Goal: Task Accomplishment & Management: Manage account settings

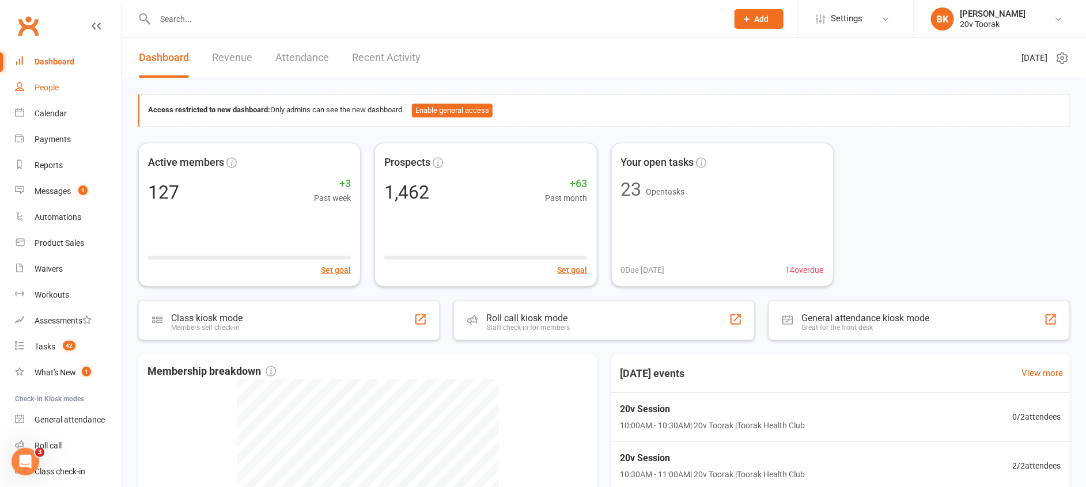
click at [67, 90] on link "People" at bounding box center [68, 88] width 107 height 26
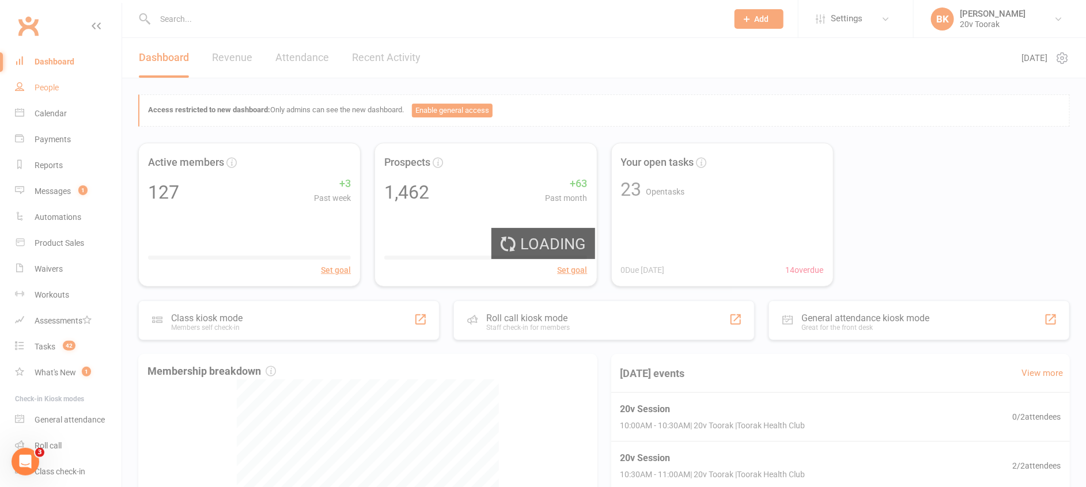
select select "100"
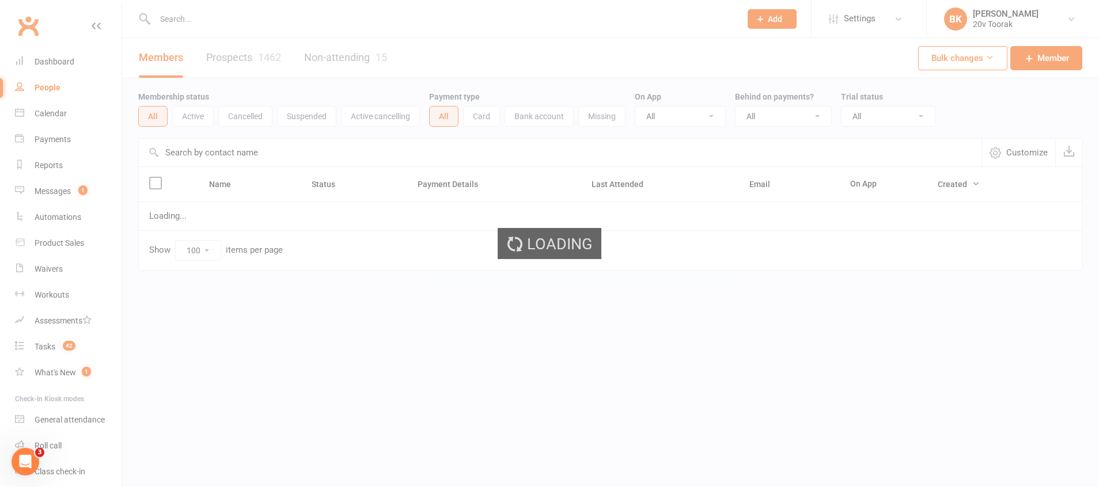
click at [230, 67] on link "Prospects 1462" at bounding box center [243, 58] width 75 height 40
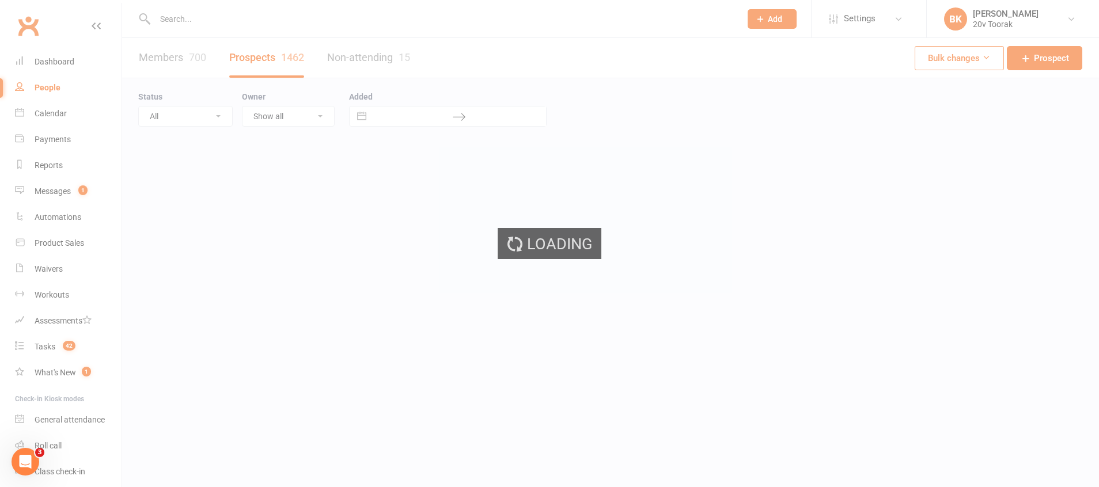
select select "100"
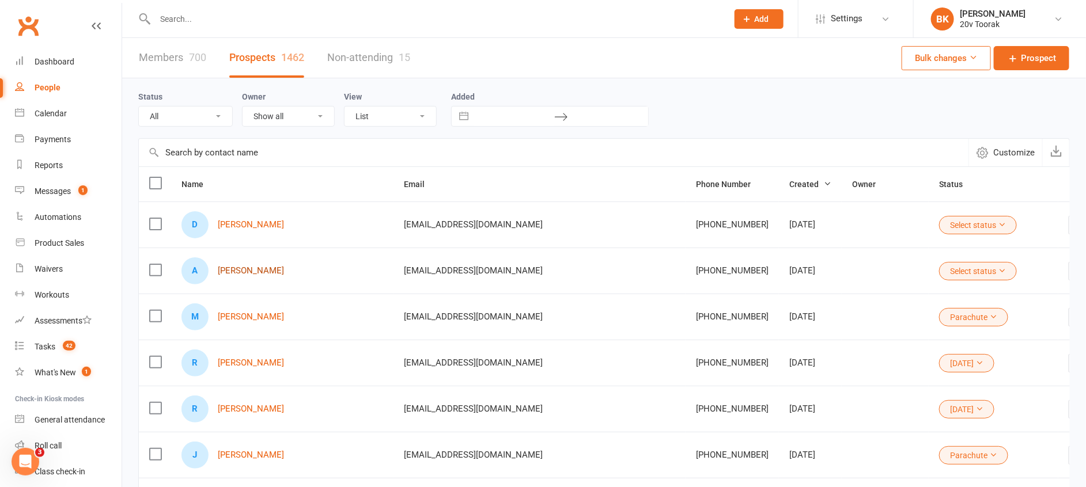
click at [254, 271] on link "Alexa Vargas" at bounding box center [251, 271] width 66 height 10
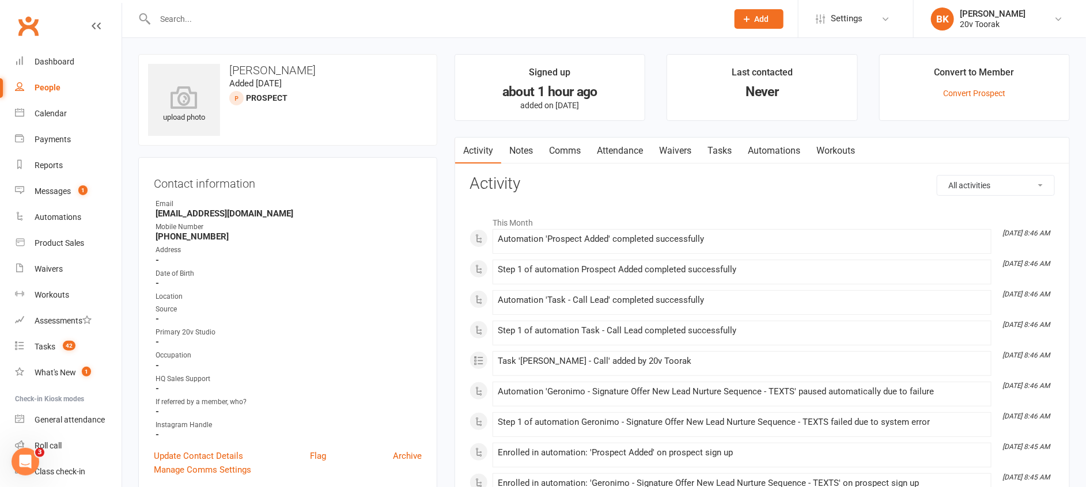
click at [46, 86] on div "People" at bounding box center [48, 87] width 26 height 9
select select "100"
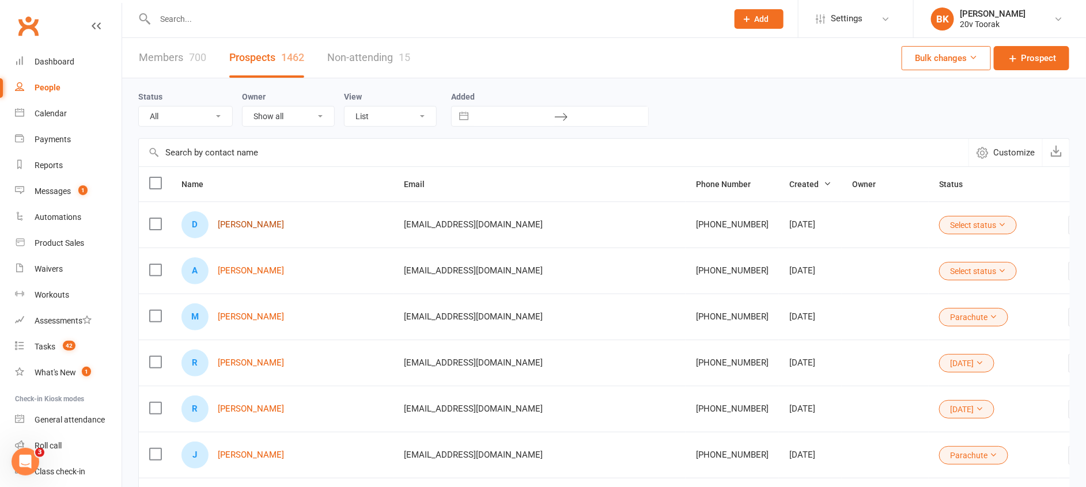
click at [234, 228] on link "Diana Cui" at bounding box center [251, 225] width 66 height 10
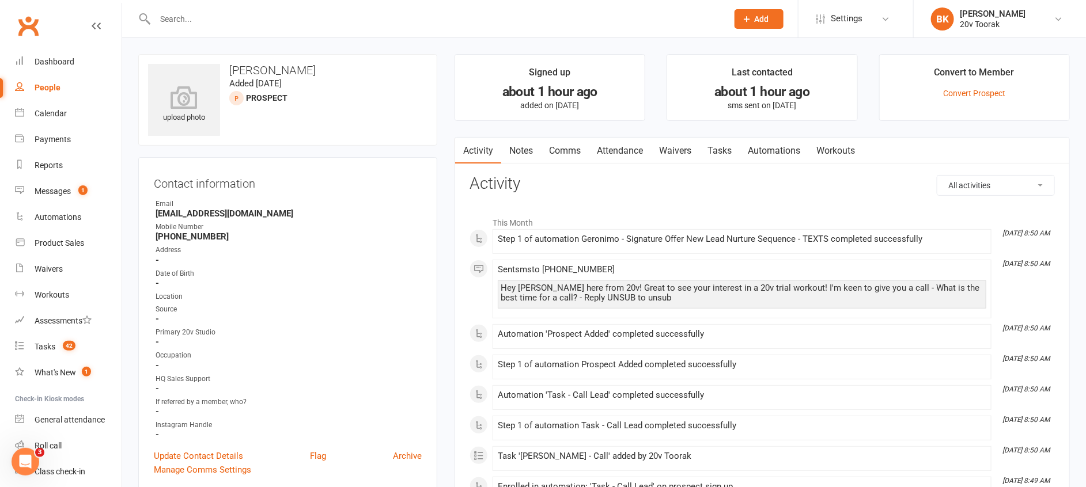
click at [536, 156] on link "Notes" at bounding box center [521, 151] width 40 height 27
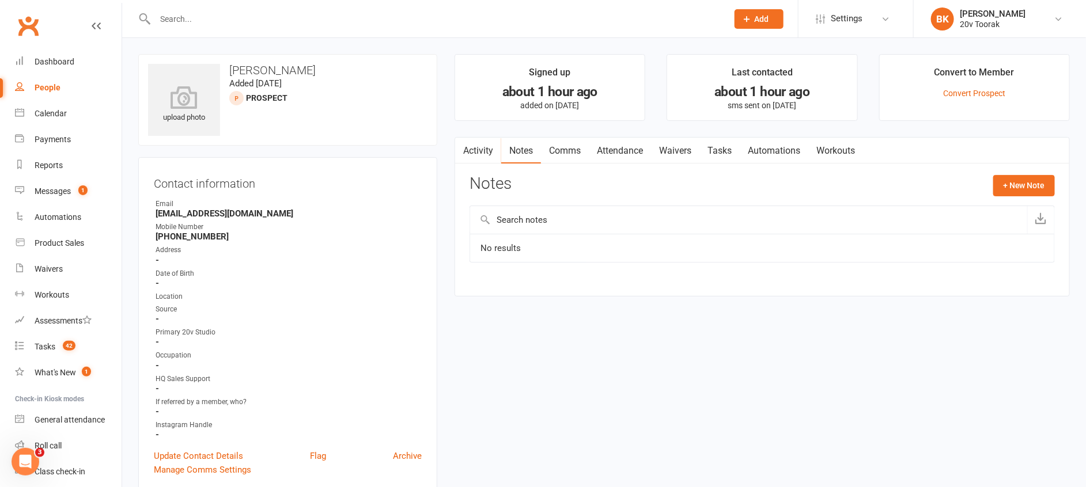
click at [468, 157] on button "button" at bounding box center [462, 151] width 14 height 26
click at [73, 103] on link "Calendar" at bounding box center [68, 114] width 107 height 26
click at [506, 137] on main "Signed up about 1 hour ago added on 13 Sep 2025 Last contacted about 1 hour ago…" at bounding box center [762, 181] width 633 height 254
click at [483, 151] on link "Activity" at bounding box center [478, 151] width 46 height 27
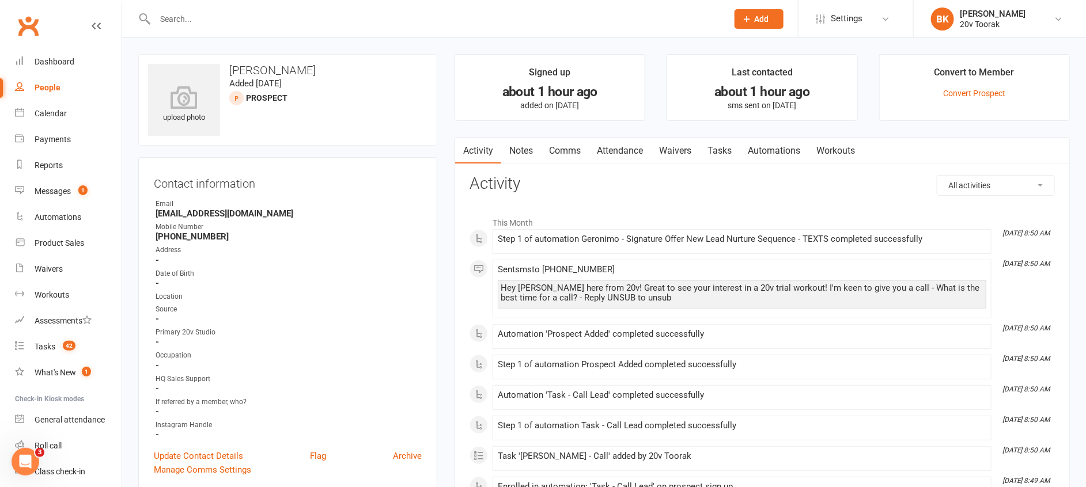
click at [530, 151] on link "Notes" at bounding box center [521, 151] width 40 height 27
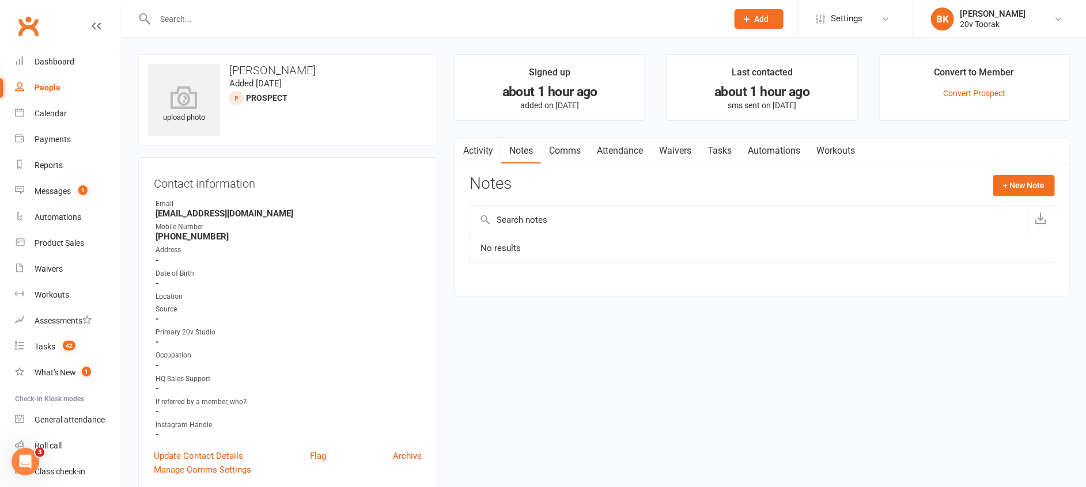
click at [721, 148] on link "Tasks" at bounding box center [719, 151] width 40 height 27
click at [910, 284] on select "Not Started In Progress Waiting Complete" at bounding box center [890, 290] width 85 height 20
click at [859, 280] on select "Not Started In Progress Waiting Complete" at bounding box center [890, 290] width 85 height 20
select select "unstarted"
click at [1045, 173] on div "Activity Notes Comms Attendance Waivers Tasks Automations Workouts Tasks + New …" at bounding box center [762, 235] width 615 height 196
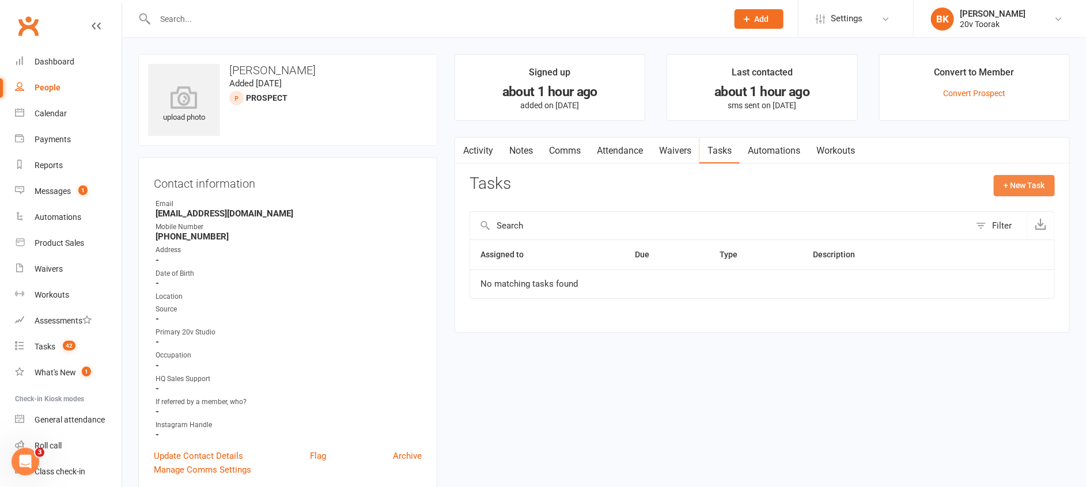
click at [1037, 182] on button "+ New Task" at bounding box center [1024, 185] width 61 height 21
select select "46005"
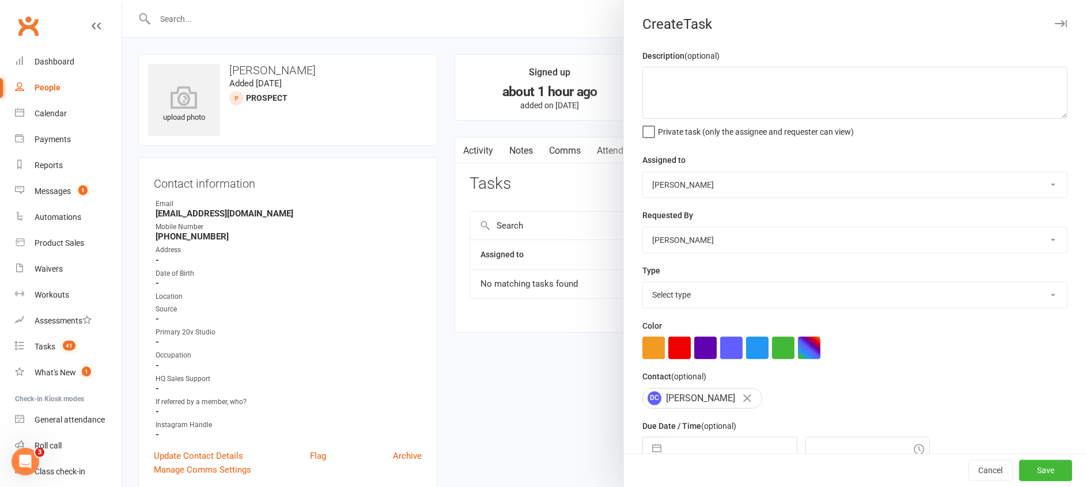
drag, startPoint x: 680, startPoint y: 177, endPoint x: 674, endPoint y: 199, distance: 22.1
click at [679, 177] on select "Monique Coelho 20v HQ Yu Wang 20v Toorak Byron Kruger Graham Pearson" at bounding box center [855, 184] width 424 height 25
select select "45736"
click at [643, 172] on select "Monique Coelho 20v HQ Yu Wang 20v Toorak Byron Kruger Graham Pearson" at bounding box center [855, 184] width 424 height 25
click at [683, 296] on select "Select type Call Call - to book trial Confirm session attendance Confirm trial …" at bounding box center [855, 294] width 424 height 25
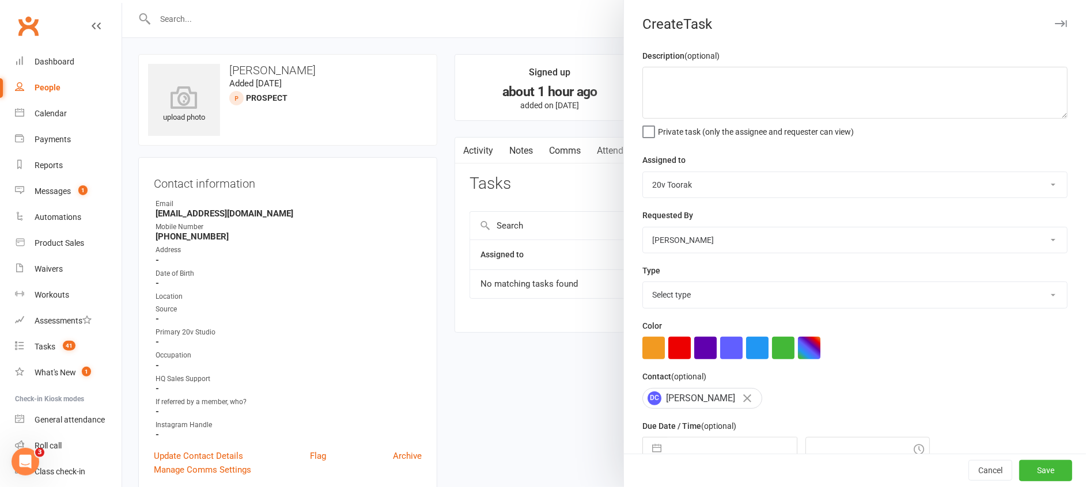
select select "32301"
click at [643, 282] on select "Select type Call Call - to book trial Confirm session attendance Confirm trial …" at bounding box center [855, 294] width 424 height 25
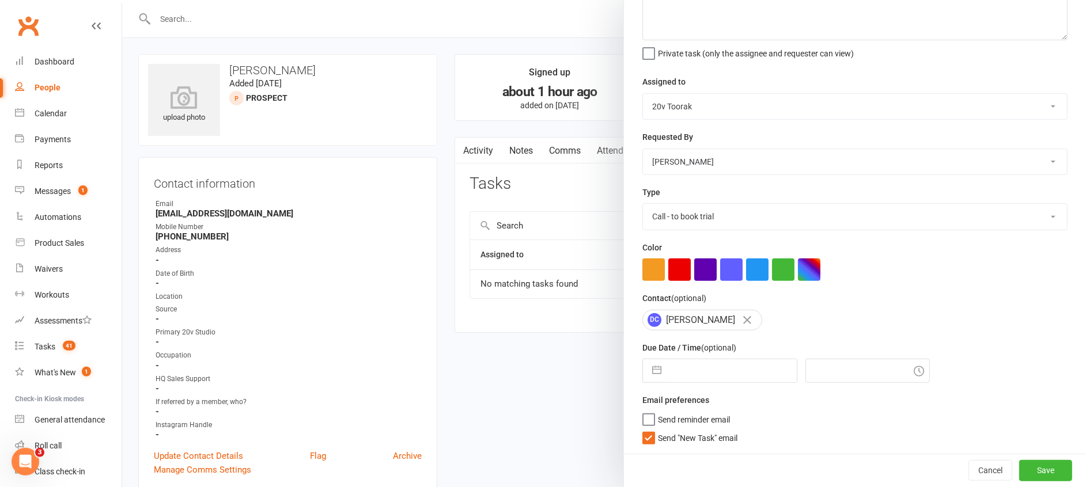
click at [648, 373] on button "button" at bounding box center [656, 371] width 21 height 23
select select "7"
select select "2025"
select select "8"
select select "2025"
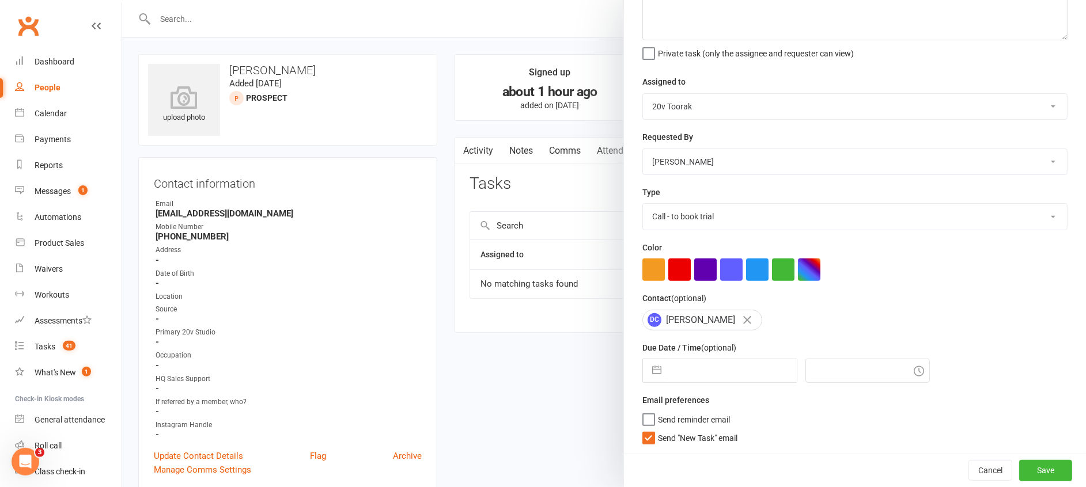
select select "9"
select select "2025"
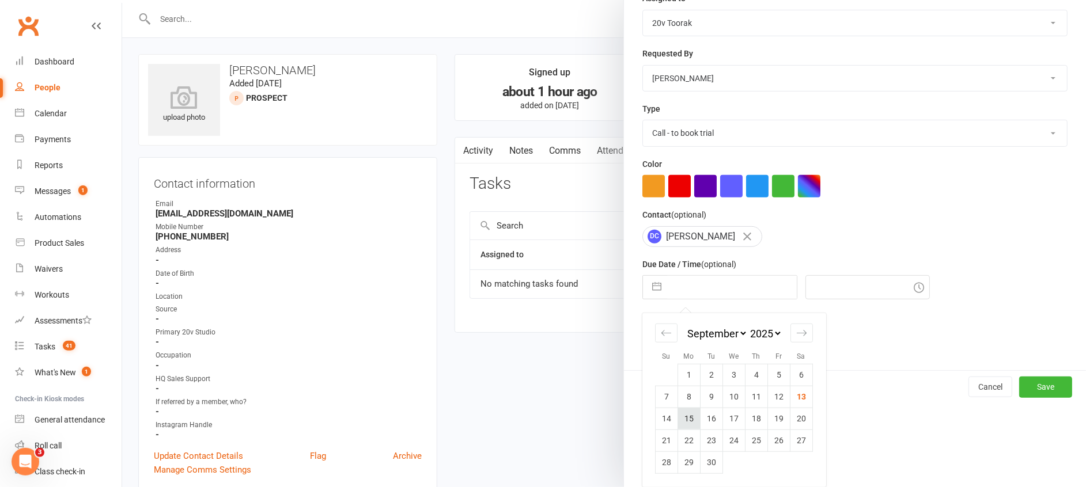
click at [690, 416] on td "15" at bounding box center [689, 419] width 22 height 22
type input "[DATE]"
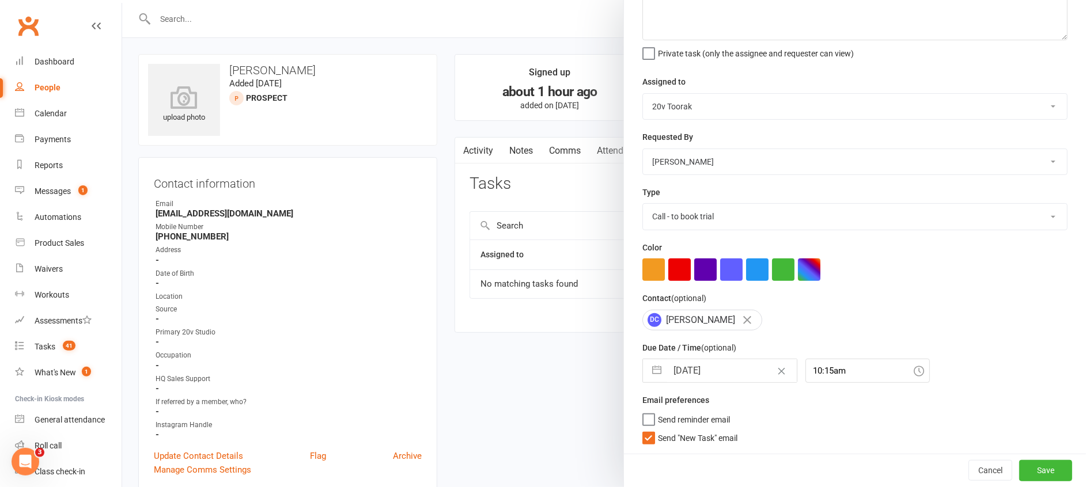
click at [704, 438] on span "Send "New Task" email" at bounding box center [698, 436] width 80 height 13
click at [704, 430] on input "Send "New Task" email" at bounding box center [689, 430] width 95 height 0
click at [822, 376] on input "10:15am" at bounding box center [868, 371] width 124 height 24
click at [822, 417] on div "8:00am" at bounding box center [867, 415] width 123 height 18
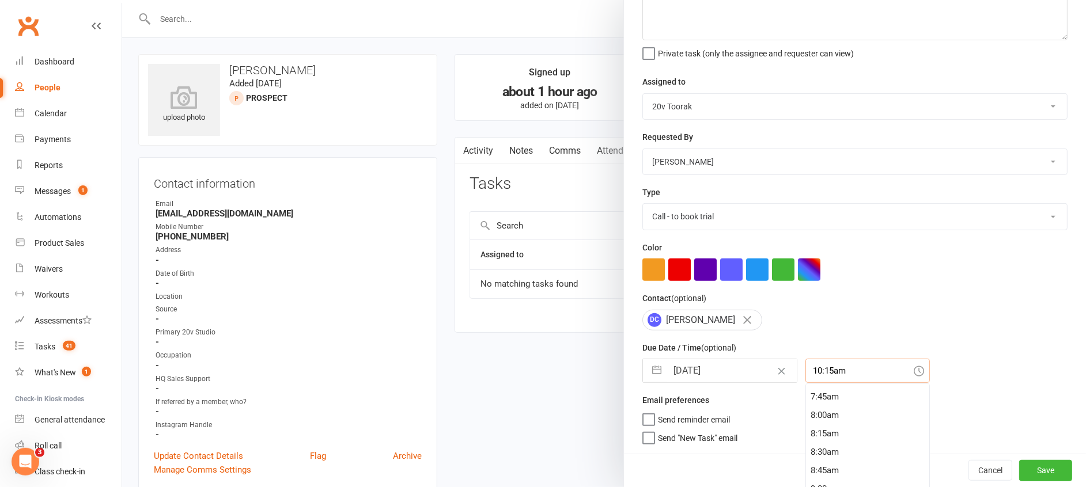
type input "8:00am"
click at [1035, 472] on button "Save" at bounding box center [1045, 470] width 53 height 21
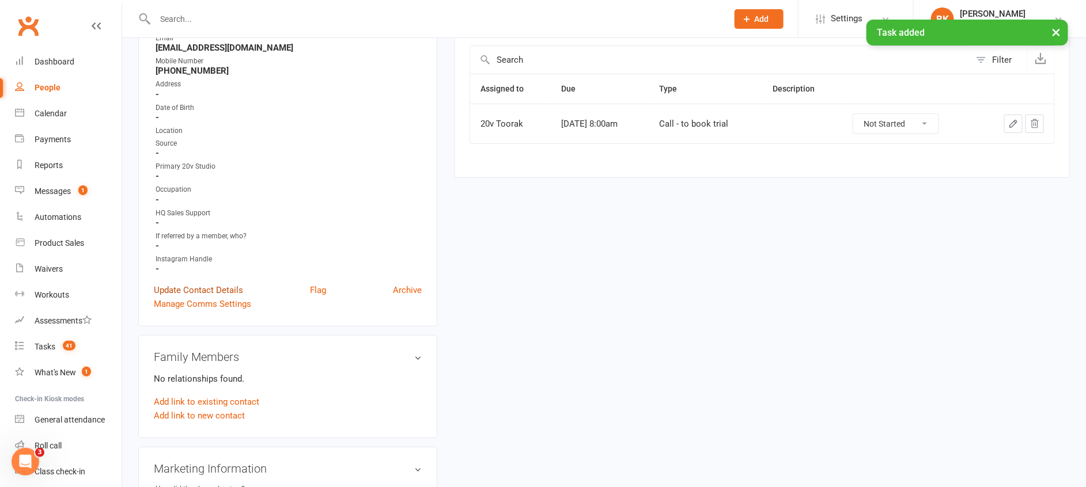
click at [223, 291] on link "Update Contact Details" at bounding box center [198, 290] width 89 height 14
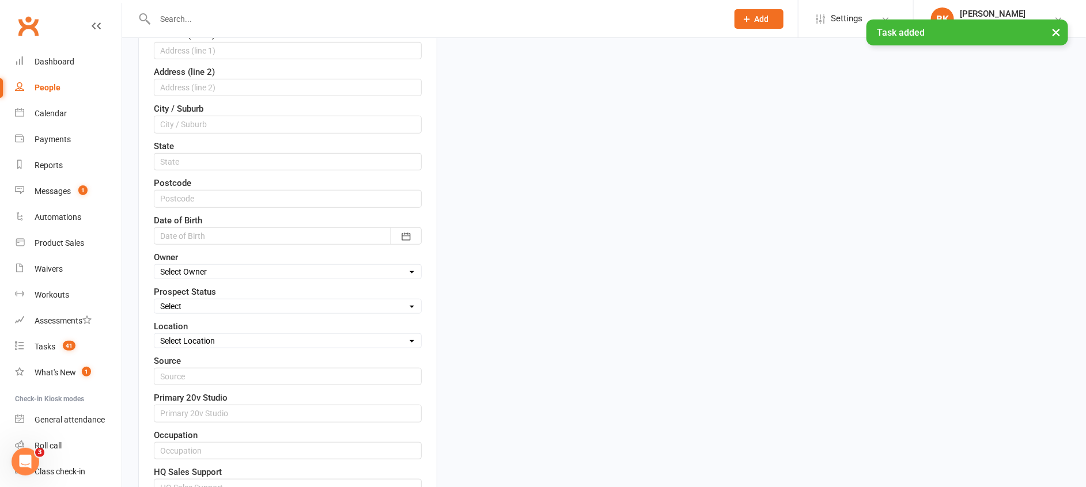
scroll to position [316, 0]
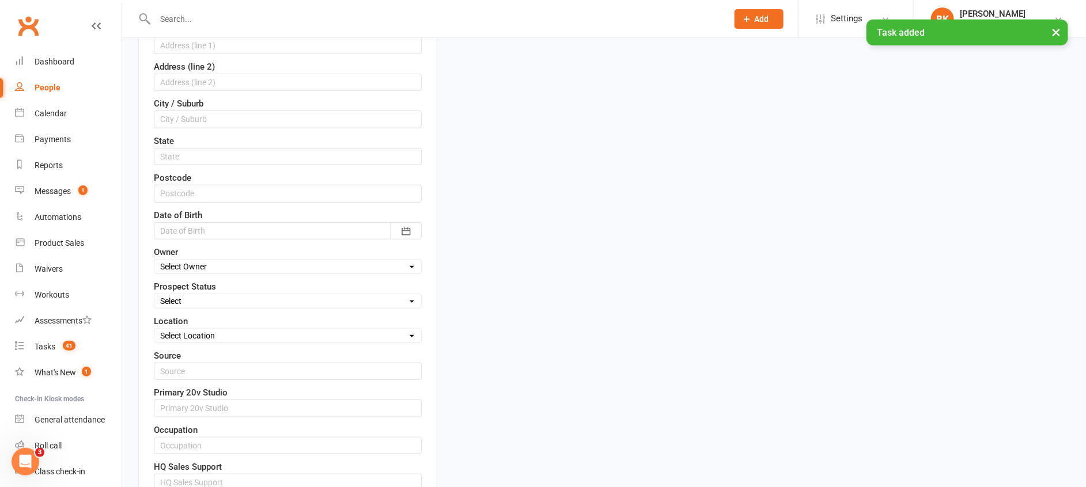
click at [199, 298] on select "Select Parachute Referrals In Communication Call Lter Task Comms 28 Aug 25 4 Se…" at bounding box center [287, 301] width 267 height 13
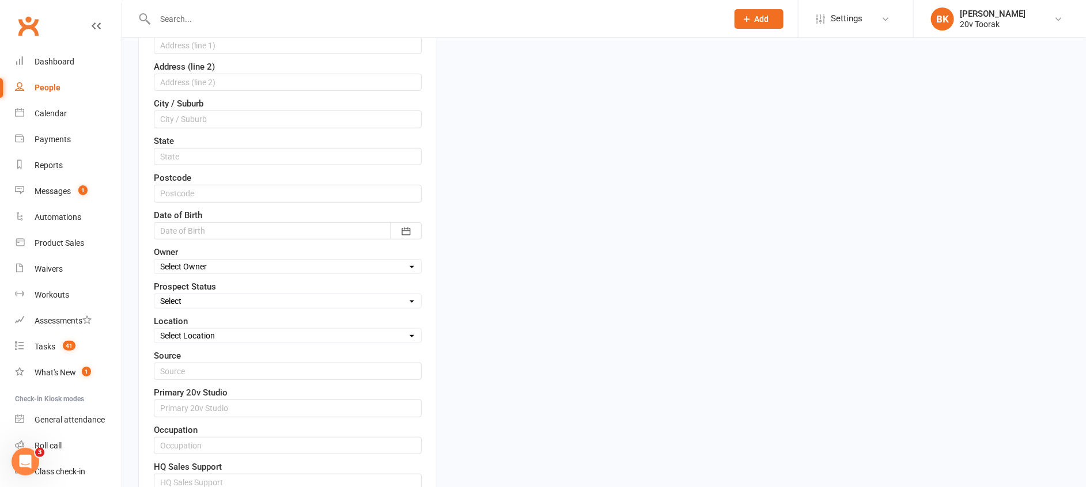
select select "[DATE]"
click at [154, 295] on select "Select Parachute Referrals In Communication Call Lter Task Comms 28 Aug 25 4 Se…" at bounding box center [287, 301] width 267 height 13
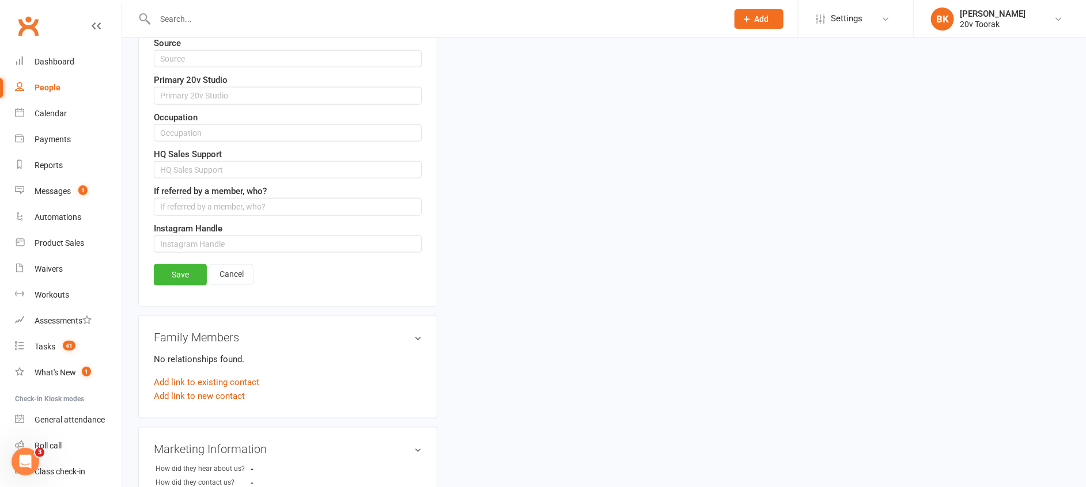
scroll to position [630, 0]
click at [172, 265] on link "Save" at bounding box center [180, 273] width 53 height 21
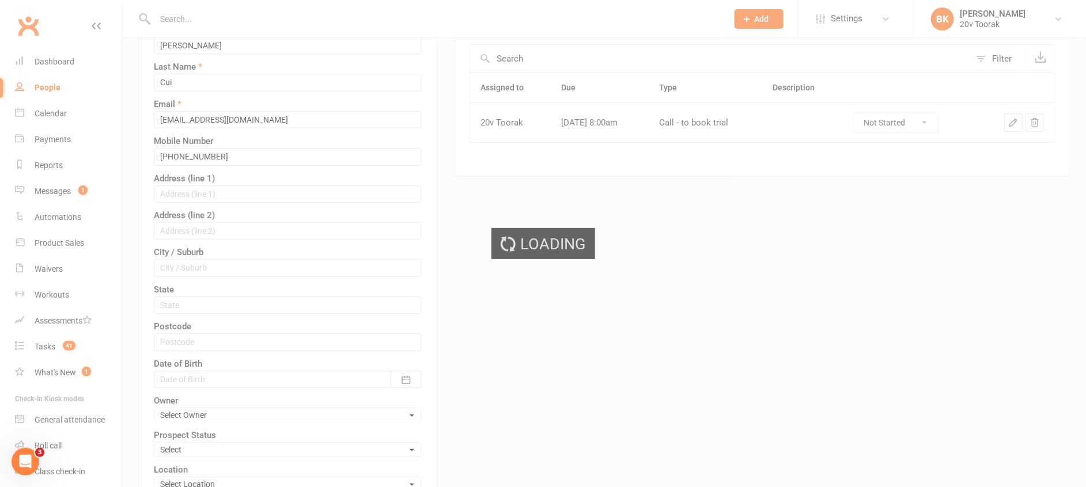
scroll to position [0, 0]
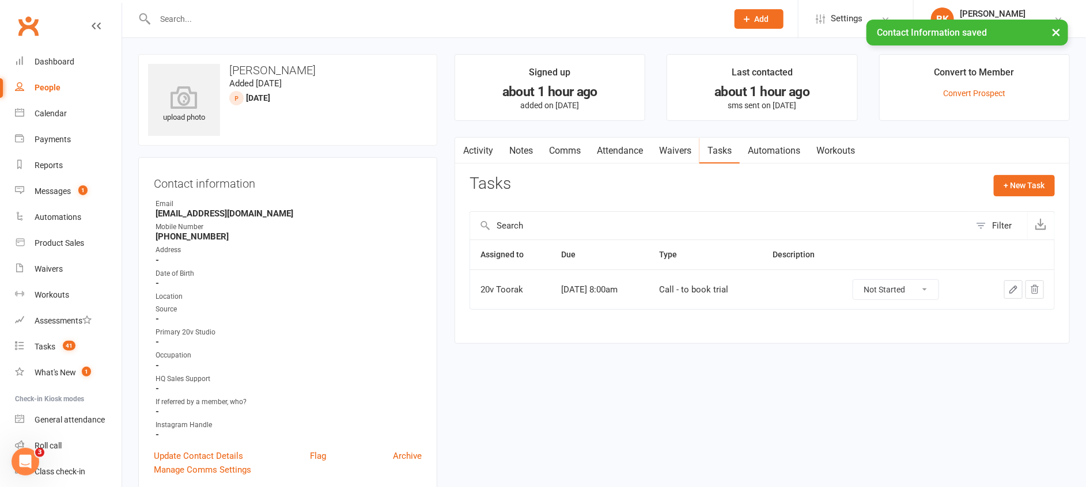
click at [532, 152] on link "Notes" at bounding box center [521, 151] width 40 height 27
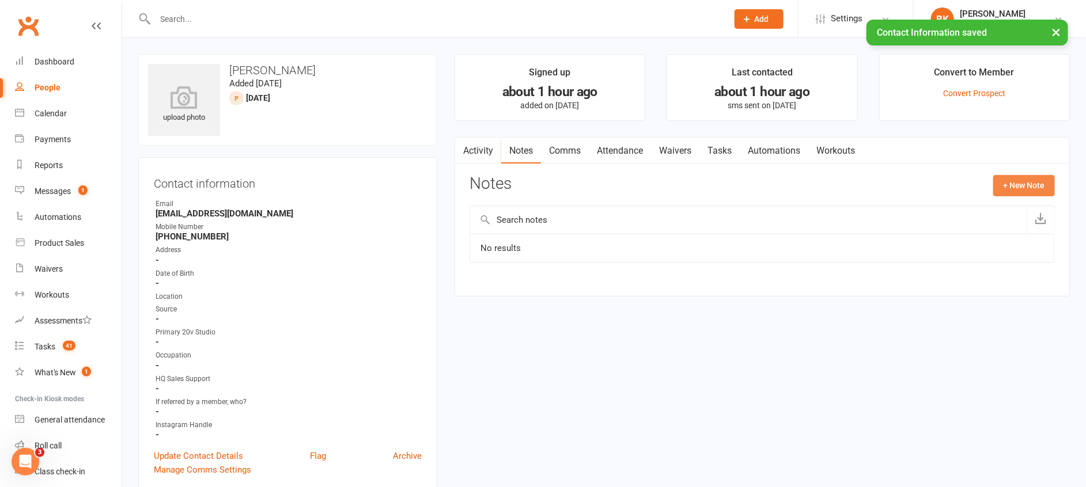
click at [1018, 178] on button "+ New Note" at bounding box center [1024, 185] width 62 height 21
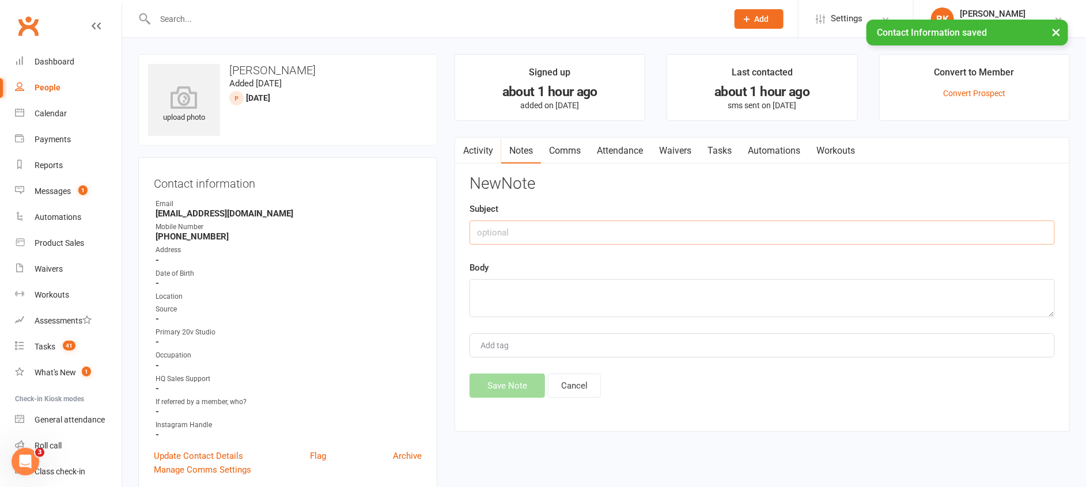
click at [694, 240] on input "text" at bounding box center [762, 233] width 585 height 24
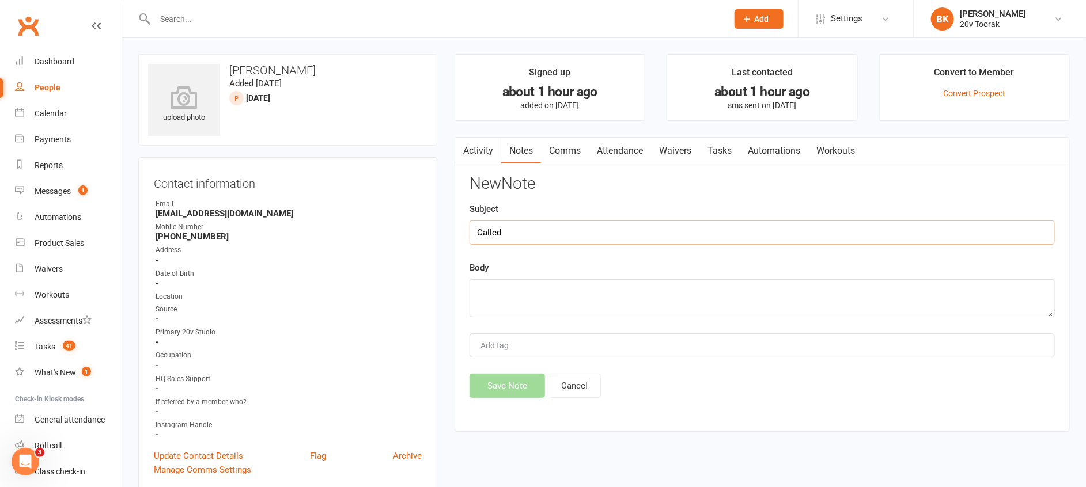
type input "Called"
type textarea "Left Vmail - Task to call later - Byron"
click at [491, 395] on button "Save Note" at bounding box center [507, 386] width 75 height 24
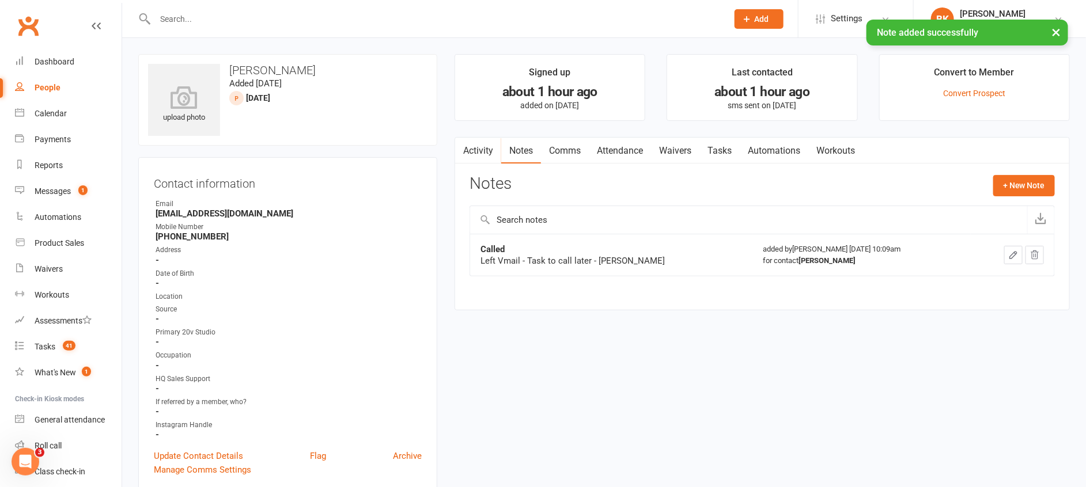
click at [717, 159] on link "Tasks" at bounding box center [719, 151] width 40 height 27
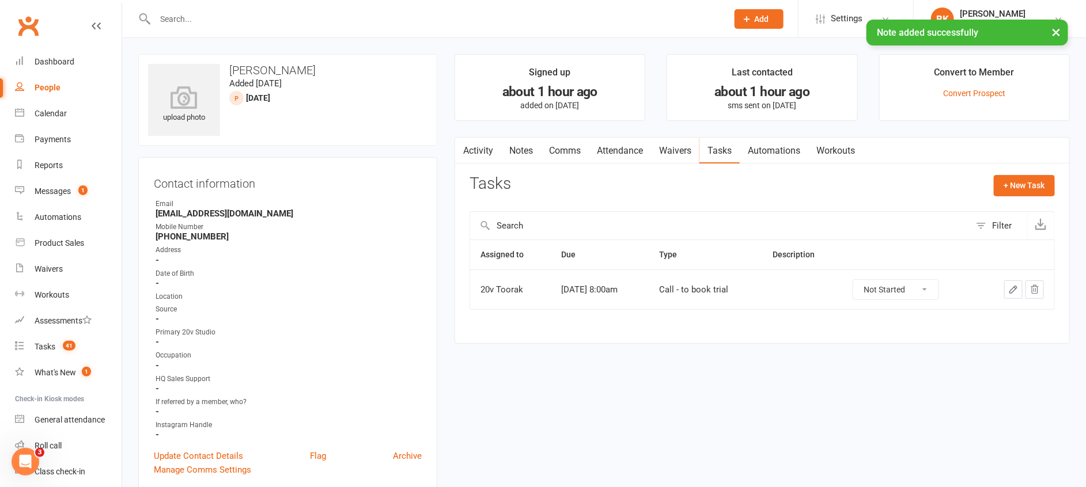
click at [1012, 294] on icon "button" at bounding box center [1013, 290] width 10 height 10
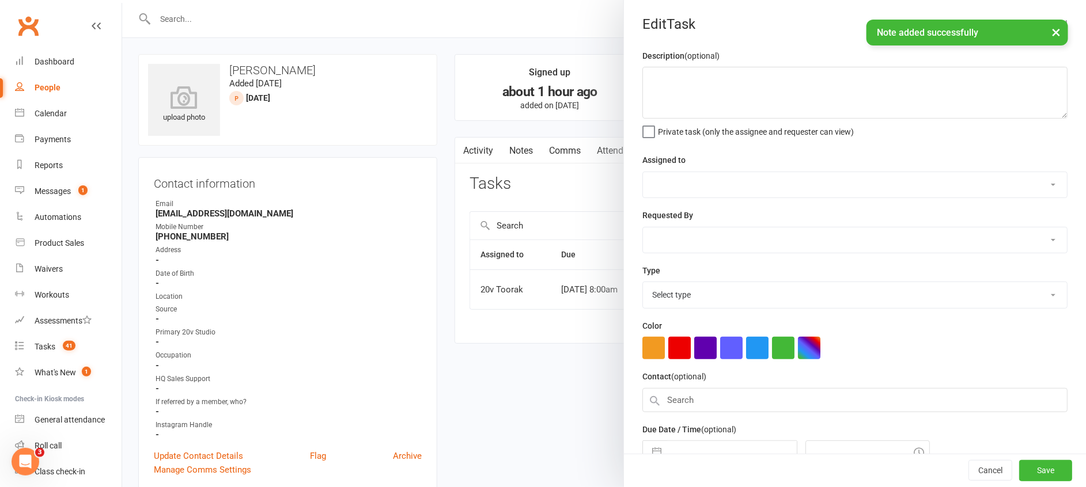
select select "45736"
select select "46005"
type input "[DATE]"
type input "8:00am"
select select "32301"
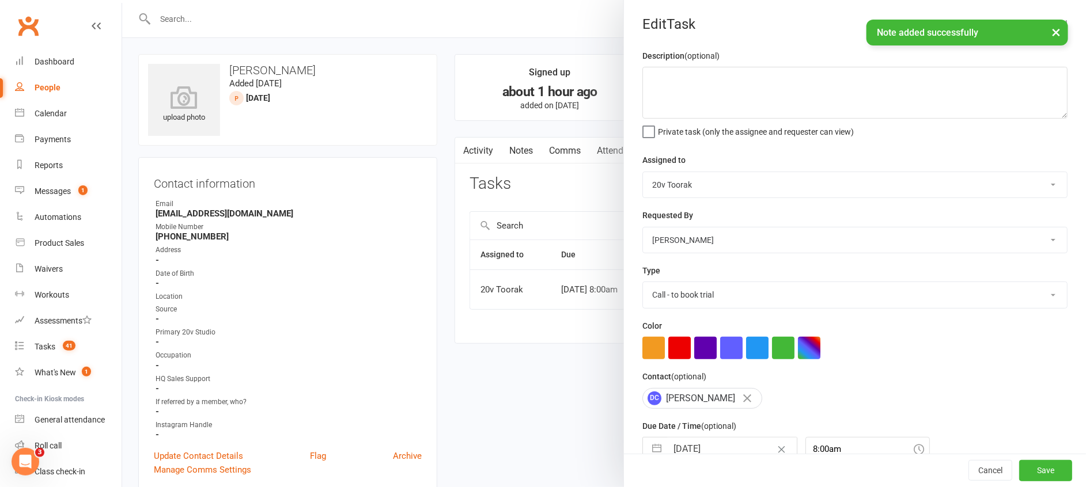
scroll to position [78, 0]
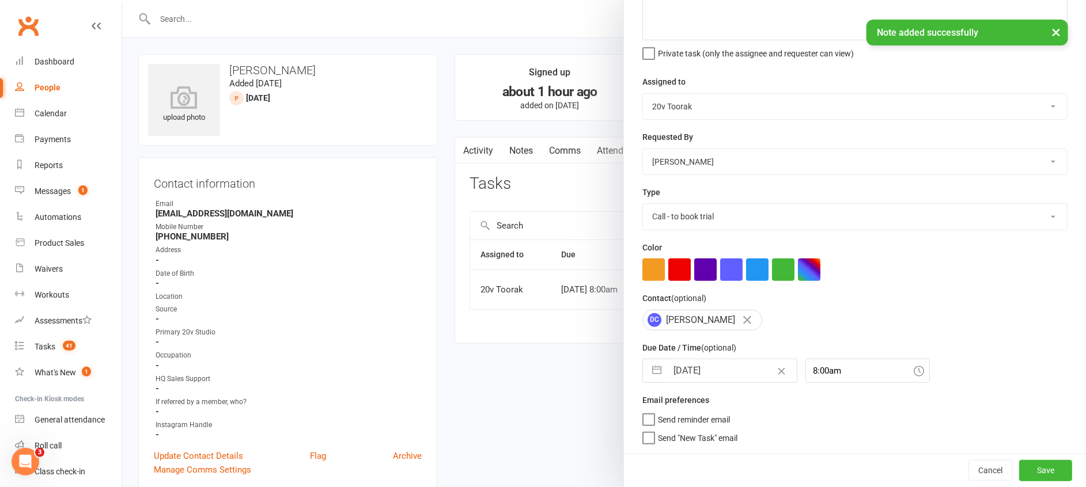
click at [648, 373] on button "button" at bounding box center [656, 371] width 21 height 23
select select "7"
select select "2025"
select select "8"
select select "2025"
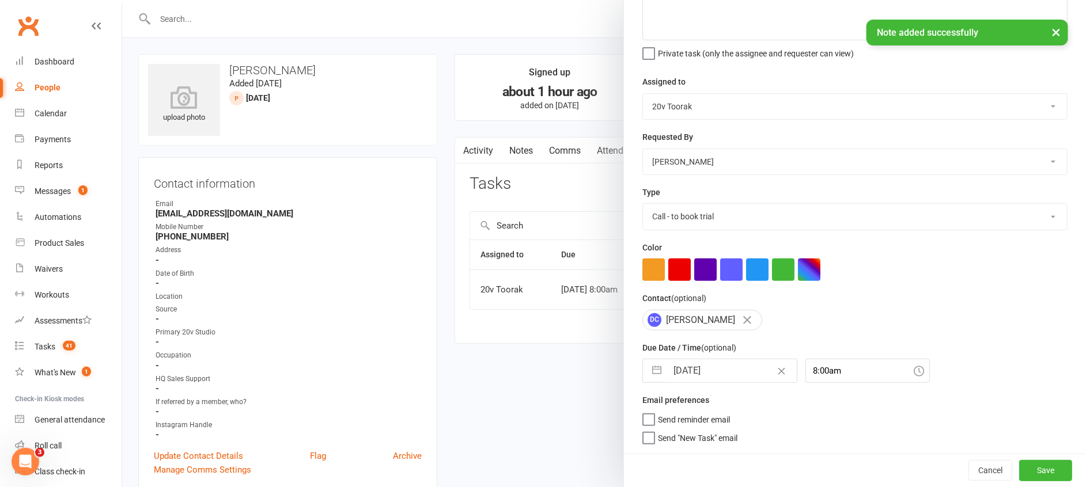
select select "9"
select select "2025"
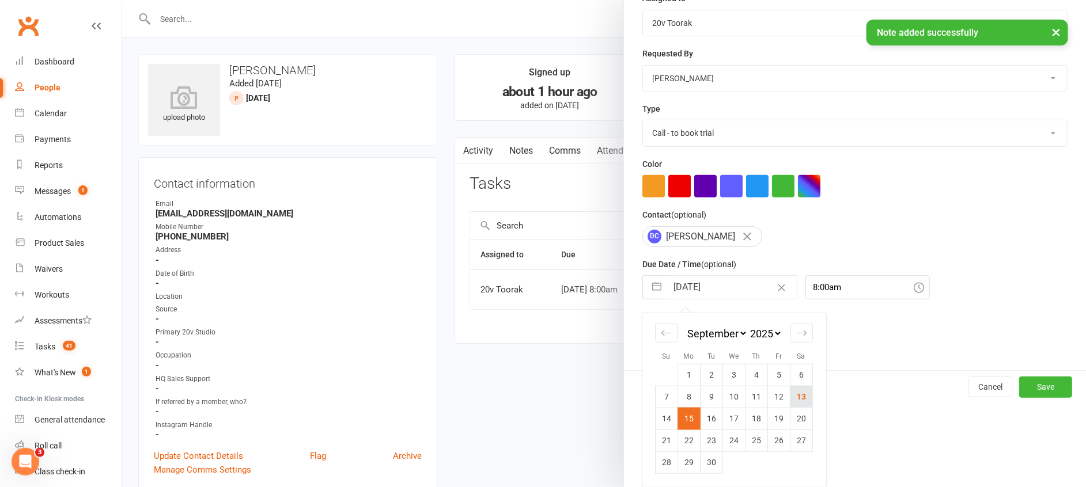
click at [804, 395] on td "13" at bounding box center [801, 397] width 22 height 22
type input "13 Sep 2025"
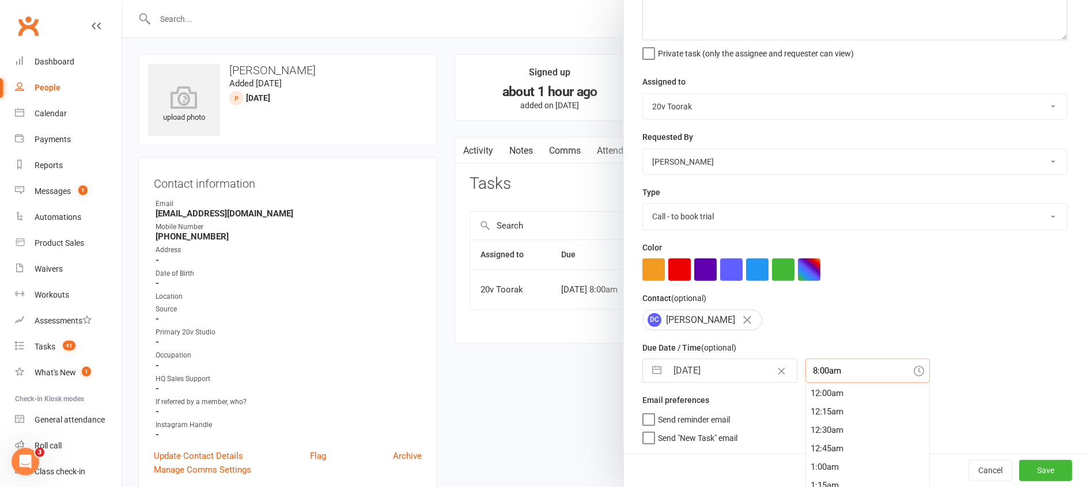
click at [818, 370] on input "8:00am" at bounding box center [868, 371] width 124 height 24
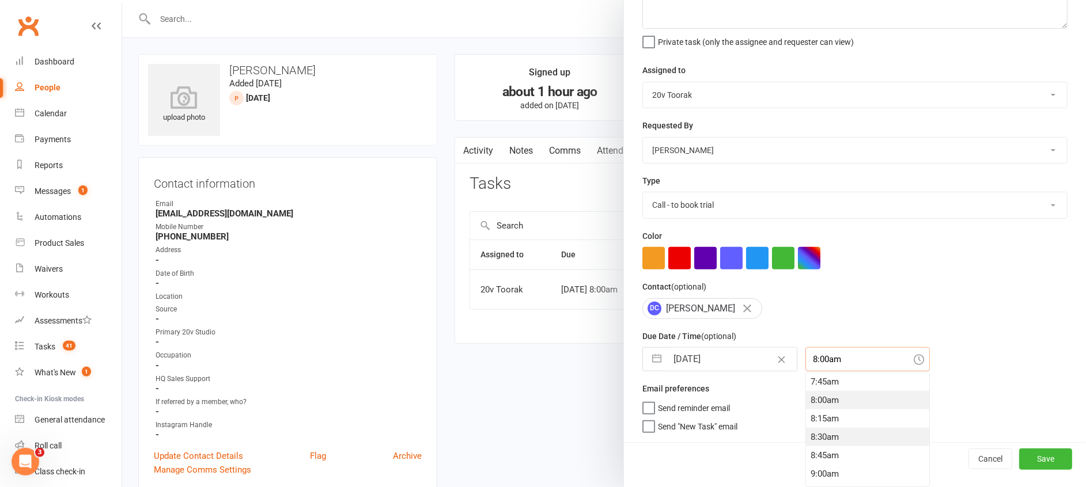
scroll to position [856, 0]
click at [821, 430] on div "12:15pm" at bounding box center [867, 430] width 123 height 18
type input "12:15pm"
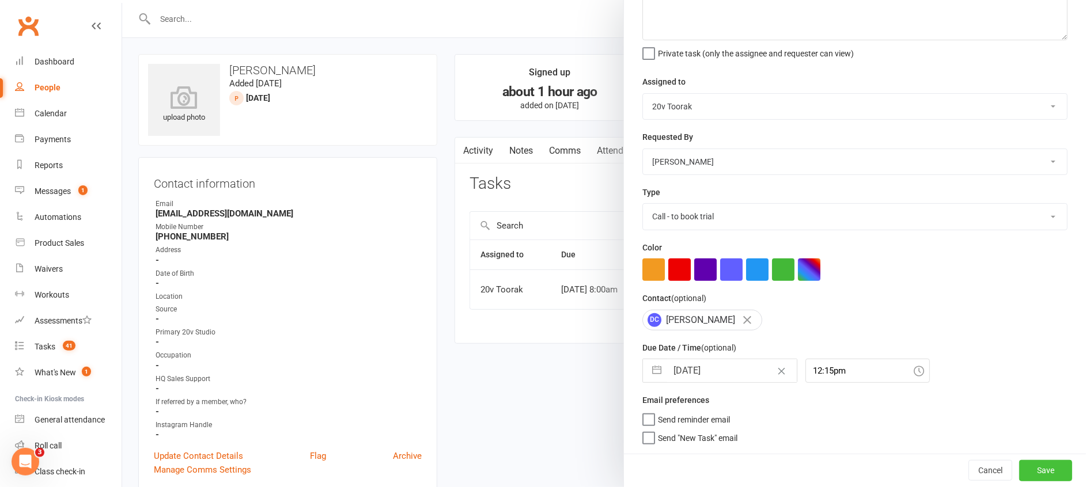
click at [1019, 467] on button "Save" at bounding box center [1045, 470] width 53 height 21
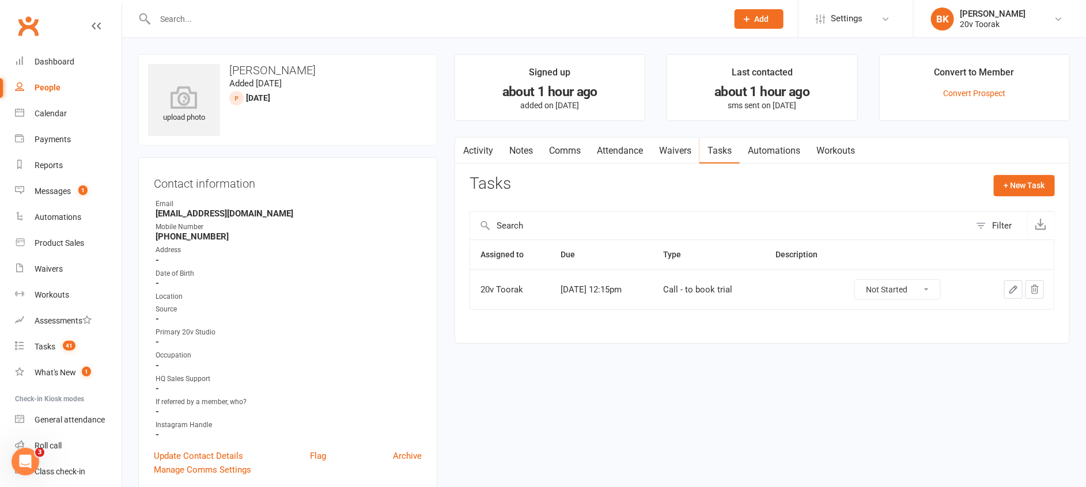
click at [540, 148] on link "Notes" at bounding box center [521, 151] width 40 height 27
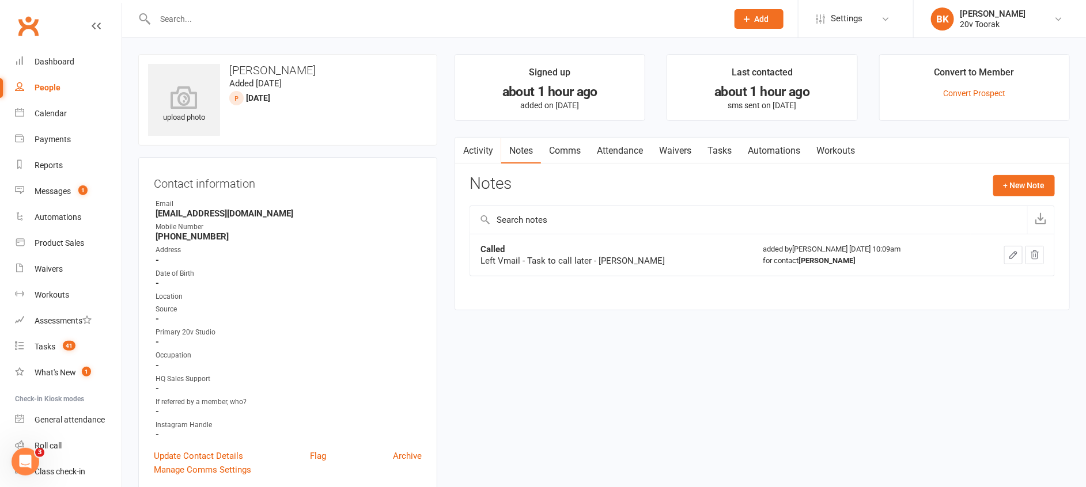
click at [491, 156] on link "Activity" at bounding box center [478, 151] width 46 height 27
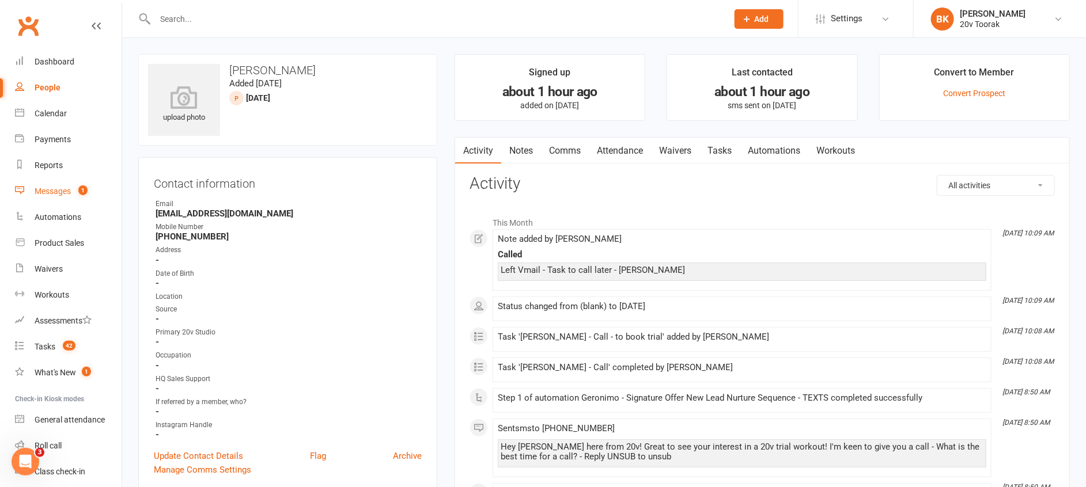
click at [67, 193] on div "Messages" at bounding box center [53, 191] width 36 height 9
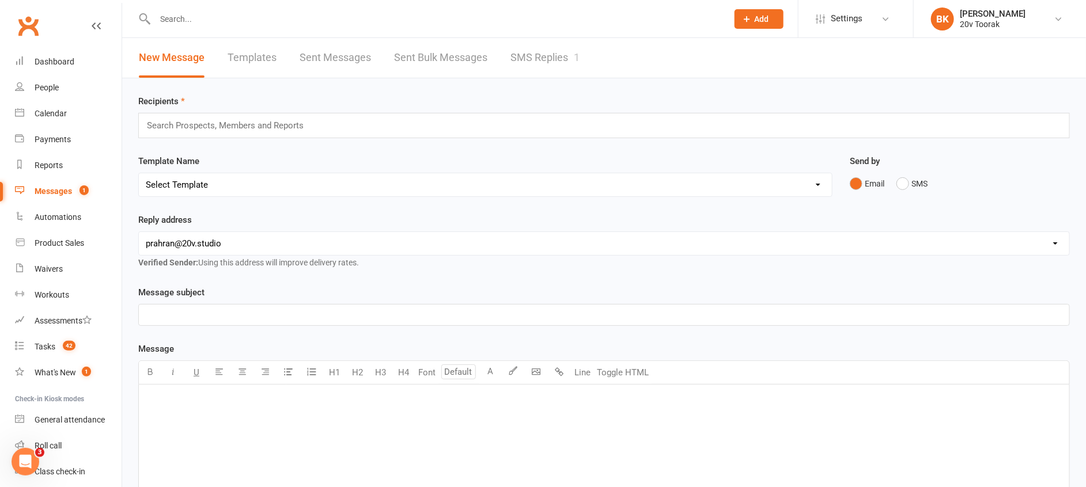
click at [564, 51] on link "SMS Replies 1" at bounding box center [545, 58] width 69 height 40
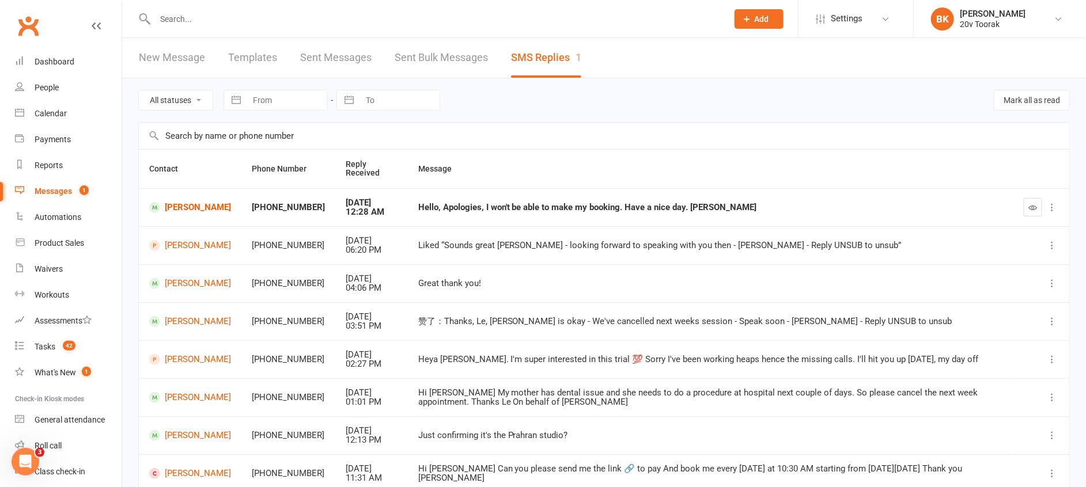
click at [1033, 203] on button "button" at bounding box center [1033, 207] width 18 height 18
click at [186, 209] on link "Alice Turner" at bounding box center [190, 207] width 82 height 11
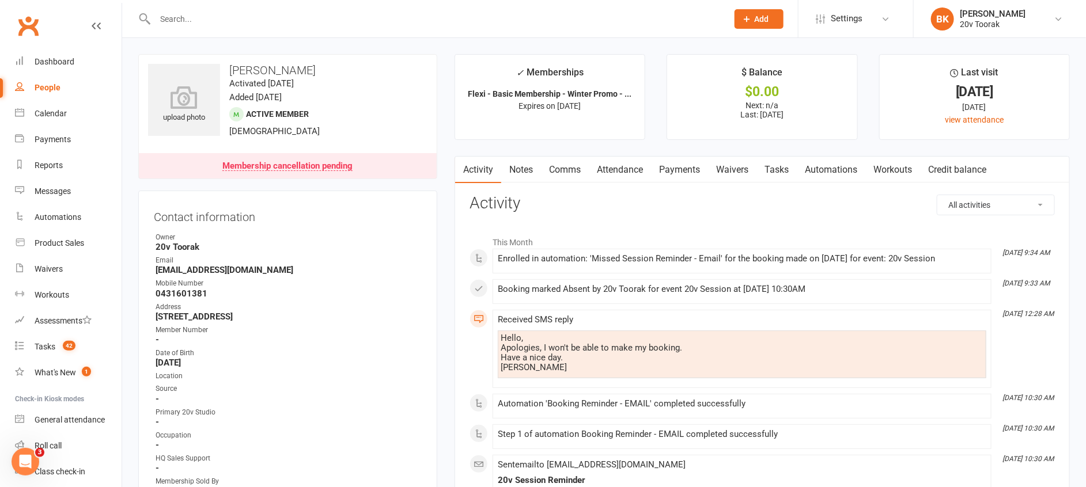
click at [829, 171] on link "Automations" at bounding box center [831, 170] width 69 height 27
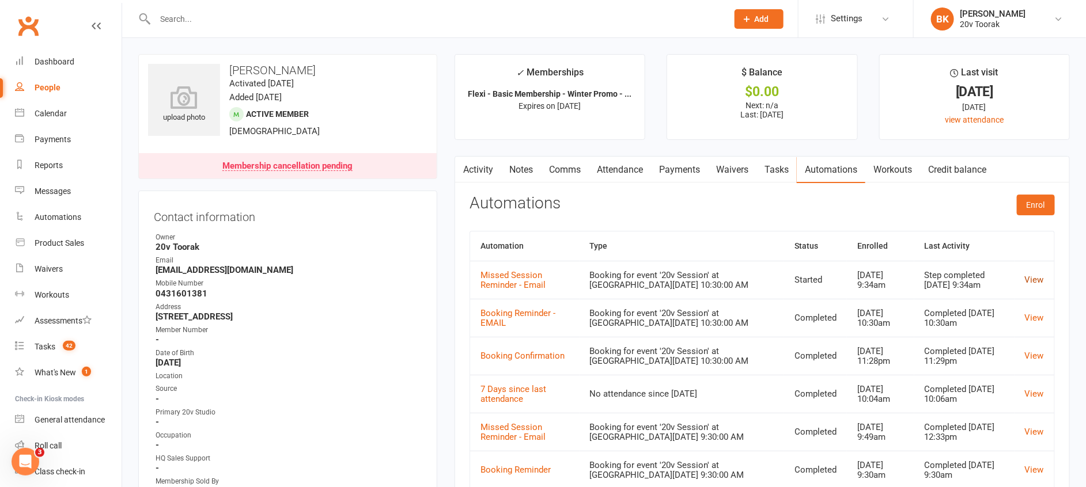
click at [1040, 279] on link "View" at bounding box center [1034, 280] width 19 height 10
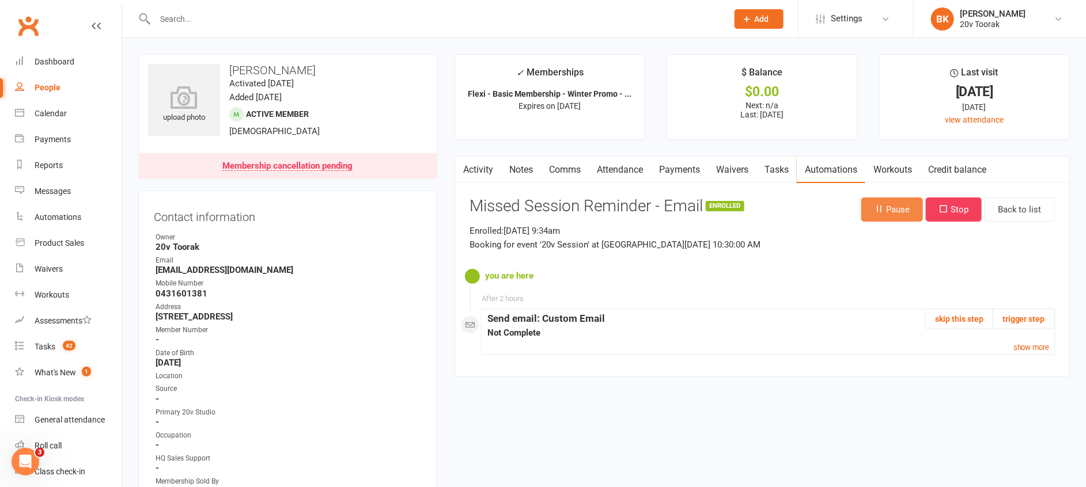
click at [864, 198] on button "Pause" at bounding box center [892, 210] width 62 height 24
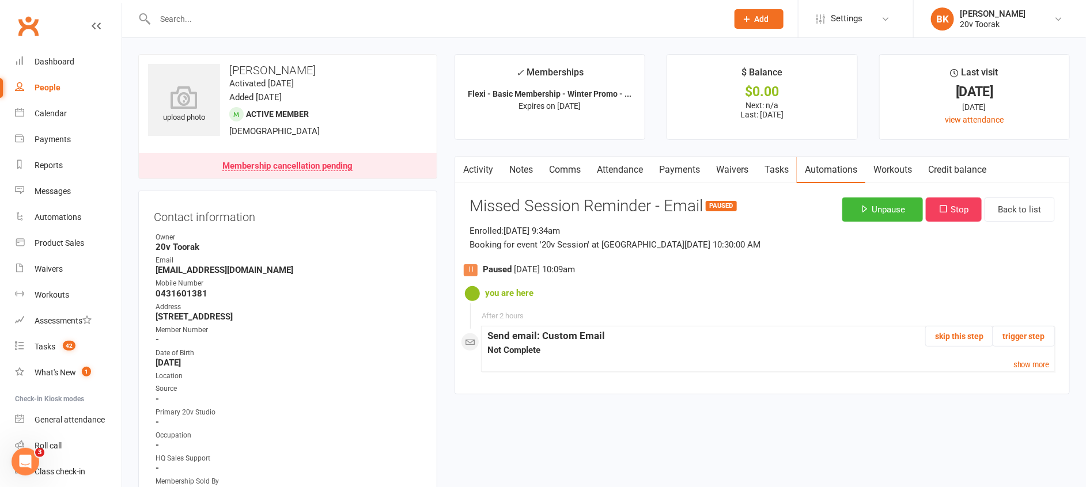
click at [523, 165] on link "Notes" at bounding box center [521, 170] width 40 height 27
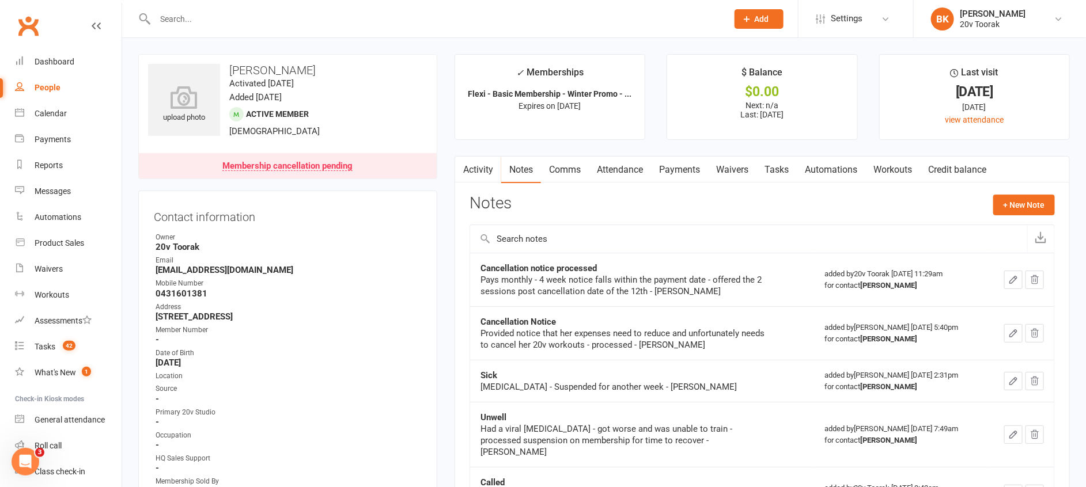
click at [478, 167] on link "Activity" at bounding box center [478, 170] width 46 height 27
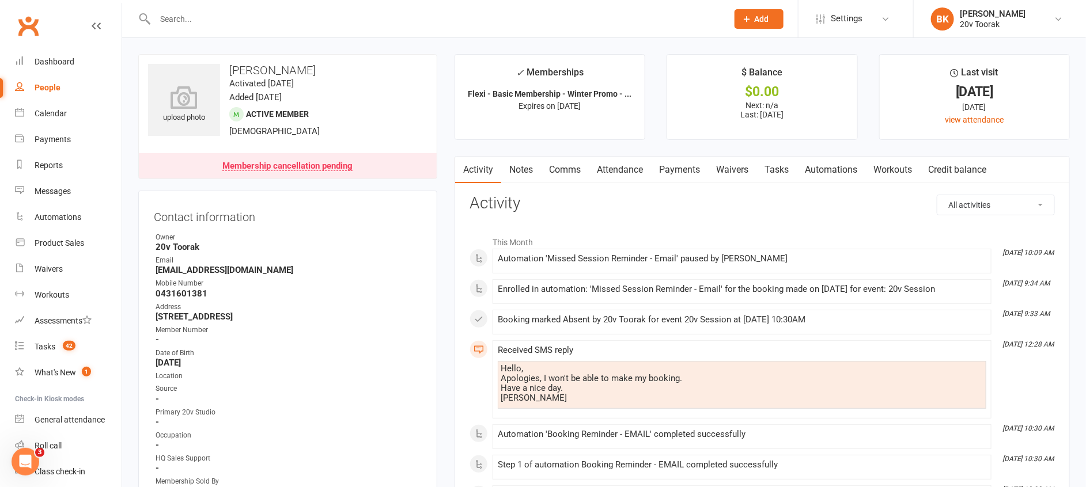
click at [518, 163] on link "Notes" at bounding box center [521, 170] width 40 height 27
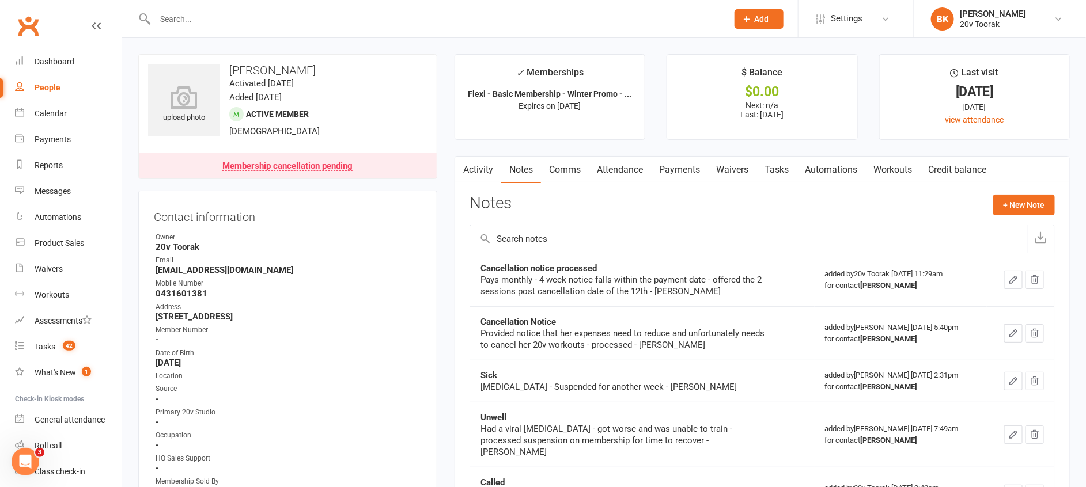
click at [792, 164] on link "Tasks" at bounding box center [777, 170] width 40 height 27
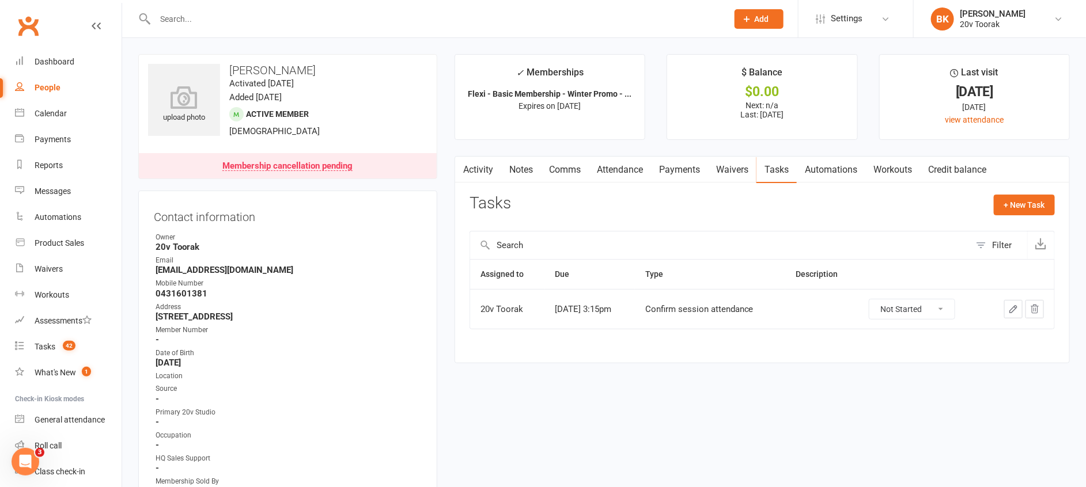
click at [475, 177] on link "Activity" at bounding box center [478, 170] width 46 height 27
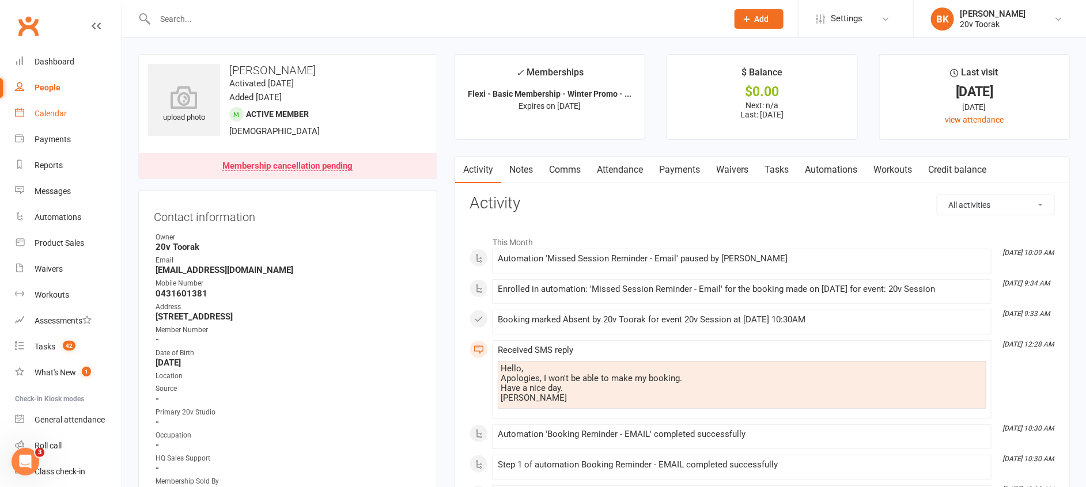
click at [68, 106] on link "Calendar" at bounding box center [68, 114] width 107 height 26
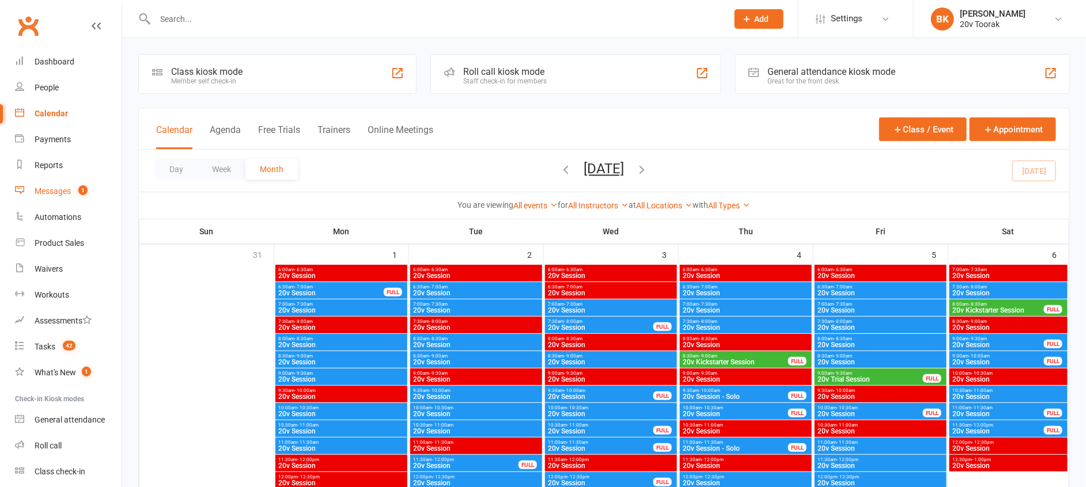
click at [85, 196] on link "Messages 1" at bounding box center [68, 192] width 107 height 26
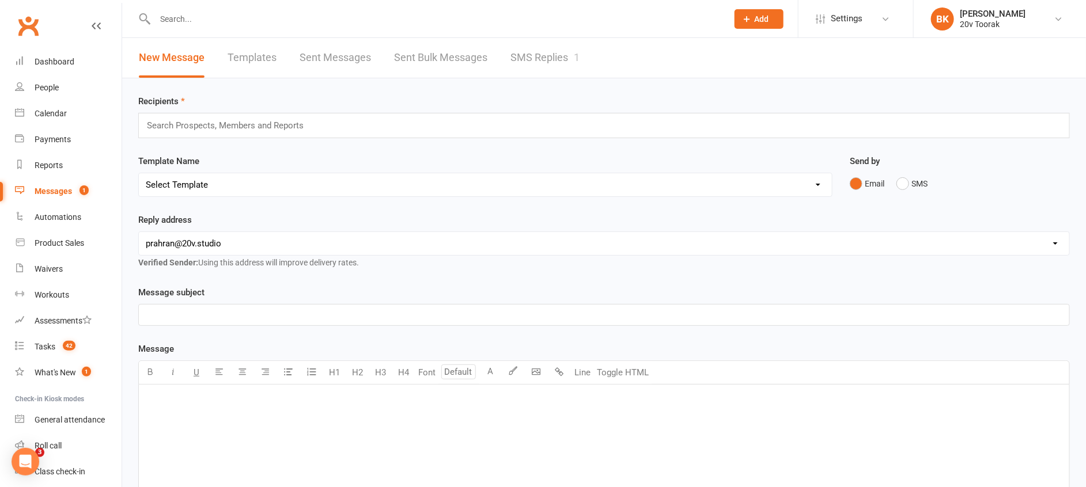
click at [551, 67] on link "SMS Replies 1" at bounding box center [545, 58] width 69 height 40
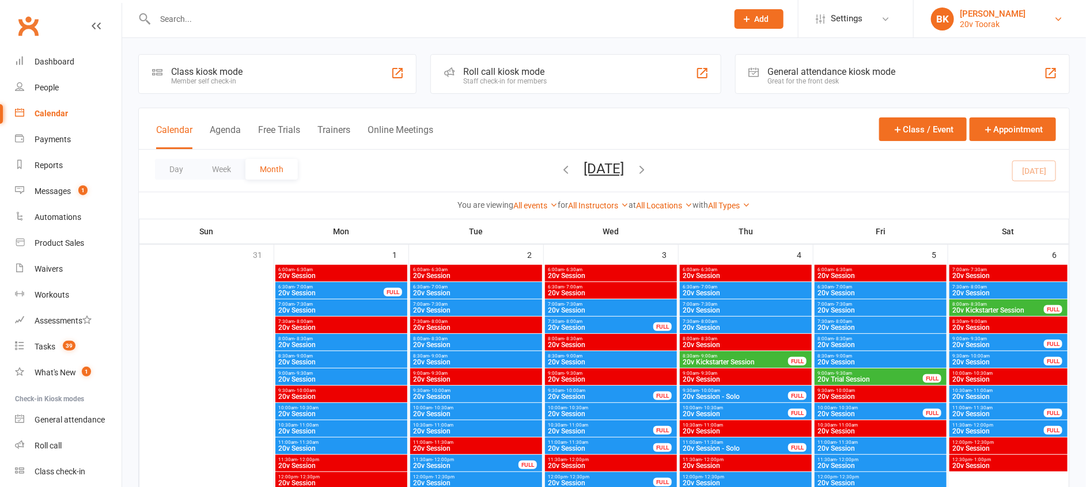
click at [1048, 21] on link "BK Byron Kruger 20v Toorak" at bounding box center [1000, 18] width 138 height 23
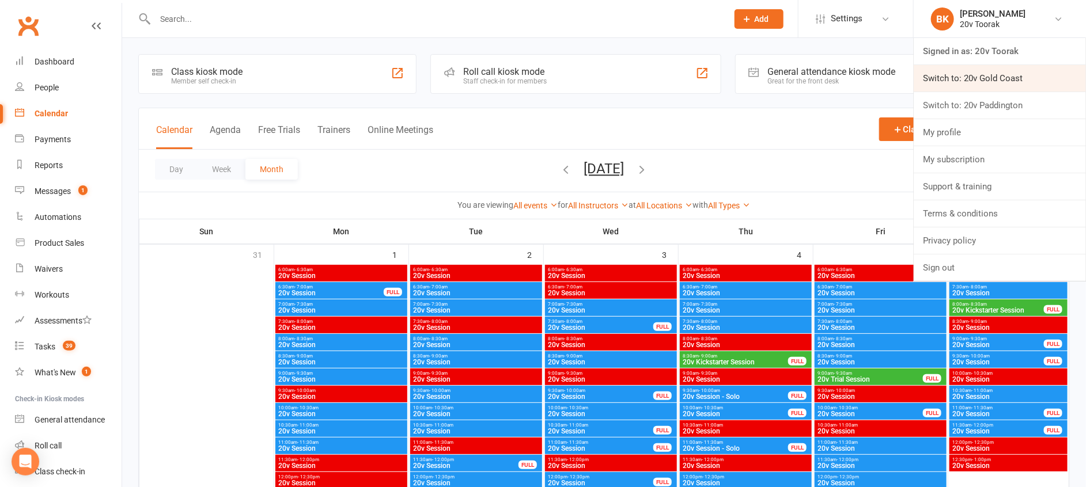
click at [982, 90] on link "Switch to: 20v Gold Coast" at bounding box center [1000, 78] width 172 height 27
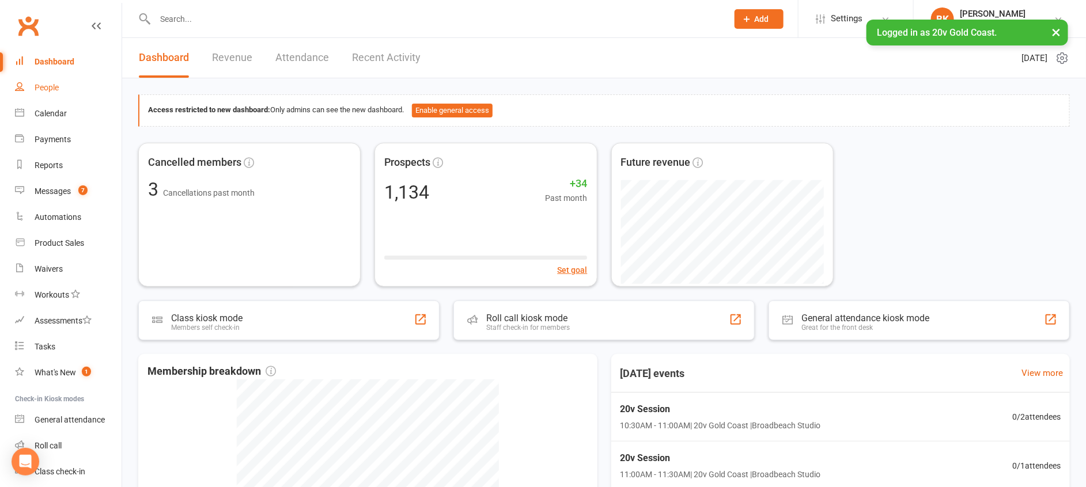
drag, startPoint x: 0, startPoint y: 0, endPoint x: 44, endPoint y: 88, distance: 98.7
click at [44, 88] on div "People" at bounding box center [47, 87] width 24 height 9
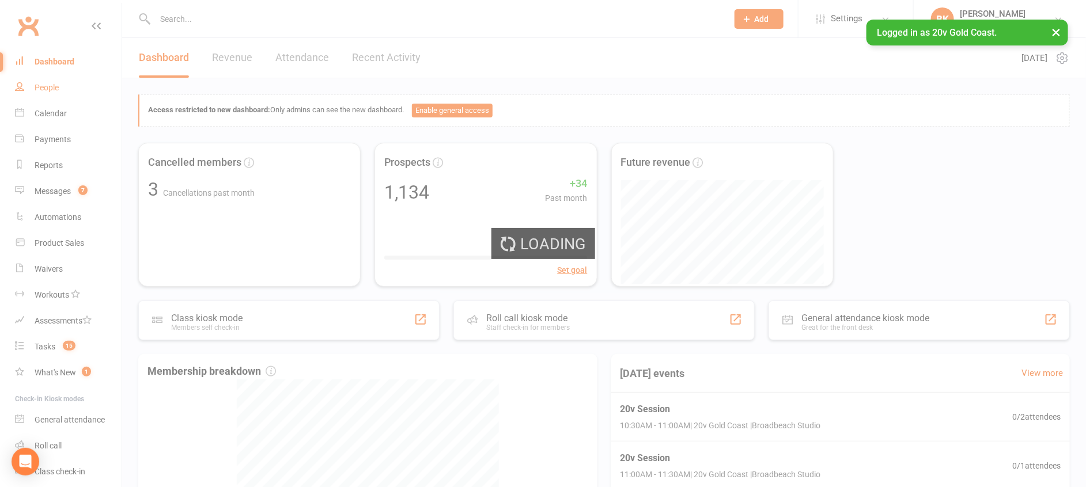
select select "100"
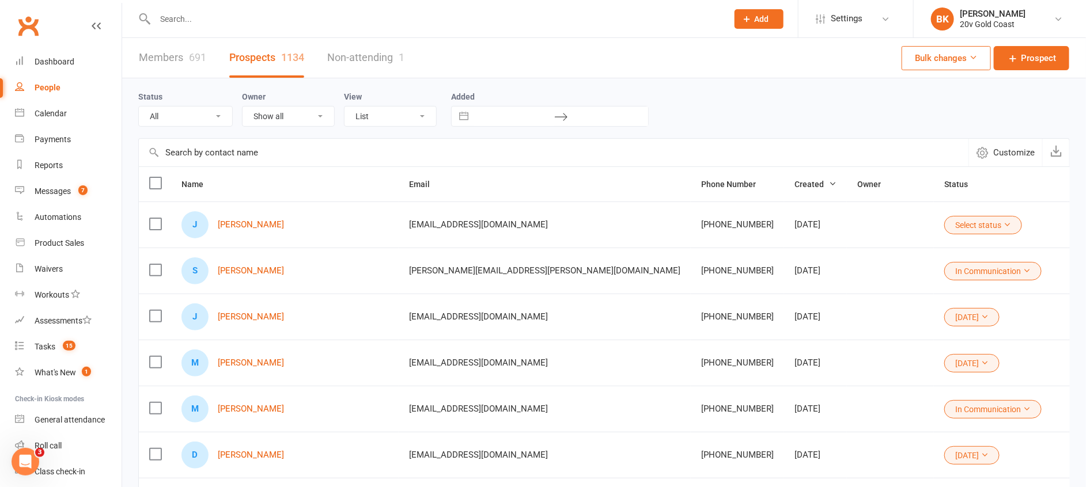
click at [239, 307] on div "J Jenny Bielenberg" at bounding box center [284, 317] width 207 height 27
click at [241, 311] on div "J Jenny Bielenberg" at bounding box center [284, 317] width 207 height 27
click at [245, 315] on link "Jenny Bielenberg" at bounding box center [251, 317] width 66 height 10
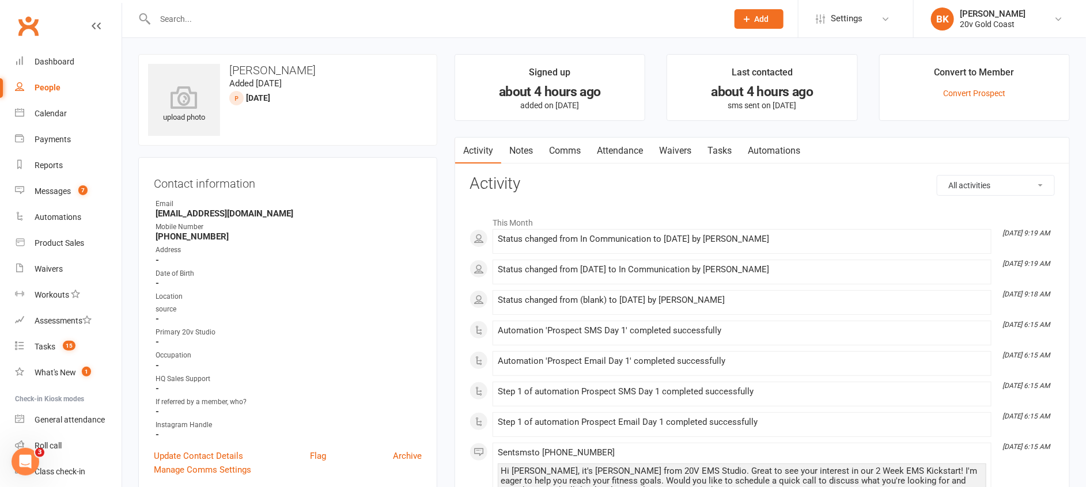
click at [51, 92] on div "People" at bounding box center [48, 87] width 26 height 9
select select "100"
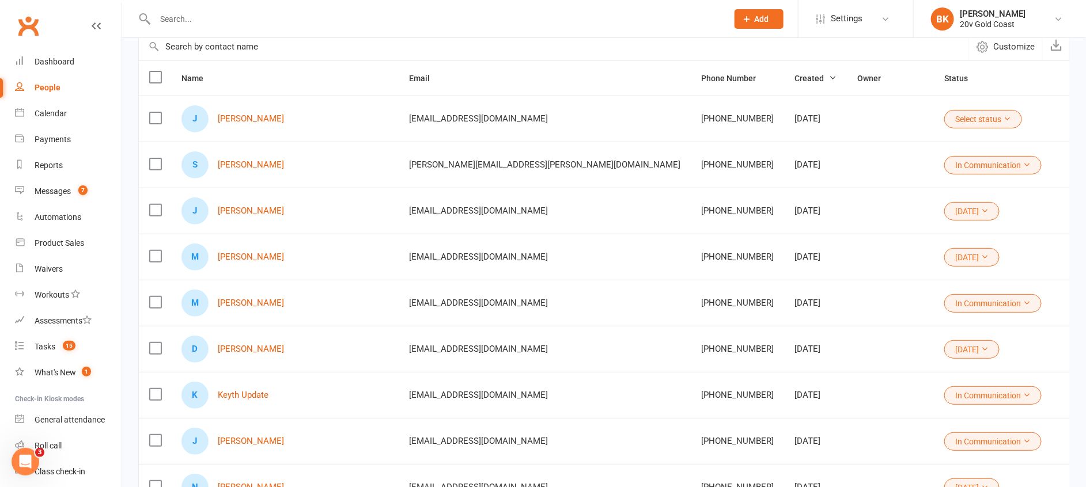
scroll to position [107, 0]
click at [251, 302] on link "[PERSON_NAME]" at bounding box center [251, 302] width 66 height 10
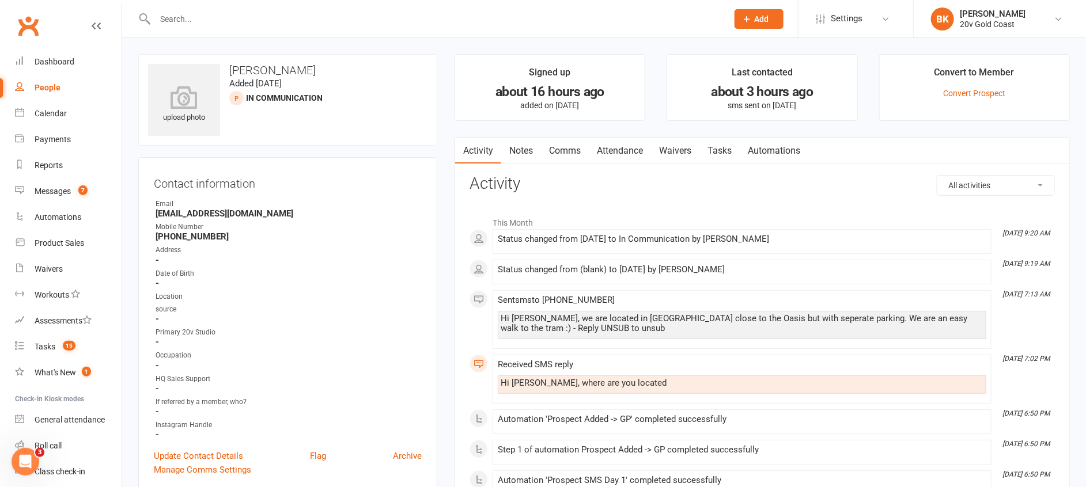
click at [535, 143] on link "Notes" at bounding box center [521, 151] width 40 height 27
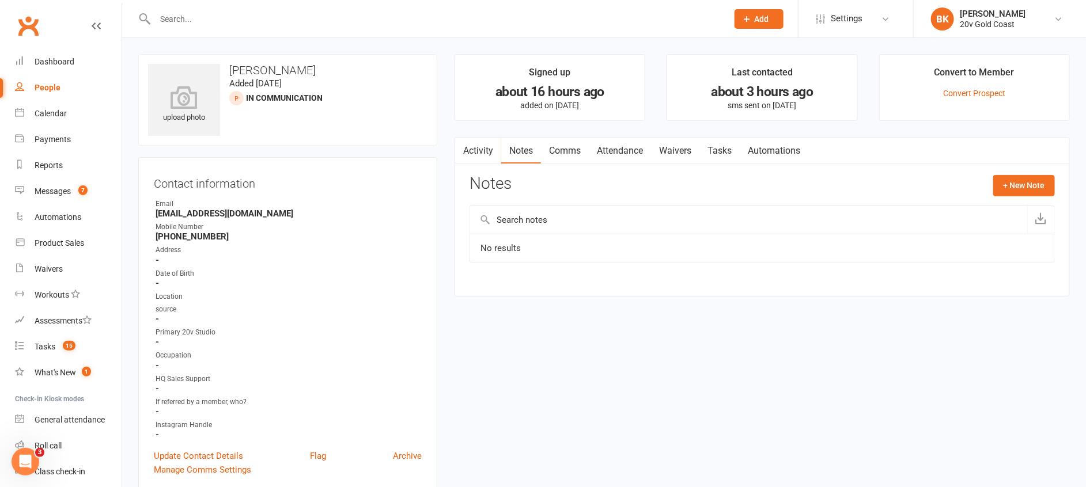
click at [728, 153] on link "Tasks" at bounding box center [719, 151] width 40 height 27
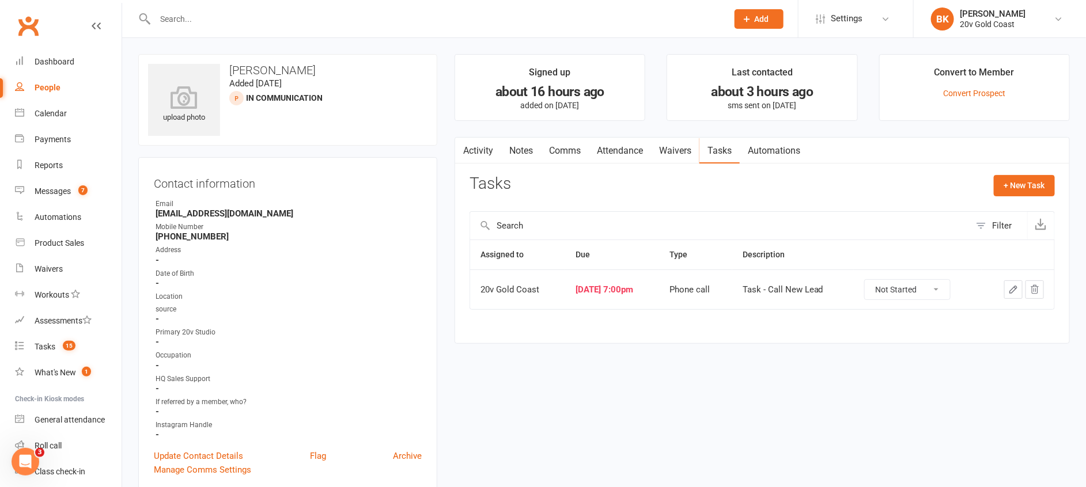
click at [502, 148] on link "Notes" at bounding box center [521, 151] width 40 height 27
click at [490, 150] on link "Activity" at bounding box center [478, 151] width 46 height 27
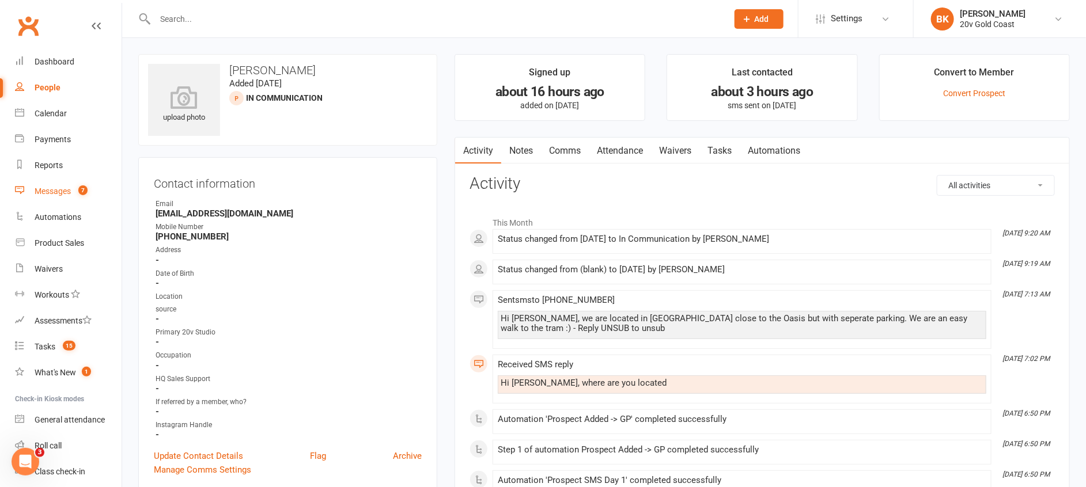
click at [67, 186] on link "Messages 7" at bounding box center [68, 192] width 107 height 26
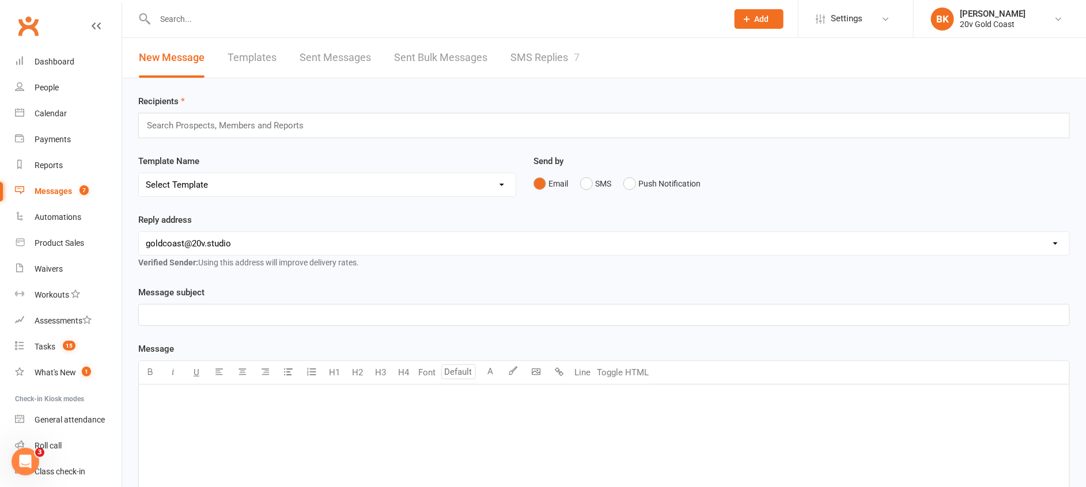
click at [532, 56] on link "SMS Replies 7" at bounding box center [545, 58] width 69 height 40
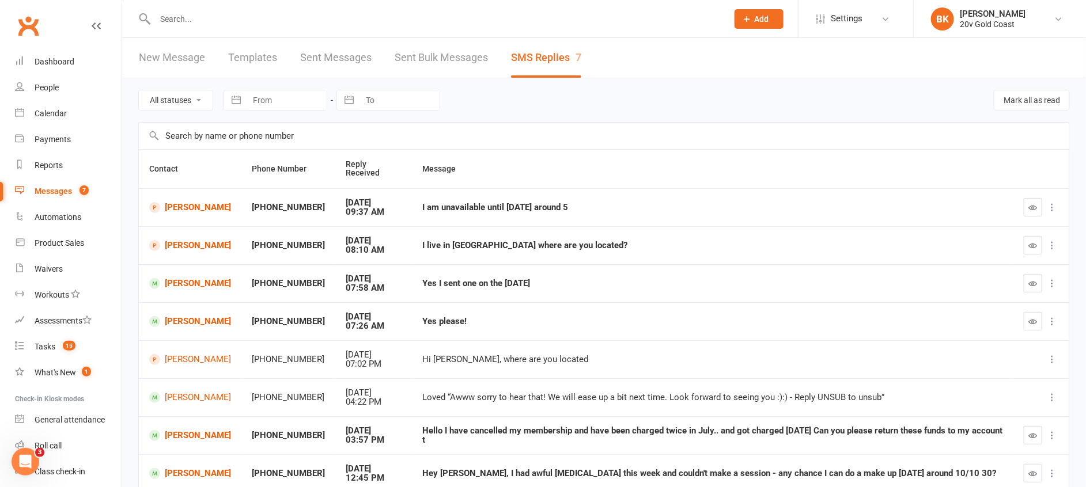
click at [180, 103] on select "All statuses Read only Unread only" at bounding box center [176, 100] width 74 height 20
select select "unread_only"
click at [139, 90] on select "All statuses Read only Unread only" at bounding box center [176, 100] width 74 height 20
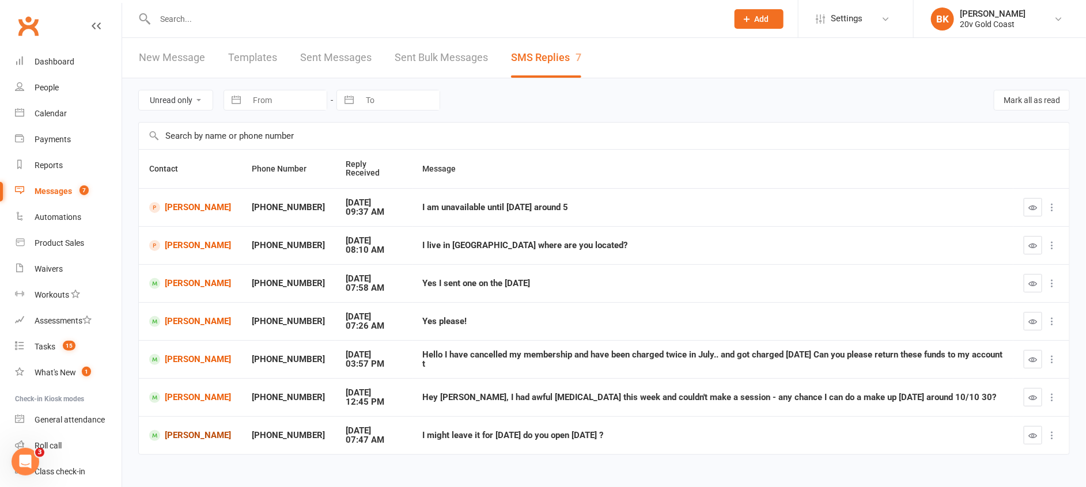
click at [201, 433] on link "[PERSON_NAME]" at bounding box center [190, 435] width 82 height 11
drag, startPoint x: 1028, startPoint y: 434, endPoint x: 626, endPoint y: 48, distance: 557.5
click at [1028, 434] on button "button" at bounding box center [1033, 435] width 18 height 18
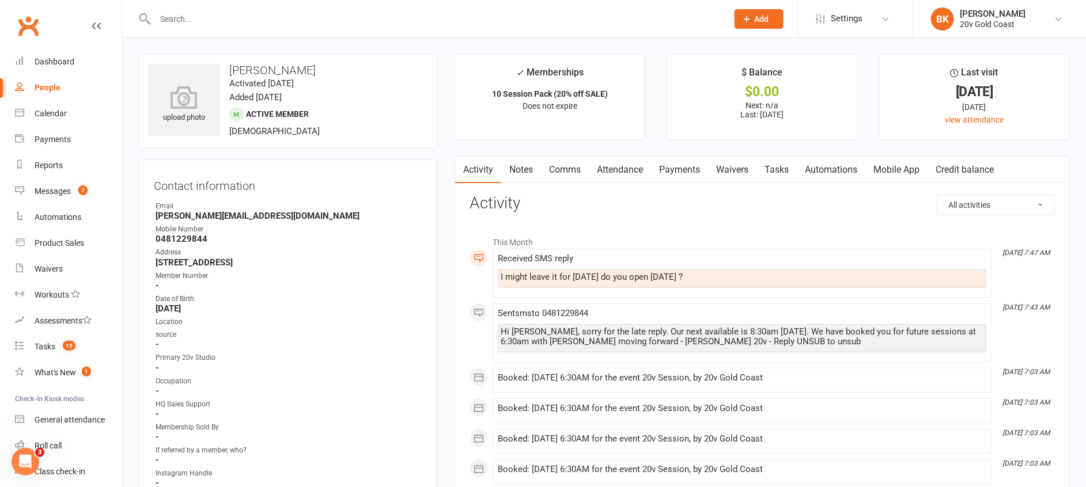
click at [569, 172] on link "Comms" at bounding box center [565, 170] width 48 height 27
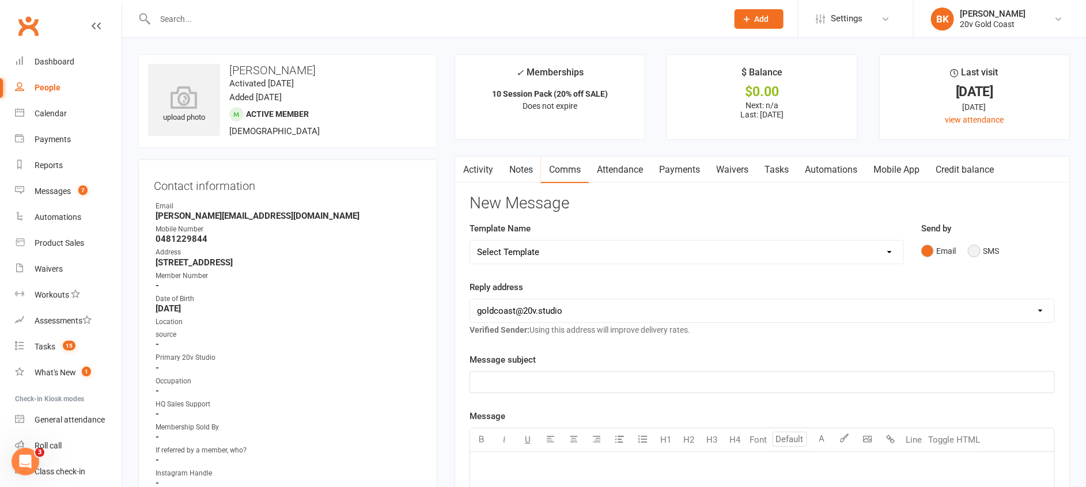
click at [990, 244] on button "SMS" at bounding box center [983, 251] width 31 height 22
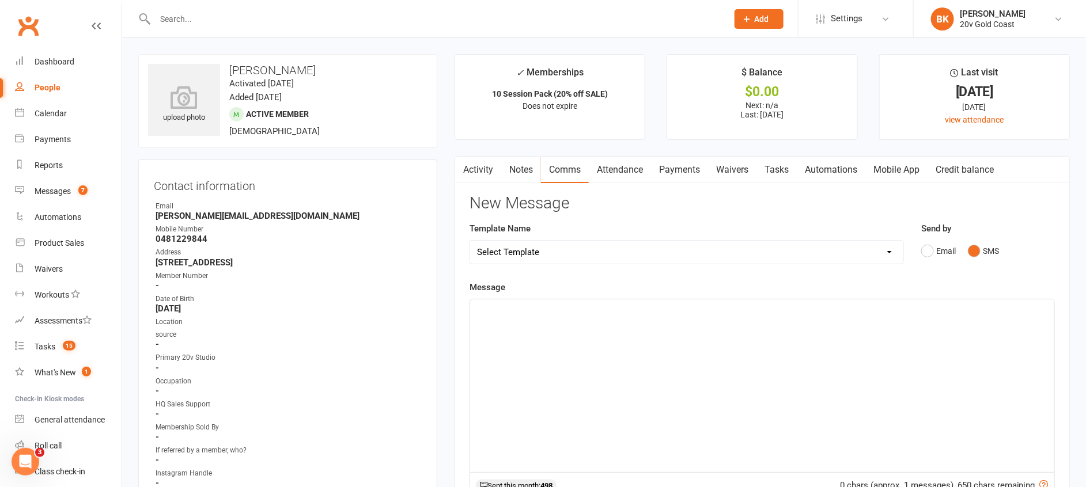
click at [952, 296] on div "Message ﻿ 0 chars (approx. 1 messages), 650 chars remaining. Sent this month: 4…" at bounding box center [762, 445] width 585 height 328
click at [942, 317] on div "﻿" at bounding box center [762, 386] width 584 height 173
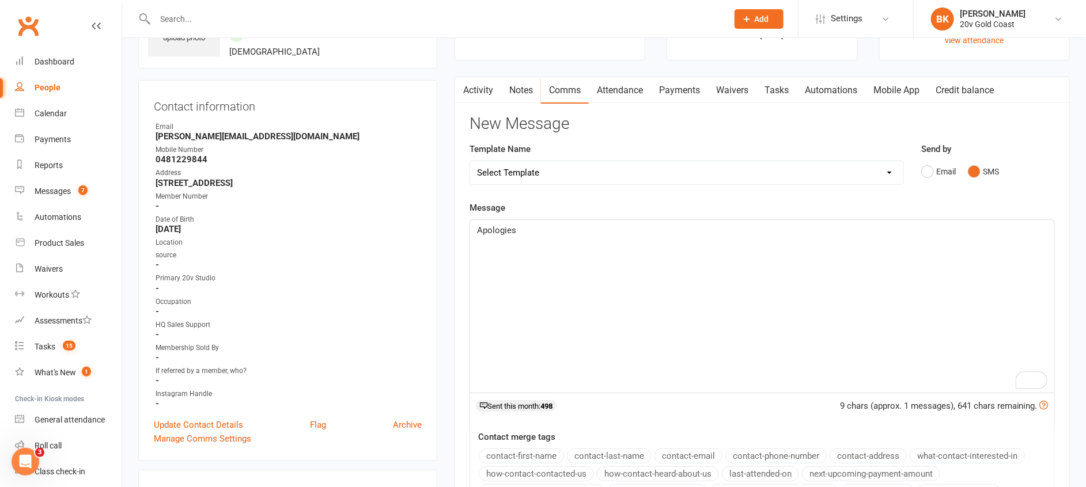
scroll to position [80, 0]
click at [528, 450] on button "contact-first-name" at bounding box center [521, 455] width 85 height 15
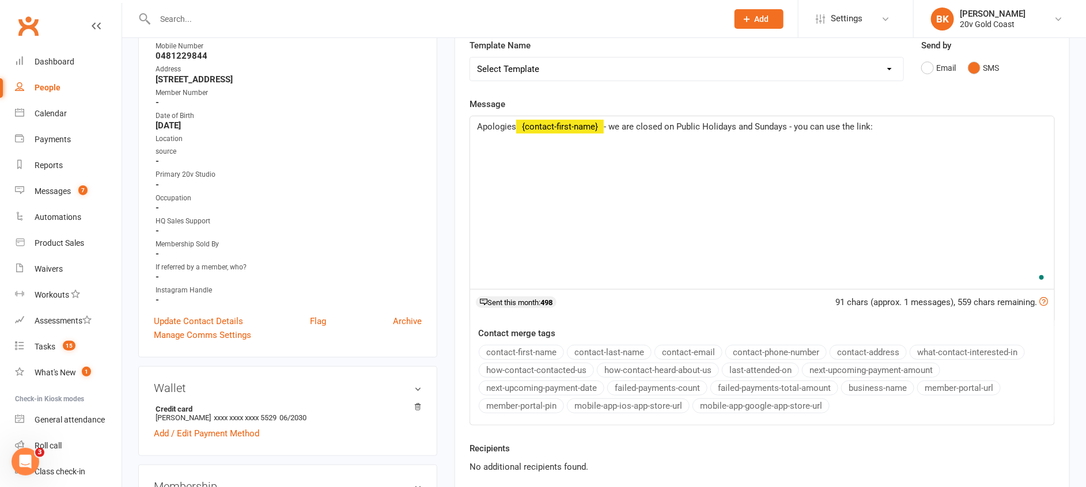
scroll to position [184, 0]
click at [901, 124] on p "Apologies ﻿ {contact-first-name} - we are closed on Public Holidays and Sundays…" at bounding box center [762, 126] width 570 height 14
click at [944, 381] on button "member-portal-url" at bounding box center [959, 387] width 84 height 15
click at [521, 398] on button "member-portal-pin" at bounding box center [521, 405] width 85 height 15
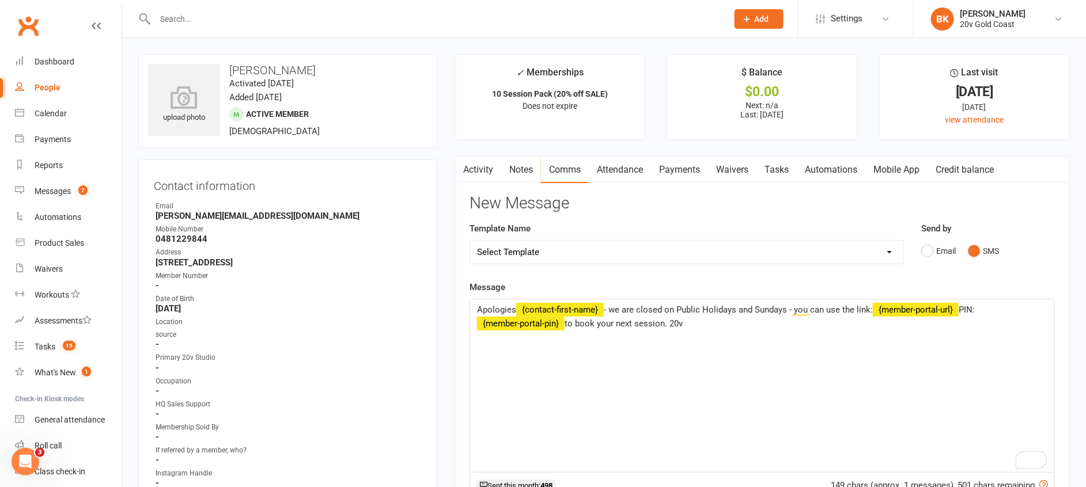
scroll to position [227, 0]
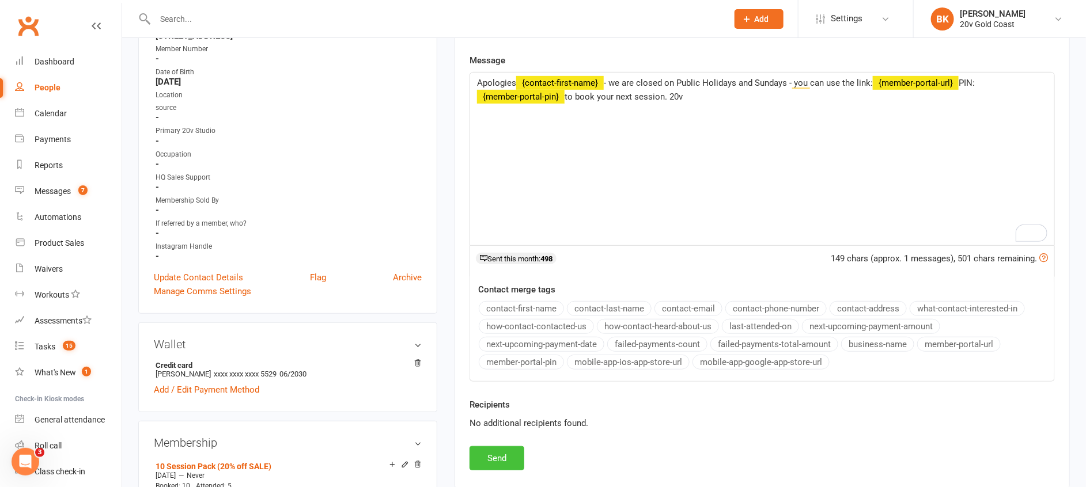
click at [497, 455] on button "Send" at bounding box center [497, 459] width 55 height 24
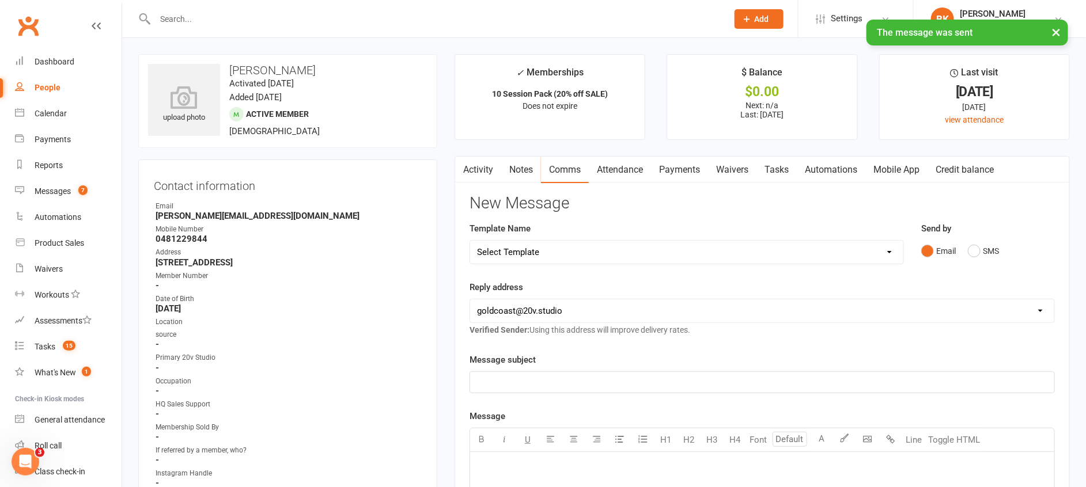
click at [629, 175] on link "Attendance" at bounding box center [620, 170] width 62 height 27
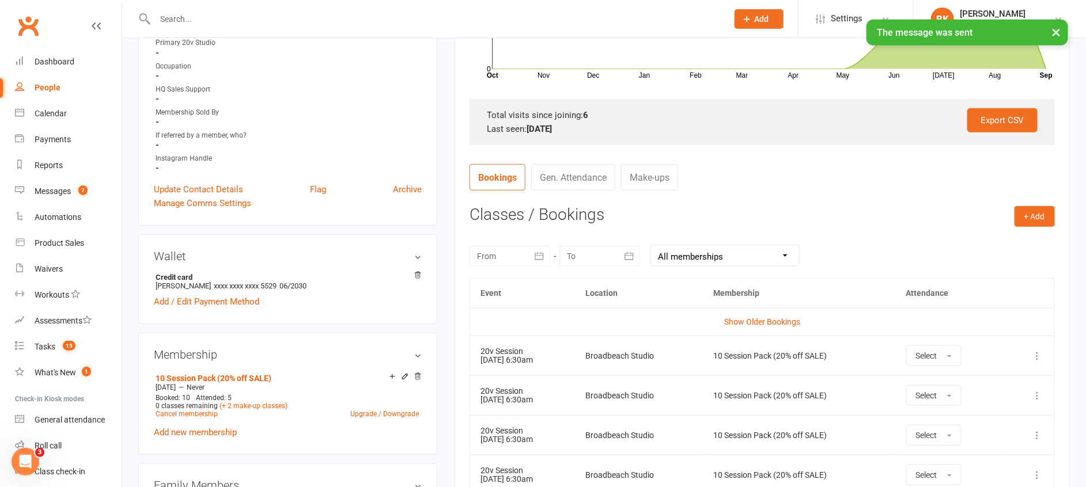
scroll to position [332, 0]
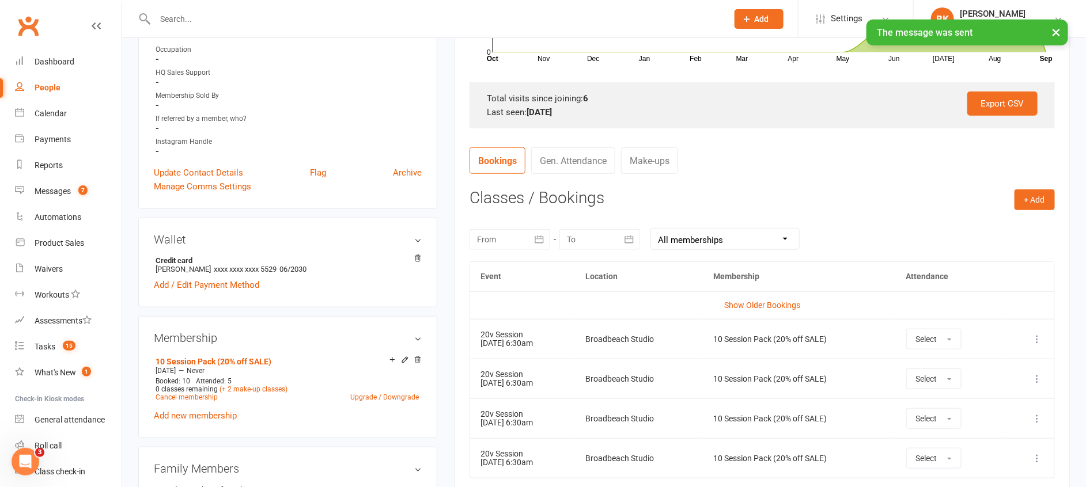
click at [543, 238] on icon "button" at bounding box center [539, 239] width 9 height 7
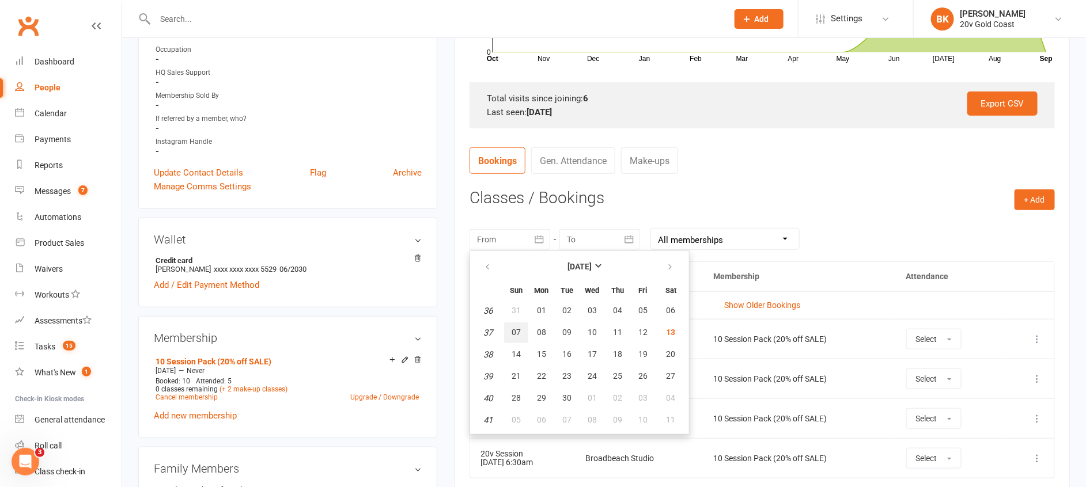
click at [517, 329] on span "07" at bounding box center [516, 332] width 9 height 9
type input "07 Sep 2025"
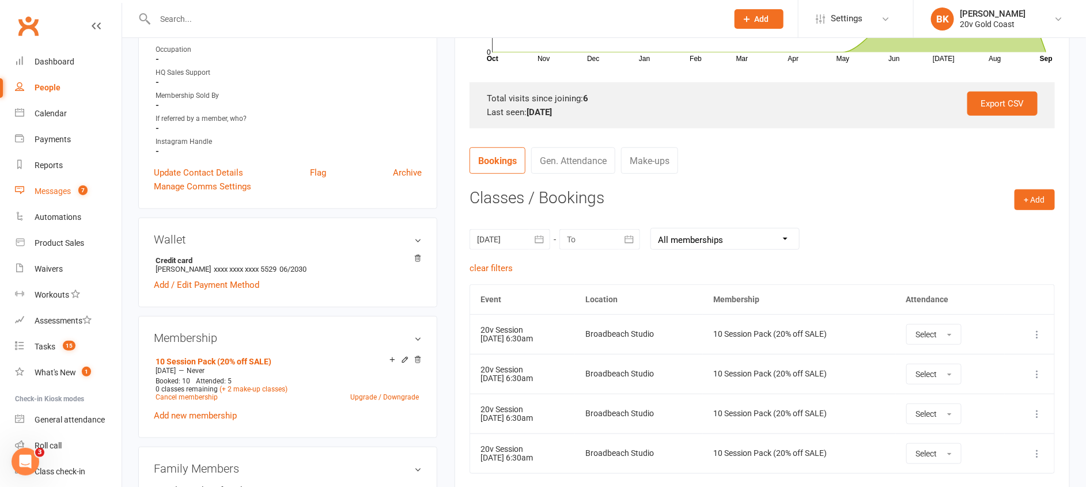
click at [79, 195] on count-badge "7" at bounding box center [80, 191] width 15 height 9
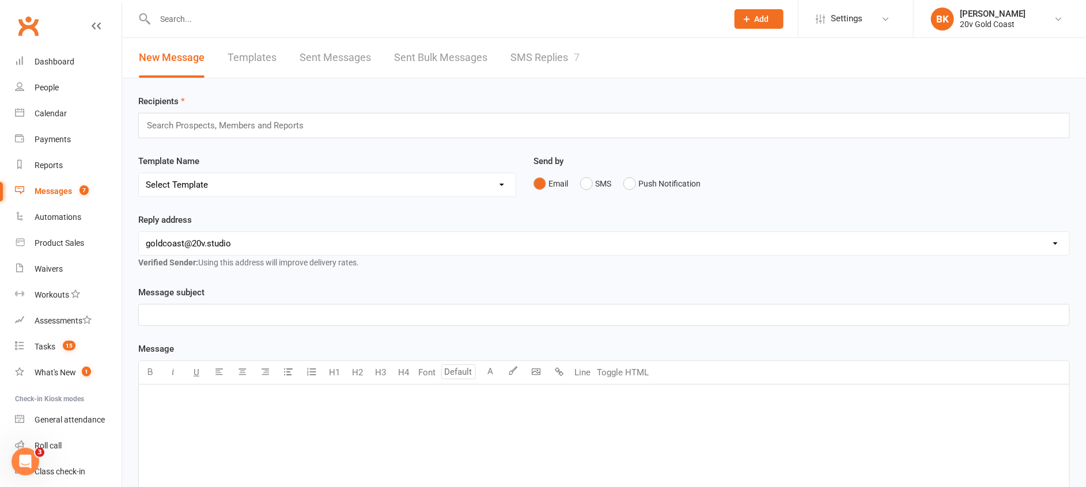
click at [557, 55] on link "SMS Replies 7" at bounding box center [545, 58] width 69 height 40
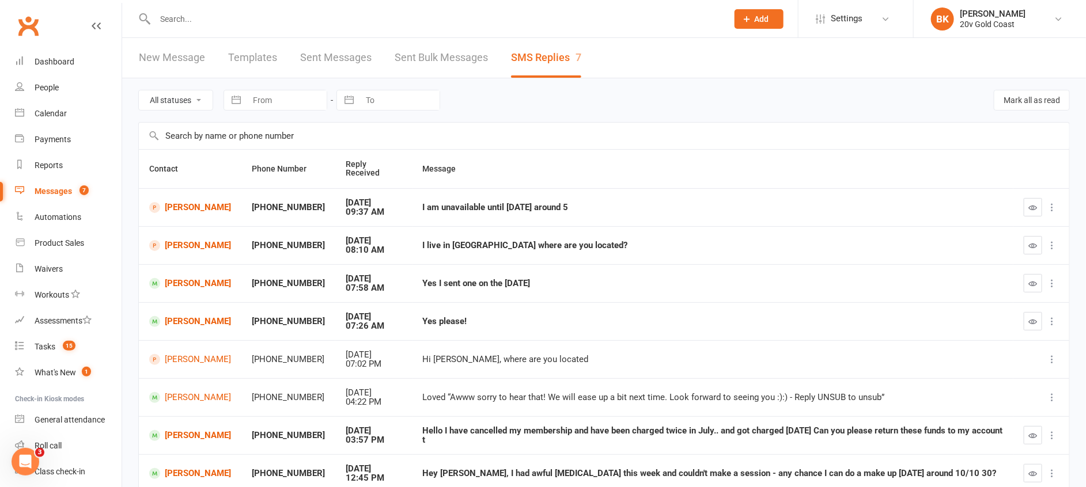
click at [206, 111] on div "All statuses Read only Unread only Navigate forward to interact with the calend…" at bounding box center [604, 100] width 932 height 44
click at [198, 101] on select "All statuses Read only Unread only" at bounding box center [176, 100] width 74 height 20
select select "unread_only"
click at [139, 90] on select "All statuses Read only Unread only" at bounding box center [176, 100] width 74 height 20
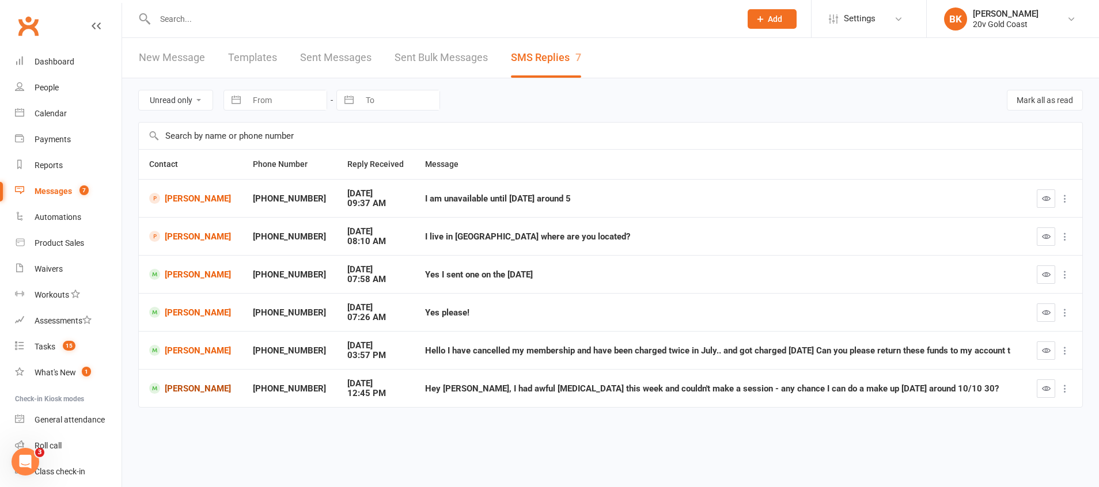
click at [195, 388] on link "[PERSON_NAME]" at bounding box center [190, 388] width 83 height 11
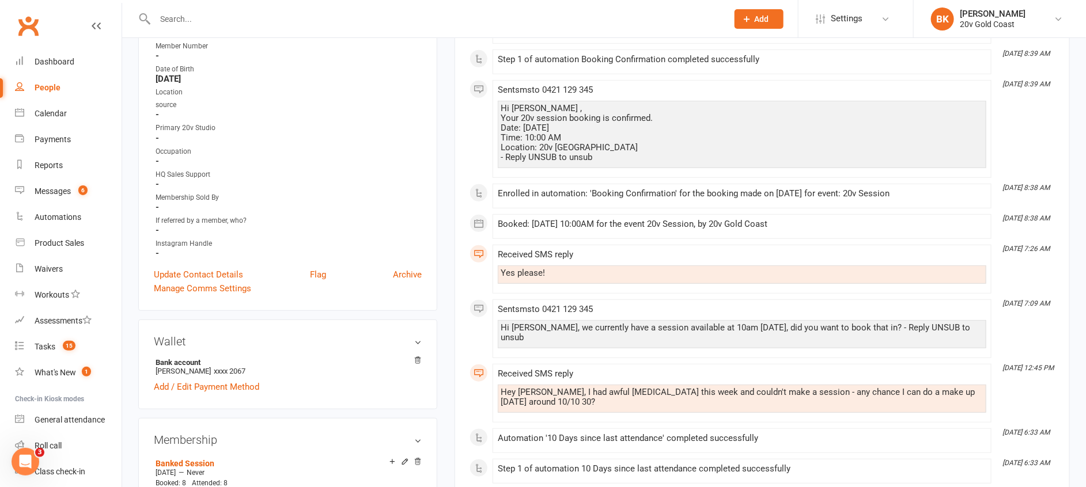
scroll to position [230, 0]
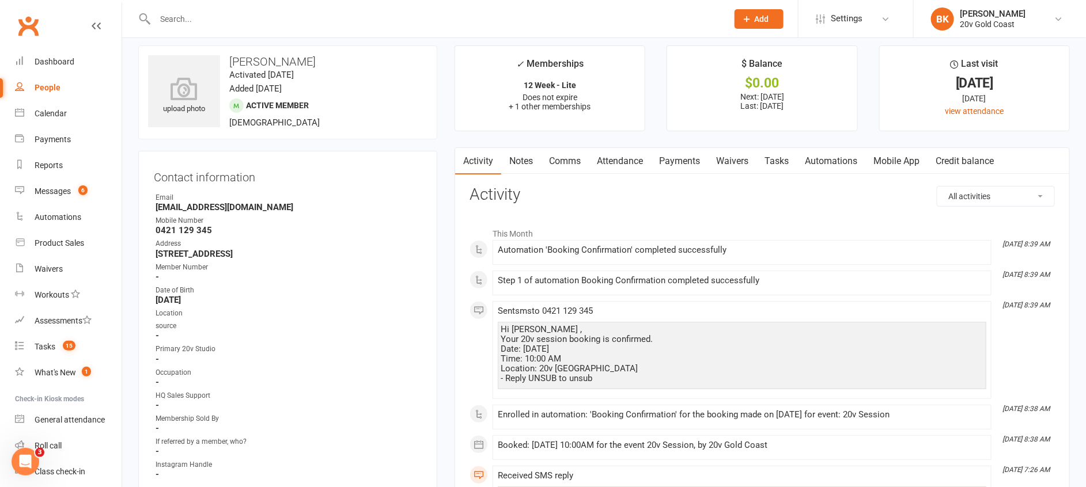
scroll to position [0, 0]
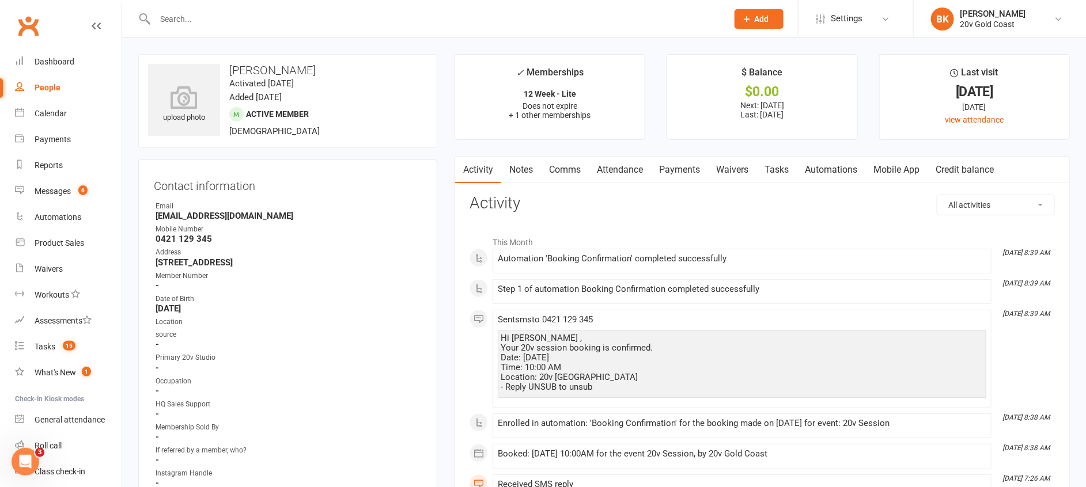
click at [787, 175] on link "Tasks" at bounding box center [777, 170] width 40 height 27
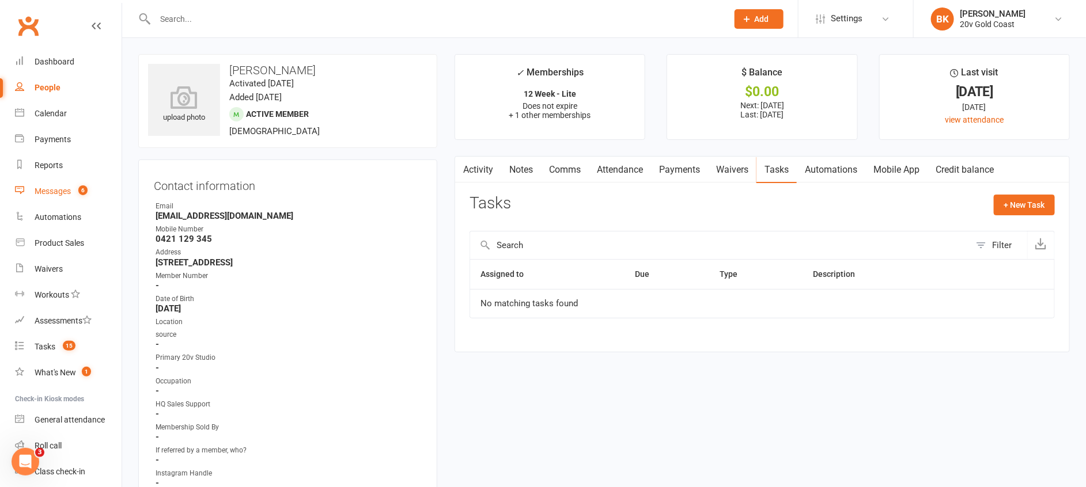
click at [66, 194] on div "Messages" at bounding box center [53, 191] width 36 height 9
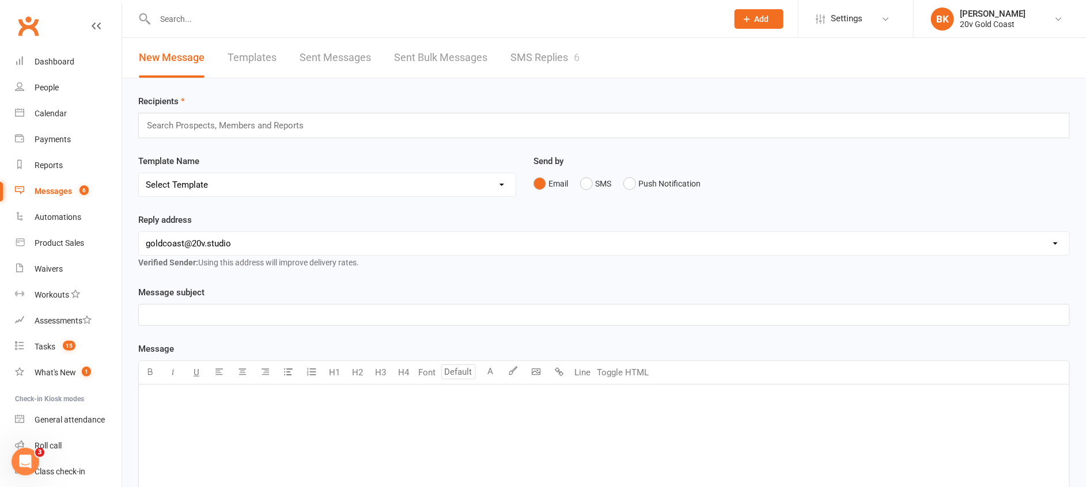
click at [550, 71] on link "SMS Replies 6" at bounding box center [545, 58] width 69 height 40
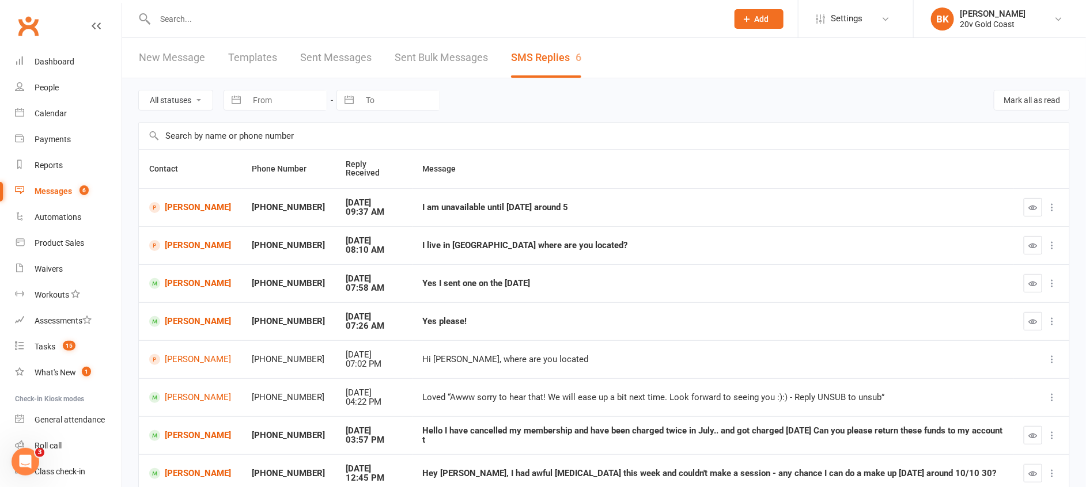
click at [194, 105] on select "All statuses Read only Unread only" at bounding box center [176, 100] width 74 height 20
select select "unread_only"
click at [139, 90] on select "All statuses Read only Unread only" at bounding box center [176, 100] width 74 height 20
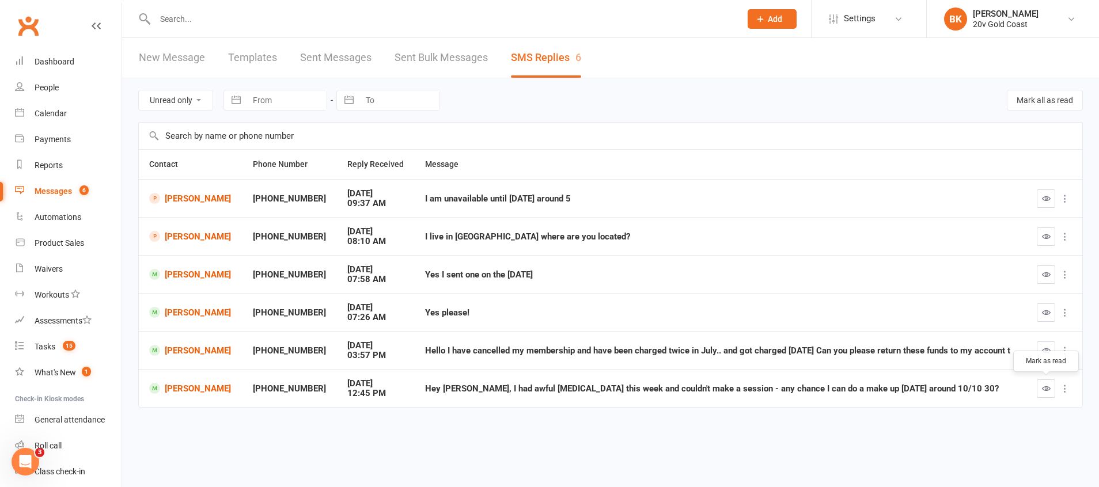
click at [1042, 390] on icon "button" at bounding box center [1046, 388] width 9 height 9
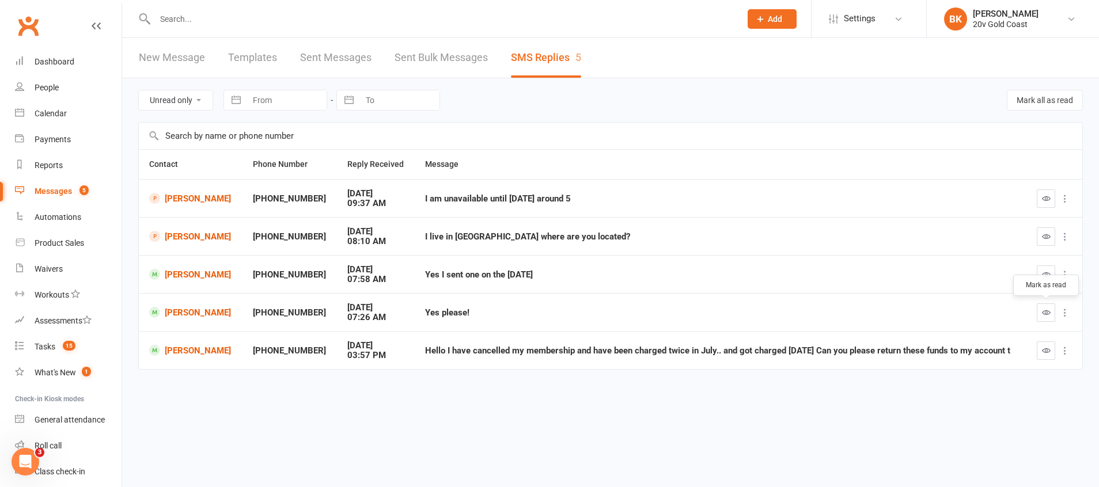
click at [1054, 309] on button "button" at bounding box center [1046, 313] width 18 height 18
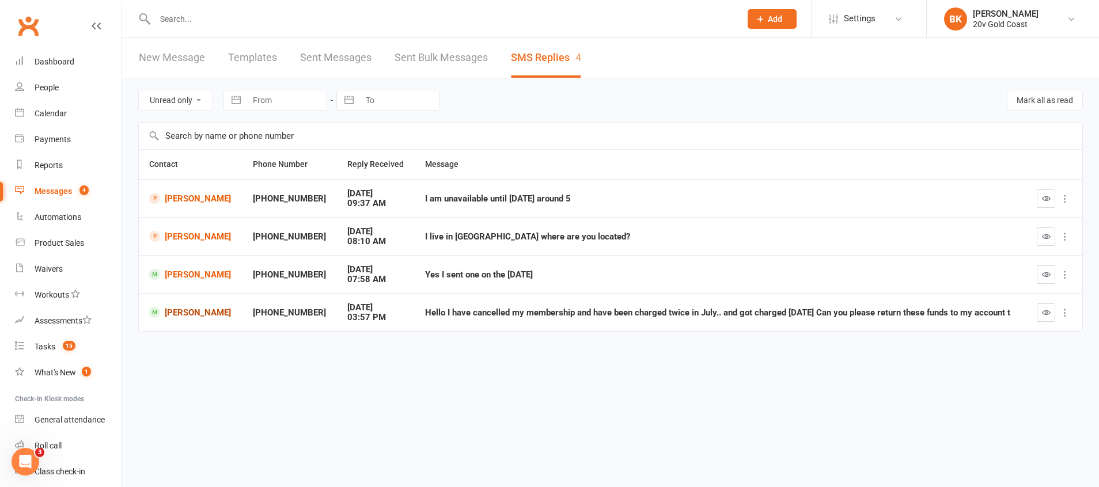
click at [200, 312] on link "[PERSON_NAME]" at bounding box center [190, 312] width 83 height 11
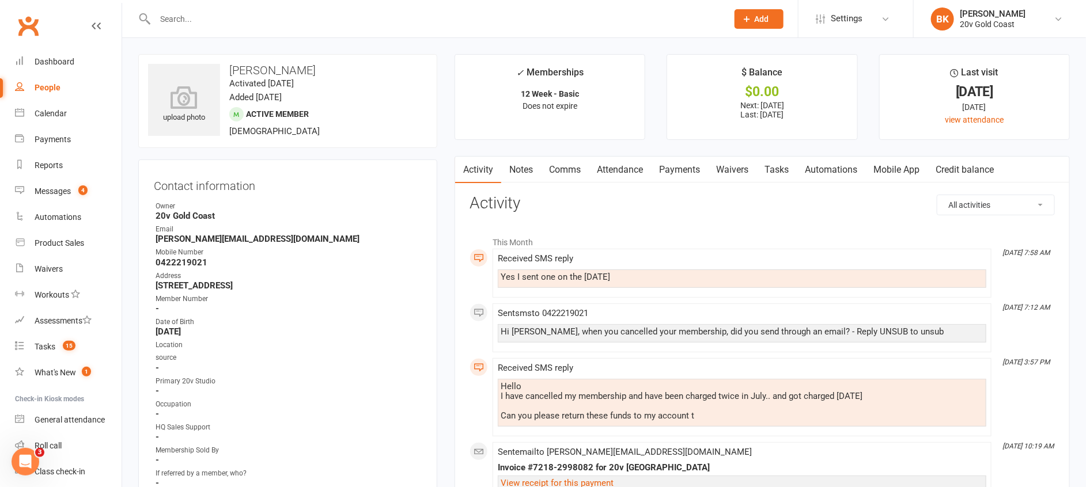
click at [213, 19] on input "text" at bounding box center [436, 19] width 568 height 16
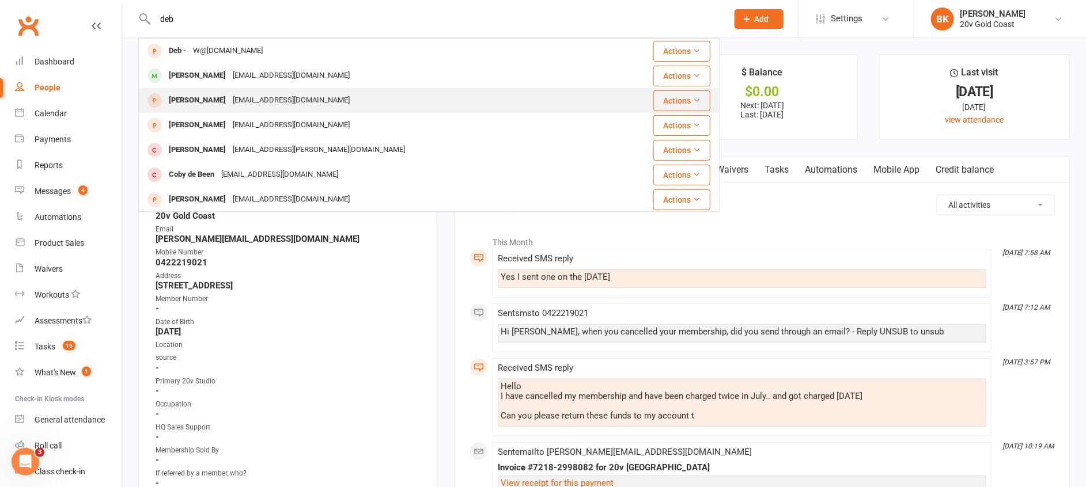
type input "deb"
click at [204, 89] on div "[PERSON_NAME] [EMAIL_ADDRESS][DOMAIN_NAME]" at bounding box center [372, 101] width 466 height 24
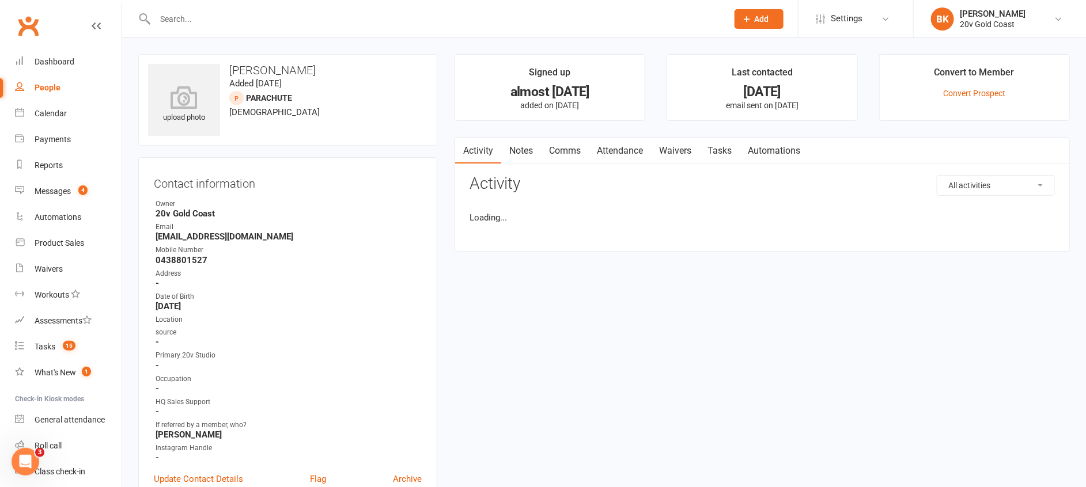
click at [175, 21] on input "text" at bounding box center [436, 19] width 568 height 16
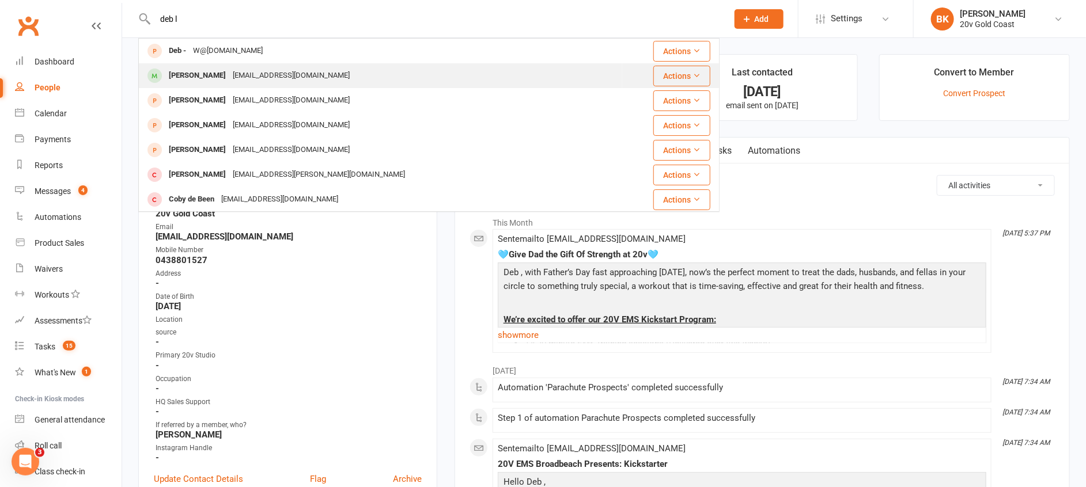
type input "deb l"
click at [194, 73] on div "[PERSON_NAME]" at bounding box center [197, 75] width 64 height 17
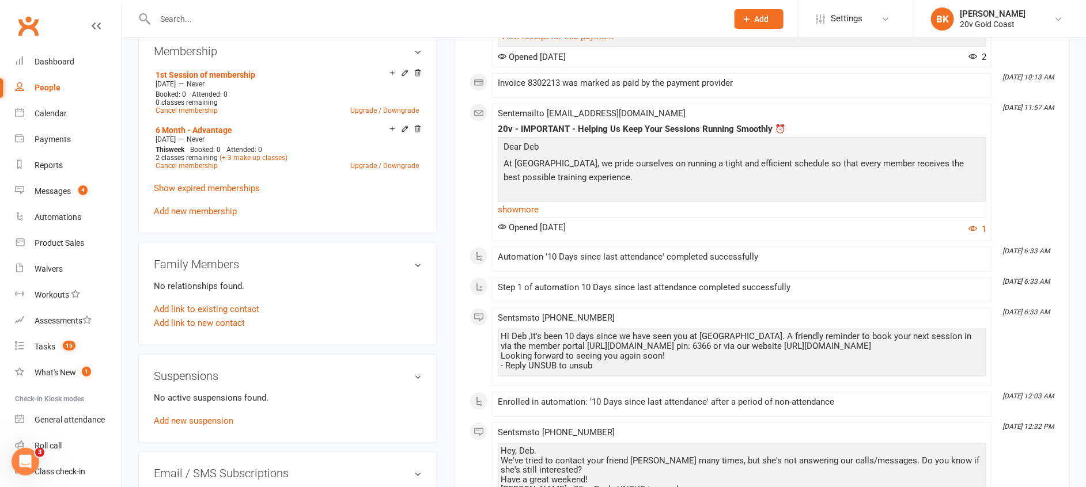
scroll to position [623, 0]
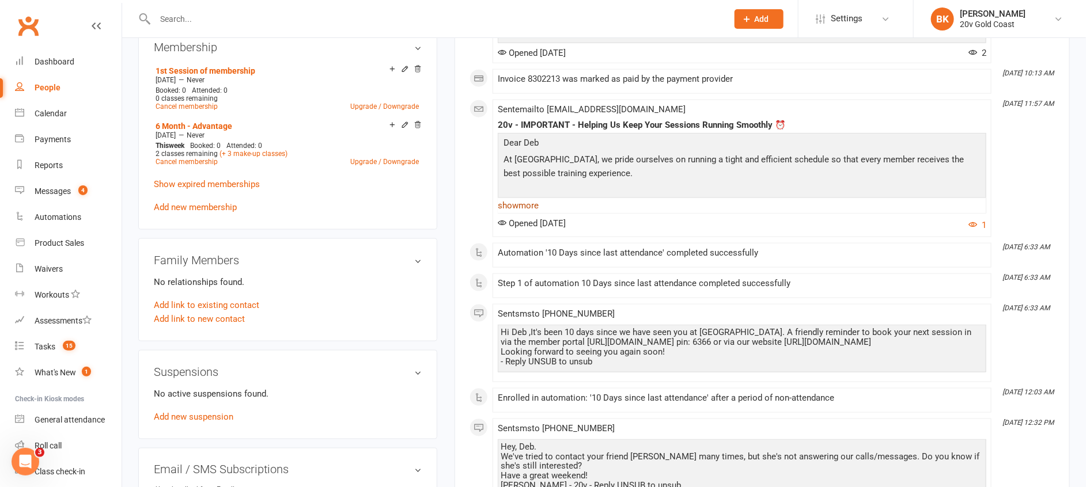
click at [524, 205] on link "show more" at bounding box center [742, 206] width 489 height 16
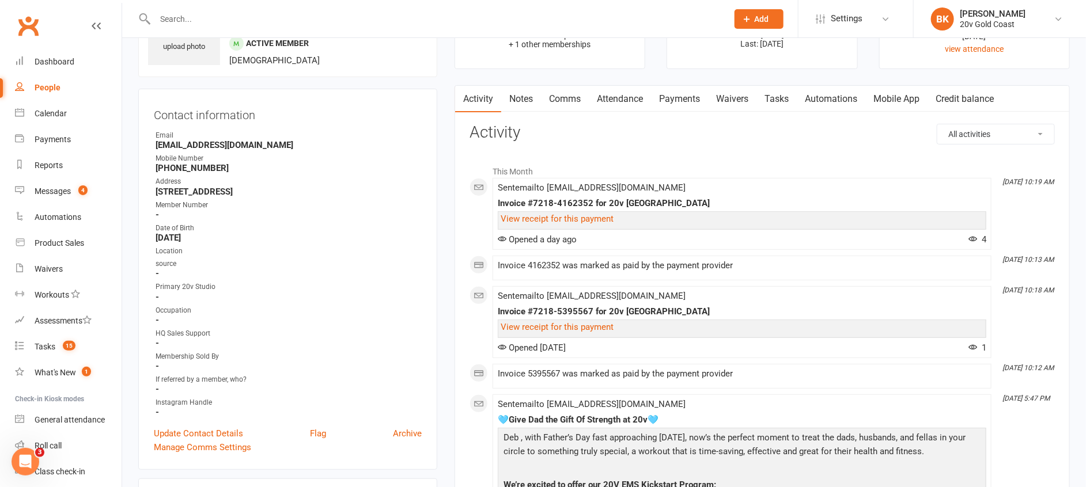
scroll to position [0, 0]
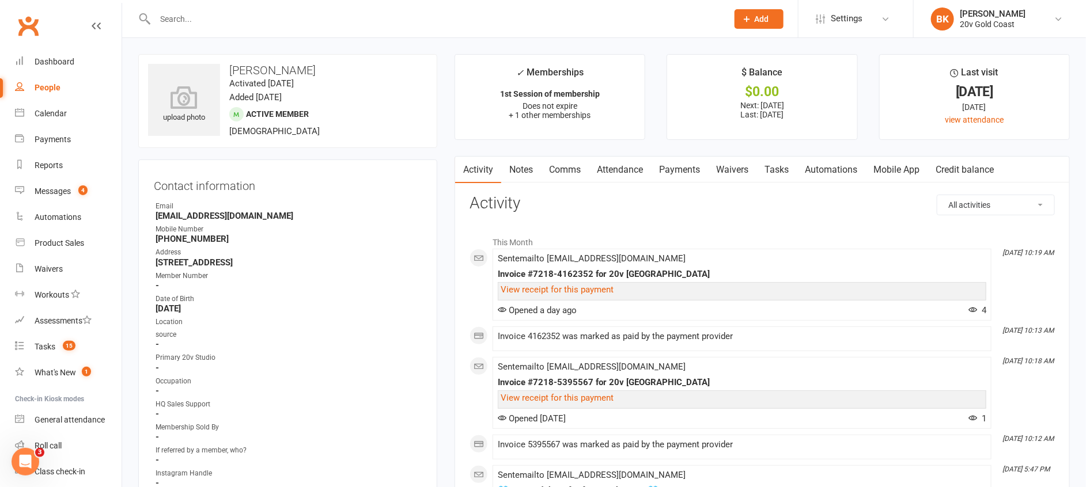
click at [517, 172] on link "Notes" at bounding box center [521, 170] width 40 height 27
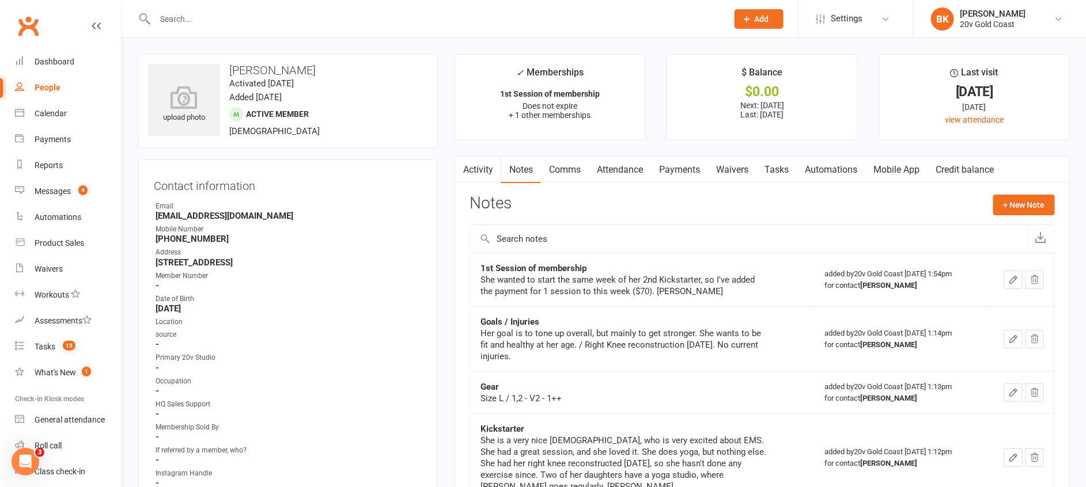
click at [789, 181] on link "Tasks" at bounding box center [777, 170] width 40 height 27
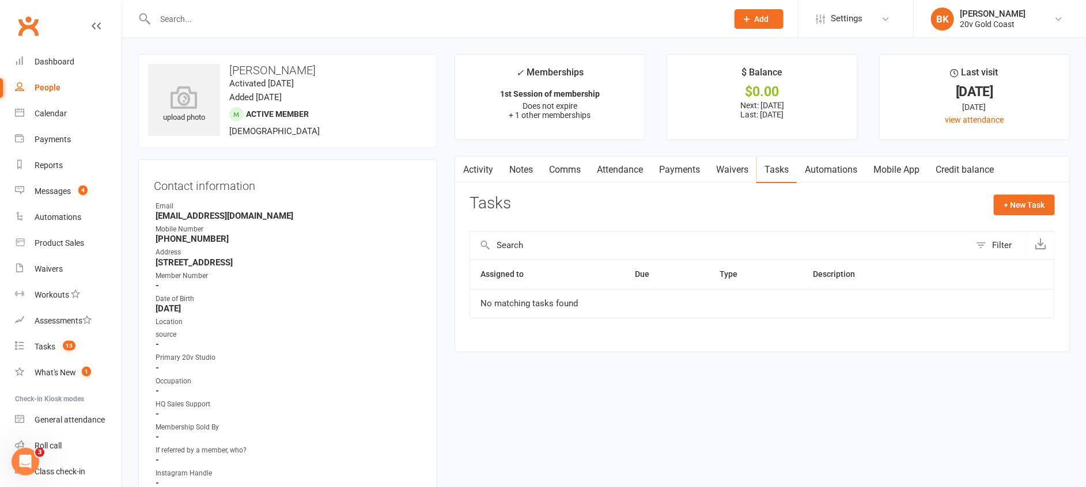
click at [482, 169] on link "Activity" at bounding box center [478, 170] width 46 height 27
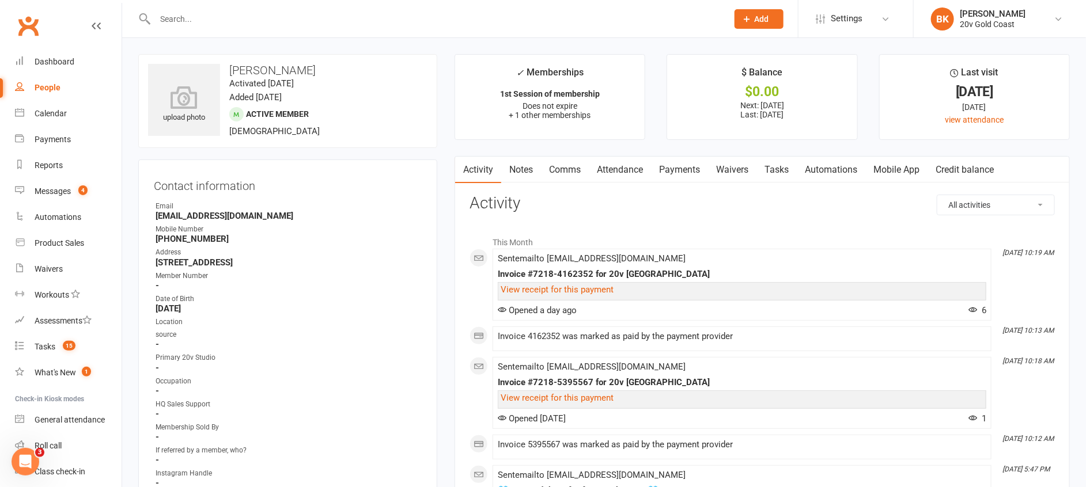
click at [527, 172] on link "Notes" at bounding box center [521, 170] width 40 height 27
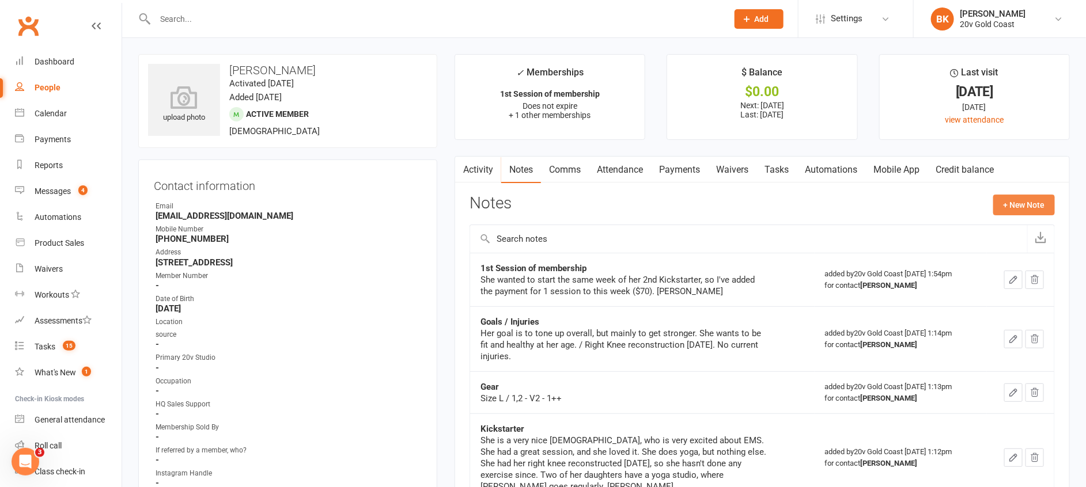
click at [1039, 203] on button "+ New Note" at bounding box center [1024, 205] width 62 height 21
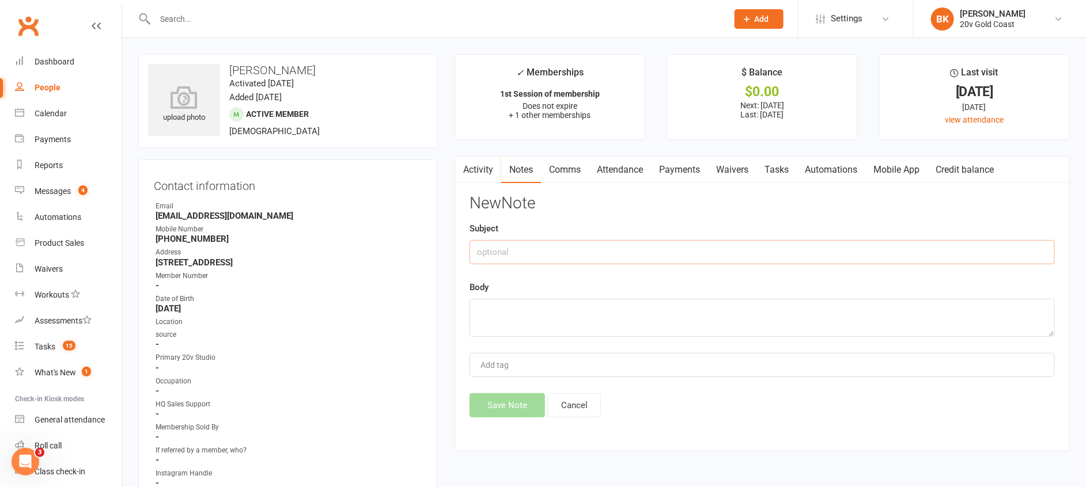
click at [735, 254] on input "text" at bounding box center [762, 252] width 585 height 24
type input "Emailed Cancellation/Suspension Request"
type textarea "S"
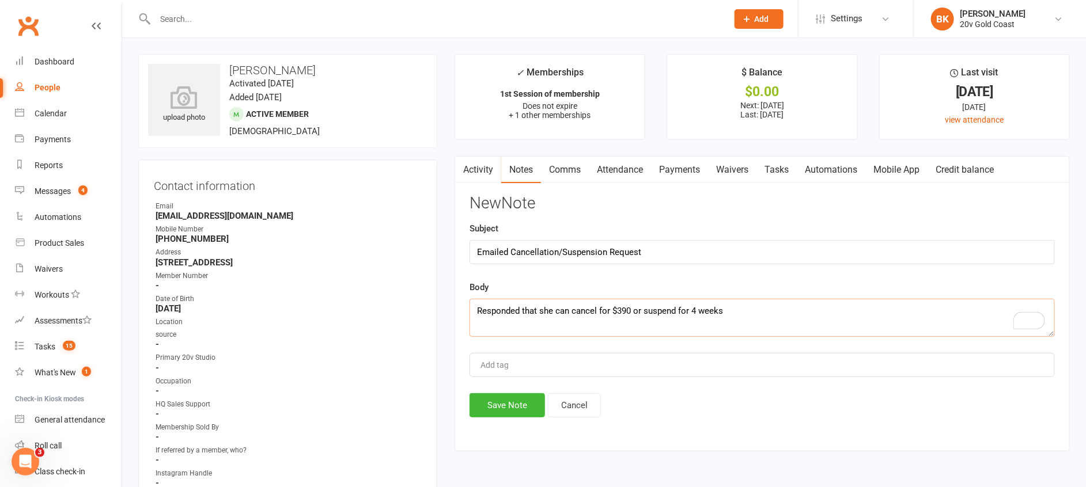
click at [759, 308] on textarea "Responded that she can cancel for $390 or suspend for 4 weeks" at bounding box center [762, 318] width 585 height 38
type textarea "Responded that she can cancel for $390 or suspend for 4 weeks - pending respons…"
click at [519, 403] on button "Save Note" at bounding box center [507, 406] width 75 height 24
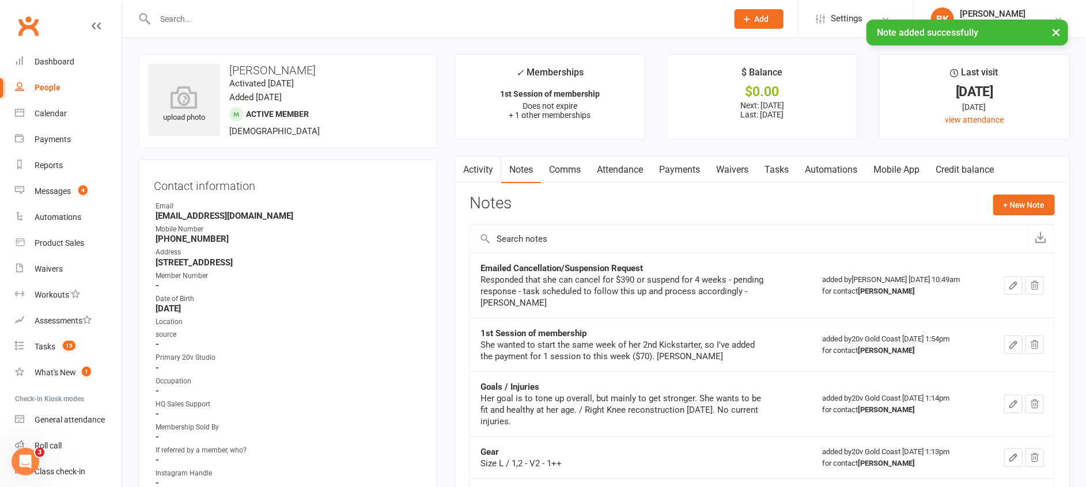
click at [784, 166] on link "Tasks" at bounding box center [777, 170] width 40 height 27
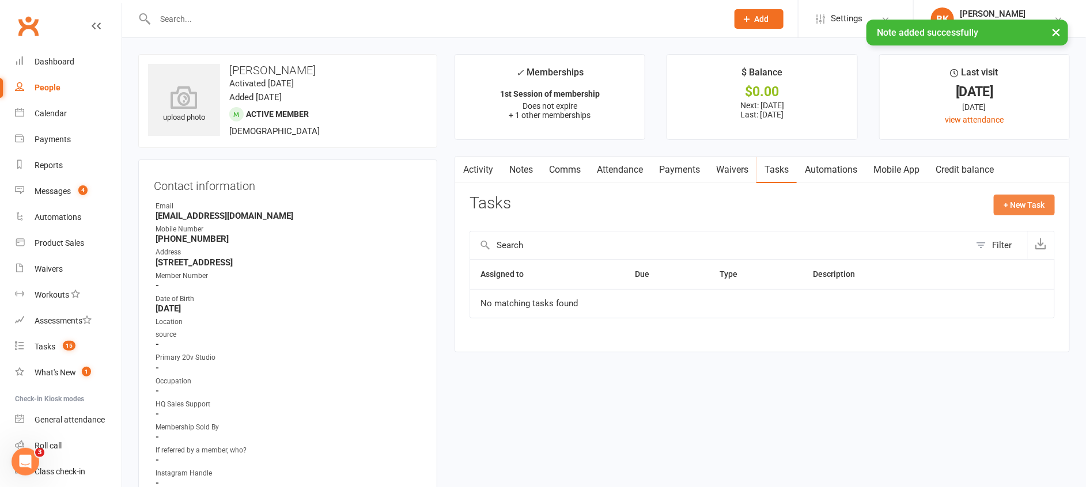
click at [1020, 201] on button "+ New Task" at bounding box center [1024, 205] width 61 height 21
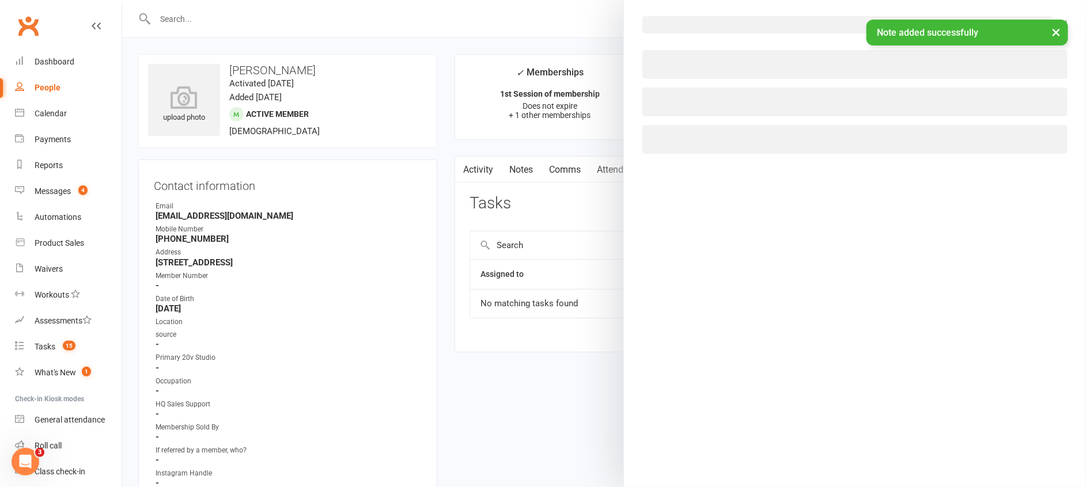
select select "46005"
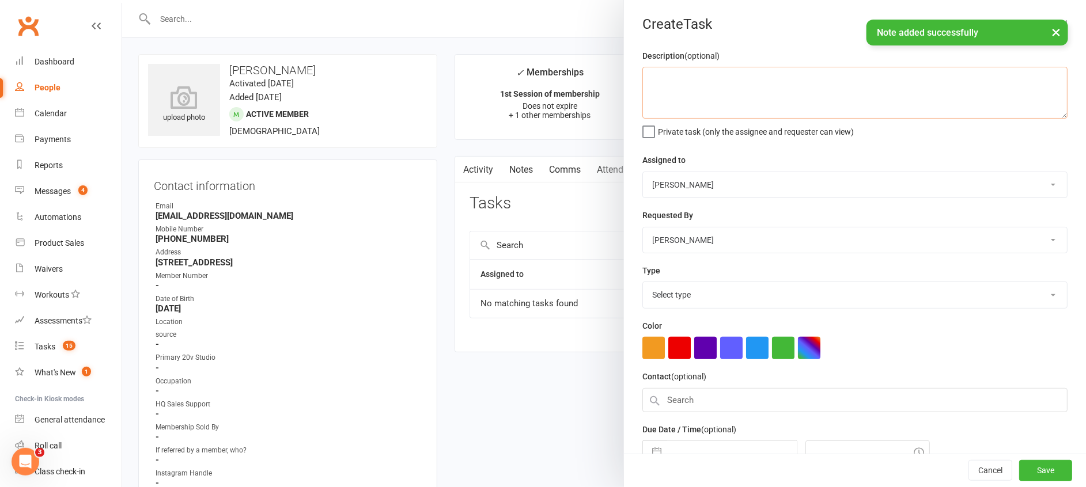
click at [740, 82] on textarea at bounding box center [854, 93] width 425 height 52
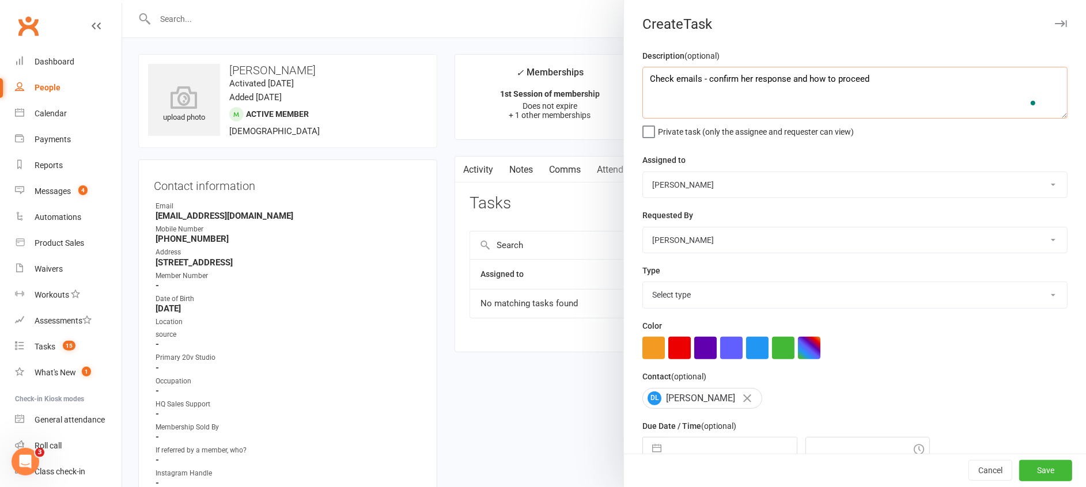
type textarea "Check emails - confirm her response and how to proceed"
drag, startPoint x: 708, startPoint y: 178, endPoint x: 700, endPoint y: 196, distance: 19.9
click at [708, 179] on select "[PERSON_NAME] [PERSON_NAME] 20v Gold Coast 20v HQ [PERSON_NAME] [PERSON_NAME] […" at bounding box center [855, 184] width 424 height 25
select select "45734"
click at [643, 172] on select "[PERSON_NAME] [PERSON_NAME] 20v Gold Coast 20v HQ [PERSON_NAME] [PERSON_NAME] […" at bounding box center [855, 184] width 424 height 25
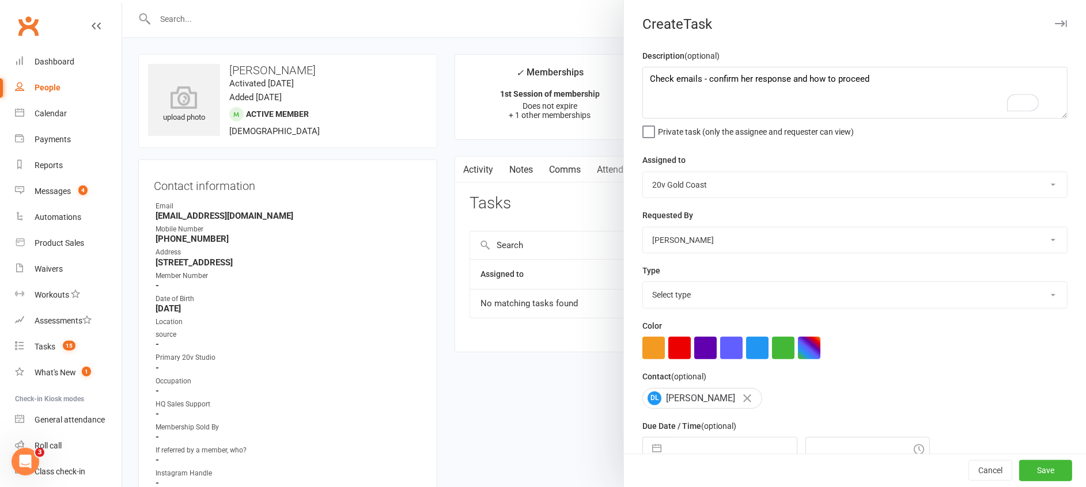
scroll to position [78, 0]
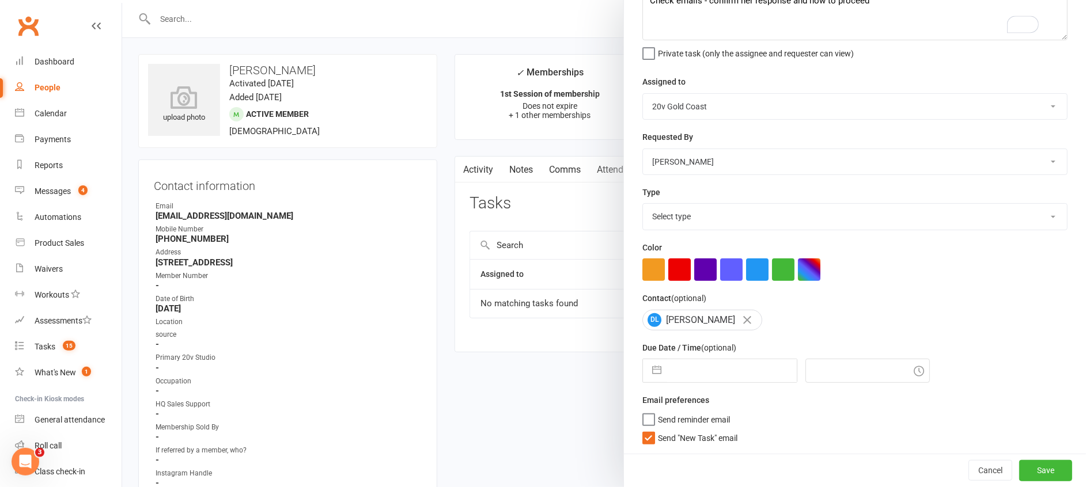
click at [686, 215] on select "Select type Call to confirm trial Cancel down Cancel down [PERSON_NAME] and [PE…" at bounding box center [855, 216] width 424 height 25
select select "27552"
click at [643, 204] on select "Select type Call to confirm trial Cancel down Cancel down [PERSON_NAME] and [PE…" at bounding box center [855, 216] width 424 height 25
click at [651, 364] on button "button" at bounding box center [656, 371] width 21 height 23
select select "7"
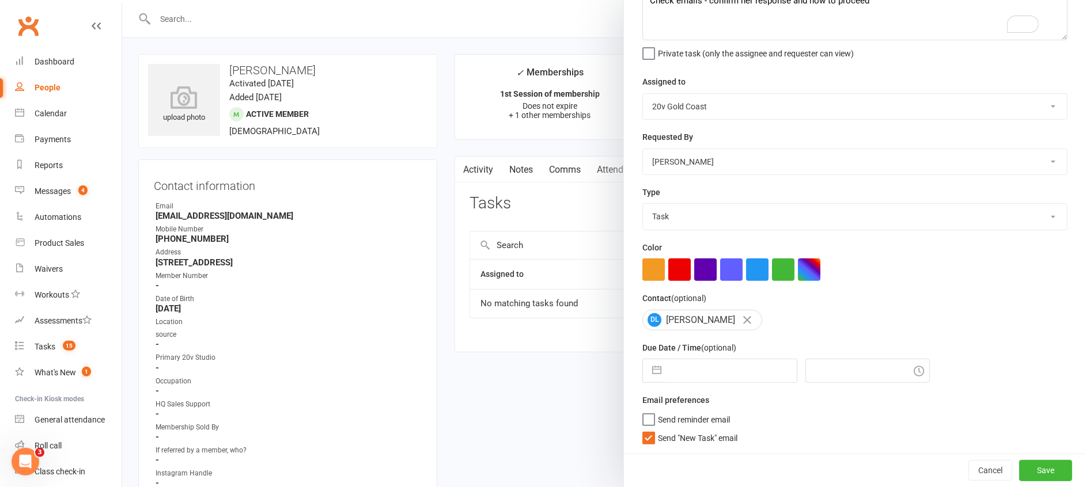
select select "2025"
select select "8"
select select "2025"
select select "9"
select select "2025"
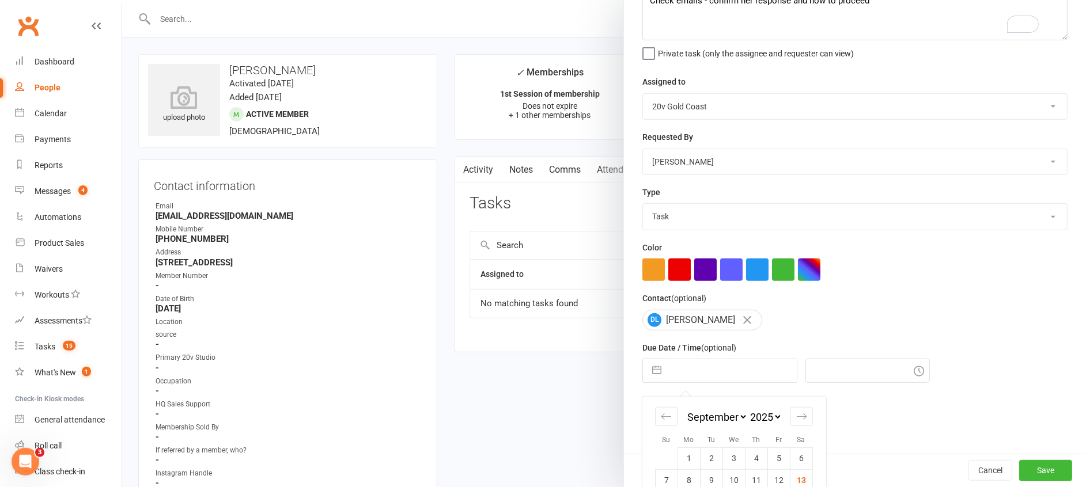
scroll to position [162, 0]
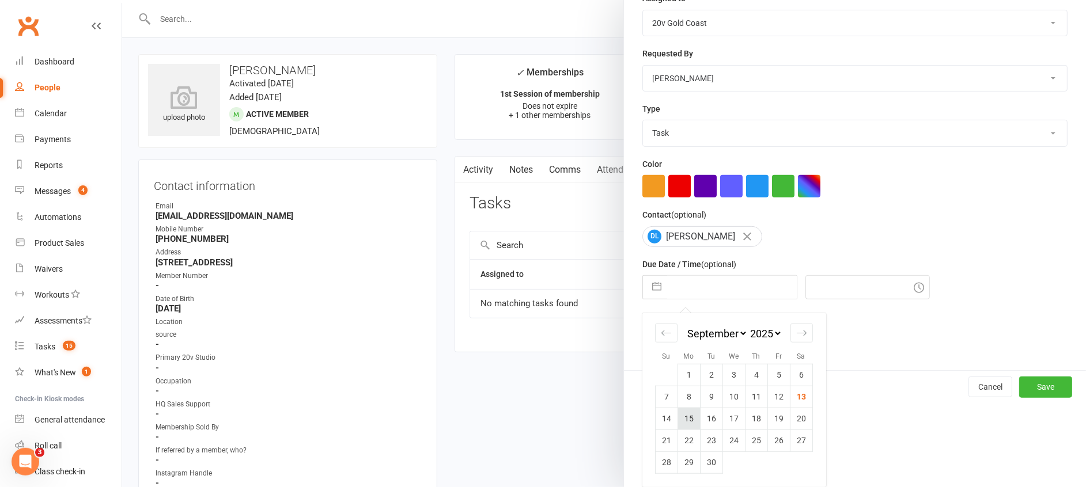
click at [688, 421] on td "15" at bounding box center [689, 419] width 22 height 22
type input "[DATE]"
type input "11:00am"
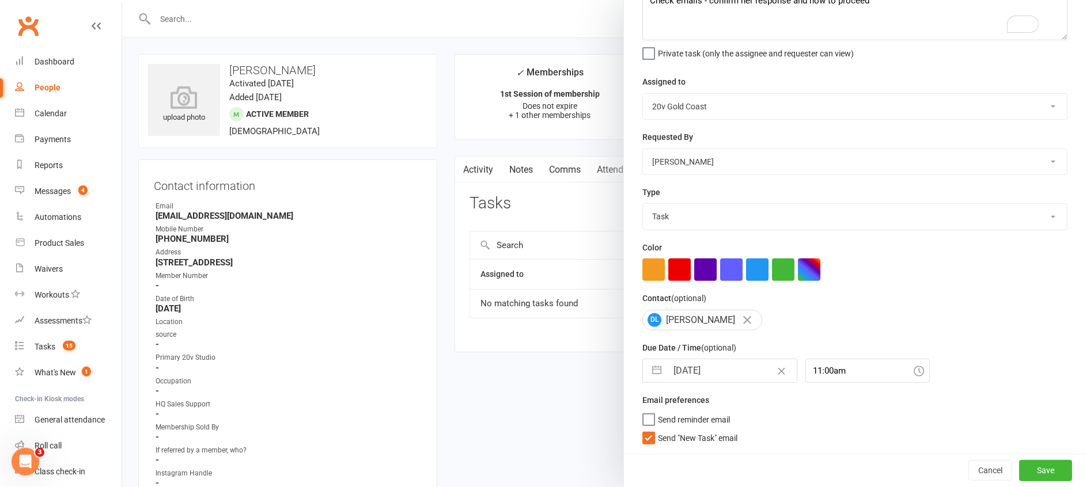
scroll to position [78, 0]
click at [687, 436] on span "Send "New Task" email" at bounding box center [698, 436] width 80 height 13
click at [687, 430] on input "Send "New Task" email" at bounding box center [689, 430] width 95 height 0
click at [1020, 470] on button "Save" at bounding box center [1045, 470] width 53 height 21
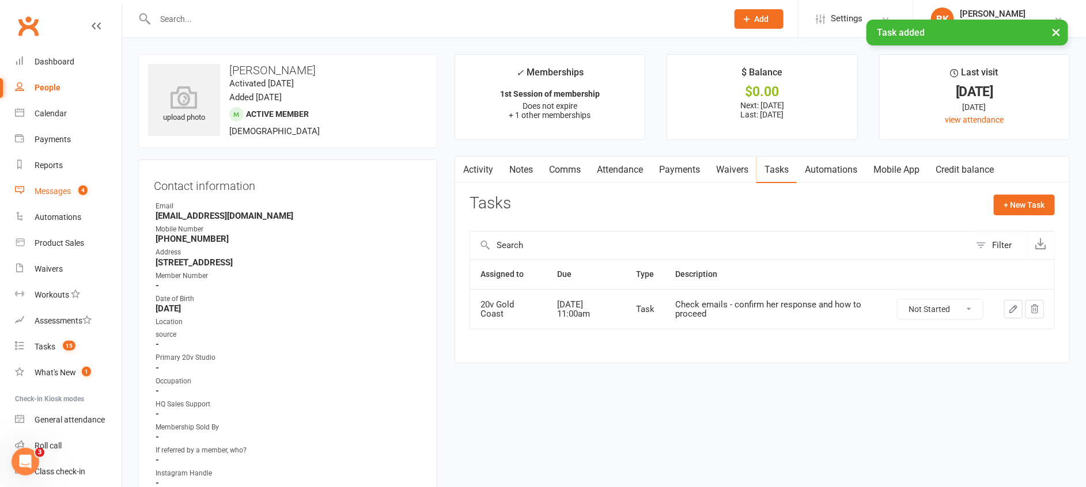
click at [66, 181] on link "Messages 4" at bounding box center [68, 192] width 107 height 26
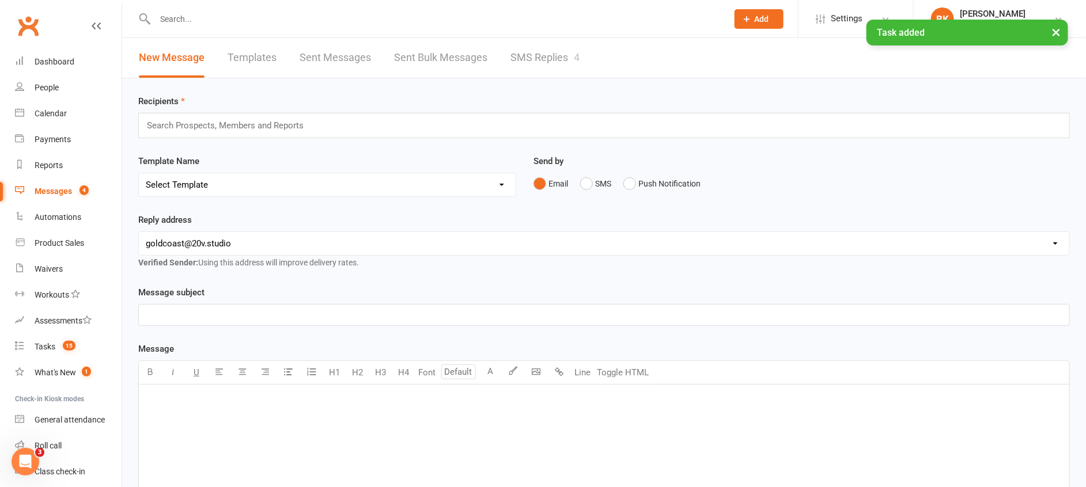
click at [525, 20] on div "× Task added" at bounding box center [535, 20] width 1071 height 0
click at [564, 57] on link "SMS Replies 4" at bounding box center [545, 58] width 69 height 40
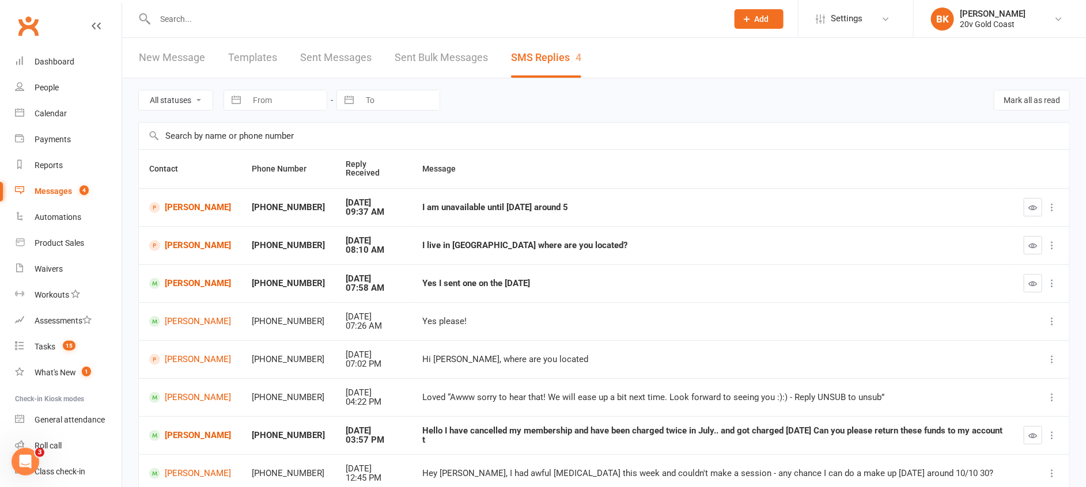
click at [192, 110] on div "All statuses Read only Unread only" at bounding box center [175, 100] width 75 height 21
click at [199, 100] on select "All statuses Read only Unread only" at bounding box center [176, 100] width 74 height 20
select select "unread_only"
click at [139, 90] on select "All statuses Read only Unread only" at bounding box center [176, 100] width 74 height 20
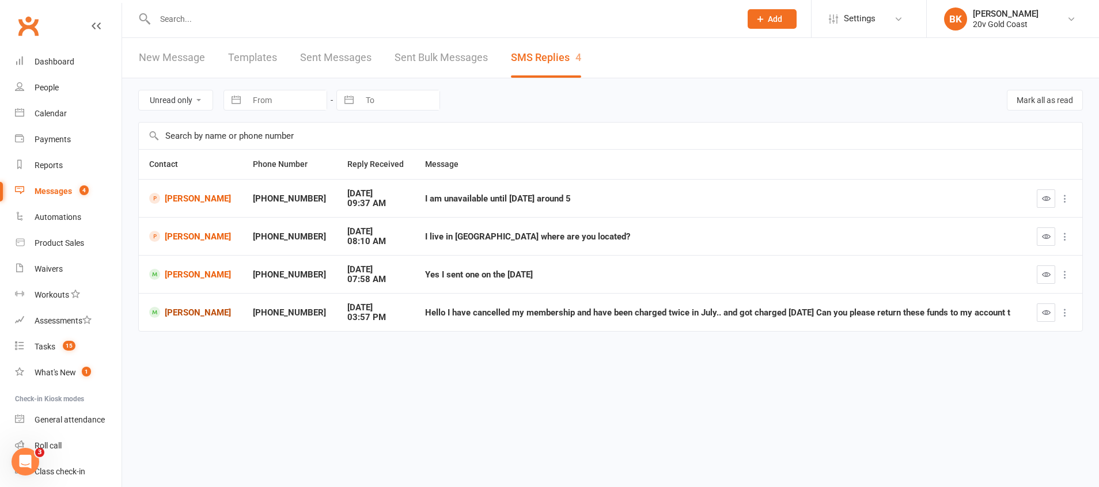
click at [196, 313] on link "[PERSON_NAME]" at bounding box center [190, 312] width 83 height 11
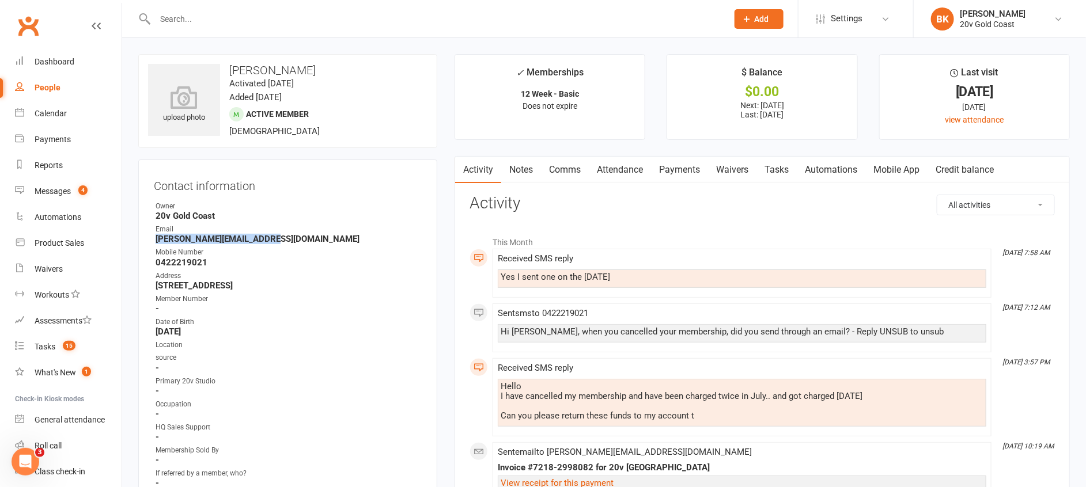
drag, startPoint x: 268, startPoint y: 244, endPoint x: 152, endPoint y: 244, distance: 115.8
click at [152, 244] on div "Contact information Owner 20v Gold Coast Email Charlie-ralph@hotmail.com Mobile…" at bounding box center [287, 362] width 299 height 405
copy strong "Charlie-ralph@hotmail.com"
click at [576, 164] on link "Comms" at bounding box center [565, 170] width 48 height 27
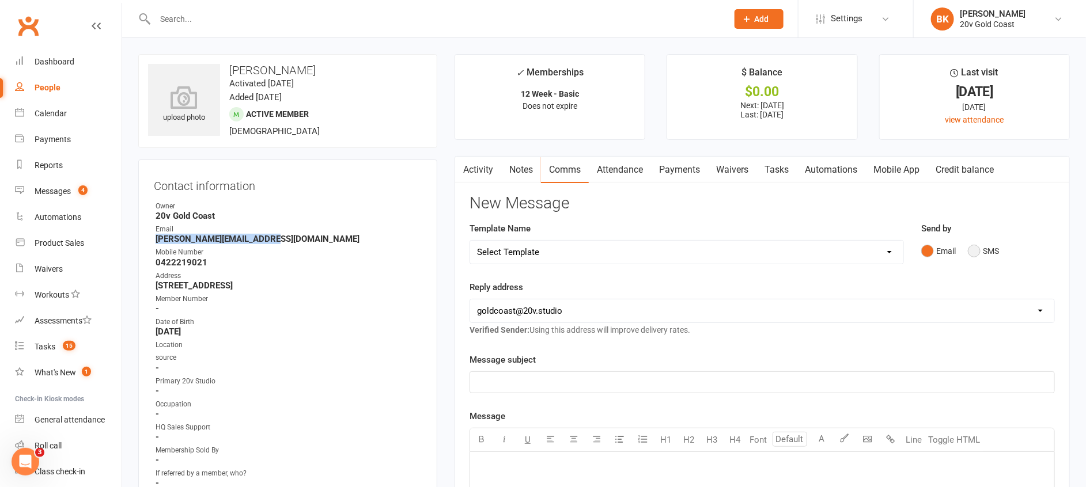
click at [990, 259] on button "SMS" at bounding box center [983, 251] width 31 height 22
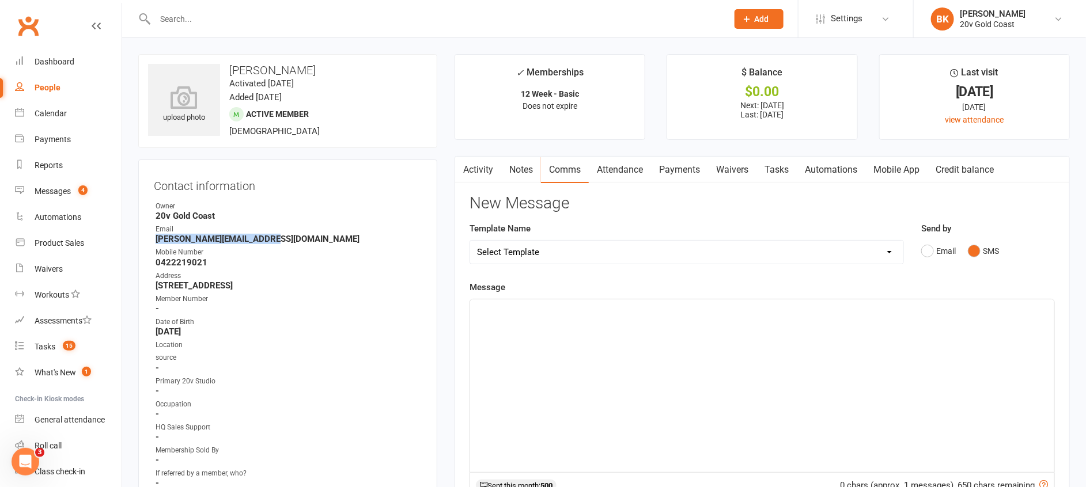
click at [910, 316] on p "﻿" at bounding box center [762, 310] width 570 height 14
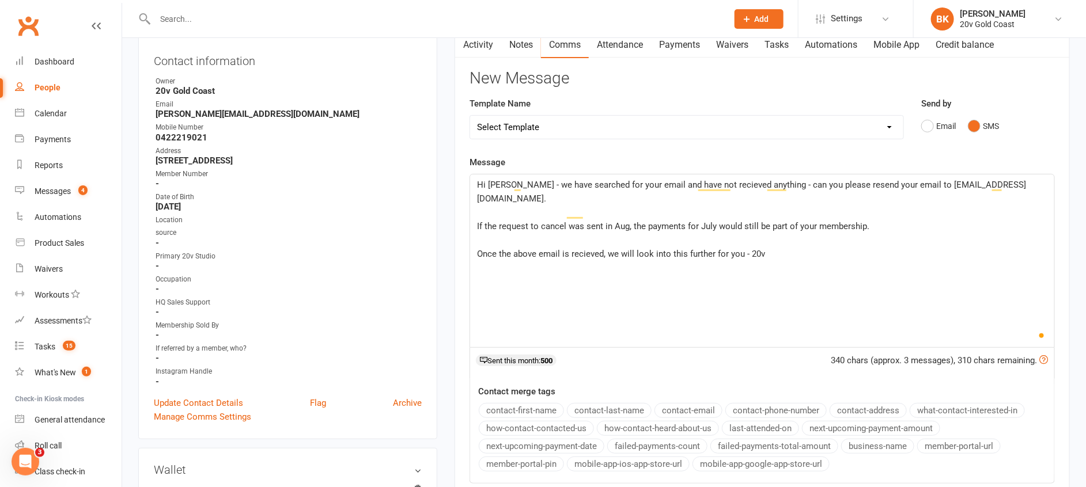
scroll to position [396, 0]
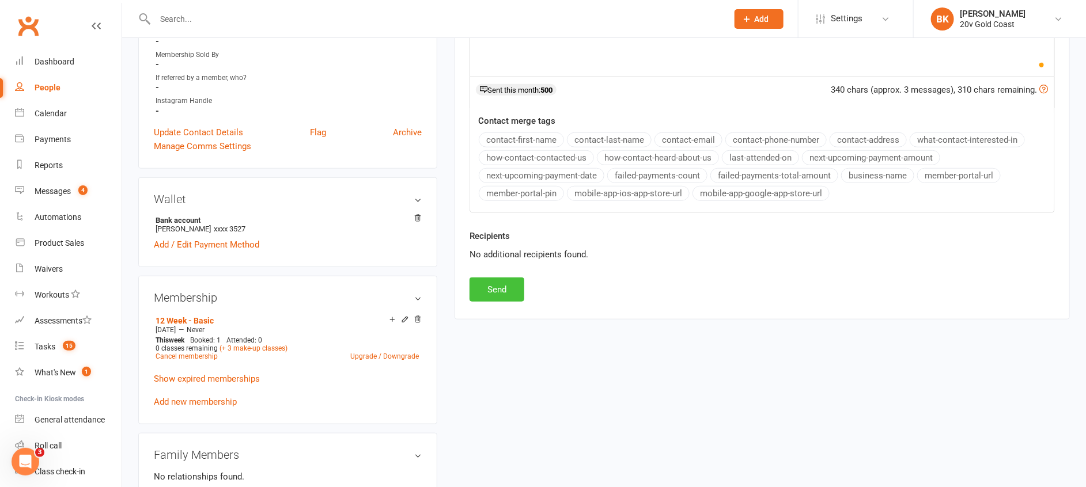
click at [496, 298] on button "Send" at bounding box center [497, 290] width 55 height 24
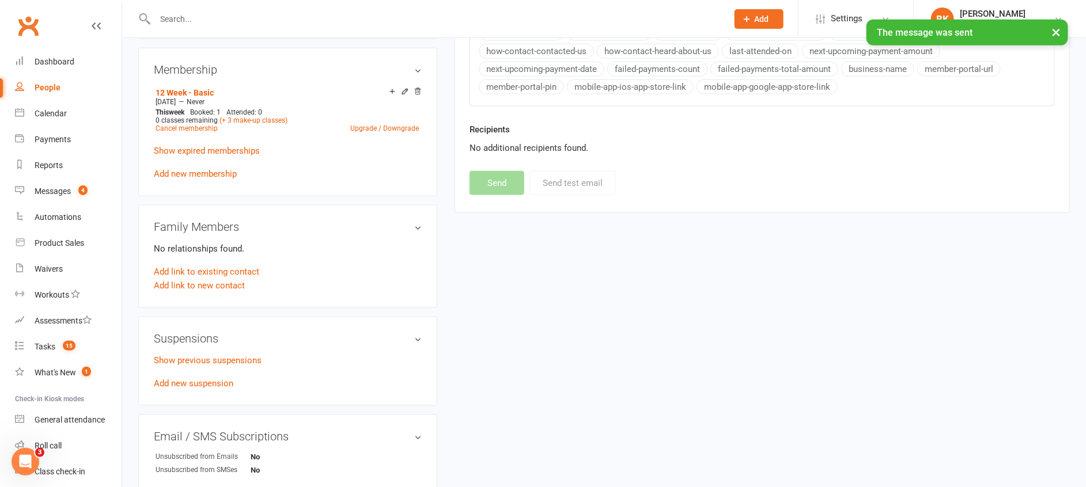
scroll to position [625, 0]
click at [205, 383] on link "Add new suspension" at bounding box center [194, 383] width 80 height 10
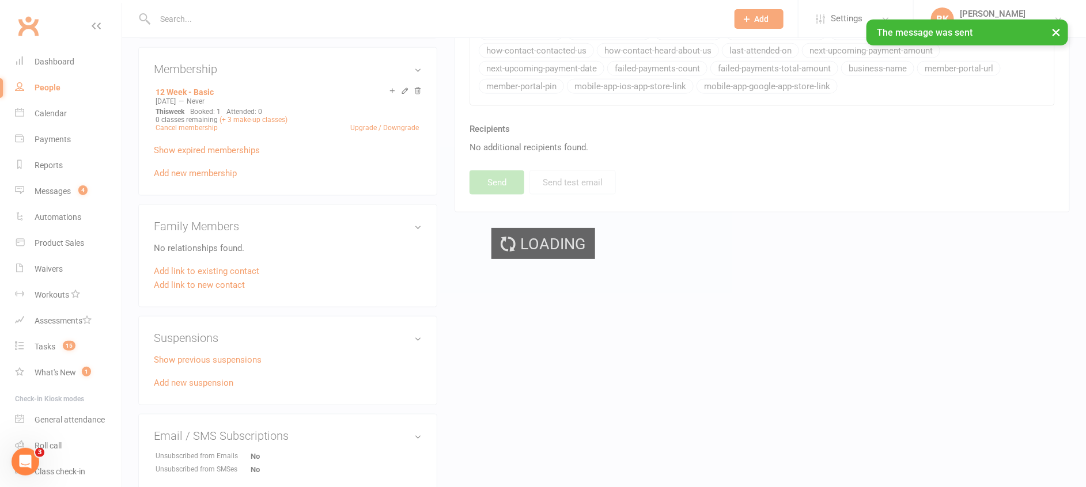
click at [205, 391] on div "Loading" at bounding box center [543, 243] width 1086 height 487
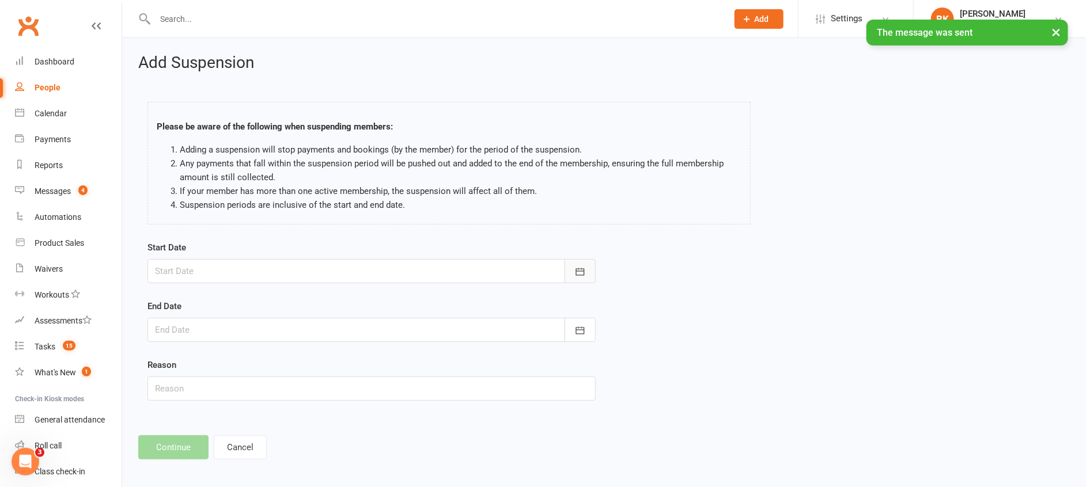
click at [580, 264] on button "button" at bounding box center [580, 271] width 31 height 24
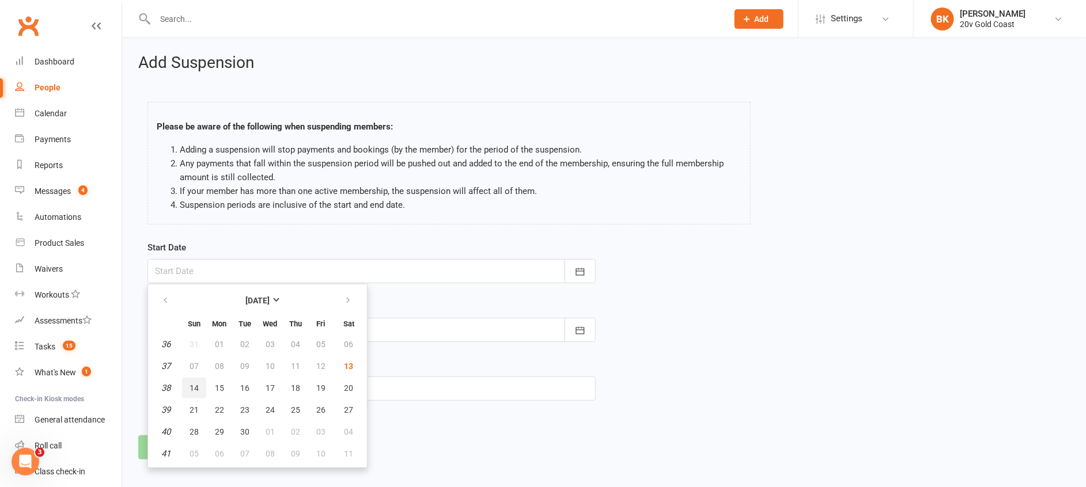
click at [193, 384] on span "14" at bounding box center [194, 388] width 9 height 9
type input "14 Sep 2025"
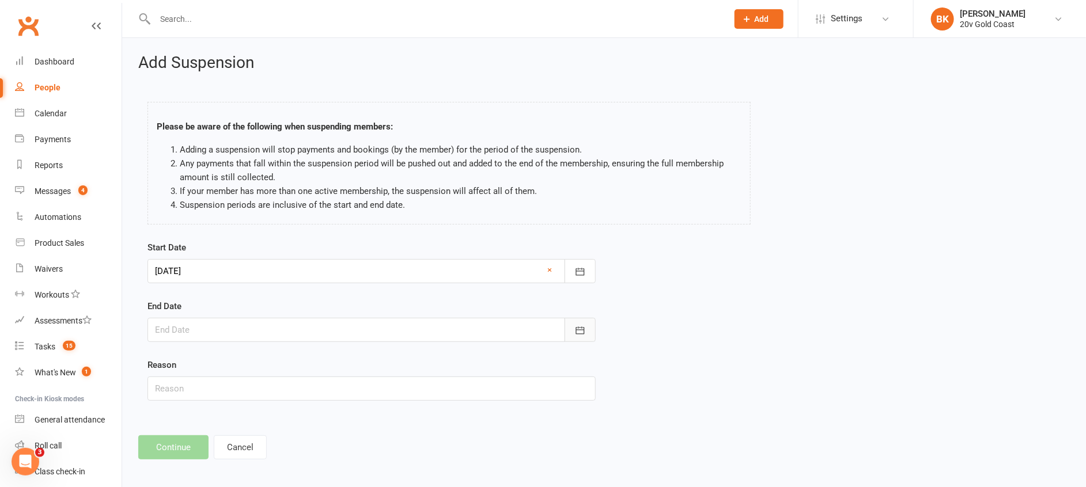
click at [584, 322] on button "button" at bounding box center [580, 330] width 31 height 24
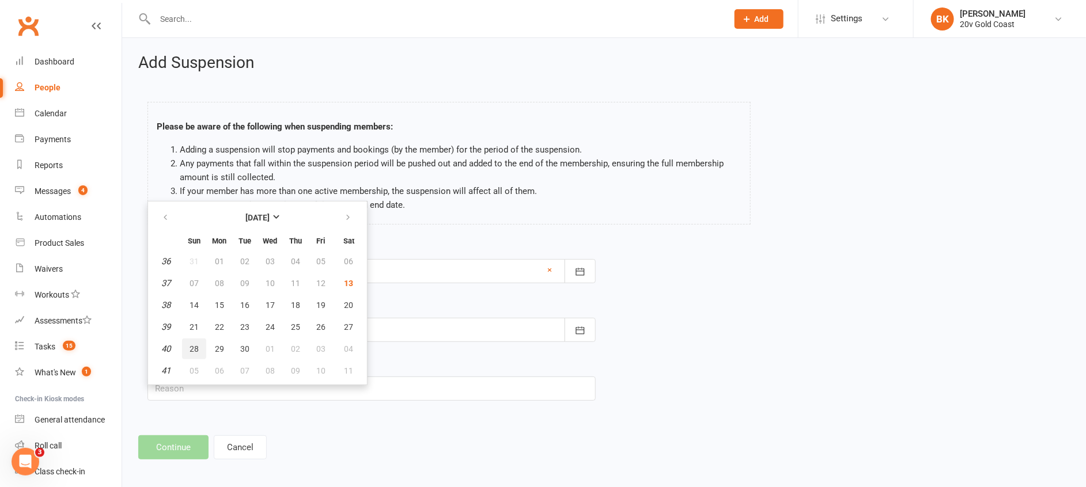
click at [195, 353] on span "28" at bounding box center [194, 349] width 9 height 9
type input "28 Sep 2025"
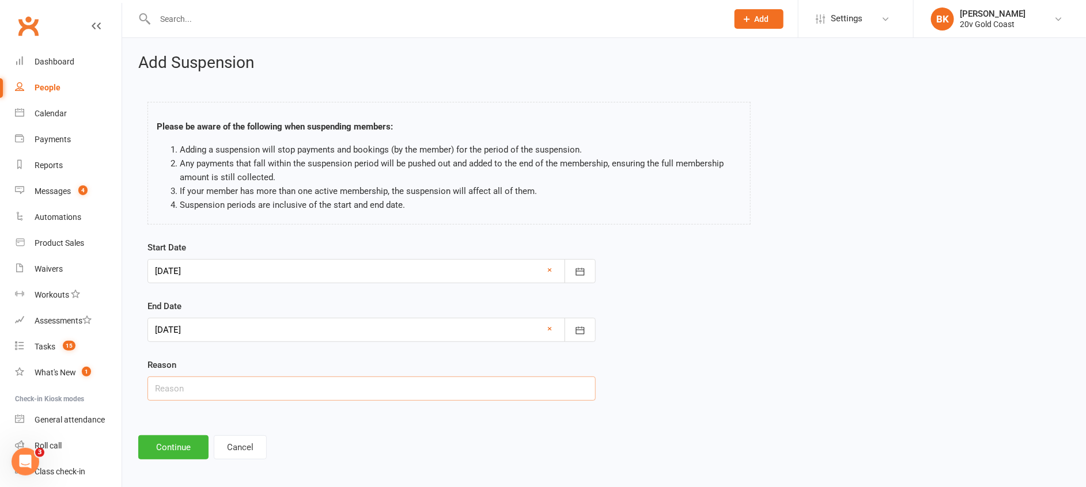
click at [213, 395] on input "text" at bounding box center [372, 389] width 448 height 24
type input "Pending Cancellation Email - Byron"
click at [180, 443] on button "Continue" at bounding box center [173, 448] width 70 height 24
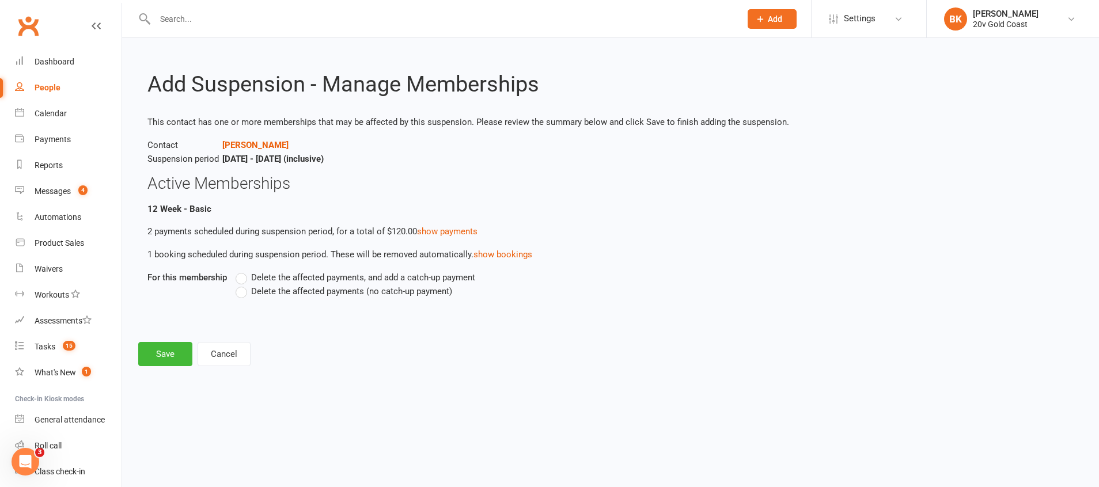
click at [269, 293] on span "Delete the affected payments (no catch-up payment)" at bounding box center [351, 291] width 201 height 12
click at [243, 285] on input "Delete the affected payments (no catch-up payment)" at bounding box center [239, 285] width 7 height 0
click at [178, 357] on button "Save" at bounding box center [165, 354] width 54 height 24
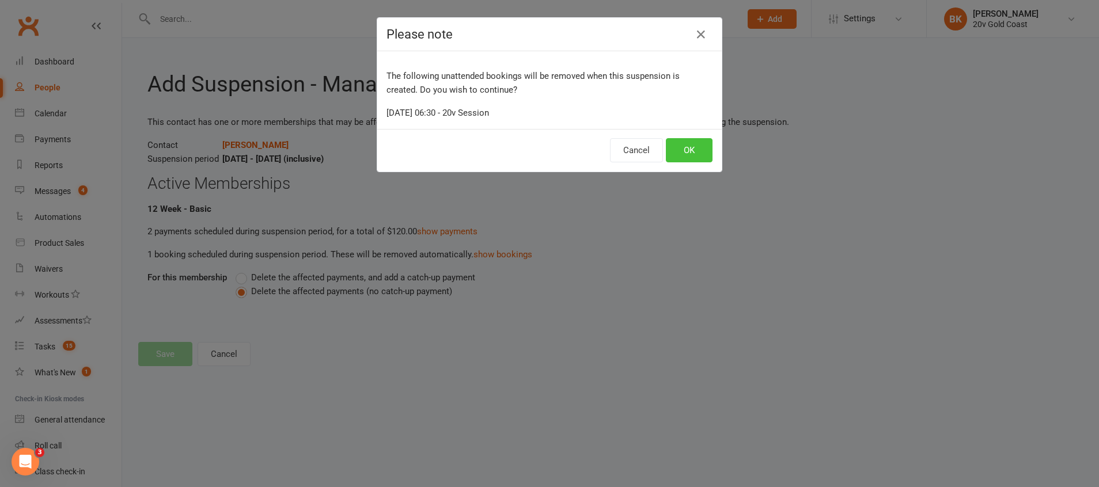
click at [696, 149] on button "OK" at bounding box center [689, 150] width 47 height 24
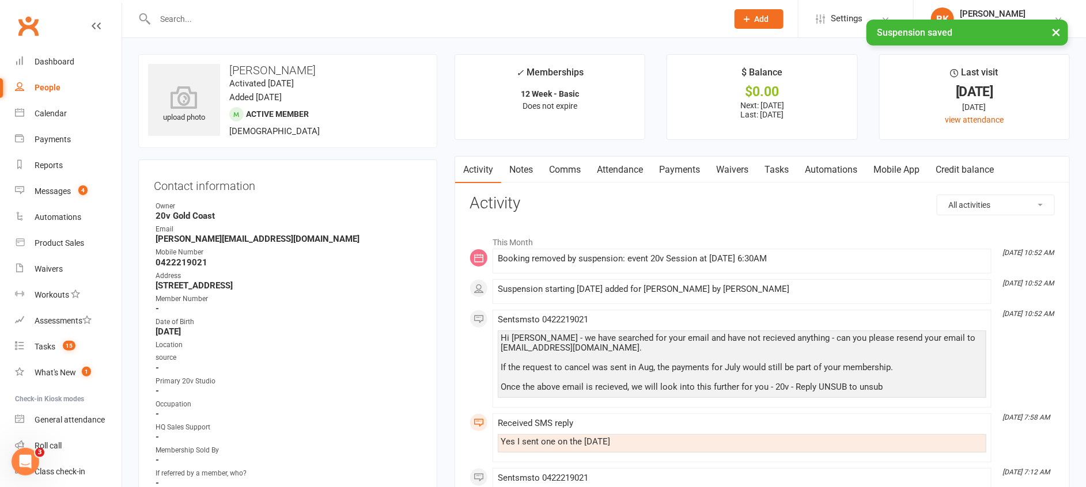
click at [782, 168] on link "Tasks" at bounding box center [777, 170] width 40 height 27
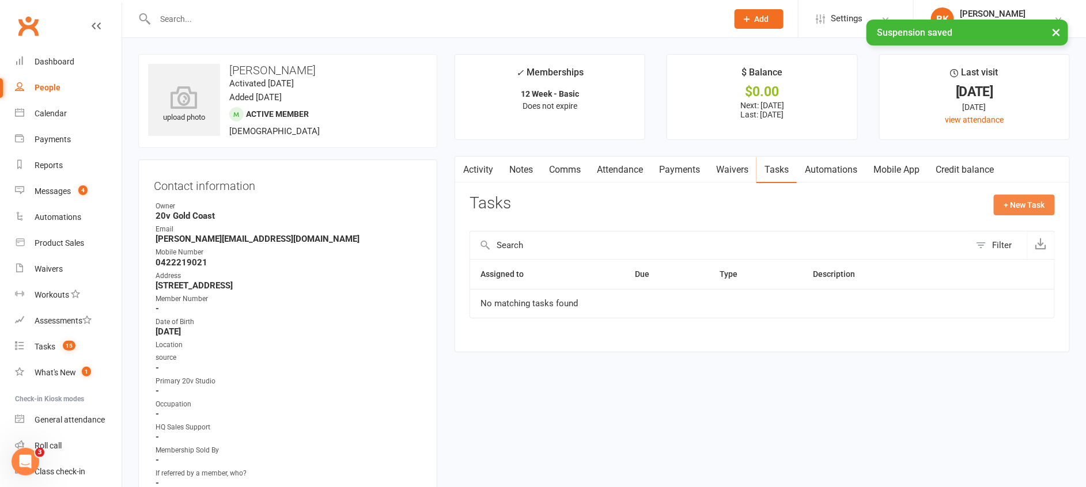
click at [1029, 195] on button "+ New Task" at bounding box center [1024, 205] width 61 height 21
select select "46005"
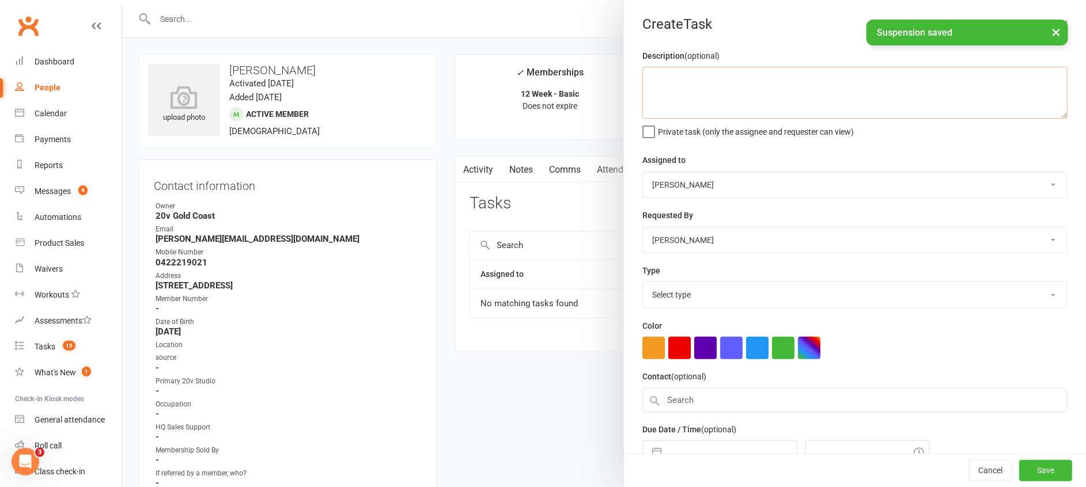
click at [801, 84] on textarea at bounding box center [854, 93] width 425 height 52
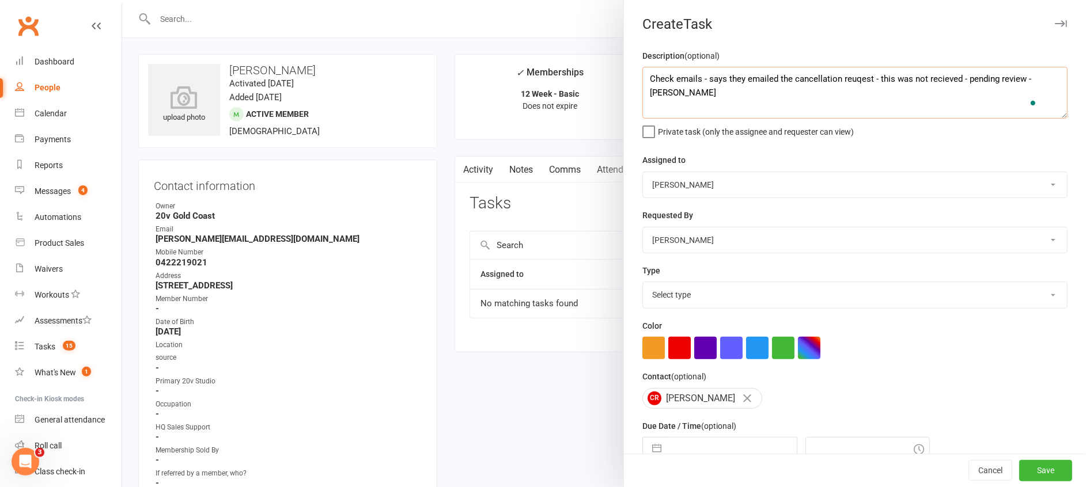
type textarea "Check emails - says they emailed the cancellation reuqest - this was not reciev…"
click at [721, 297] on select "Select type Call to confirm trial Cancel down Cancel down natasha and brent jam…" at bounding box center [855, 294] width 424 height 25
select select "27552"
click at [643, 282] on select "Select type Call to confirm trial Cancel down Cancel down natasha and brent jam…" at bounding box center [855, 294] width 424 height 25
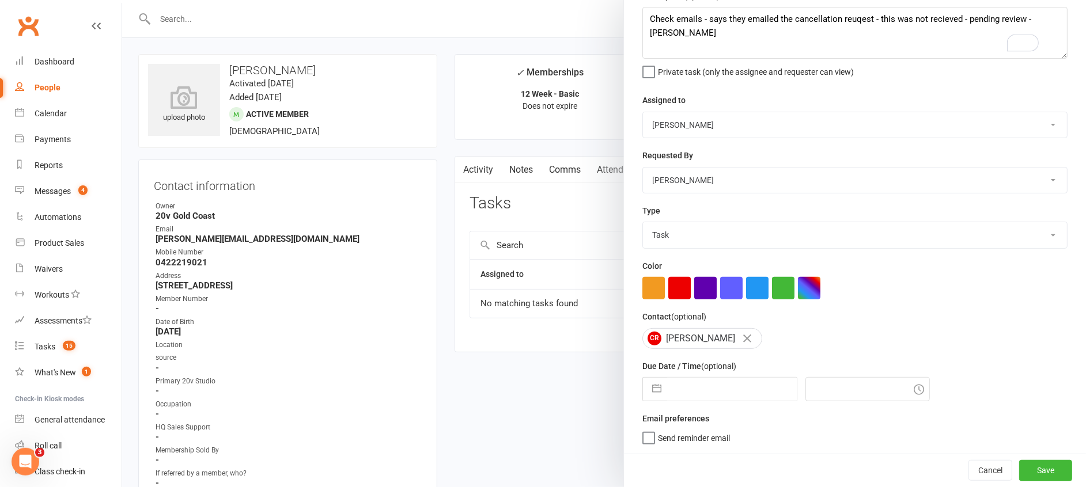
click at [647, 403] on div "Description (optional) Check emails - says they emailed the cancellation reuqes…" at bounding box center [855, 221] width 462 height 465
click at [656, 393] on button "button" at bounding box center [656, 389] width 21 height 23
select select "7"
select select "2025"
select select "8"
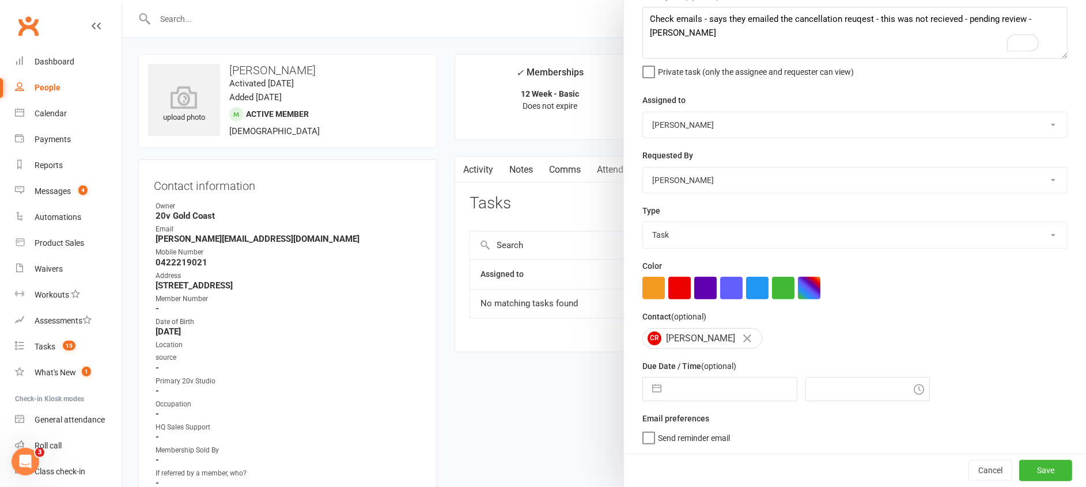
select select "2025"
select select "9"
select select "2025"
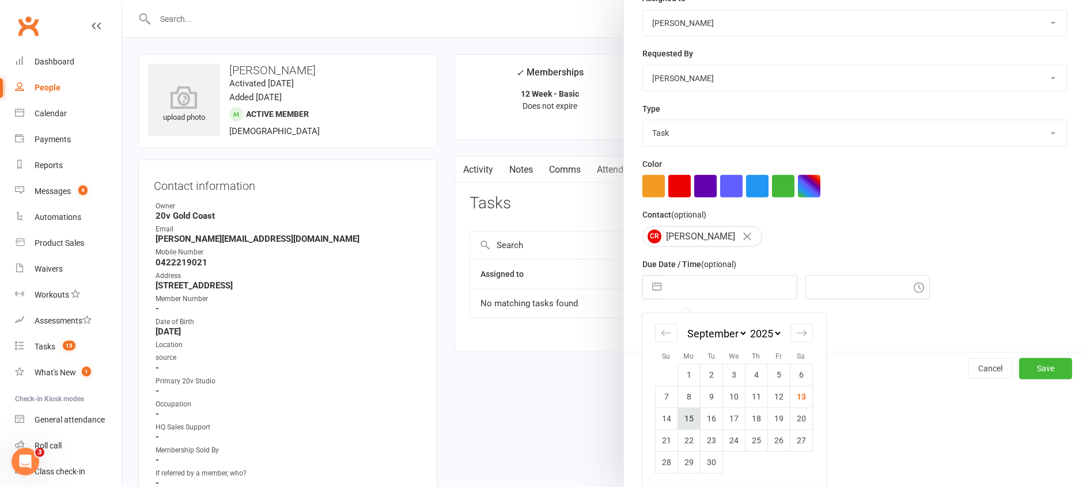
click at [691, 421] on td "15" at bounding box center [689, 419] width 22 height 22
type input "15 Sep 2025"
type input "11:00am"
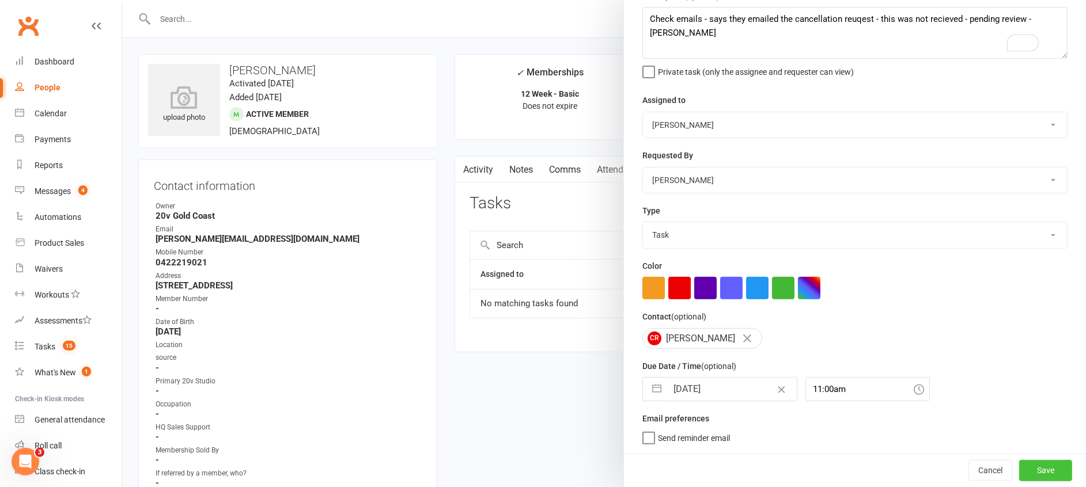
click at [1019, 472] on button "Save" at bounding box center [1045, 470] width 53 height 21
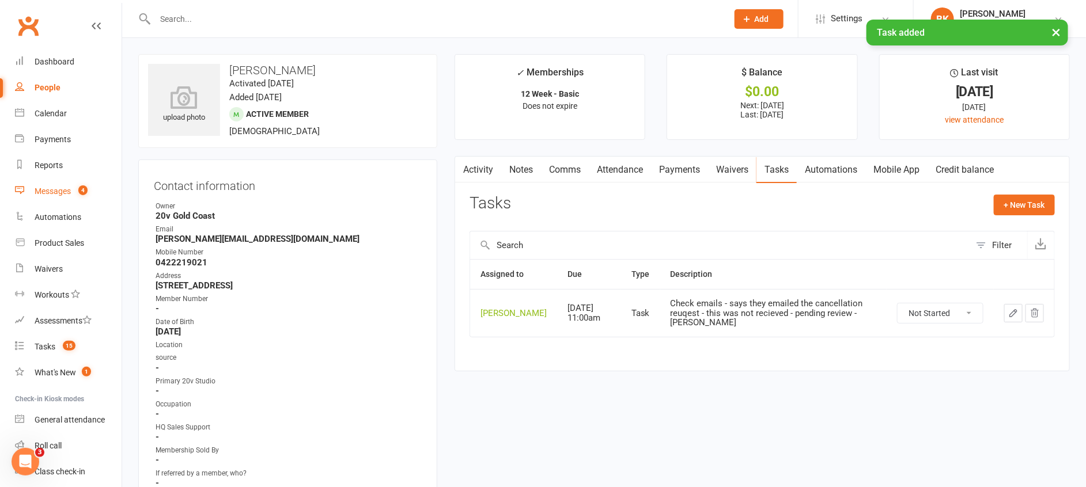
click at [79, 187] on count-badge "4" at bounding box center [80, 191] width 15 height 9
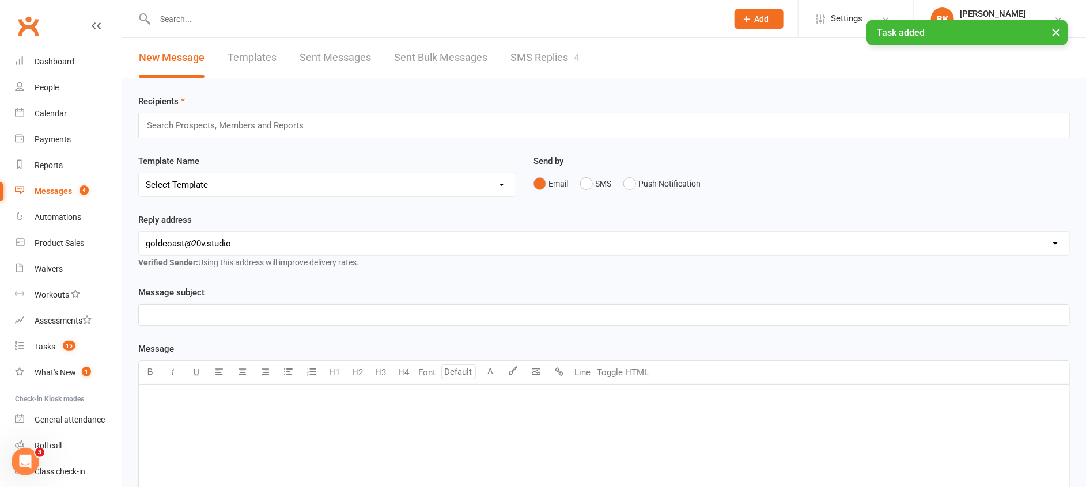
click at [543, 57] on link "SMS Replies 4" at bounding box center [545, 58] width 69 height 40
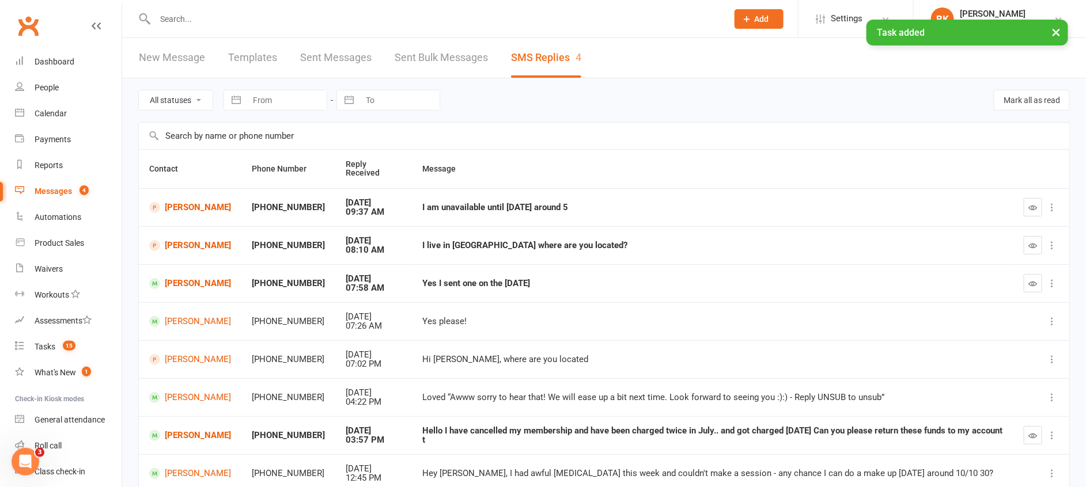
click at [189, 94] on select "All statuses Read only Unread only" at bounding box center [176, 100] width 74 height 20
select select "unread_only"
click at [139, 90] on select "All statuses Read only Unread only" at bounding box center [176, 100] width 74 height 20
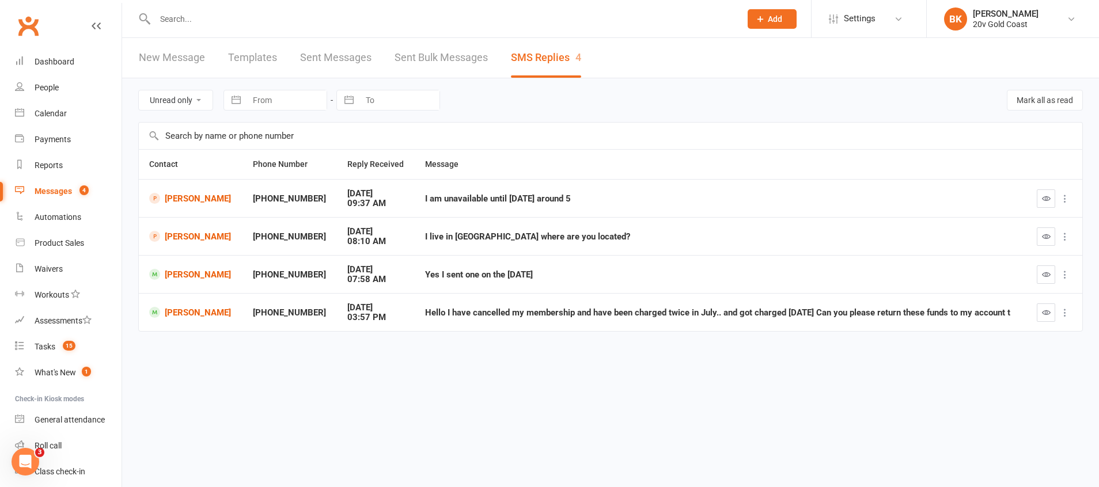
click at [1058, 319] on button at bounding box center [1065, 313] width 14 height 14
click at [1058, 309] on div at bounding box center [1055, 313] width 36 height 18
click at [1047, 309] on icon "button" at bounding box center [1046, 312] width 9 height 9
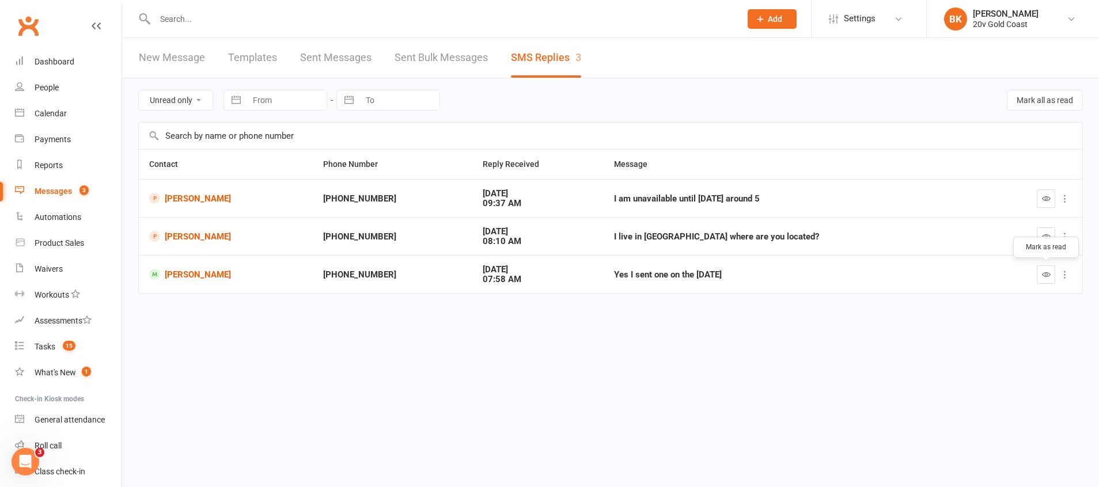
click at [1042, 278] on icon "button" at bounding box center [1046, 274] width 9 height 9
click at [1040, 243] on button "button" at bounding box center [1046, 237] width 18 height 18
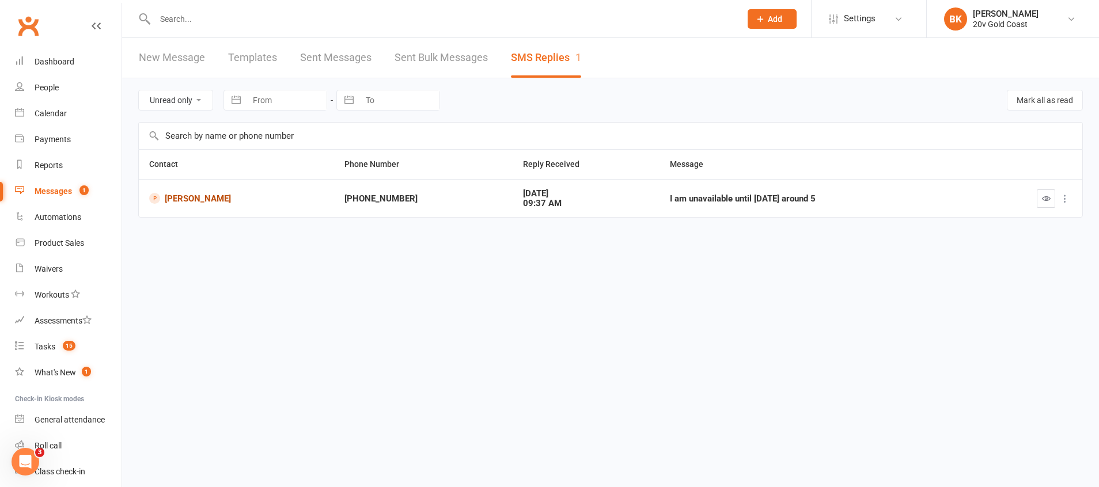
click at [188, 196] on link "[PERSON_NAME]" at bounding box center [236, 198] width 175 height 11
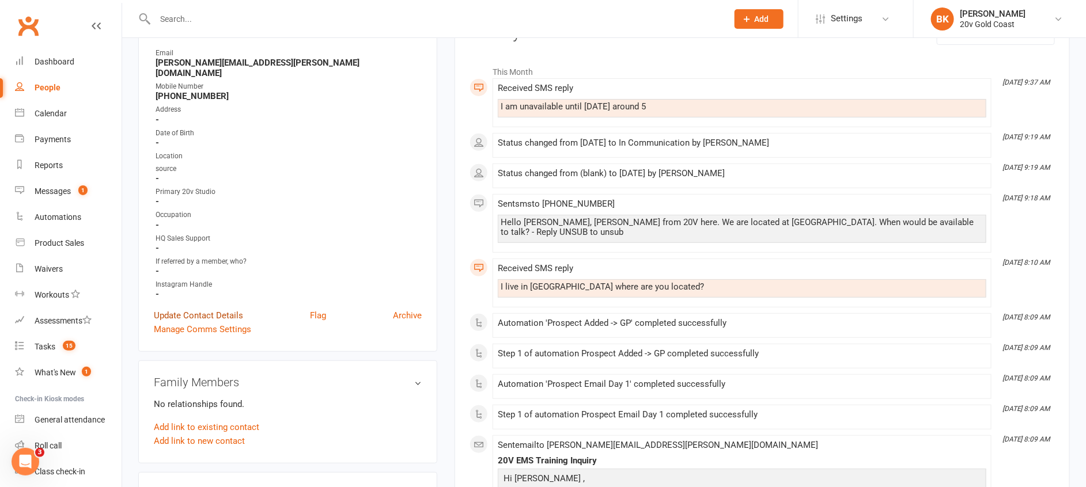
click at [202, 309] on link "Update Contact Details" at bounding box center [198, 316] width 89 height 14
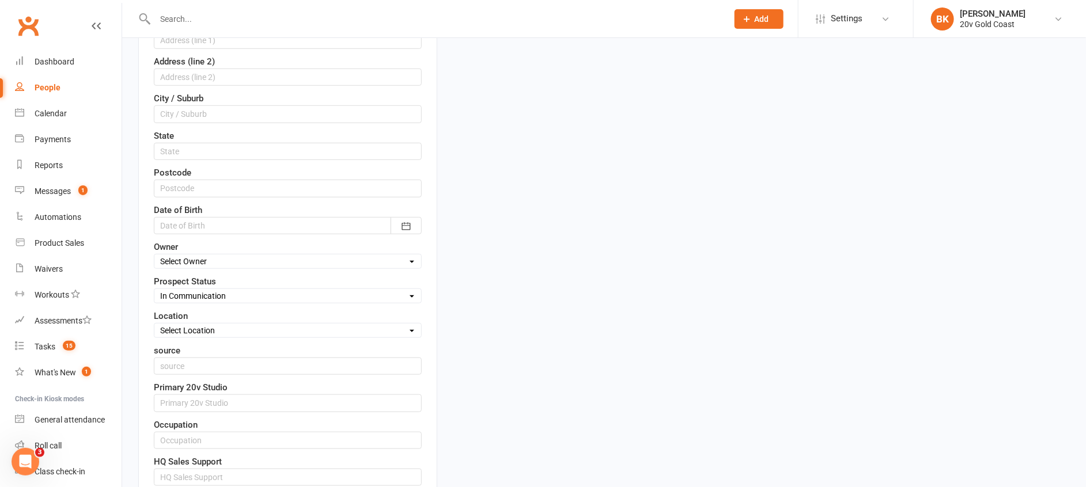
scroll to position [331, 0]
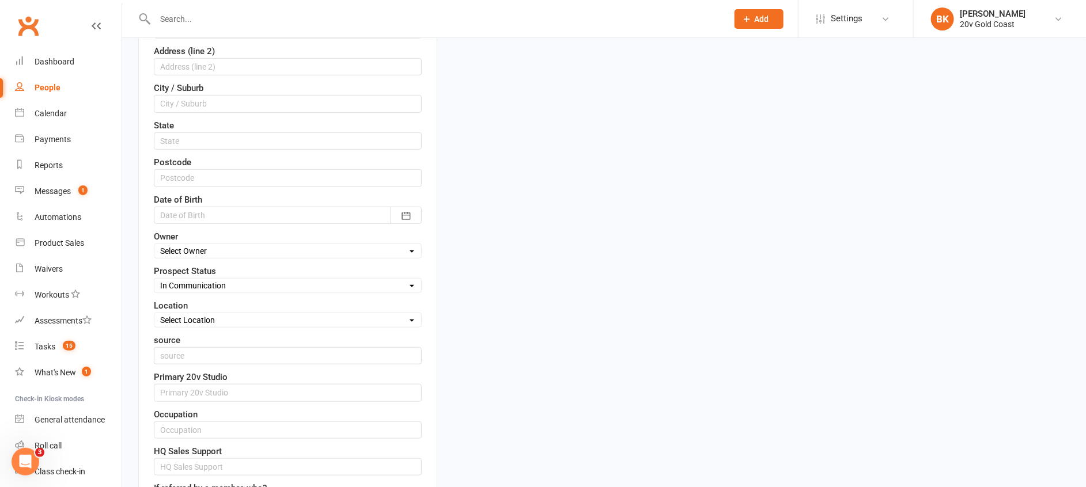
click at [221, 282] on select "Select Parachute Referrals In Communication Call Later Task Comms 28Aug25 4Sep2…" at bounding box center [287, 285] width 267 height 13
select select "Call Later Task Comms"
click at [154, 279] on select "Select Parachute Referrals In Communication Call Later Task Comms 28Aug25 4Sep2…" at bounding box center [287, 285] width 267 height 13
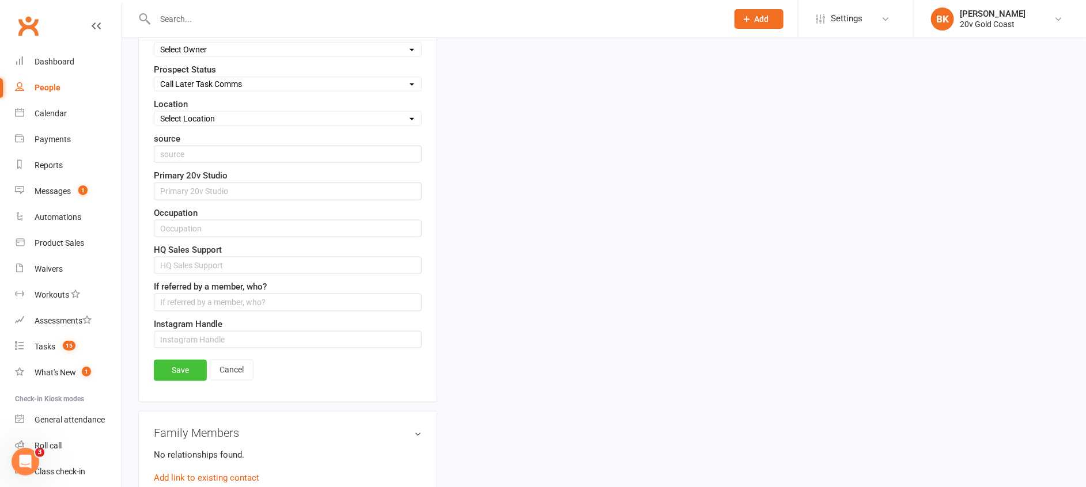
click at [185, 379] on link "Save" at bounding box center [180, 370] width 53 height 21
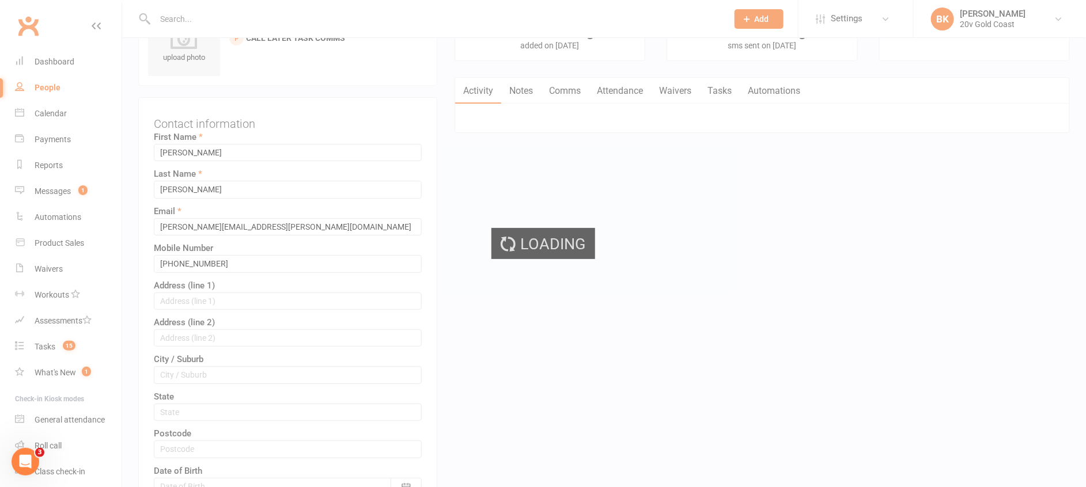
scroll to position [0, 0]
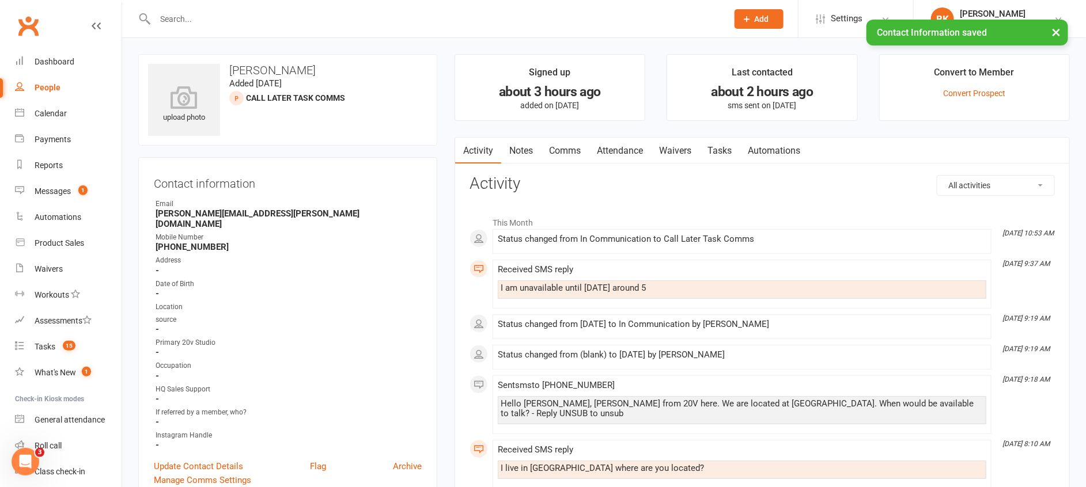
click at [732, 141] on link "Tasks" at bounding box center [719, 151] width 40 height 27
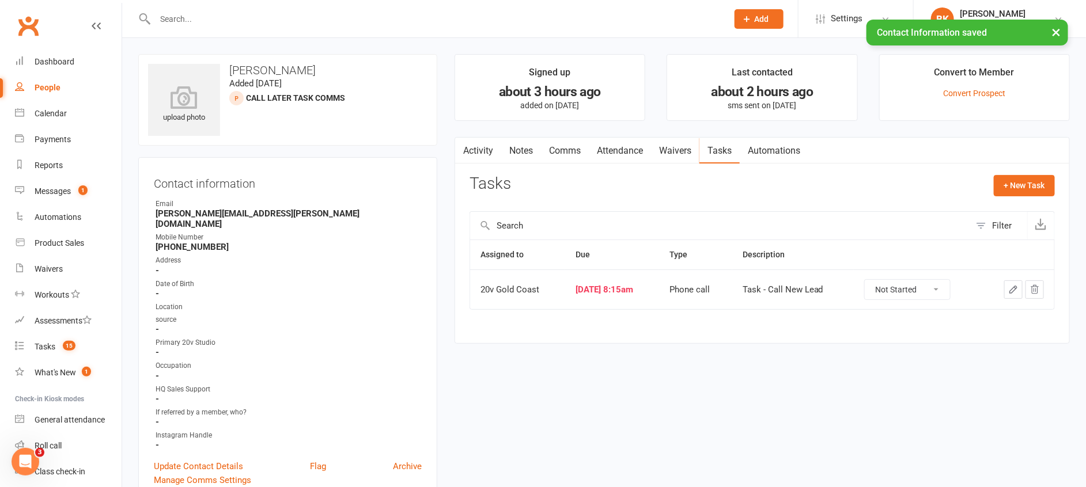
click at [895, 292] on select "Not Started In Progress Waiting Complete" at bounding box center [907, 290] width 85 height 20
click at [874, 280] on select "Not Started In Progress Waiting Complete" at bounding box center [907, 290] width 85 height 20
select select "unstarted"
click at [515, 154] on link "Notes" at bounding box center [521, 151] width 40 height 27
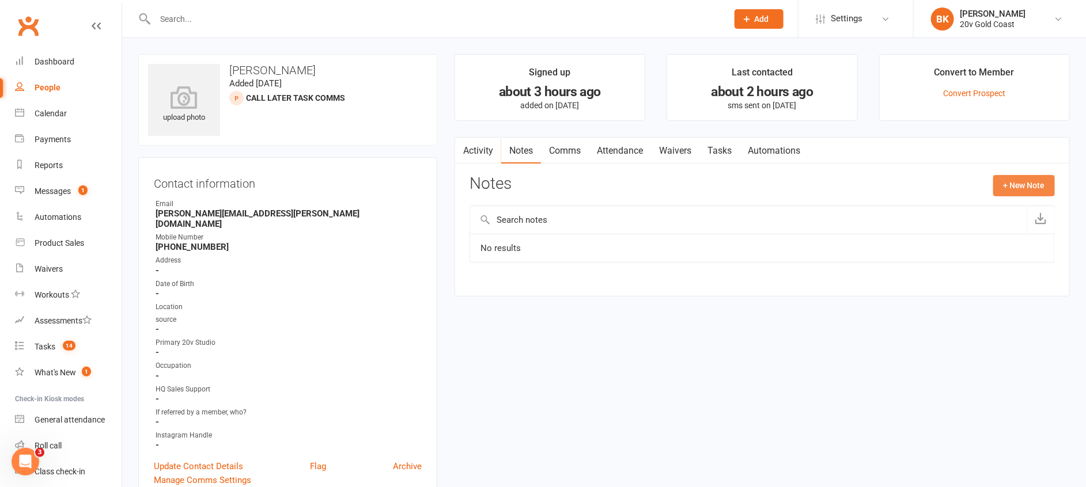
click at [1049, 181] on button "+ New Note" at bounding box center [1024, 185] width 62 height 21
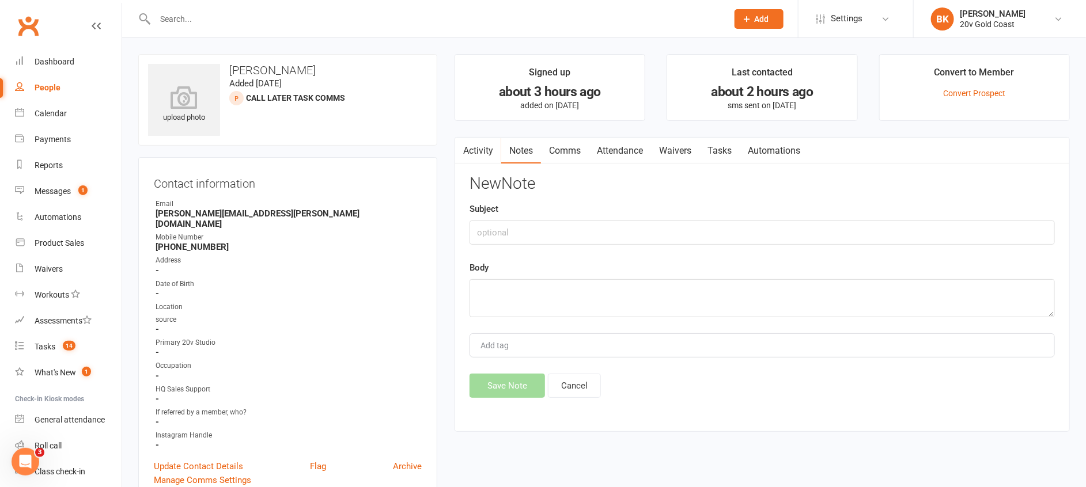
click at [820, 209] on div "Subject" at bounding box center [762, 223] width 585 height 43
click at [797, 233] on input "text" at bounding box center [762, 233] width 585 height 24
type input "Responded to Messages"
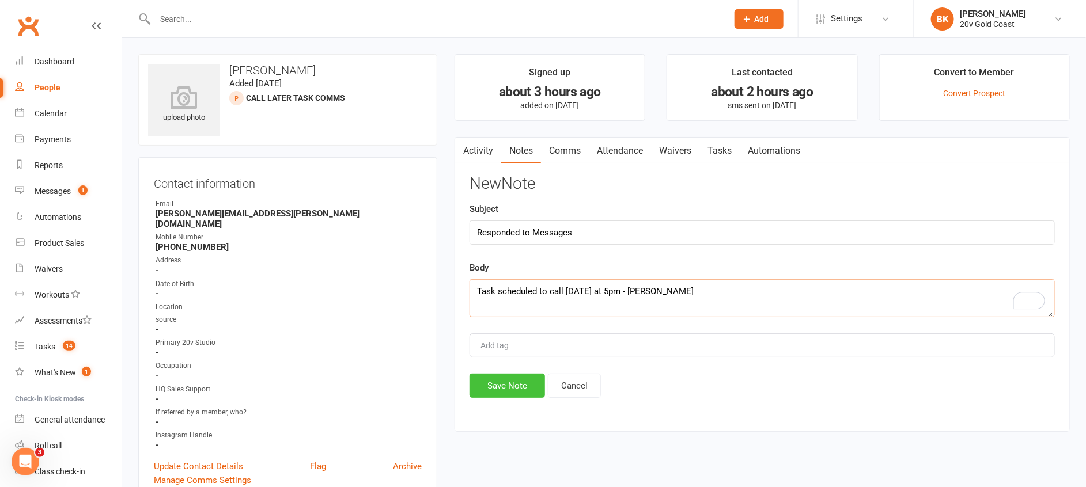
type textarea "Task scheduled to call on Monday at 5pm - Byron"
click at [497, 390] on button "Save Note" at bounding box center [507, 386] width 75 height 24
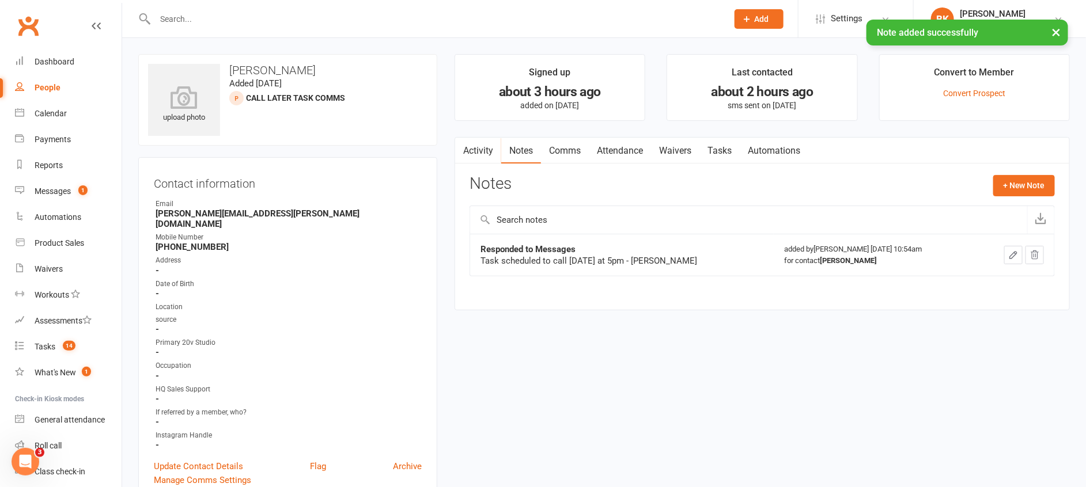
click at [476, 157] on link "Activity" at bounding box center [478, 151] width 46 height 27
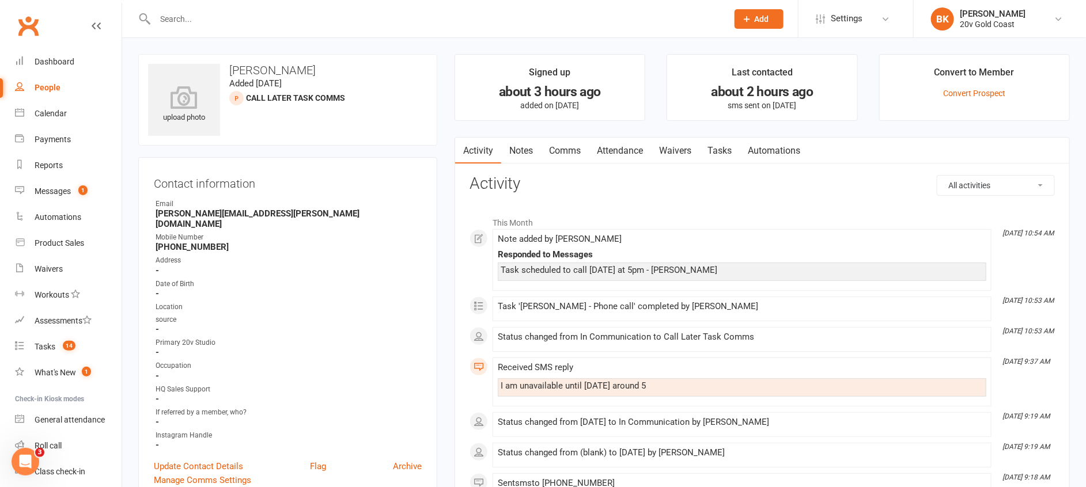
click at [565, 152] on link "Comms" at bounding box center [565, 151] width 48 height 27
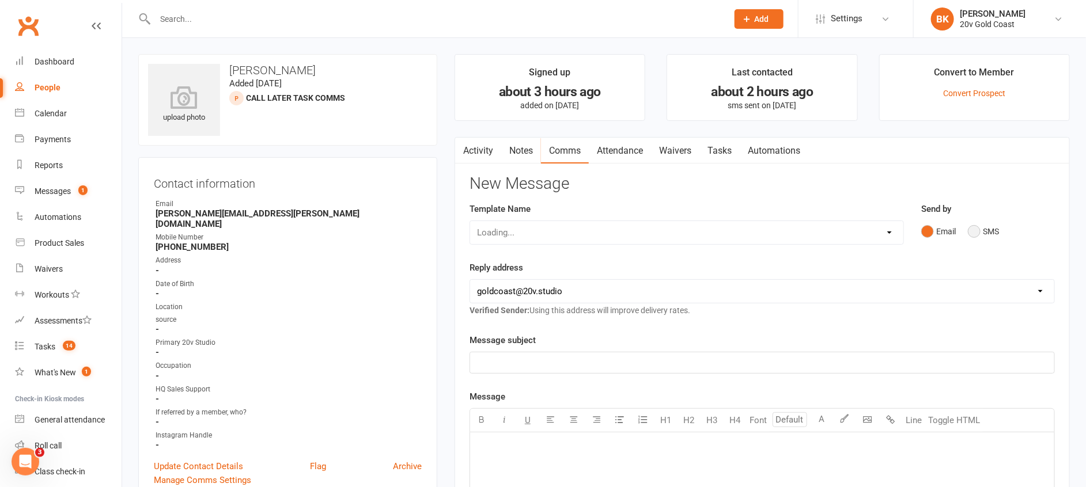
click at [978, 226] on button "SMS" at bounding box center [983, 232] width 31 height 22
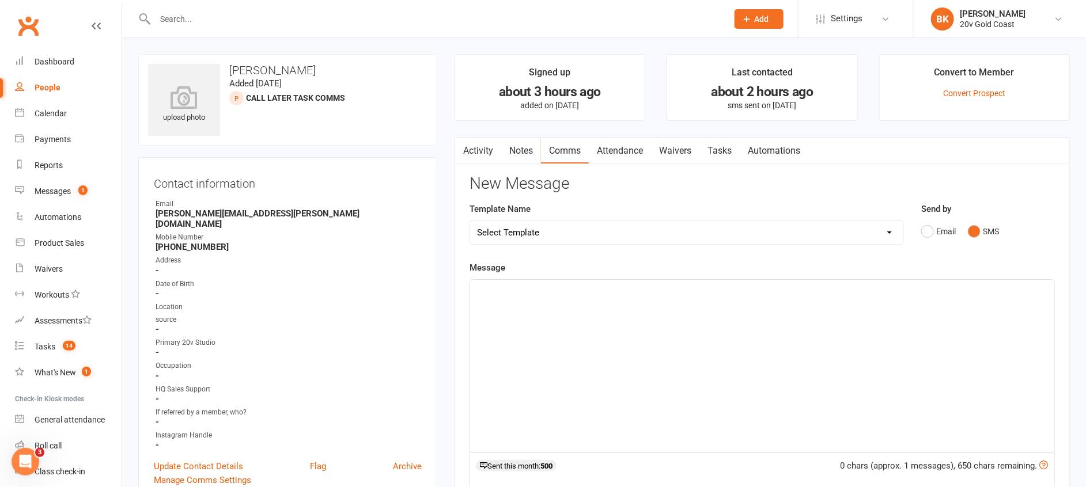
click at [955, 308] on div "﻿" at bounding box center [762, 366] width 584 height 173
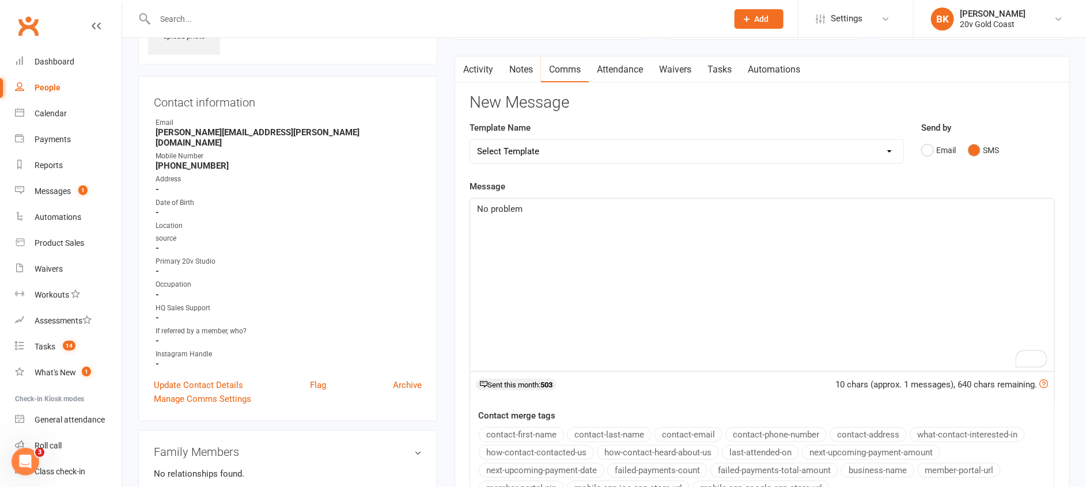
click at [534, 430] on button "contact-first-name" at bounding box center [521, 435] width 85 height 15
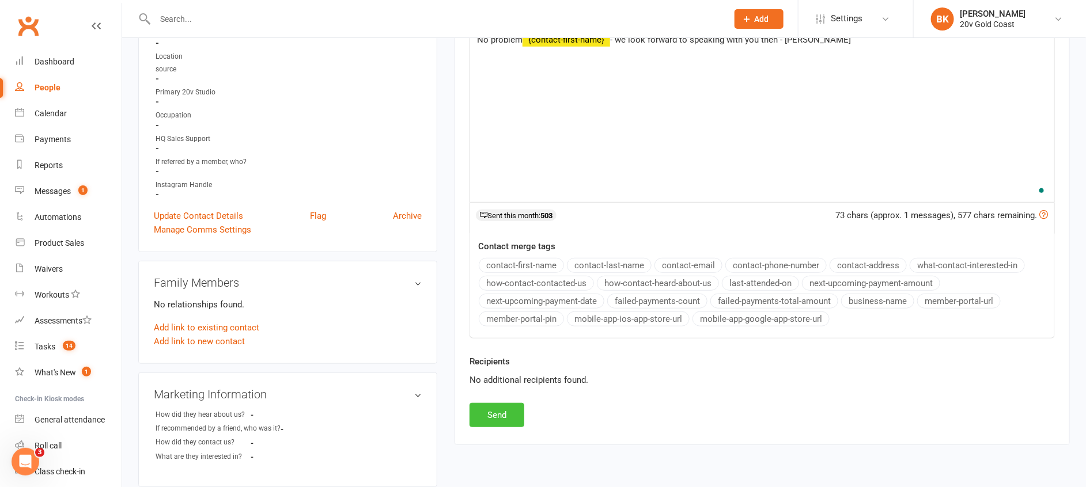
click at [502, 415] on button "Send" at bounding box center [497, 415] width 55 height 24
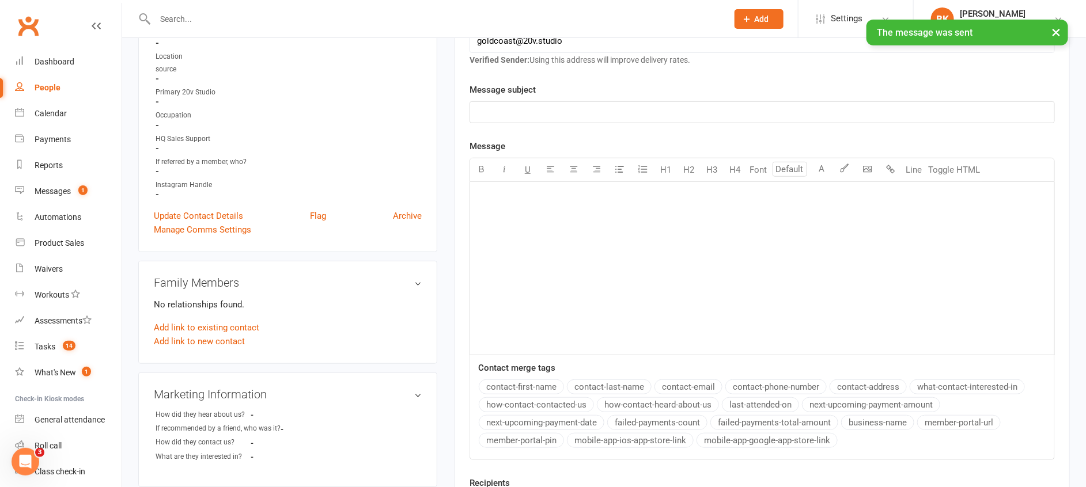
scroll to position [0, 0]
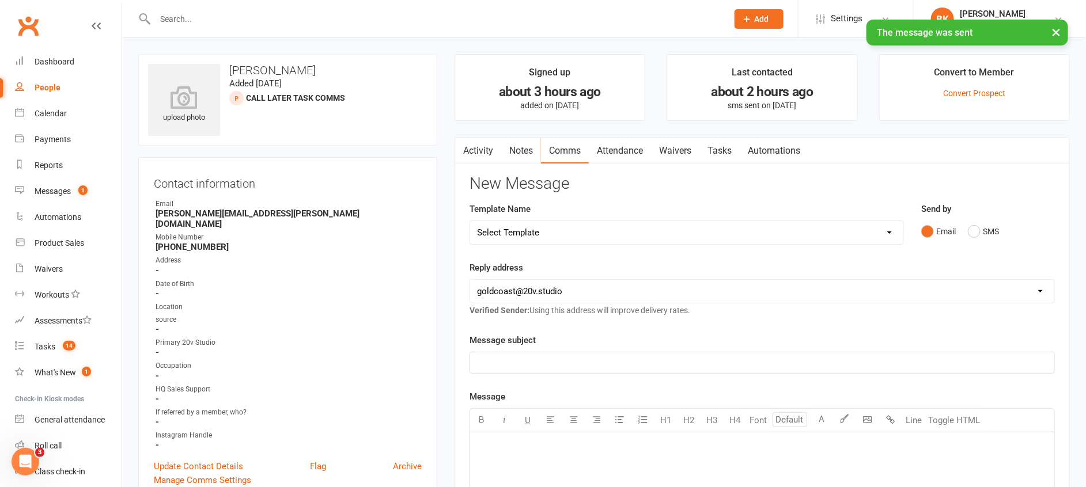
click at [726, 146] on link "Tasks" at bounding box center [719, 151] width 40 height 27
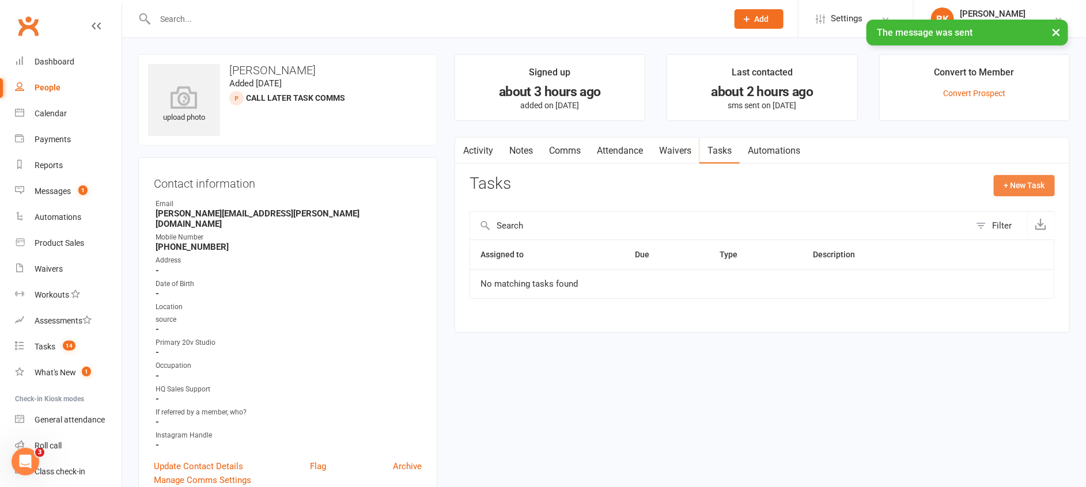
click at [1012, 194] on button "+ New Task" at bounding box center [1024, 185] width 61 height 21
select select "46005"
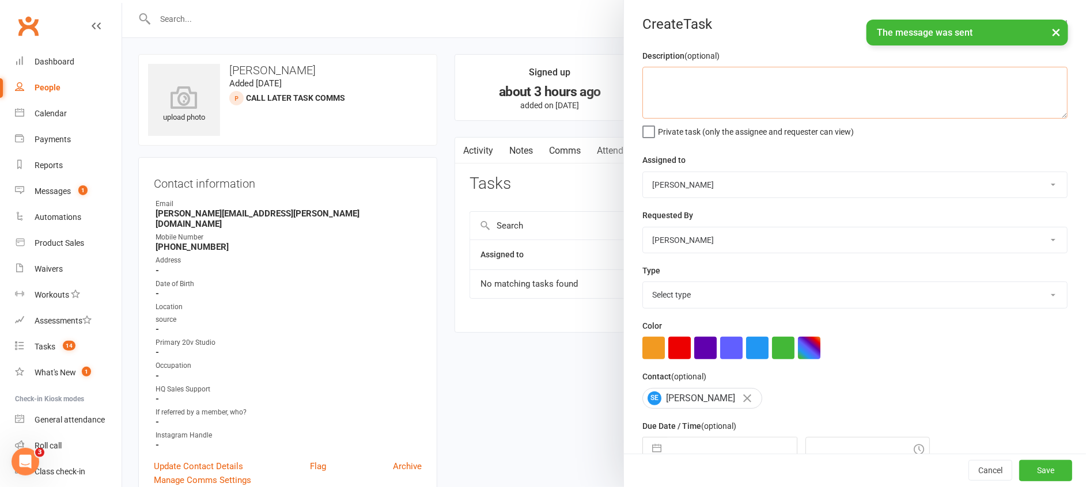
click at [702, 77] on textarea at bounding box center [854, 93] width 425 height 52
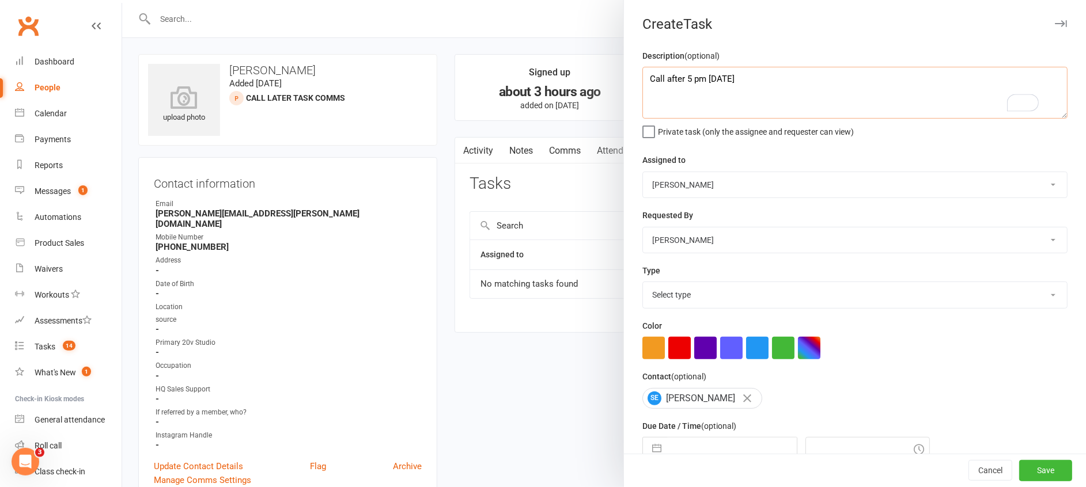
type textarea "Call after 5 pm on Monday"
click at [678, 177] on select "Daniel Pearson Eds Rabelleza 20v Gold Coast 20v HQ Yu Wang Byron Kruger Graham …" at bounding box center [855, 184] width 424 height 25
select select "45734"
click at [643, 172] on select "Daniel Pearson Eds Rabelleza 20v Gold Coast 20v HQ Yu Wang Byron Kruger Graham …" at bounding box center [855, 184] width 424 height 25
click at [794, 73] on textarea "Call after 5 pm on Monday" at bounding box center [854, 93] width 425 height 52
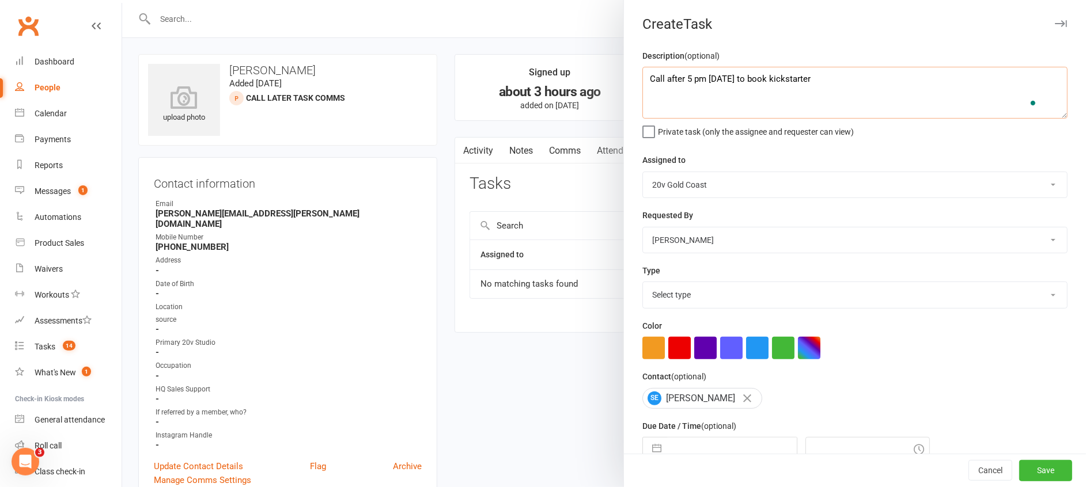
type textarea "Call after 5 pm on Monday to book kickstarter"
click at [693, 311] on div "Description (optional) Call after 5 pm on Monday to book kickstarter Private ta…" at bounding box center [855, 290] width 462 height 483
click at [678, 301] on select "Select type Call to confirm trial Cancel down Cancel down natasha and brent jam…" at bounding box center [855, 294] width 424 height 25
select select "24395"
click at [643, 282] on select "Select type Call to confirm trial Cancel down Cancel down natasha and brent jam…" at bounding box center [855, 294] width 424 height 25
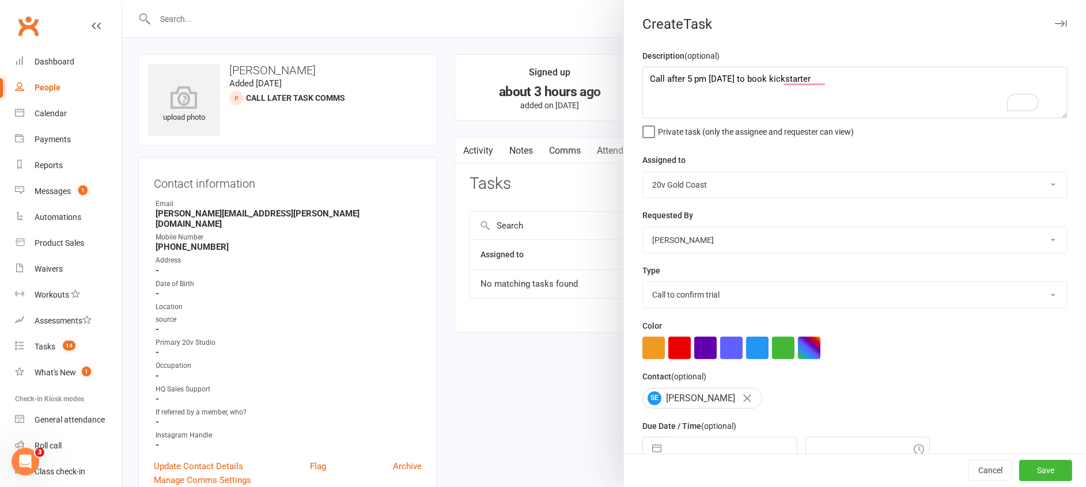
scroll to position [78, 0]
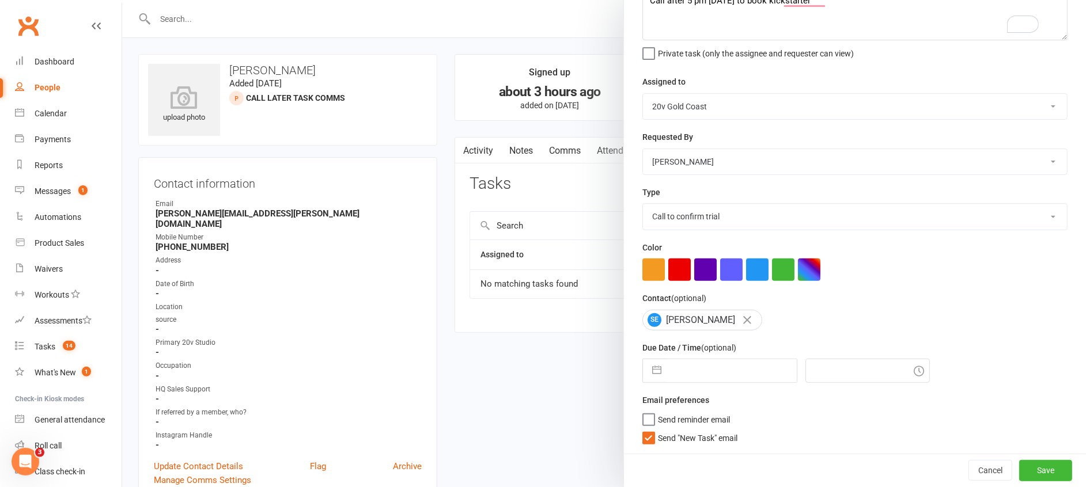
click at [648, 373] on button "button" at bounding box center [656, 371] width 21 height 23
select select "7"
select select "2025"
select select "8"
select select "2025"
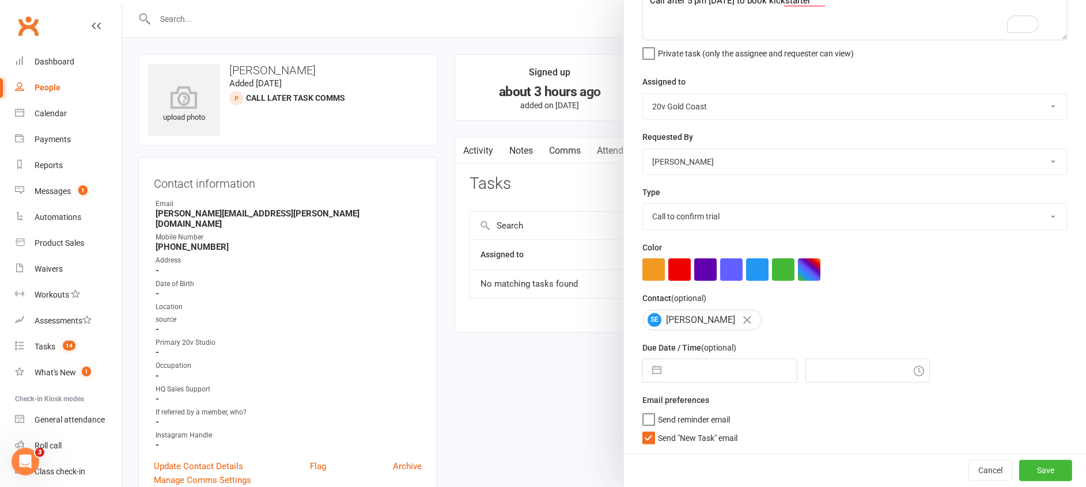
select select "9"
select select "2025"
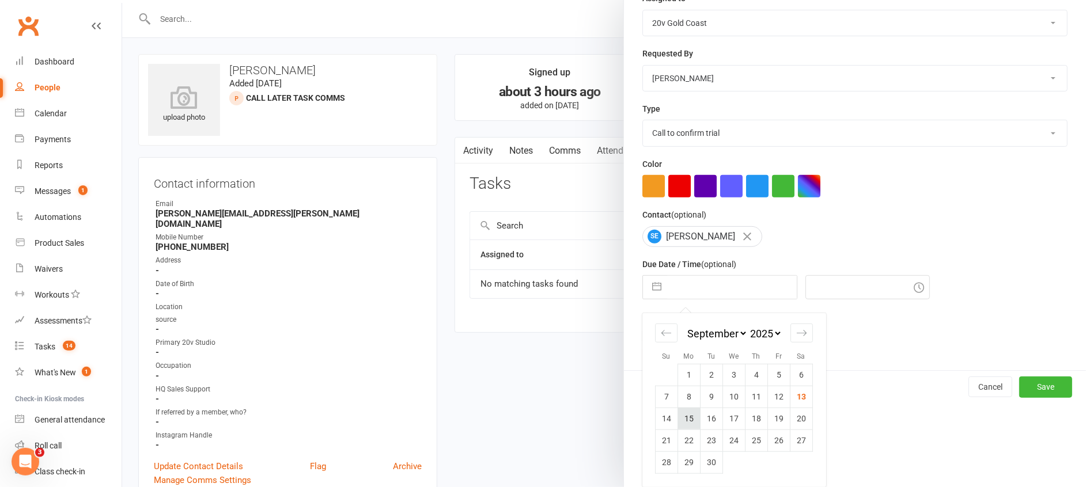
click at [684, 421] on td "15" at bounding box center [689, 419] width 22 height 22
type input "15 Sep 2025"
type input "11:00am"
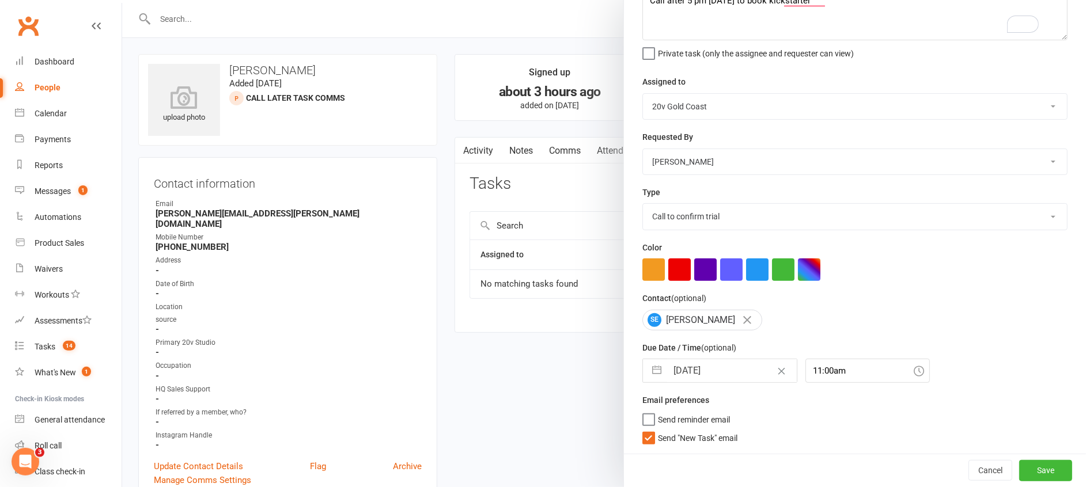
scroll to position [78, 0]
click at [676, 441] on span "Send "New Task" email" at bounding box center [698, 436] width 80 height 13
click at [676, 430] on input "Send "New Task" email" at bounding box center [689, 430] width 95 height 0
click at [1019, 481] on button "Save" at bounding box center [1045, 470] width 53 height 21
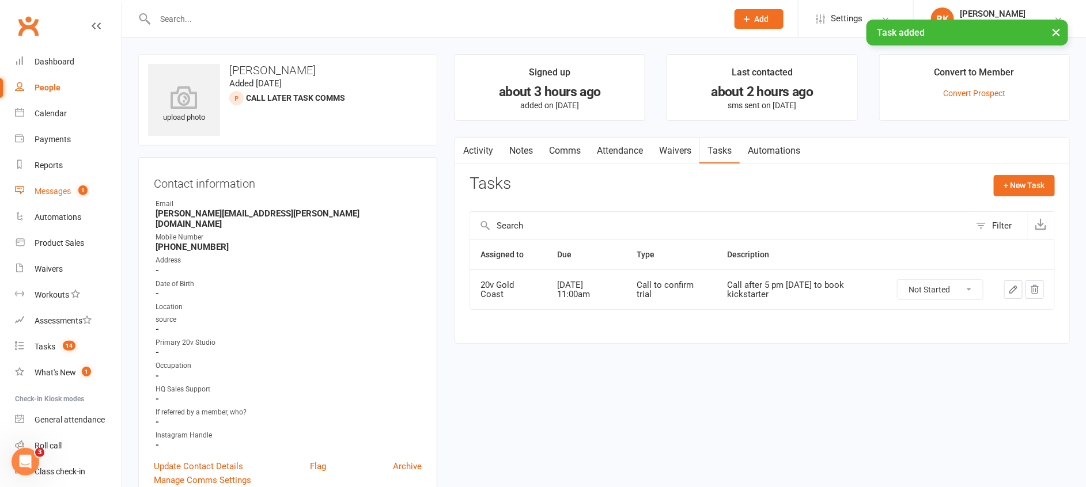
click at [67, 188] on div "Messages" at bounding box center [53, 191] width 36 height 9
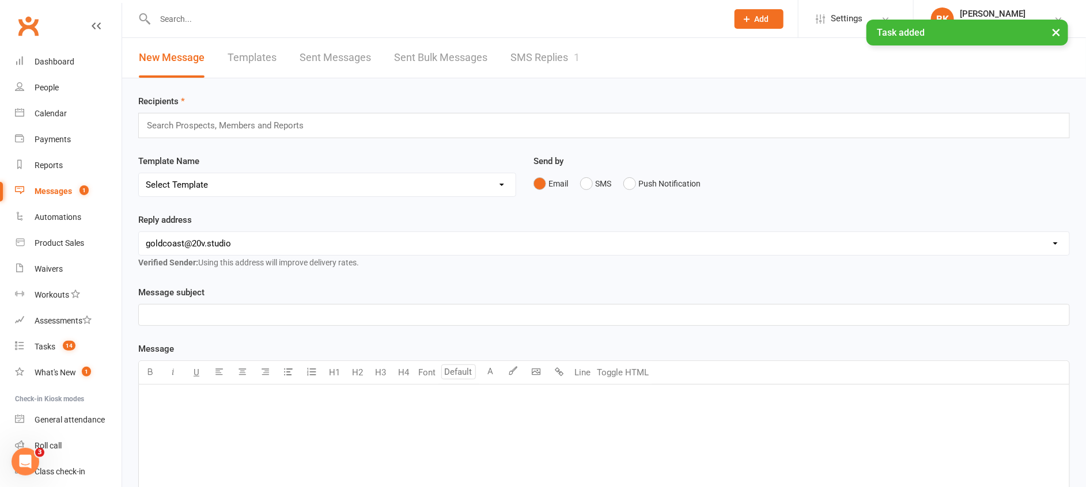
click at [534, 71] on link "SMS Replies 1" at bounding box center [545, 58] width 69 height 40
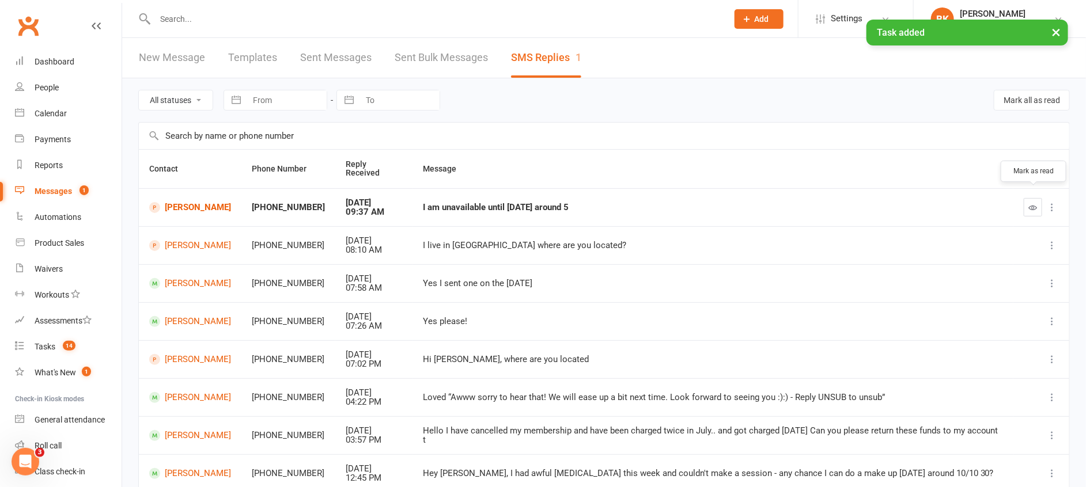
click at [1033, 203] on icon "button" at bounding box center [1033, 207] width 9 height 9
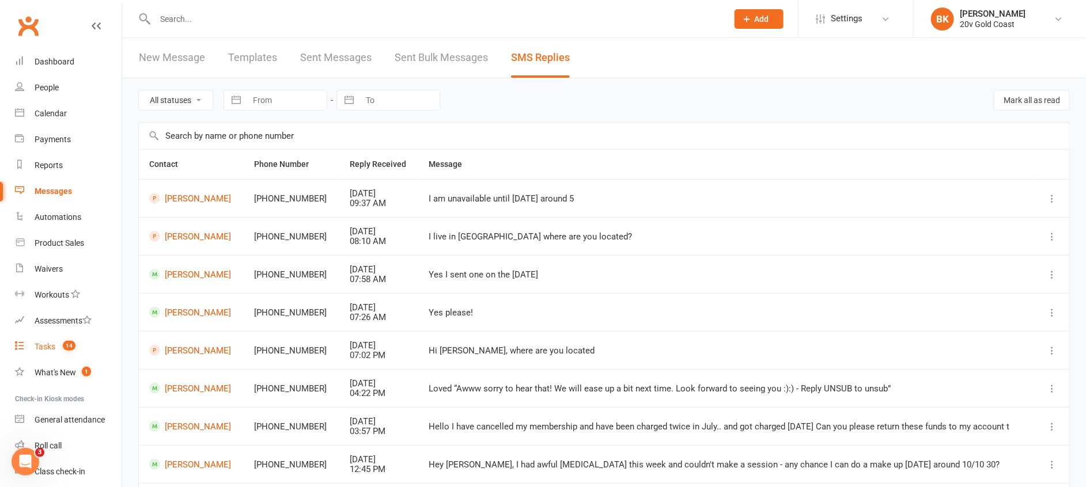
click at [56, 349] on link "Tasks 14" at bounding box center [68, 347] width 107 height 26
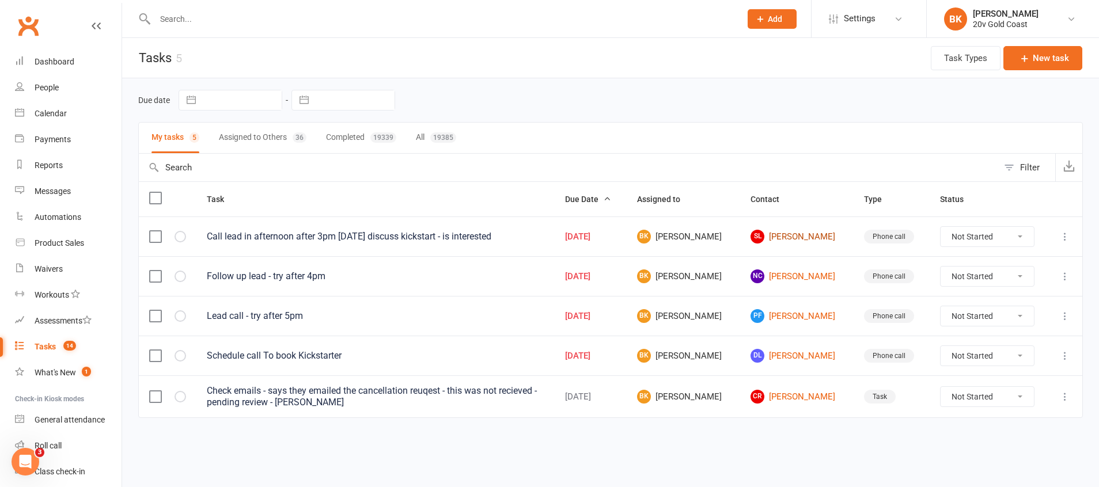
click at [773, 233] on link "SL Shannon Leigh" at bounding box center [797, 237] width 93 height 14
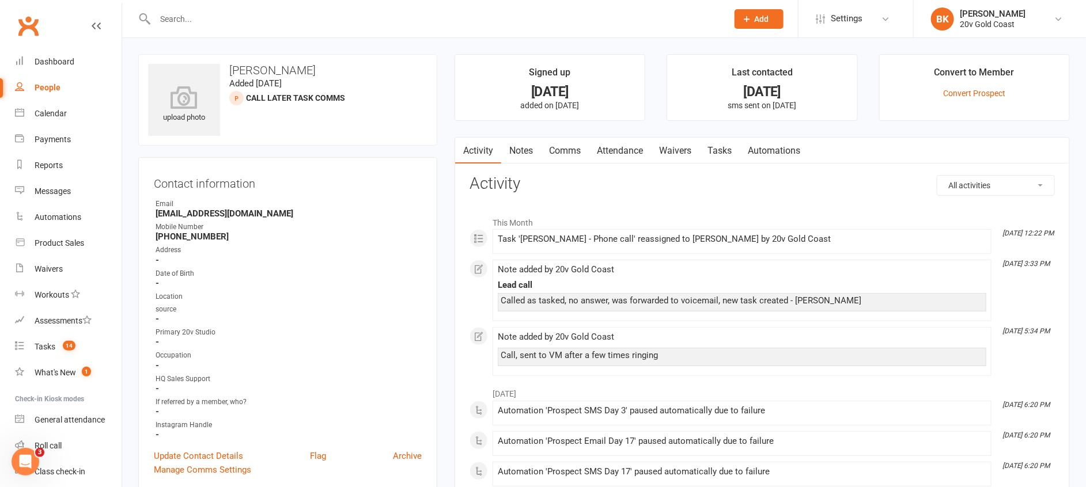
click at [721, 149] on link "Tasks" at bounding box center [719, 151] width 40 height 27
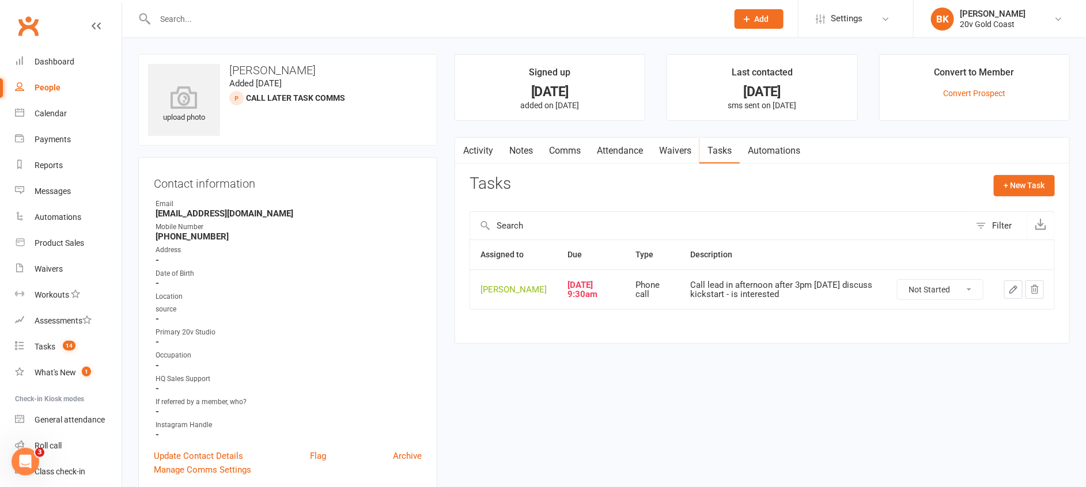
click at [931, 299] on select "Not Started In Progress Waiting Complete" at bounding box center [940, 290] width 85 height 20
click at [898, 280] on select "Not Started In Progress Waiting Complete" at bounding box center [940, 290] width 85 height 20
select select "unstarted"
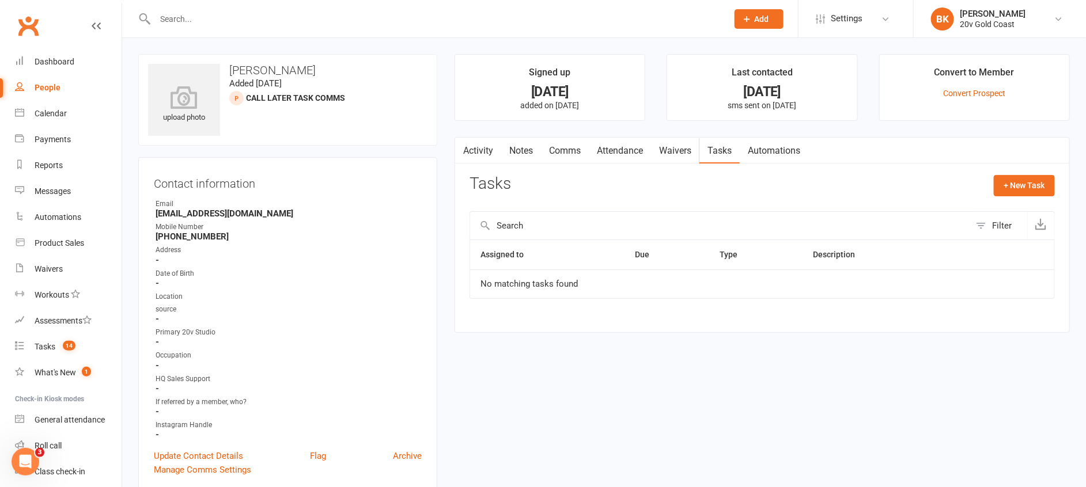
click at [527, 142] on link "Notes" at bounding box center [521, 151] width 40 height 27
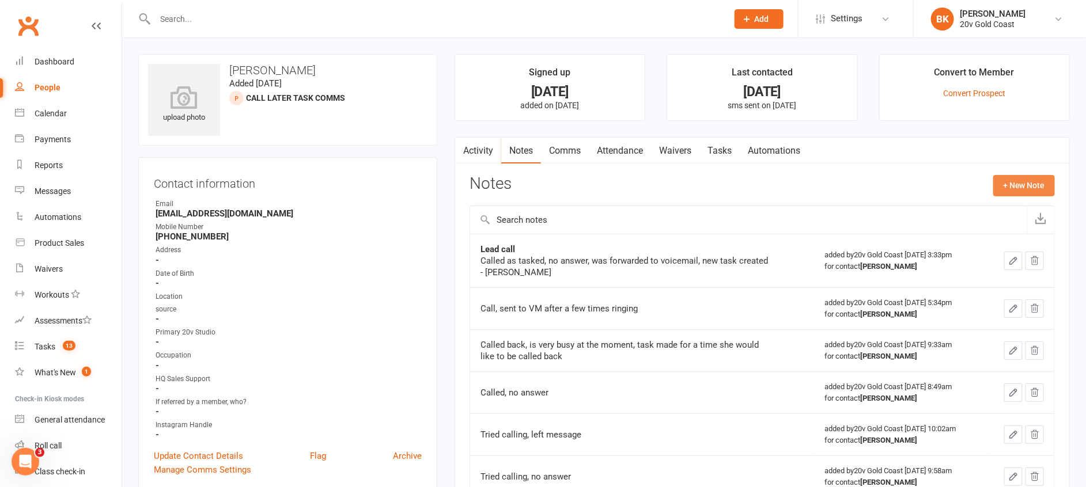
click at [1034, 180] on button "+ New Note" at bounding box center [1024, 185] width 62 height 21
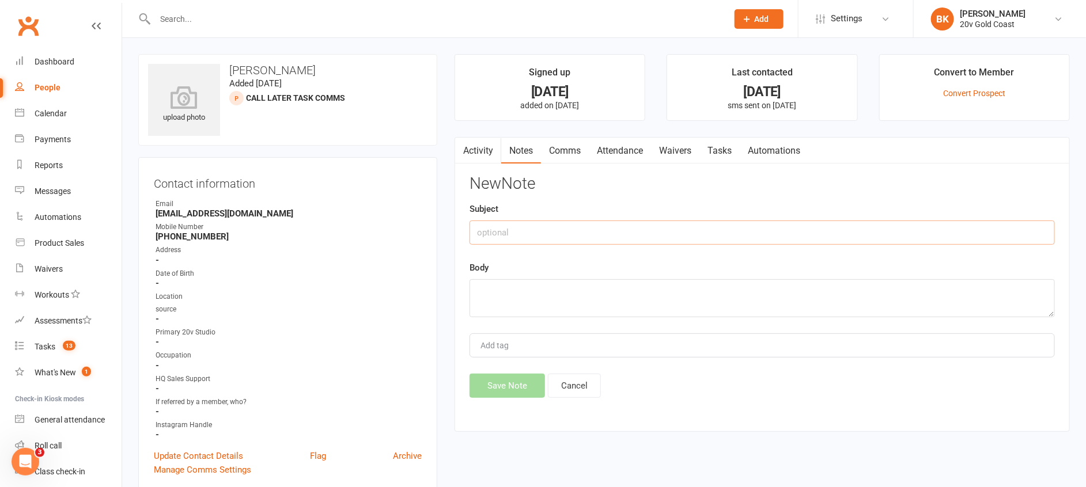
click at [692, 243] on input "text" at bounding box center [762, 233] width 585 height 24
type input "Called"
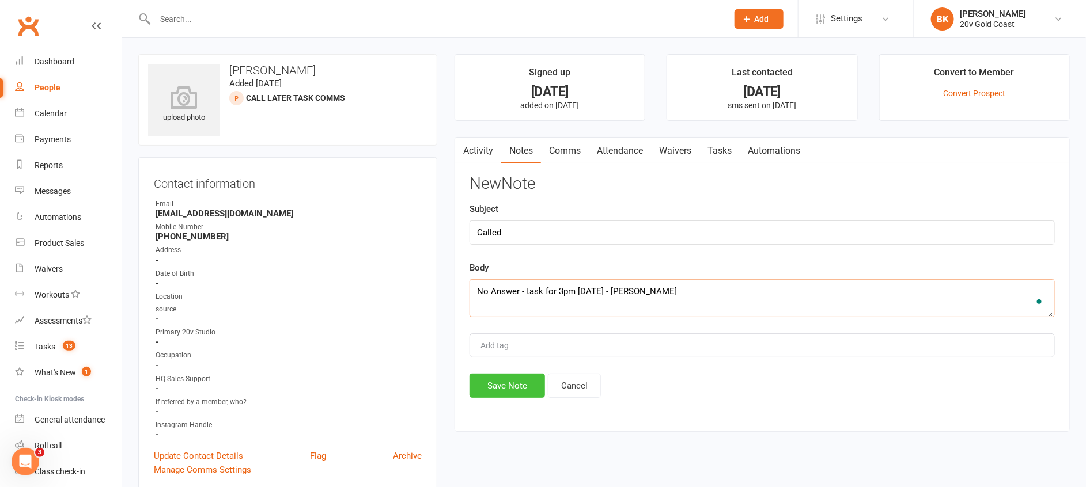
type textarea "No Answer - task for 3pm Monday - Byron"
click at [505, 392] on button "Save Note" at bounding box center [507, 386] width 75 height 24
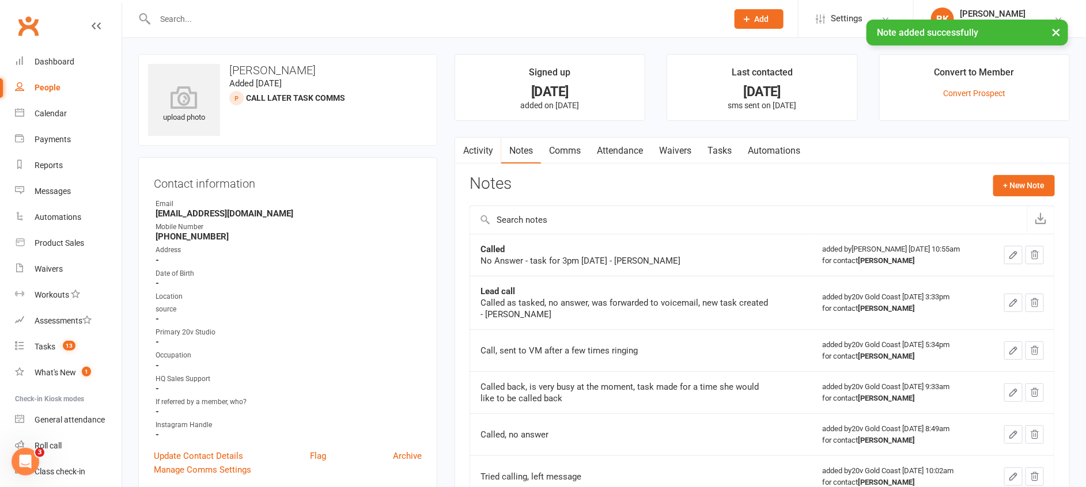
click at [722, 150] on link "Tasks" at bounding box center [719, 151] width 40 height 27
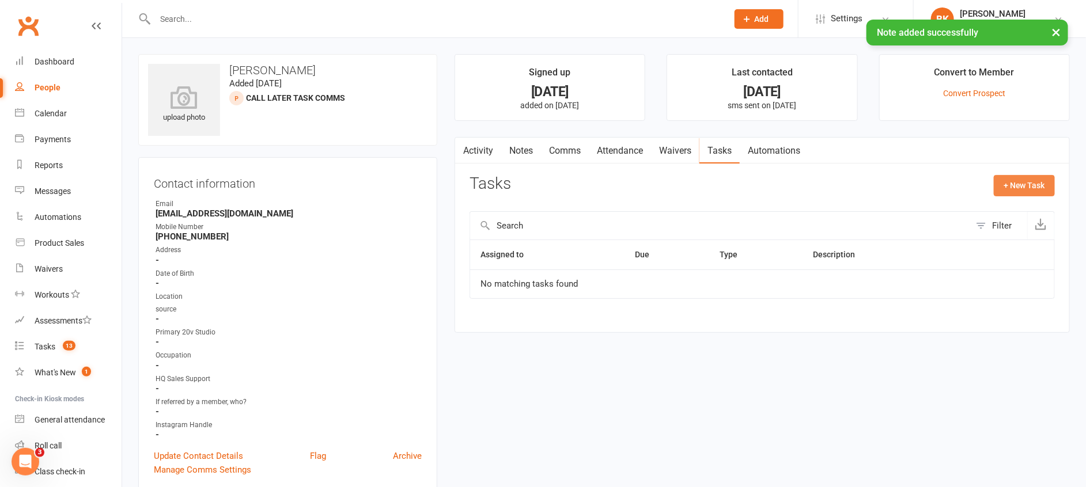
click at [1011, 192] on button "+ New Task" at bounding box center [1024, 185] width 61 height 21
select select "46005"
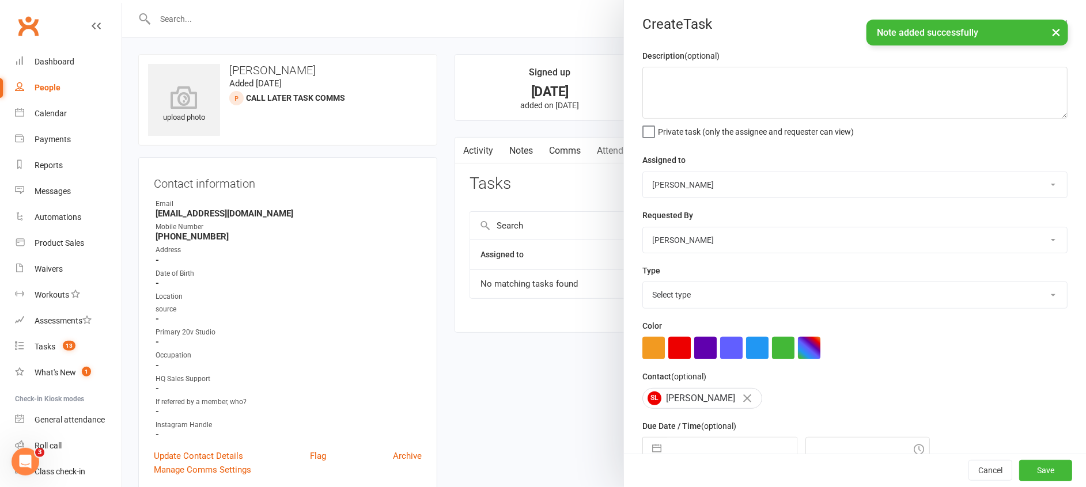
click at [696, 192] on select "Daniel Pearson Eds Rabelleza 20v Gold Coast 20v HQ Yu Wang Byron Kruger Graham …" at bounding box center [855, 184] width 424 height 25
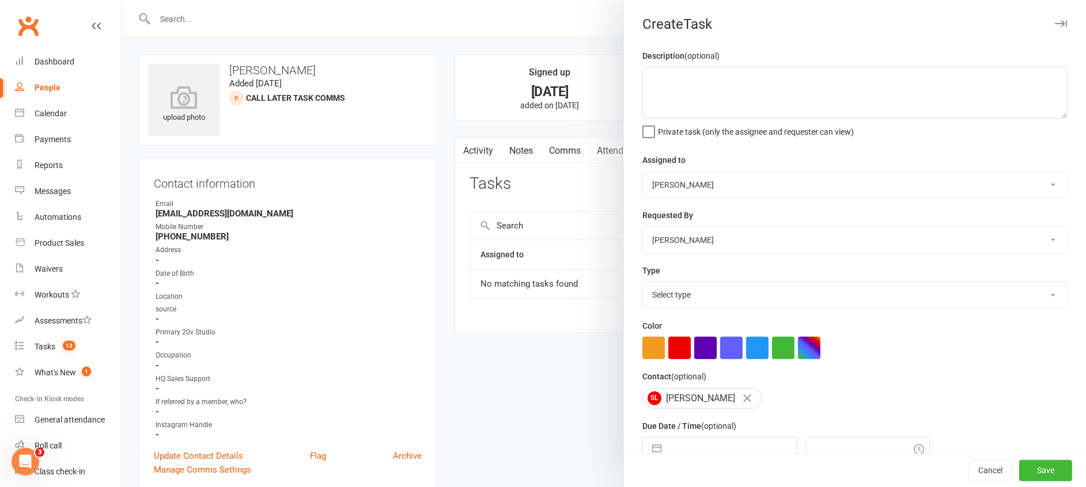
select select "45734"
click at [643, 172] on select "Daniel Pearson Eds Rabelleza 20v Gold Coast 20v HQ Yu Wang Byron Kruger Graham …" at bounding box center [855, 184] width 424 height 25
click at [680, 107] on textarea at bounding box center [854, 93] width 425 height 52
type textarea "Call after 3 pm"
drag, startPoint x: 677, startPoint y: 327, endPoint x: 677, endPoint y: 286, distance: 41.5
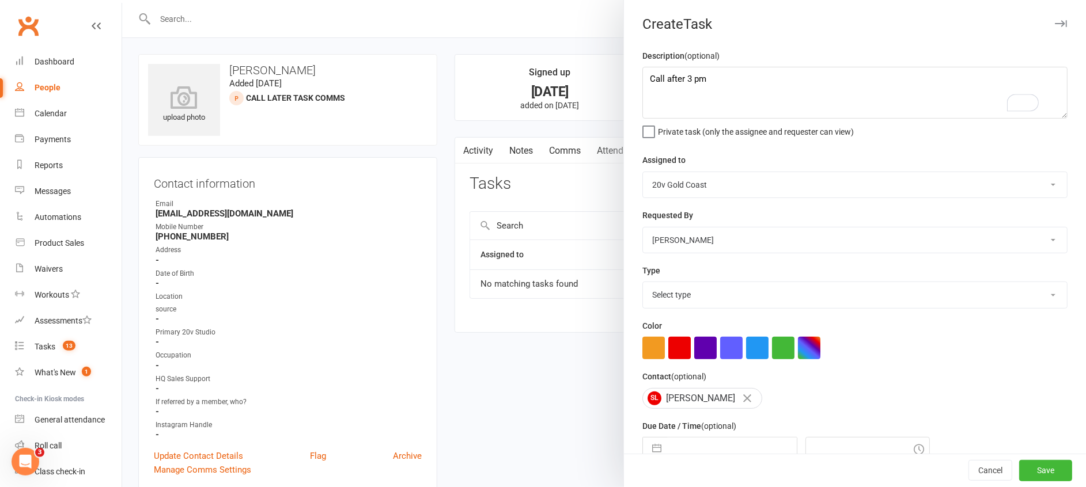
click at [677, 286] on select "Select type Call to confirm trial Cancel down Cancel down natasha and brent jam…" at bounding box center [855, 294] width 424 height 25
click at [679, 298] on select "Select type Call to confirm trial Cancel down Cancel down natasha and brent jam…" at bounding box center [855, 294] width 424 height 25
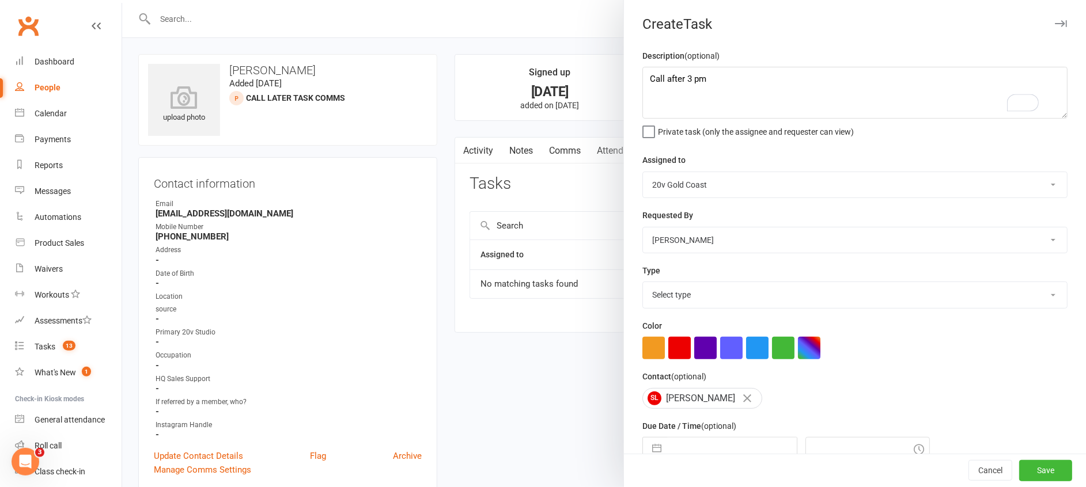
select select "24395"
click at [643, 282] on select "Select type Call to confirm trial Cancel down Cancel down natasha and brent jam…" at bounding box center [855, 294] width 424 height 25
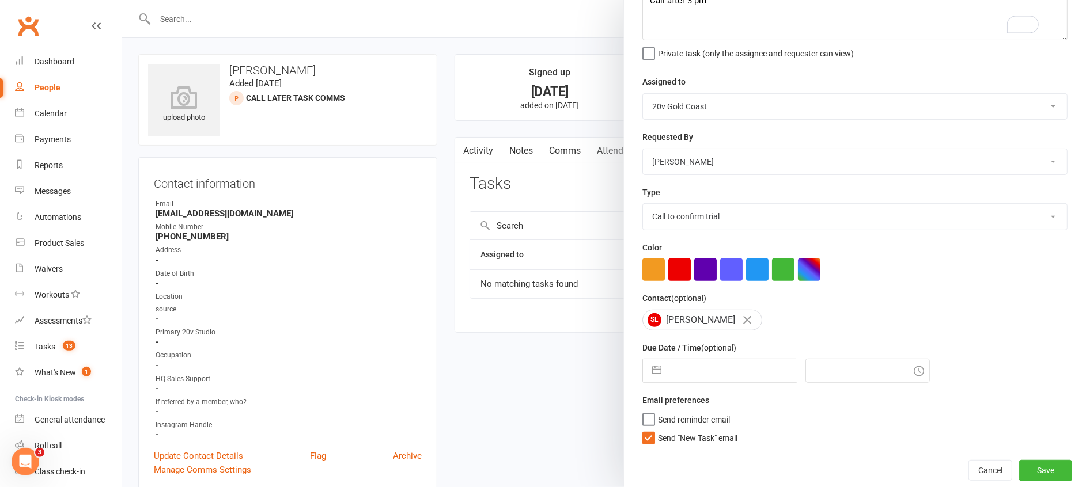
click at [654, 372] on button "button" at bounding box center [656, 371] width 21 height 23
select select "7"
select select "2025"
select select "8"
select select "2025"
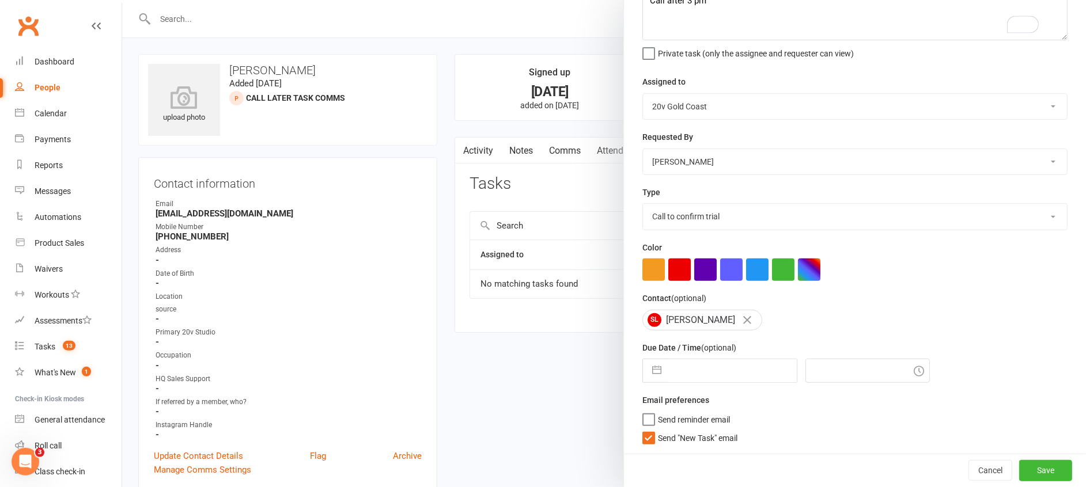
select select "9"
select select "2025"
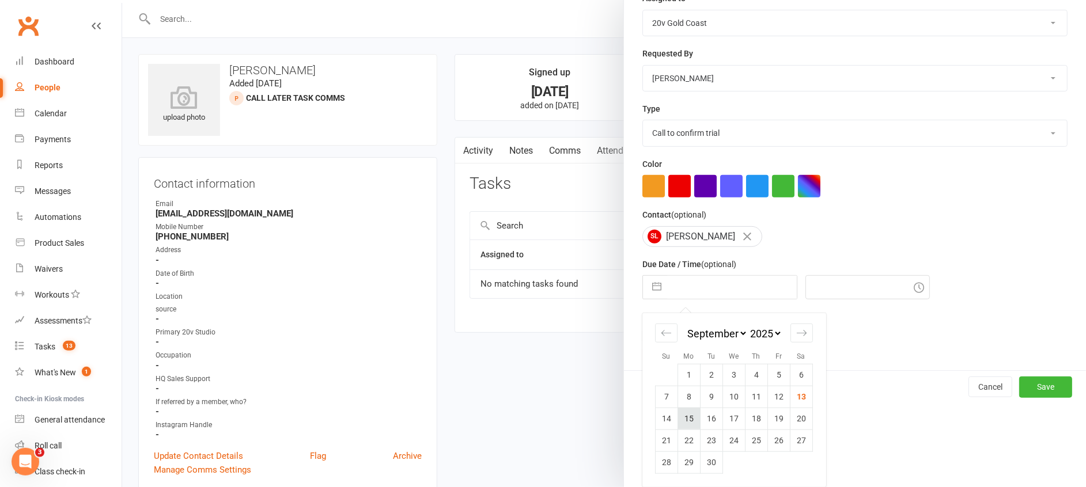
click at [679, 418] on td "15" at bounding box center [689, 419] width 22 height 22
type input "15 Sep 2025"
type input "11:00am"
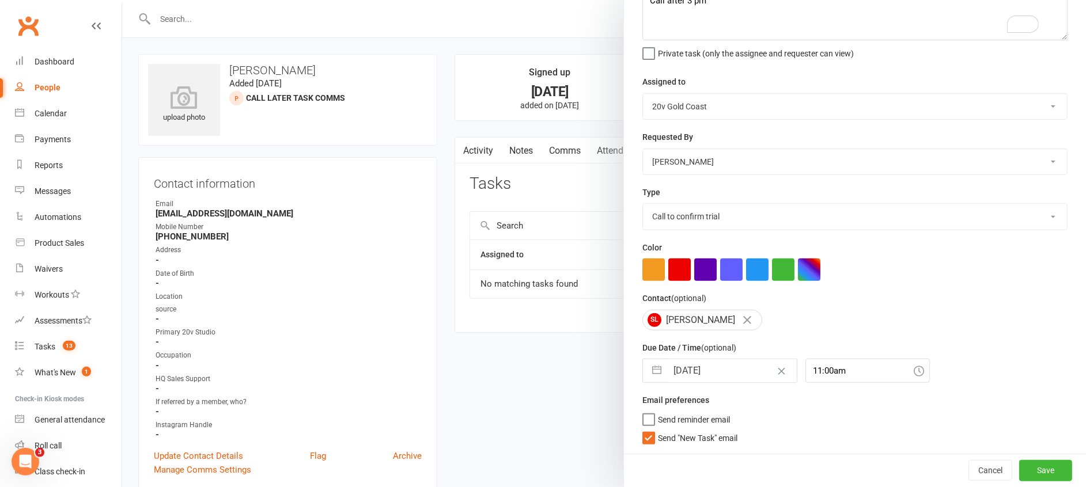
click at [692, 434] on span "Send "New Task" email" at bounding box center [698, 436] width 80 height 13
click at [692, 430] on input "Send "New Task" email" at bounding box center [689, 430] width 95 height 0
click at [1019, 471] on button "Save" at bounding box center [1045, 470] width 53 height 21
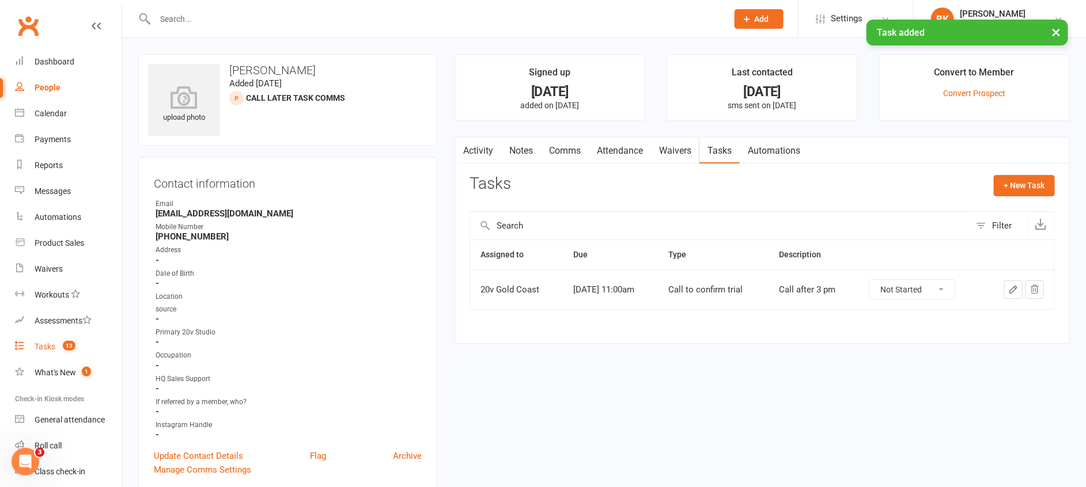
click at [37, 352] on link "Tasks 13" at bounding box center [68, 347] width 107 height 26
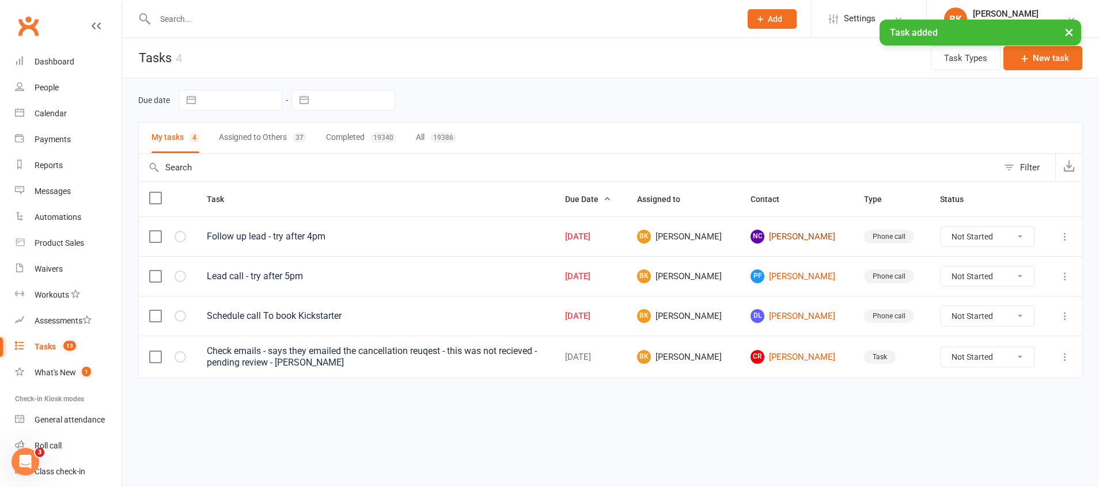
click at [798, 240] on link "NC Naamat Chaaban" at bounding box center [797, 237] width 93 height 14
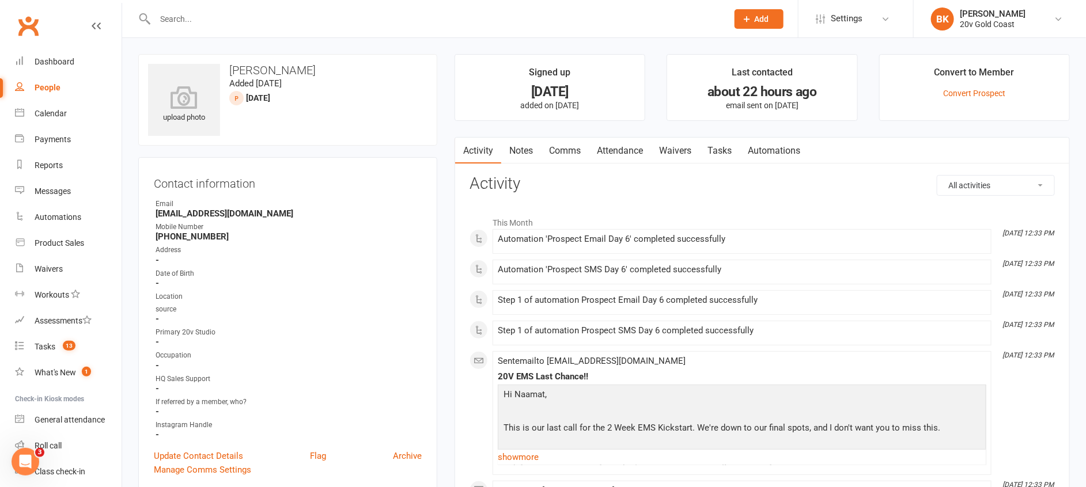
click at [710, 150] on link "Tasks" at bounding box center [719, 151] width 40 height 27
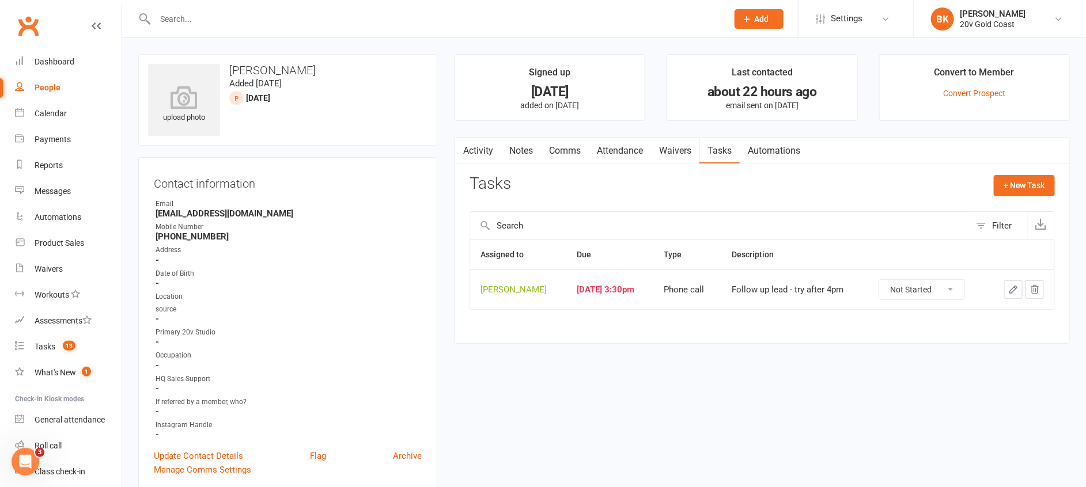
click at [931, 297] on select "Not Started In Progress Waiting Complete" at bounding box center [921, 290] width 85 height 20
click at [882, 280] on select "Not Started In Progress Waiting Complete" at bounding box center [921, 290] width 85 height 20
select select "unstarted"
click at [520, 152] on link "Notes" at bounding box center [521, 151] width 40 height 27
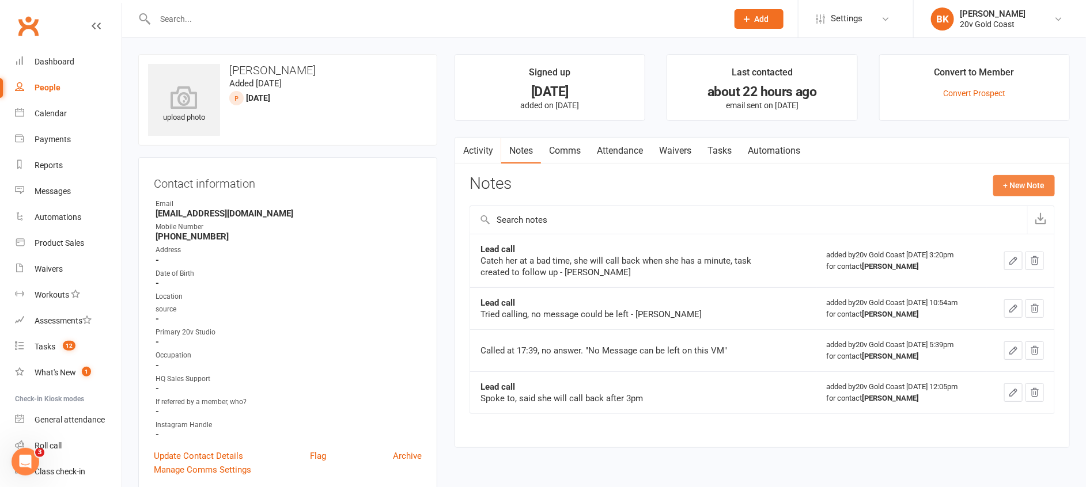
click at [1038, 178] on button "+ New Note" at bounding box center [1024, 185] width 62 height 21
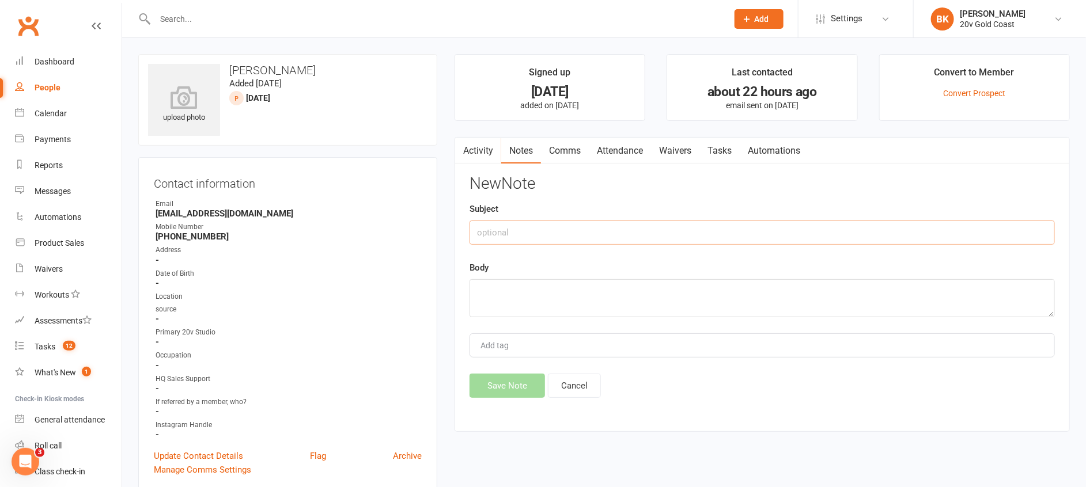
click at [582, 231] on input "text" at bounding box center [762, 233] width 585 height 24
type input "Called"
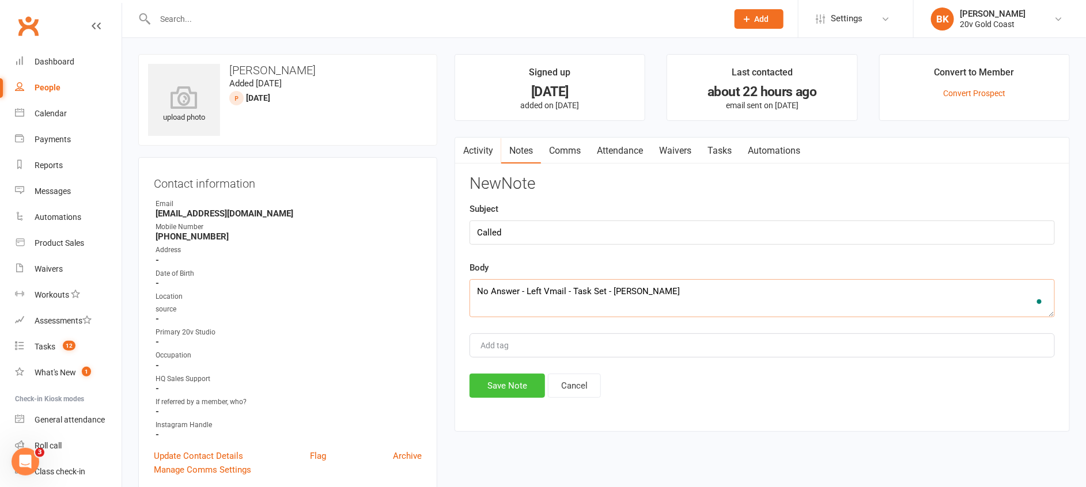
type textarea "No Answer - Left Vmail - Task Set - Byron"
click at [506, 383] on button "Save Note" at bounding box center [507, 386] width 75 height 24
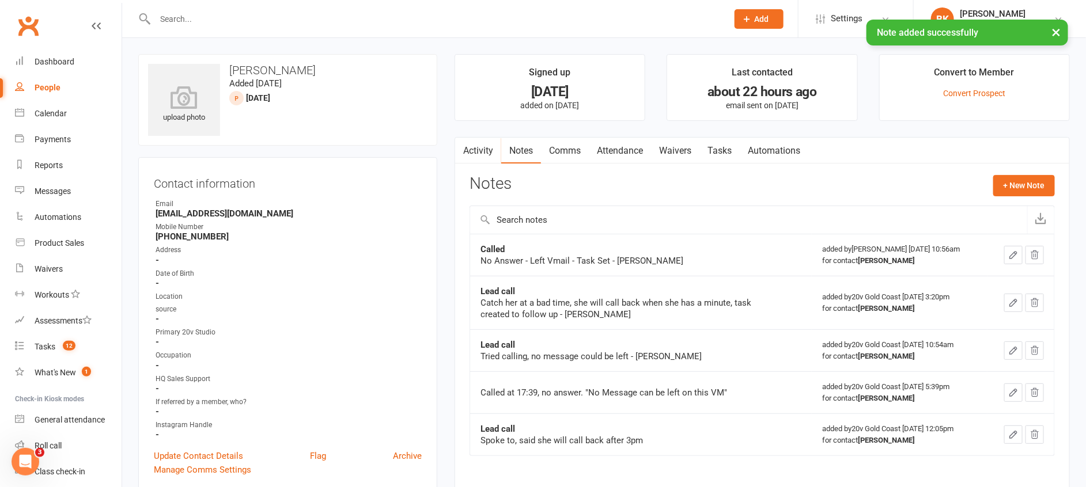
click at [717, 150] on link "Tasks" at bounding box center [719, 151] width 40 height 27
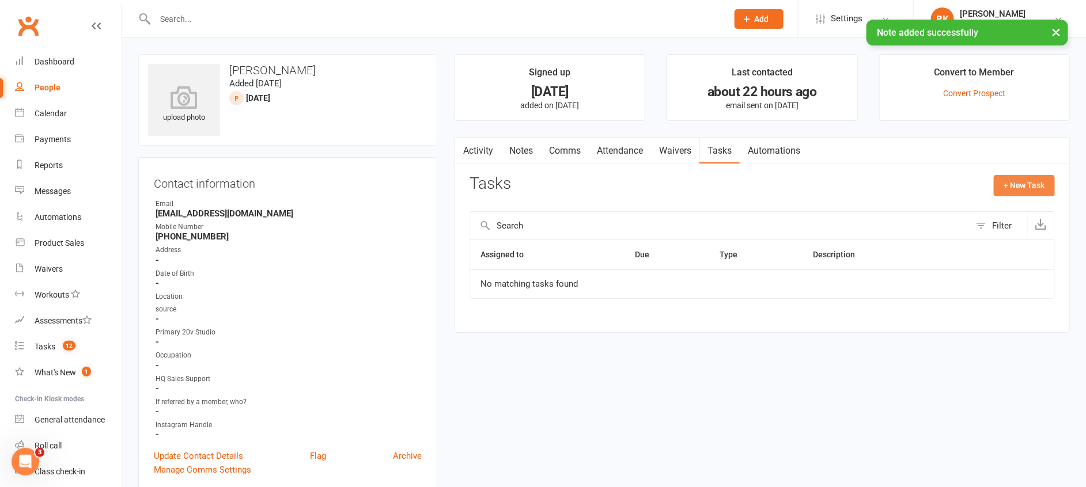
click at [1009, 194] on button "+ New Task" at bounding box center [1024, 185] width 61 height 21
select select "46005"
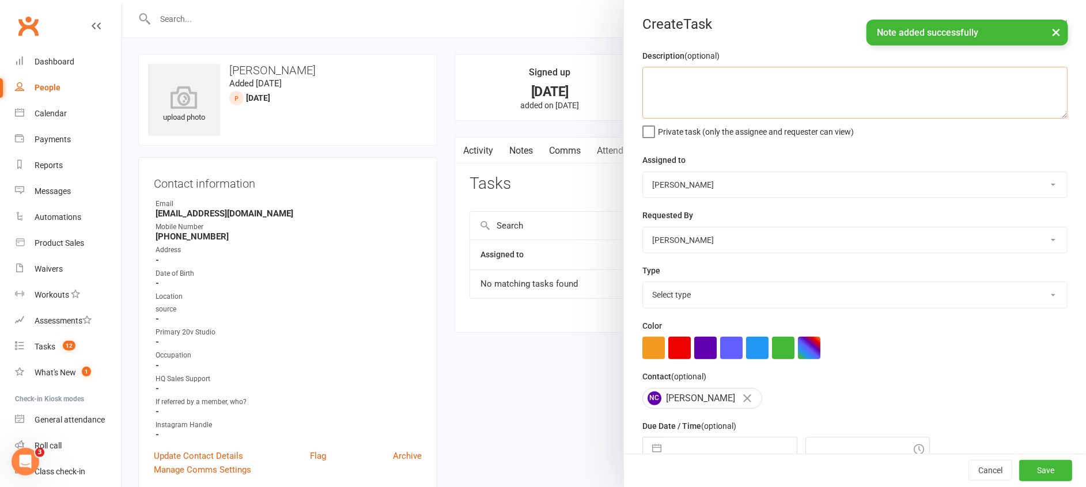
click at [683, 78] on textarea at bounding box center [854, 93] width 425 height 52
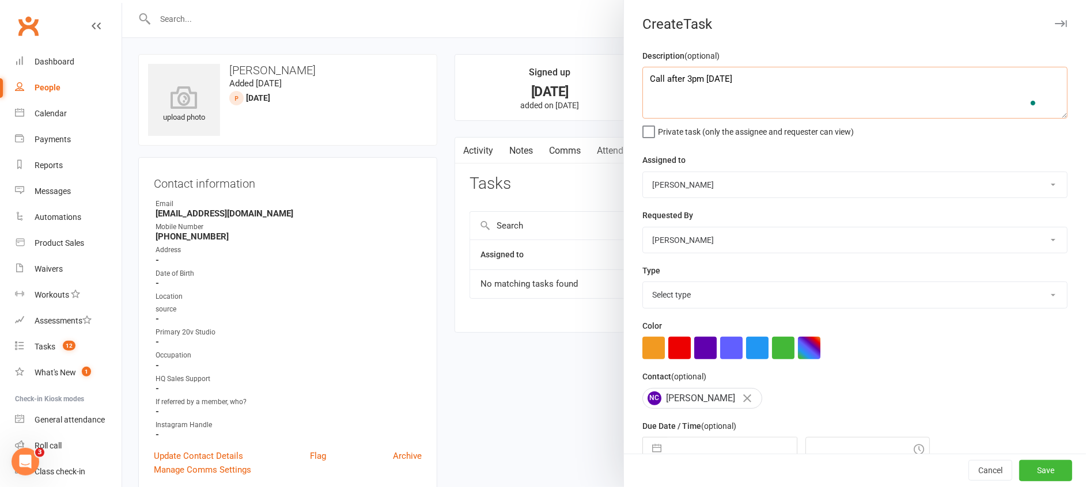
type textarea "Call after 3pm Monday"
click at [700, 175] on select "Daniel Pearson Eds Rabelleza 20v Gold Coast 20v HQ Yu Wang Byron Kruger Graham …" at bounding box center [855, 184] width 424 height 25
select select "45734"
click at [643, 172] on select "Daniel Pearson Eds Rabelleza 20v Gold Coast 20v HQ Yu Wang Byron Kruger Graham …" at bounding box center [855, 184] width 424 height 25
click at [667, 304] on select "Select type Call to confirm trial Cancel down Cancel down natasha and brent jam…" at bounding box center [855, 294] width 424 height 25
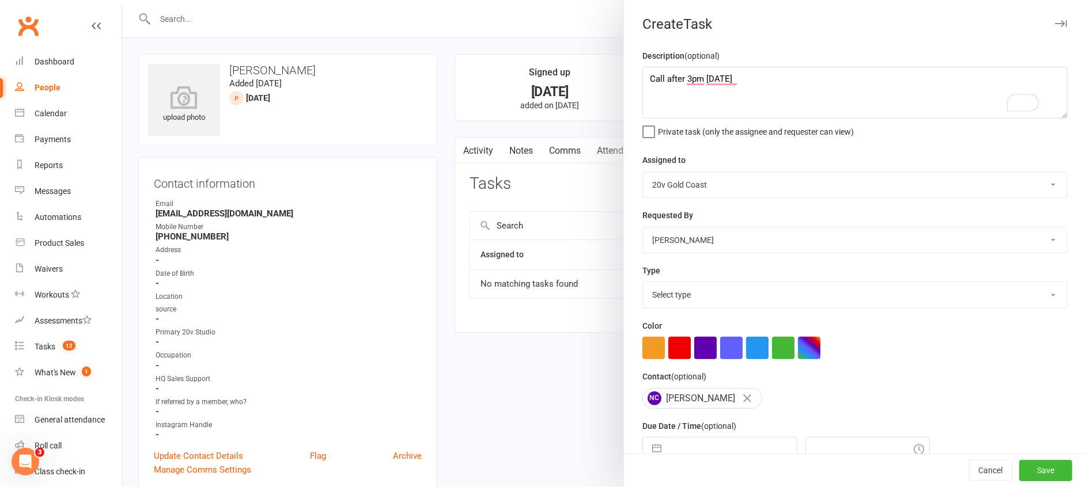
select select "24395"
click at [643, 282] on select "Select type Call to confirm trial Cancel down Cancel down natasha and brent jam…" at bounding box center [855, 294] width 424 height 25
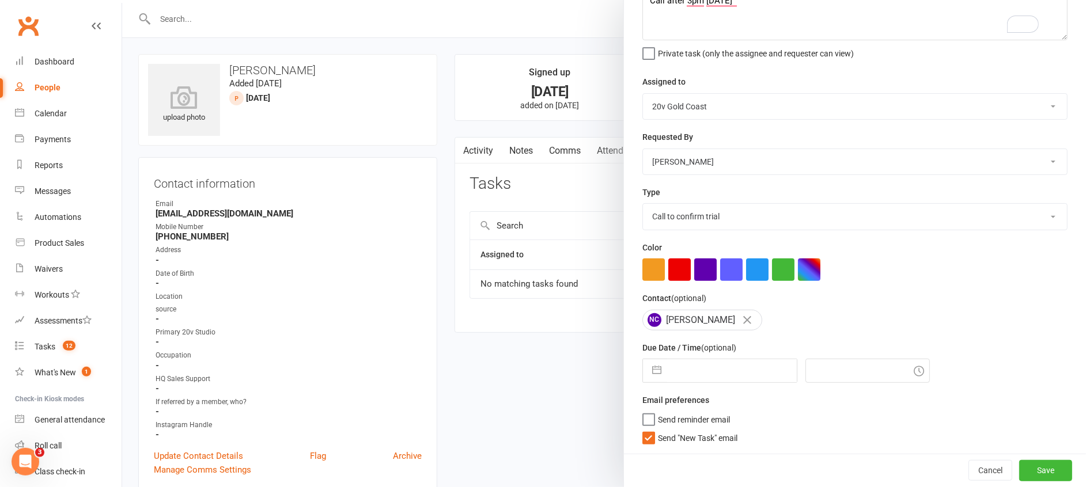
click at [655, 373] on button "button" at bounding box center [656, 371] width 21 height 23
select select "7"
select select "2025"
select select "8"
select select "2025"
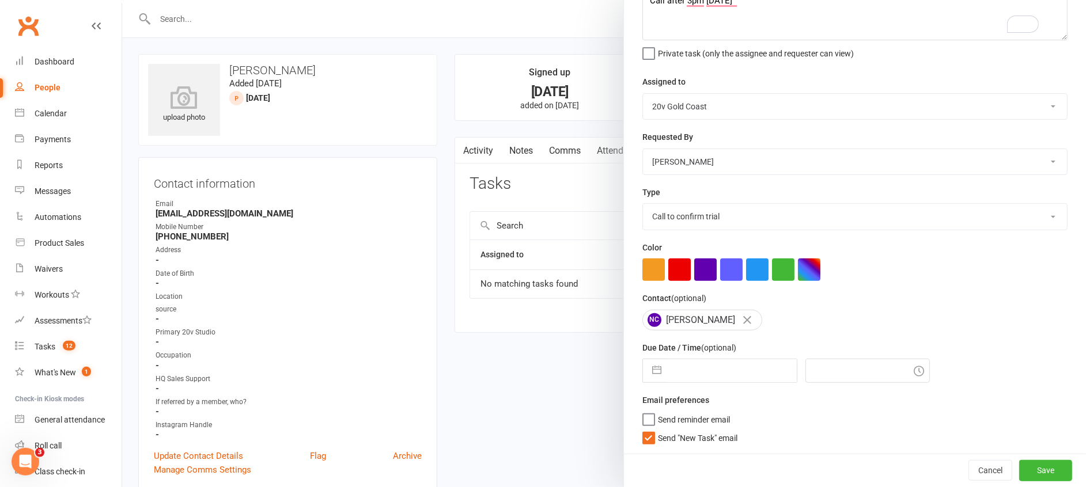
select select "9"
select select "2025"
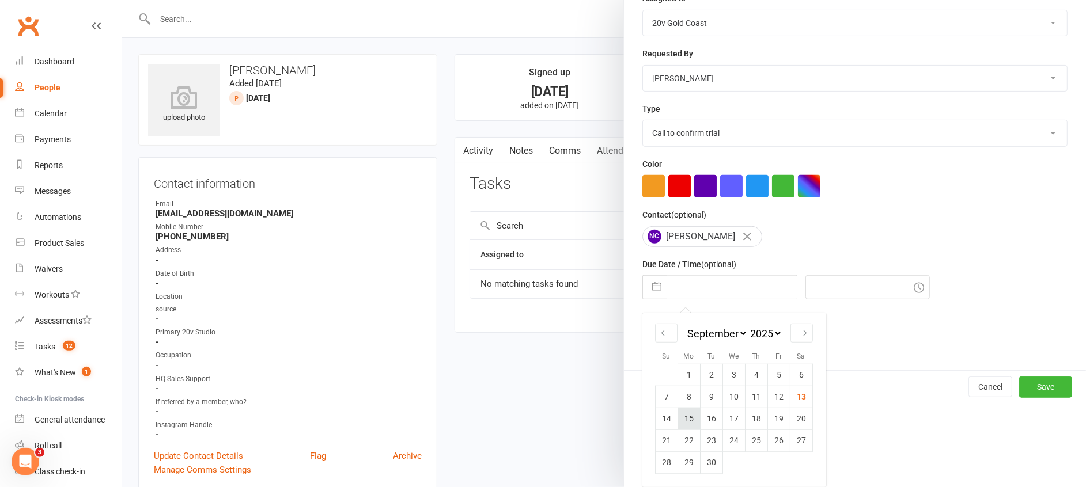
click at [682, 420] on td "15" at bounding box center [689, 419] width 22 height 22
type input "15 Sep 2025"
type input "11:00am"
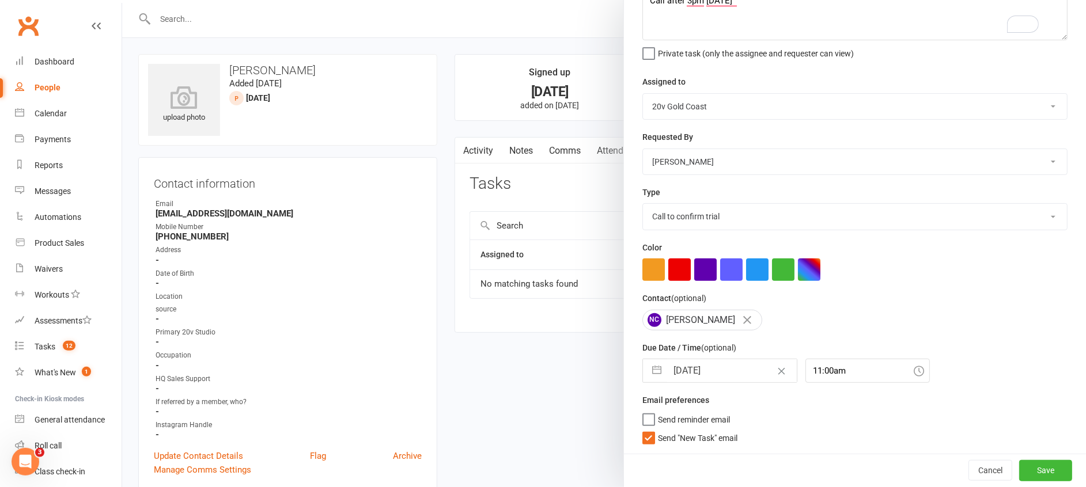
click at [698, 442] on span "Send "New Task" email" at bounding box center [698, 436] width 80 height 13
click at [698, 430] on input "Send "New Task" email" at bounding box center [689, 430] width 95 height 0
click at [1022, 474] on button "Save" at bounding box center [1045, 470] width 53 height 21
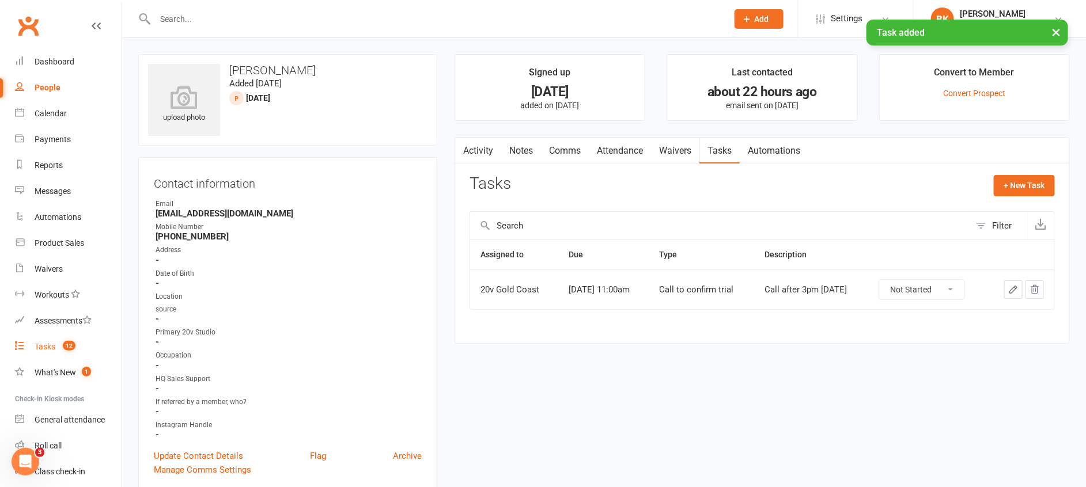
click at [56, 357] on link "Tasks 12" at bounding box center [68, 347] width 107 height 26
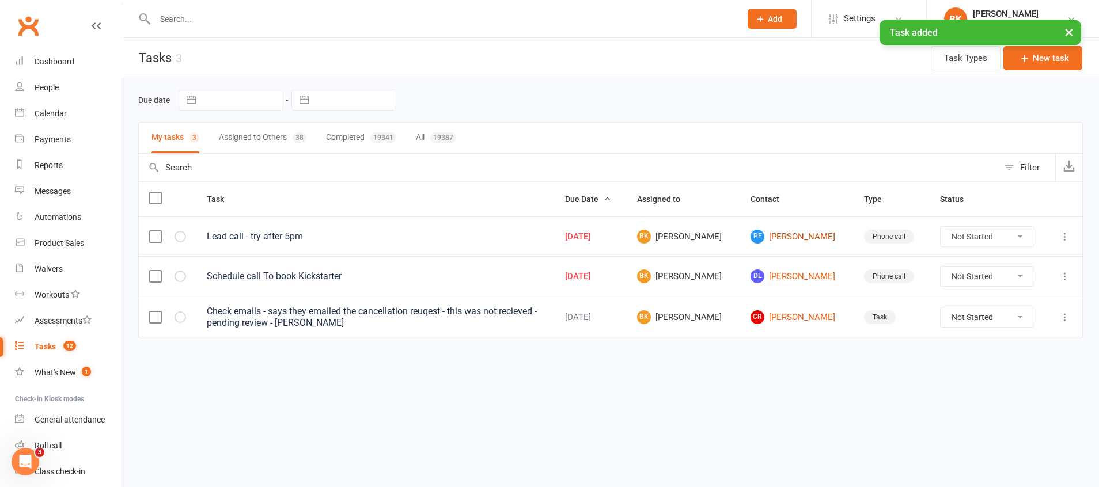
click at [790, 235] on link "PF Pam Foster" at bounding box center [797, 237] width 93 height 14
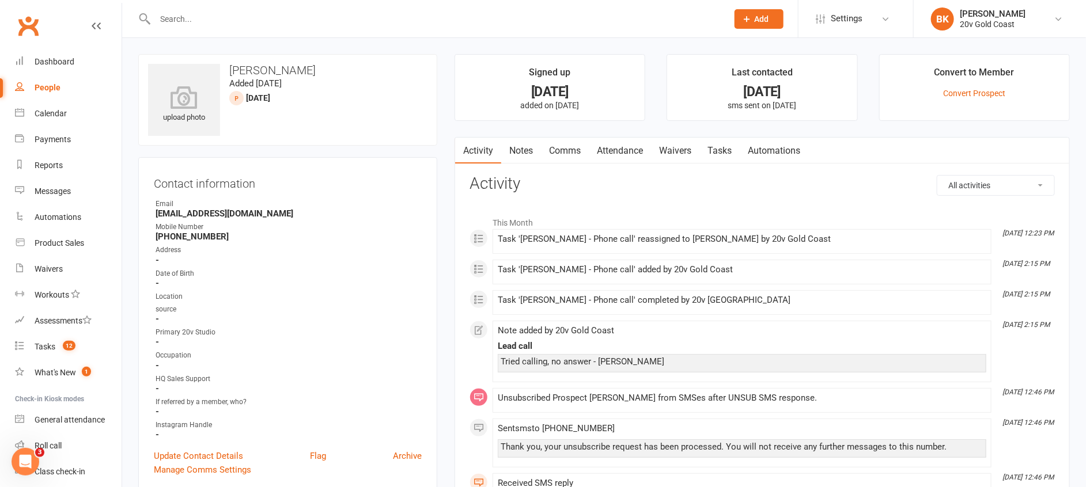
click at [521, 152] on link "Notes" at bounding box center [521, 151] width 40 height 27
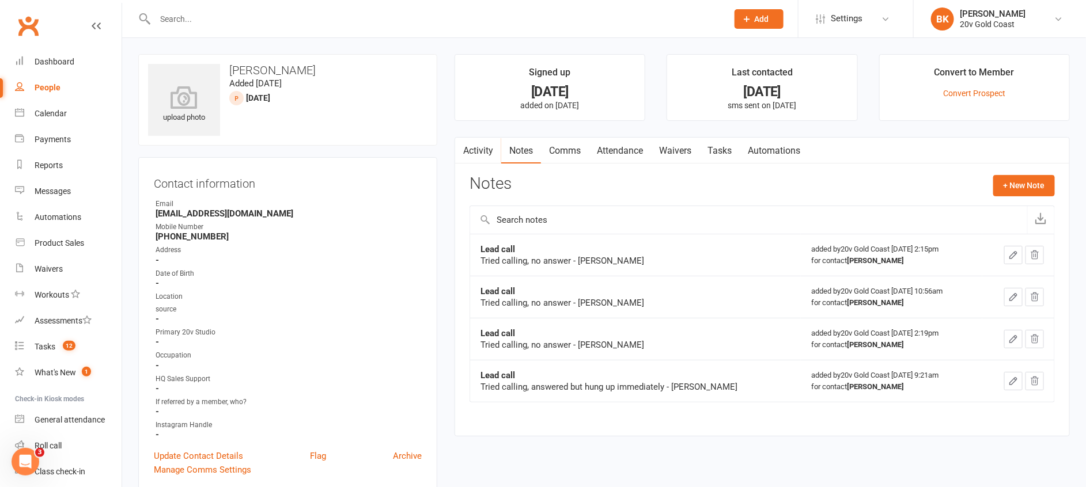
click at [1016, 168] on div "Activity Notes Comms Attendance Waivers Tasks Automations Notes + New Note Lead…" at bounding box center [762, 287] width 615 height 300
click at [1021, 187] on button "+ New Note" at bounding box center [1024, 185] width 62 height 21
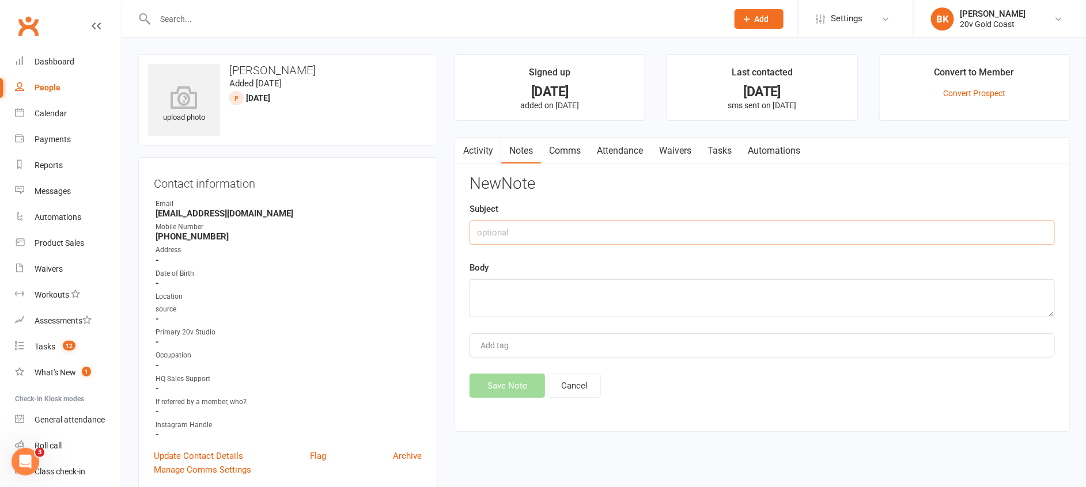
click at [657, 233] on input "text" at bounding box center [762, 233] width 585 height 24
type input "Called"
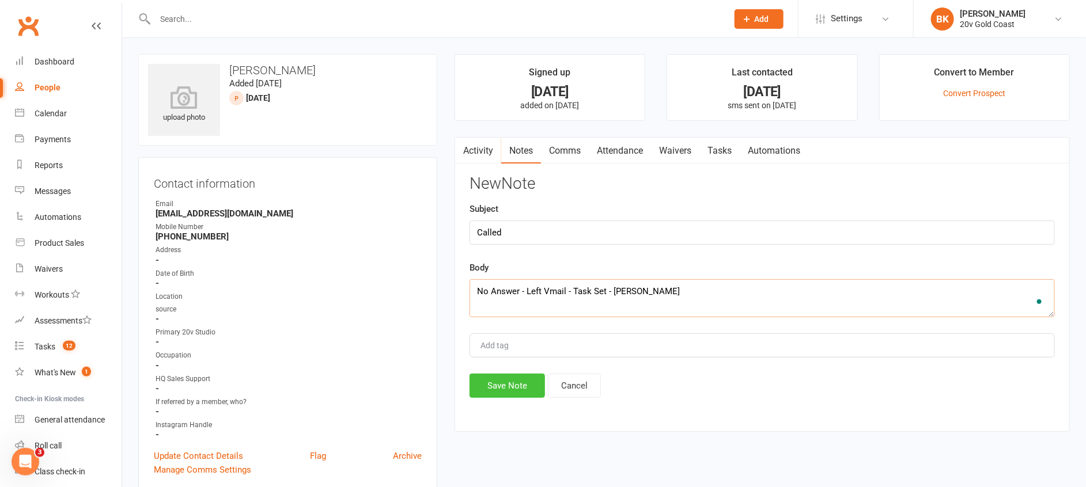
type textarea "No Answer - Left Vmail - Task Set - Byron"
click at [514, 382] on button "Save Note" at bounding box center [507, 386] width 75 height 24
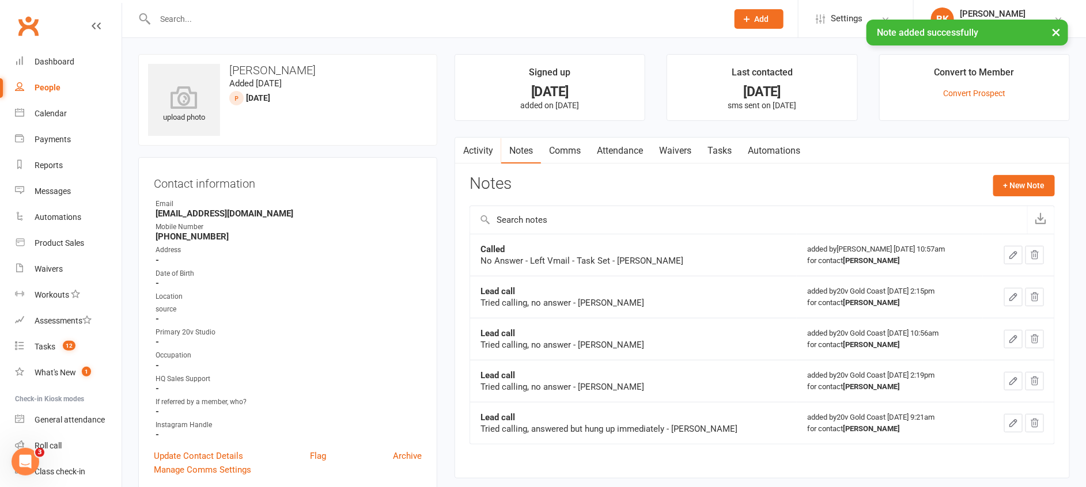
click at [729, 152] on link "Tasks" at bounding box center [719, 151] width 40 height 27
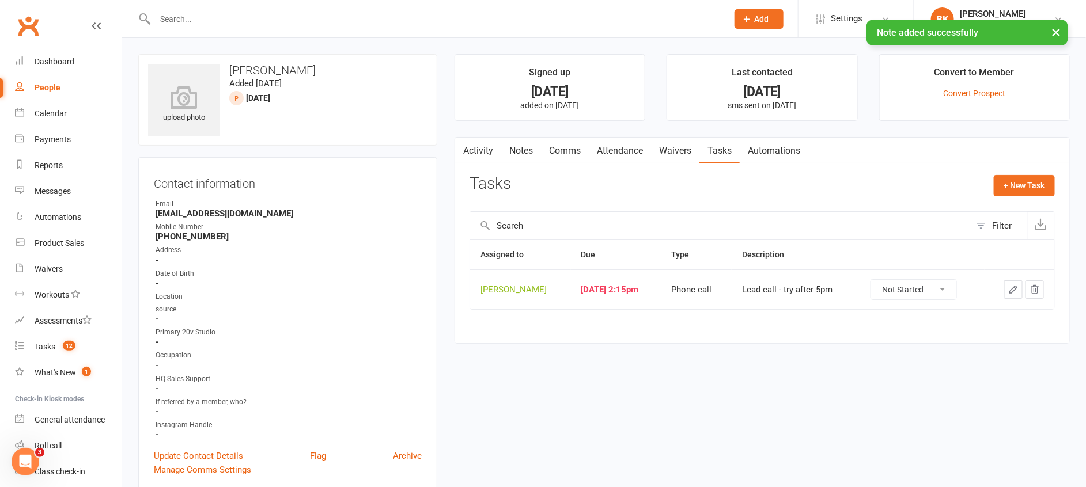
click at [928, 282] on select "Not Started In Progress Waiting Complete" at bounding box center [913, 290] width 85 height 20
click at [875, 280] on select "Not Started In Progress Waiting Complete" at bounding box center [913, 290] width 85 height 20
select select "unstarted"
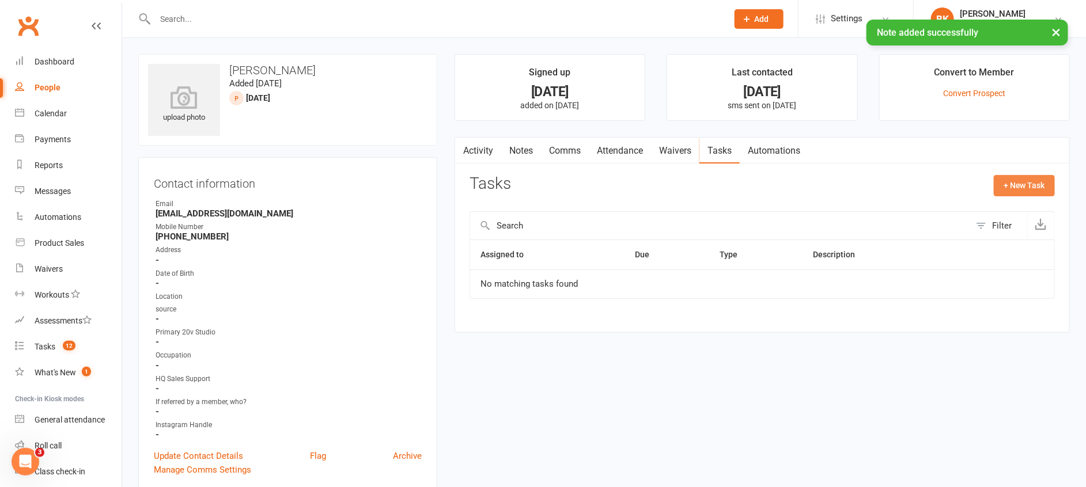
click at [1041, 187] on button "+ New Task" at bounding box center [1024, 185] width 61 height 21
select select "46005"
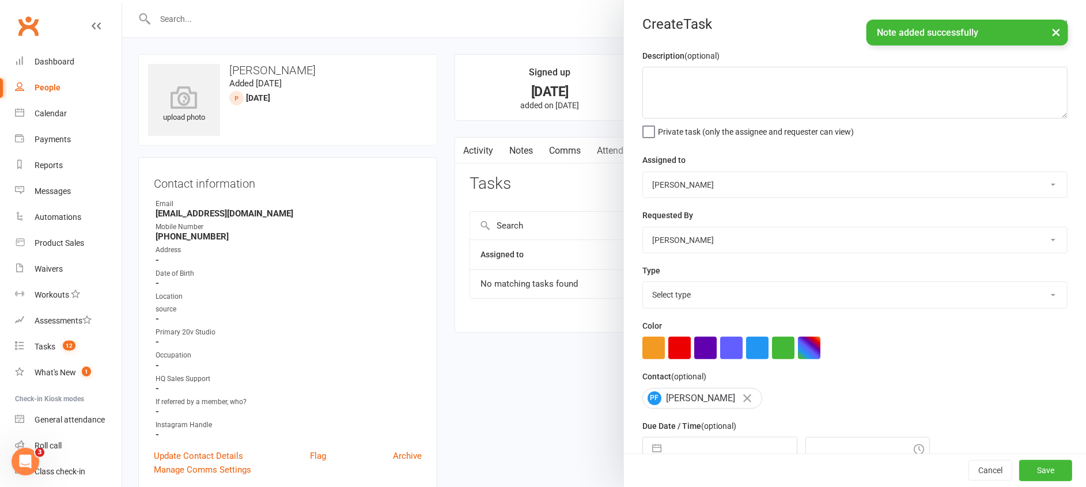
click at [713, 188] on select "Daniel Pearson Eds Rabelleza 20v Gold Coast 20v HQ Yu Wang Byron Kruger Graham …" at bounding box center [855, 184] width 424 height 25
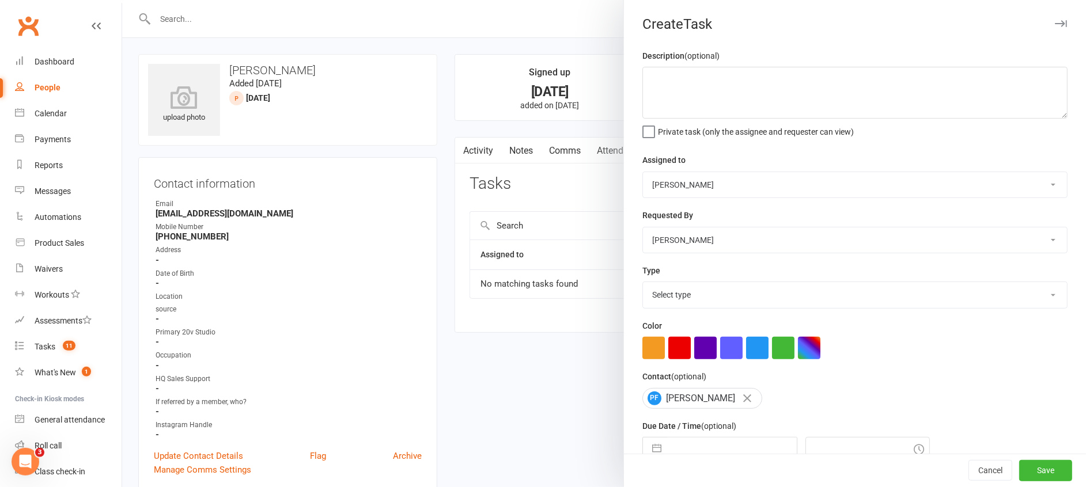
select select "45734"
click at [643, 172] on select "Daniel Pearson Eds Rabelleza 20v Gold Coast 20v HQ Yu Wang Byron Kruger Graham …" at bounding box center [855, 184] width 424 height 25
click at [677, 91] on textarea at bounding box center [854, 93] width 425 height 52
type textarea "Call after 4pm"
click at [657, 297] on select "Select type Call to confirm trial Cancel down Cancel down natasha and brent jam…" at bounding box center [855, 294] width 424 height 25
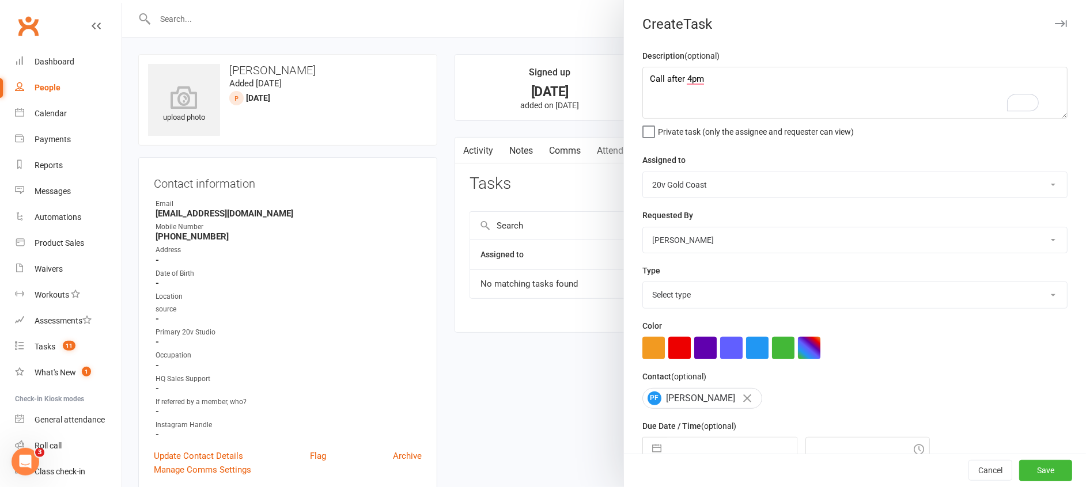
select select "22375"
click at [643, 282] on select "Select type Call to confirm trial Cancel down Cancel down natasha and brent jam…" at bounding box center [855, 294] width 424 height 25
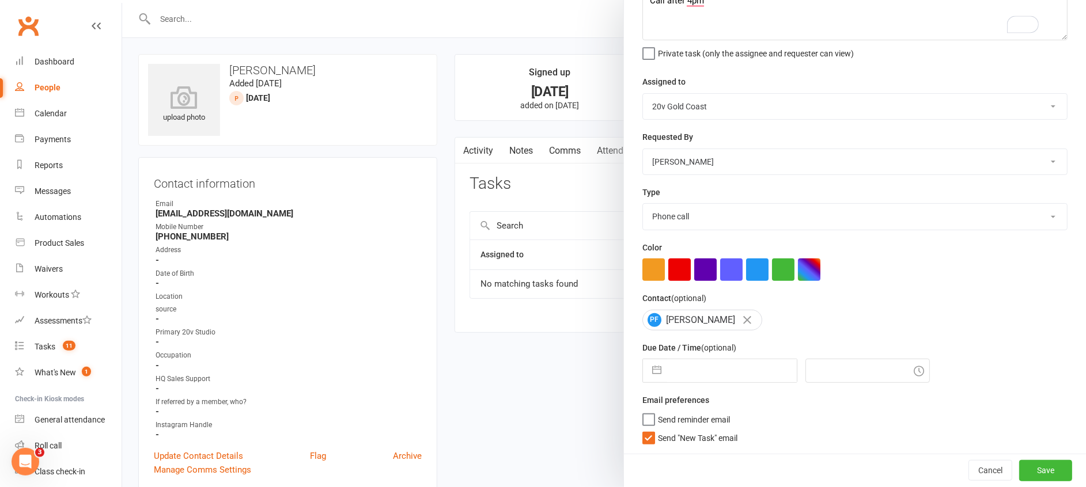
click at [653, 376] on button "button" at bounding box center [656, 371] width 21 height 23
select select "7"
select select "2025"
select select "8"
select select "2025"
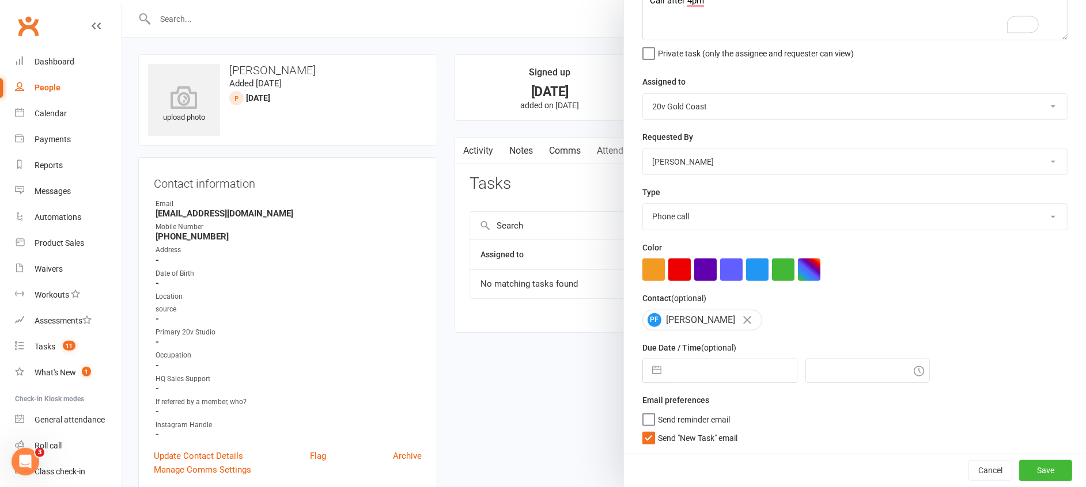
select select "9"
select select "2025"
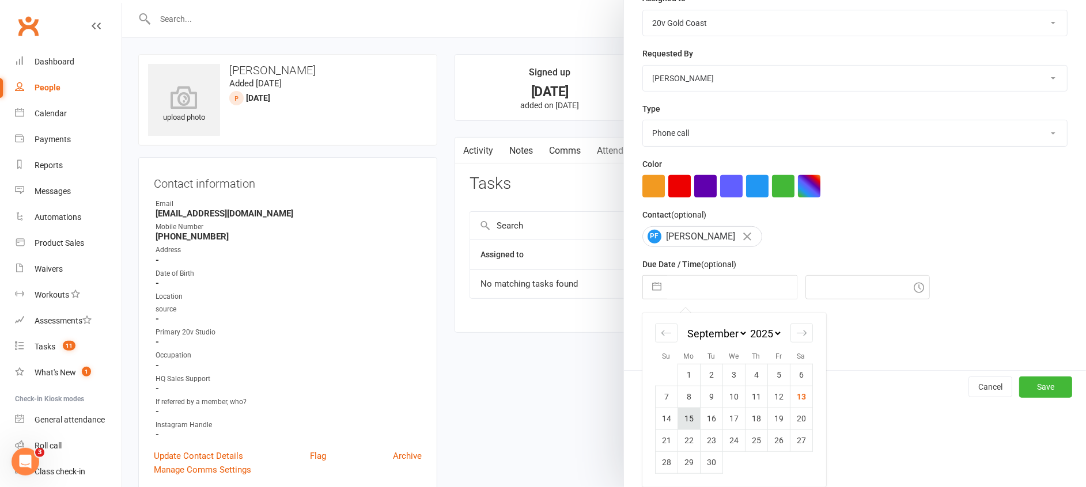
click at [678, 409] on td "15" at bounding box center [689, 419] width 22 height 22
type input "15 Sep 2025"
type input "11:00am"
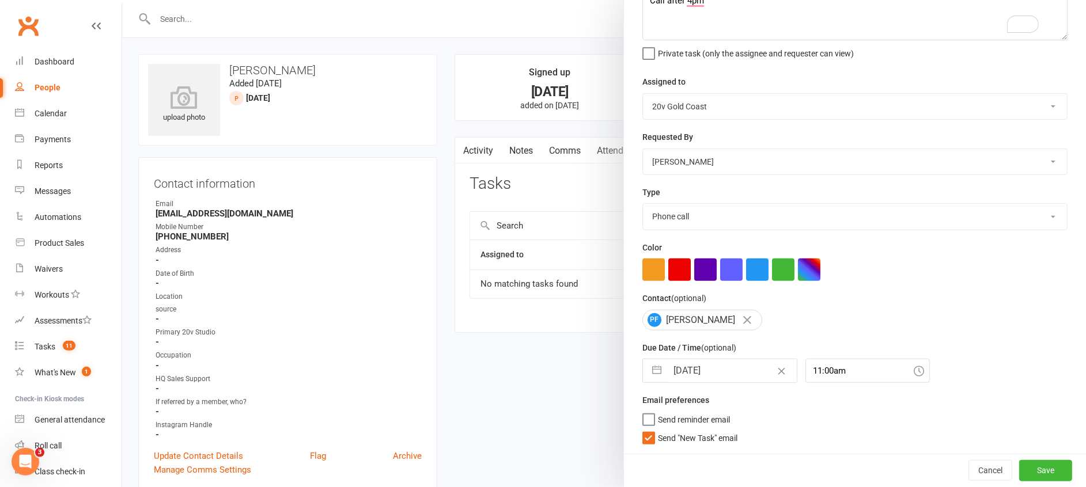
scroll to position [78, 0]
click at [687, 444] on div "Description (optional) Call after 4pm Private task (only the assignee and reque…" at bounding box center [855, 212] width 462 height 483
click at [687, 430] on span "Send "New Task" email" at bounding box center [698, 436] width 80 height 13
click at [687, 430] on input "Send "New Task" email" at bounding box center [689, 430] width 95 height 0
click at [701, 210] on select "Call to confirm trial Cancel down Cancel down natasha and brent james membershi…" at bounding box center [855, 216] width 424 height 25
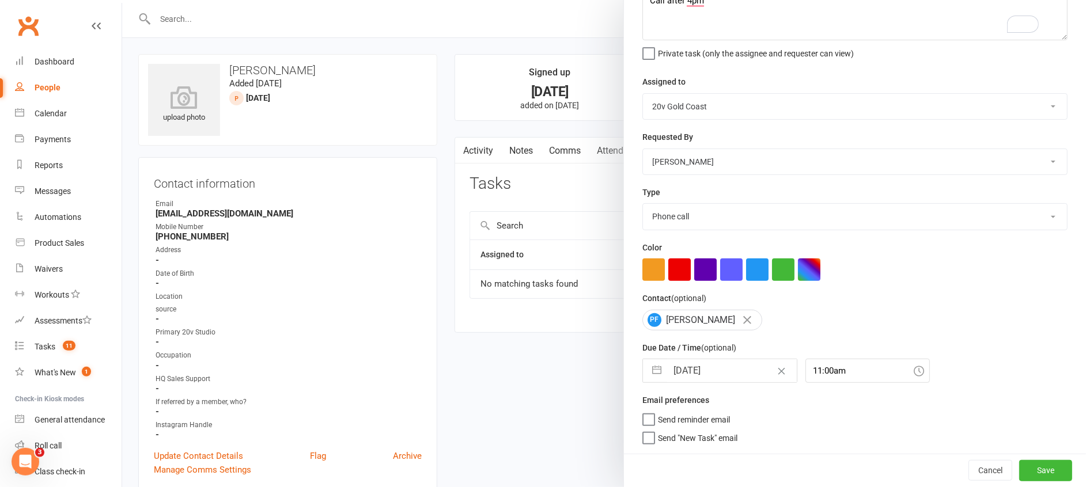
select select "24395"
click at [643, 204] on select "Call to confirm trial Cancel down Cancel down natasha and brent james membershi…" at bounding box center [855, 216] width 424 height 25
click at [1020, 467] on button "Save" at bounding box center [1045, 470] width 53 height 21
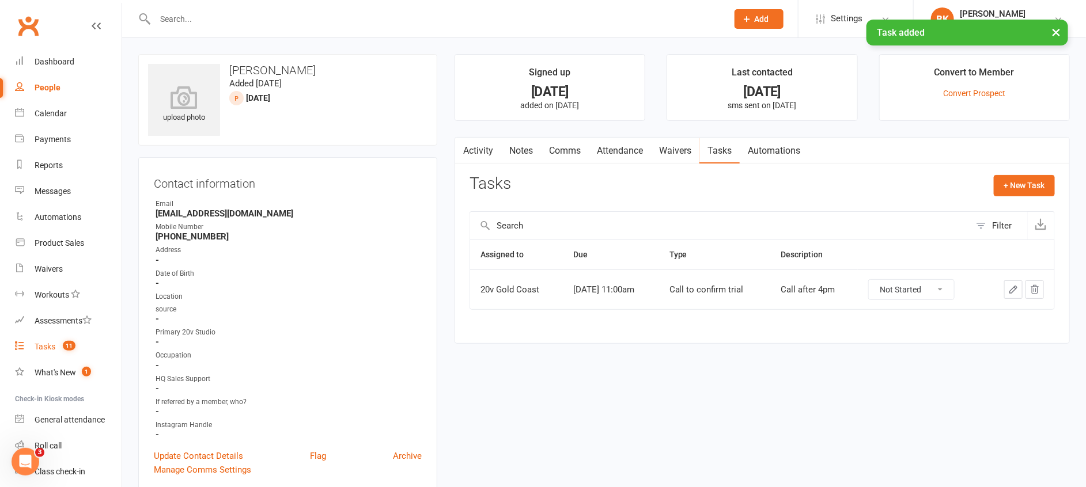
click at [46, 339] on link "Tasks 11" at bounding box center [68, 347] width 107 height 26
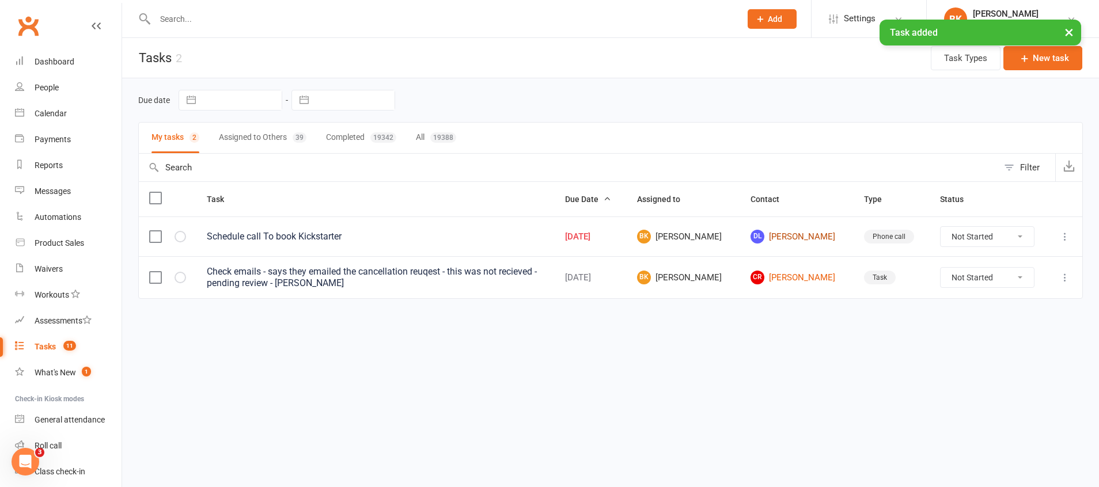
click at [812, 233] on link "DL Deborah Lambeth" at bounding box center [797, 237] width 93 height 14
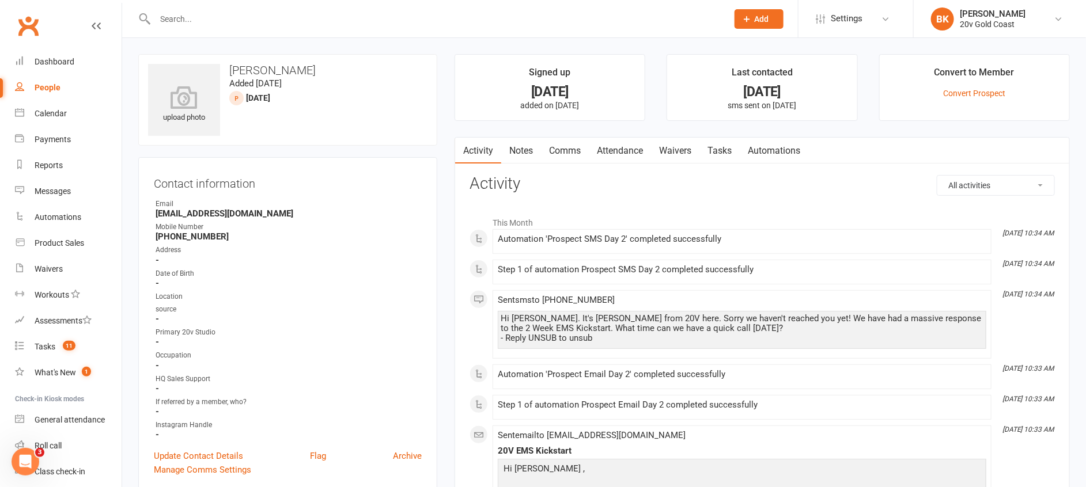
click at [716, 154] on link "Tasks" at bounding box center [719, 151] width 40 height 27
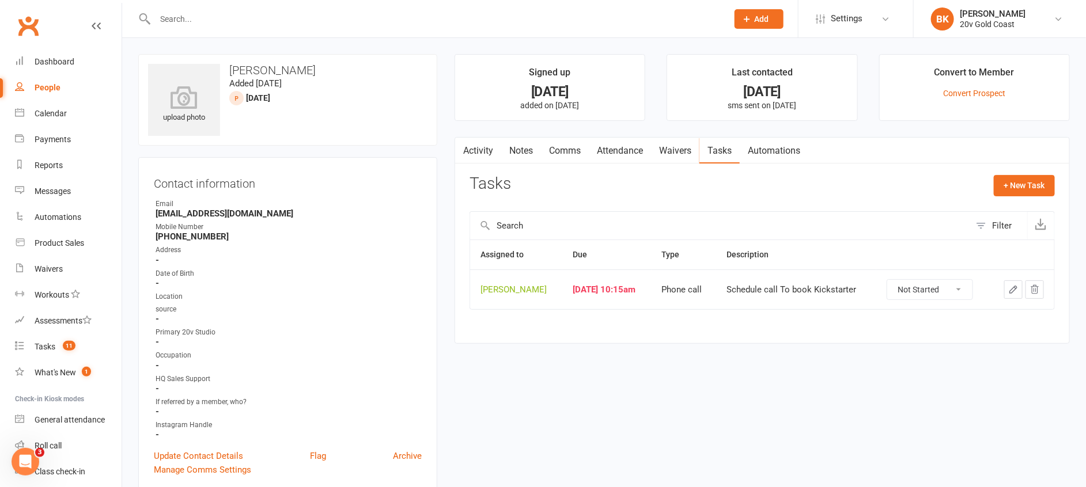
drag, startPoint x: 949, startPoint y: 290, endPoint x: 942, endPoint y: 300, distance: 12.0
click at [949, 290] on select "Not Started In Progress Waiting Complete" at bounding box center [929, 290] width 85 height 20
click at [889, 280] on select "Not Started In Progress Waiting Complete" at bounding box center [929, 290] width 85 height 20
select select "unstarted"
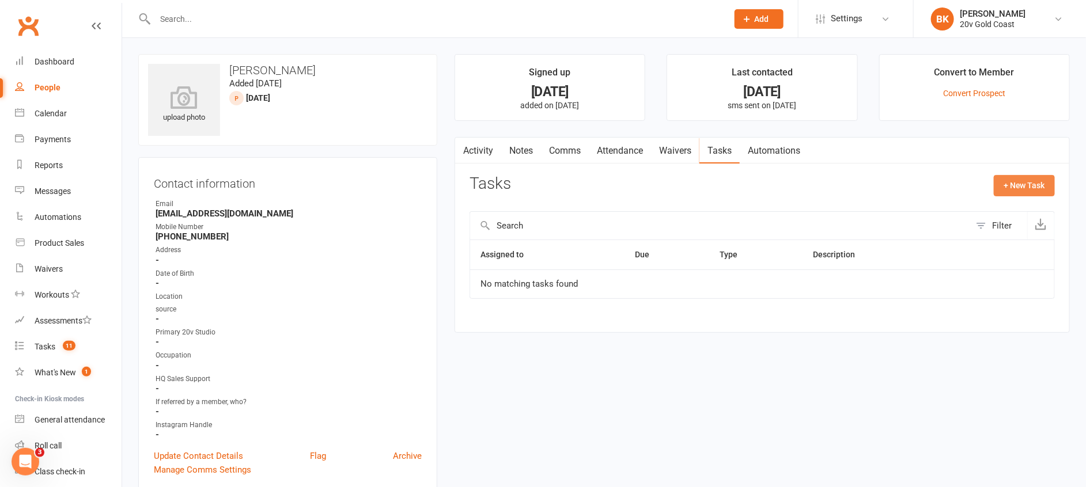
click at [1041, 181] on button "+ New Task" at bounding box center [1024, 185] width 61 height 21
select select "46005"
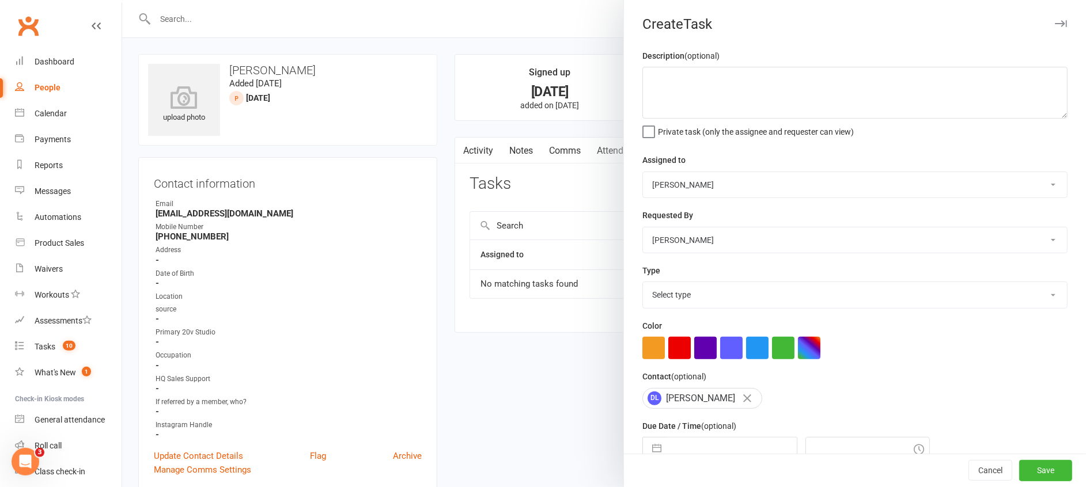
click at [690, 188] on select "Daniel Pearson Eds Rabelleza 20v Gold Coast 20v HQ Yu Wang Byron Kruger Graham …" at bounding box center [855, 184] width 424 height 25
select select "45734"
click at [643, 172] on select "Daniel Pearson Eds Rabelleza 20v Gold Coast 20v HQ Yu Wang Byron Kruger Graham …" at bounding box center [855, 184] width 424 height 25
click at [674, 300] on select "Select type Call to confirm trial Cancel down Cancel down natasha and brent jam…" at bounding box center [855, 294] width 424 height 25
select select "24395"
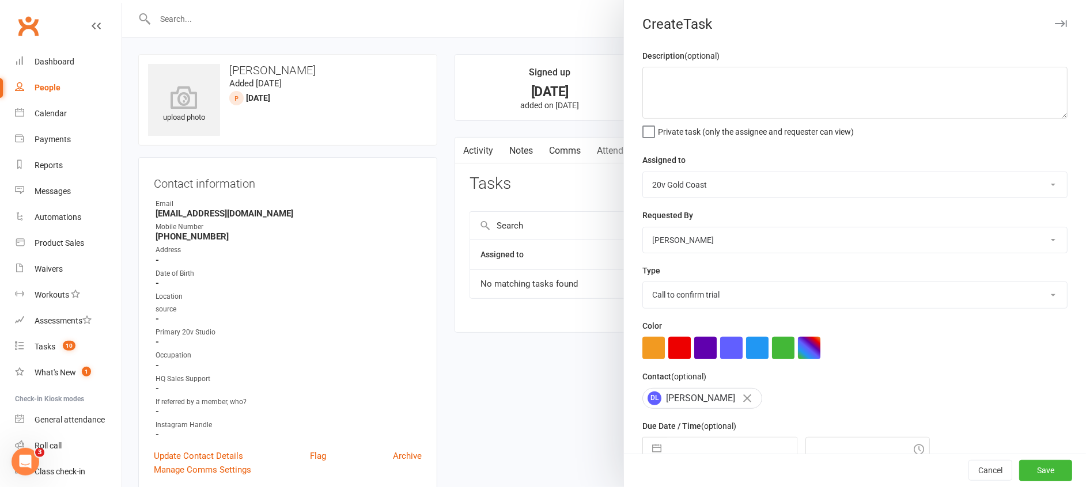
click at [643, 282] on select "Select type Call to confirm trial Cancel down Cancel down natasha and brent jam…" at bounding box center [855, 294] width 424 height 25
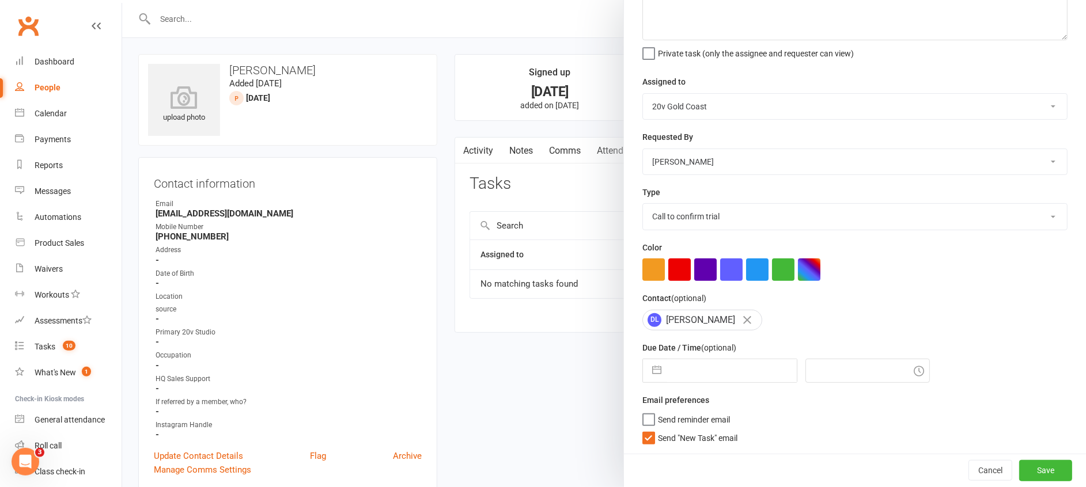
click at [649, 379] on button "button" at bounding box center [656, 371] width 21 height 23
select select "7"
select select "2025"
select select "8"
select select "2025"
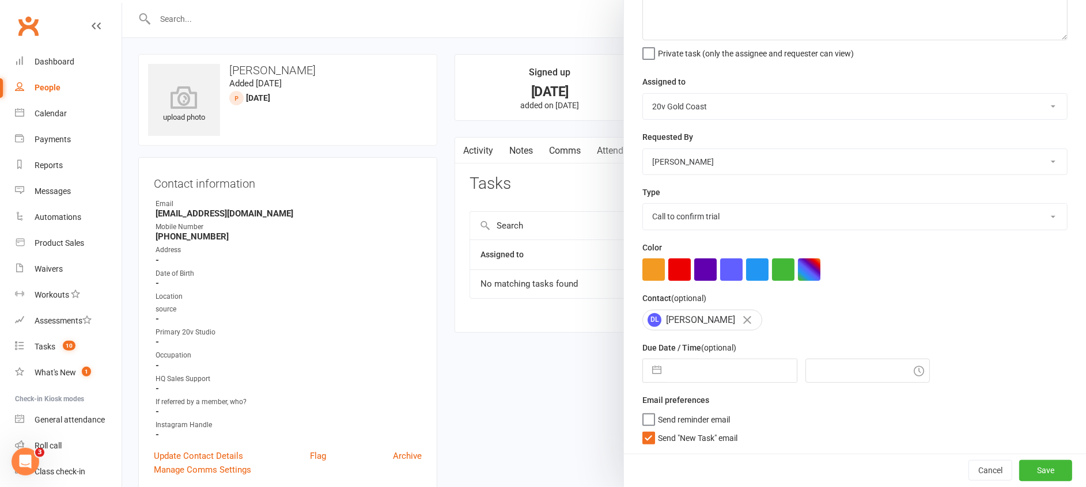
select select "9"
select select "2025"
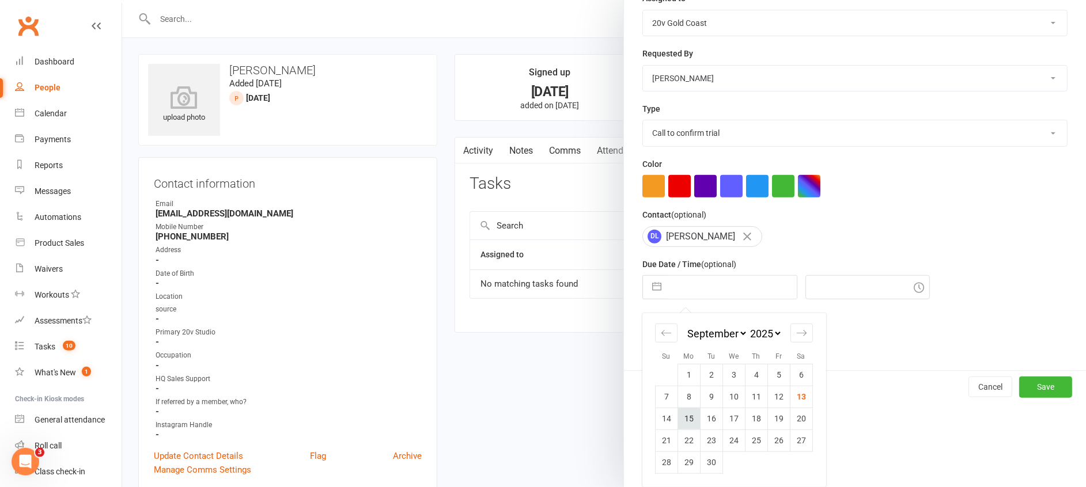
click at [679, 421] on td "15" at bounding box center [689, 419] width 22 height 22
type input "15 Sep 2025"
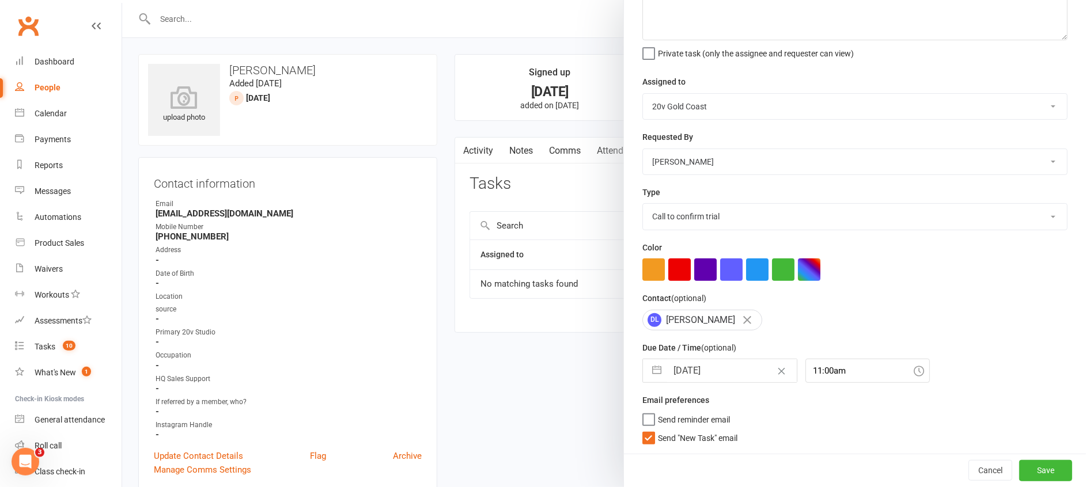
click at [690, 432] on span "Send "New Task" email" at bounding box center [698, 436] width 80 height 13
click at [690, 430] on input "Send "New Task" email" at bounding box center [689, 430] width 95 height 0
click at [830, 370] on input "11:00am" at bounding box center [868, 371] width 124 height 24
click at [808, 399] on div "12:45pm" at bounding box center [867, 390] width 123 height 18
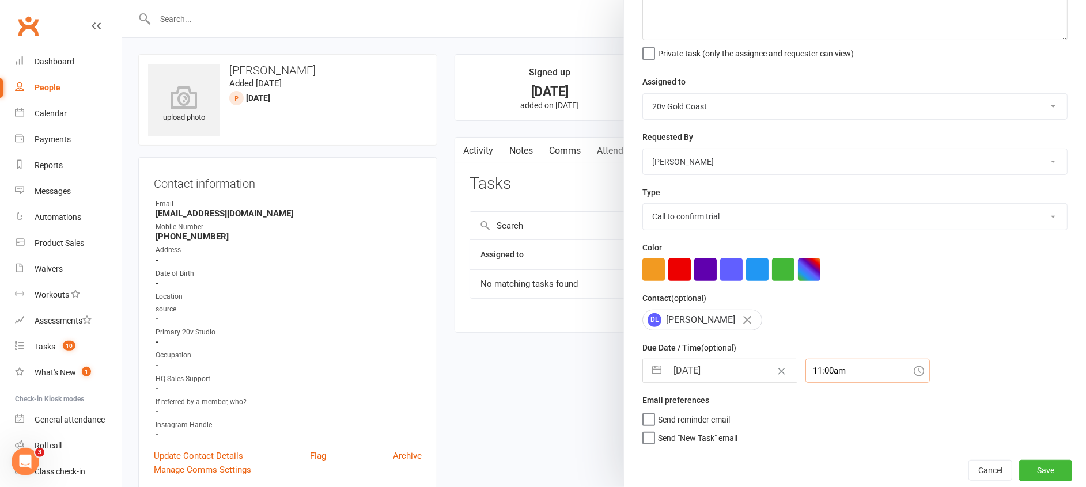
type input "12:45pm"
click at [726, 21] on textarea at bounding box center [854, 14] width 425 height 52
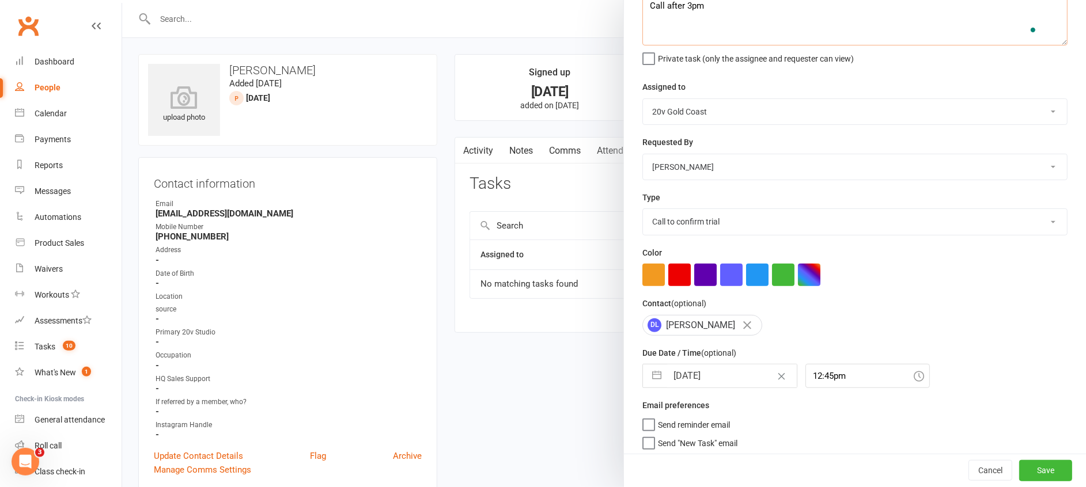
scroll to position [78, 0]
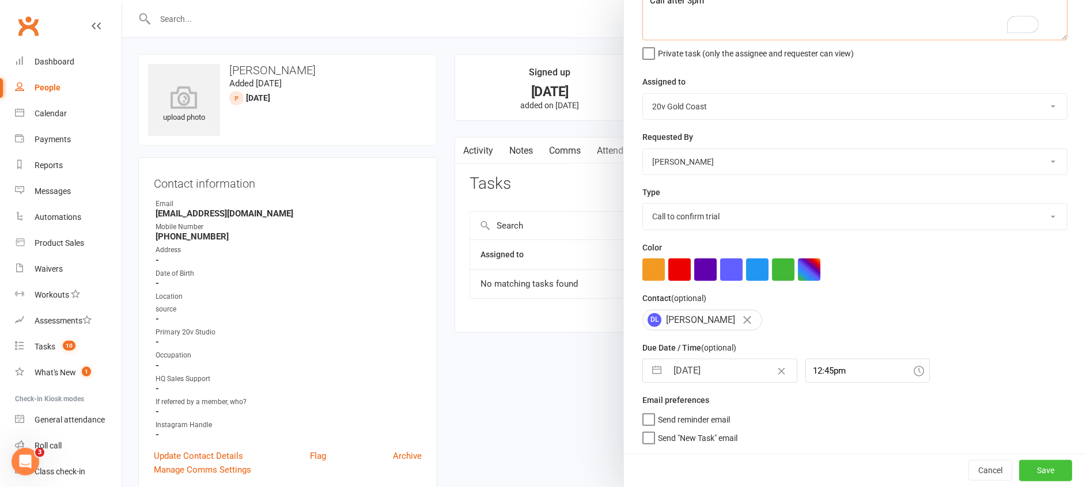
type textarea "Call after 3pm"
click at [1025, 462] on button "Save" at bounding box center [1045, 470] width 53 height 21
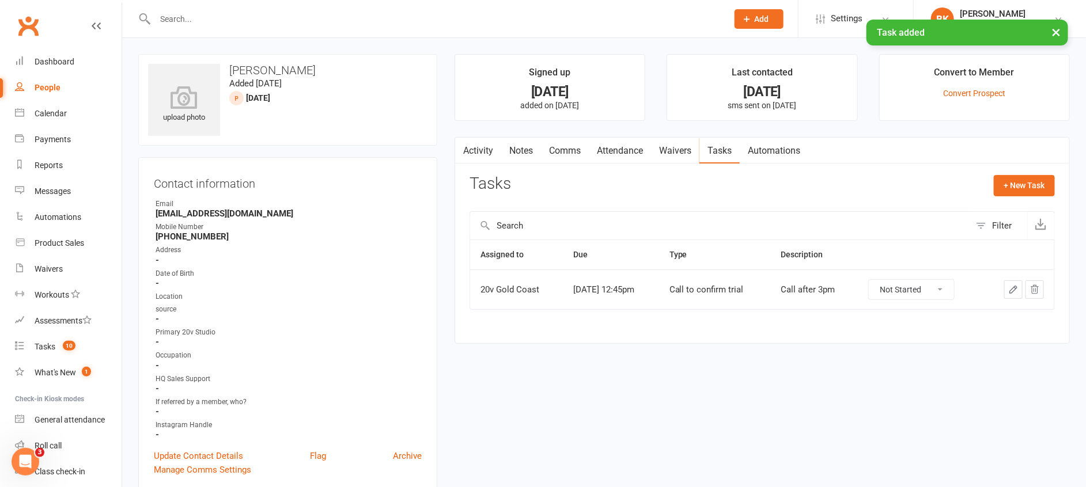
click at [508, 157] on link "Notes" at bounding box center [521, 151] width 40 height 27
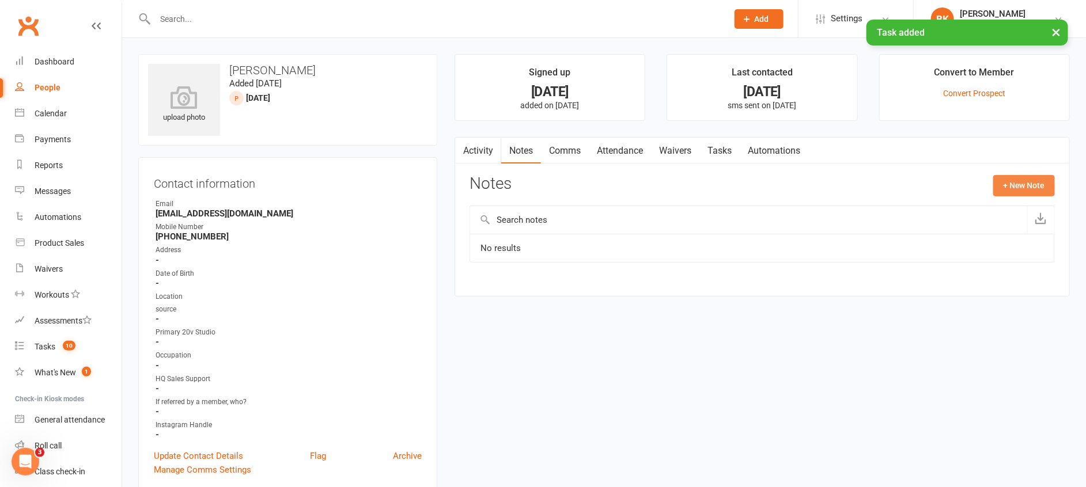
click at [1027, 191] on button "+ New Note" at bounding box center [1024, 185] width 62 height 21
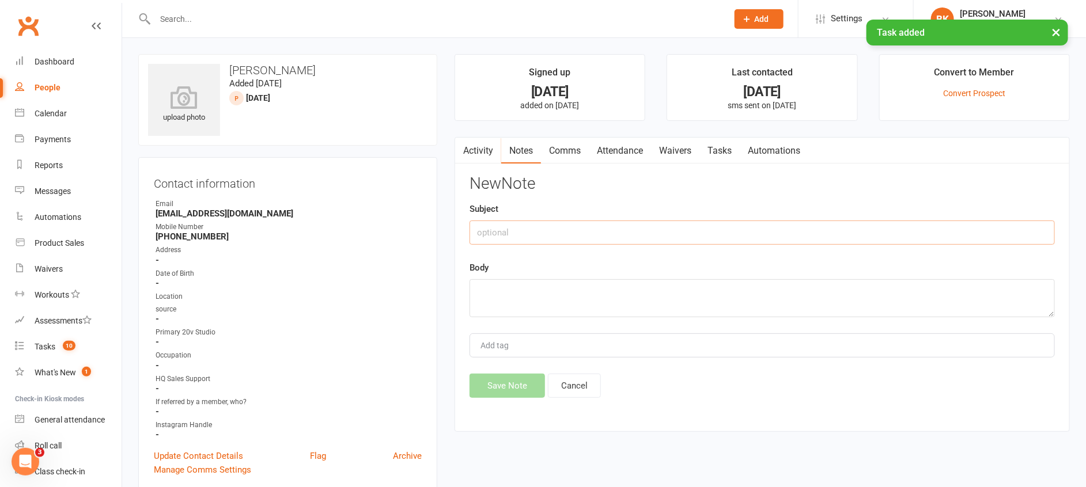
click at [814, 224] on input "text" at bounding box center [762, 233] width 585 height 24
type input "Called"
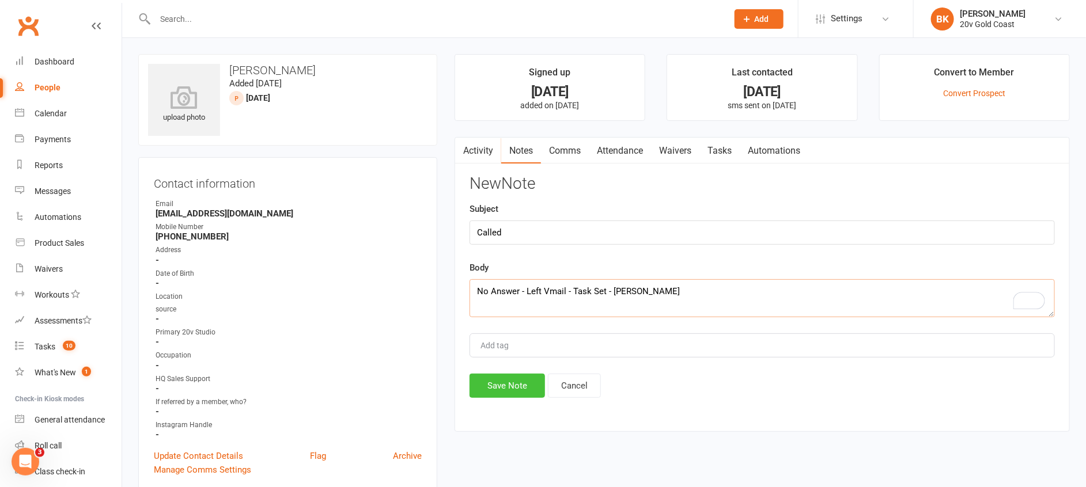
type textarea "No Answer - Left Vmail - Task Set - Byron"
click at [520, 391] on button "Save Note" at bounding box center [507, 386] width 75 height 24
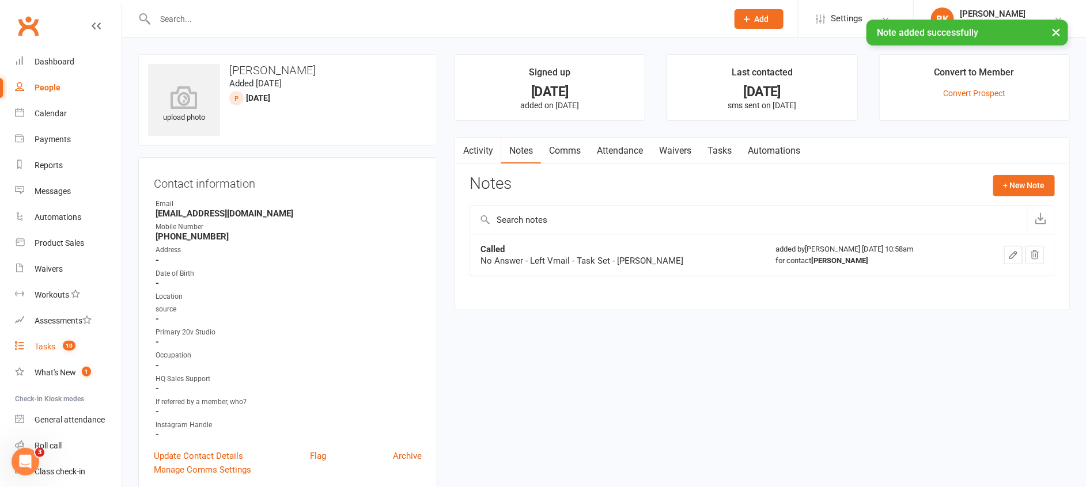
click at [56, 349] on link "Tasks 10" at bounding box center [68, 347] width 107 height 26
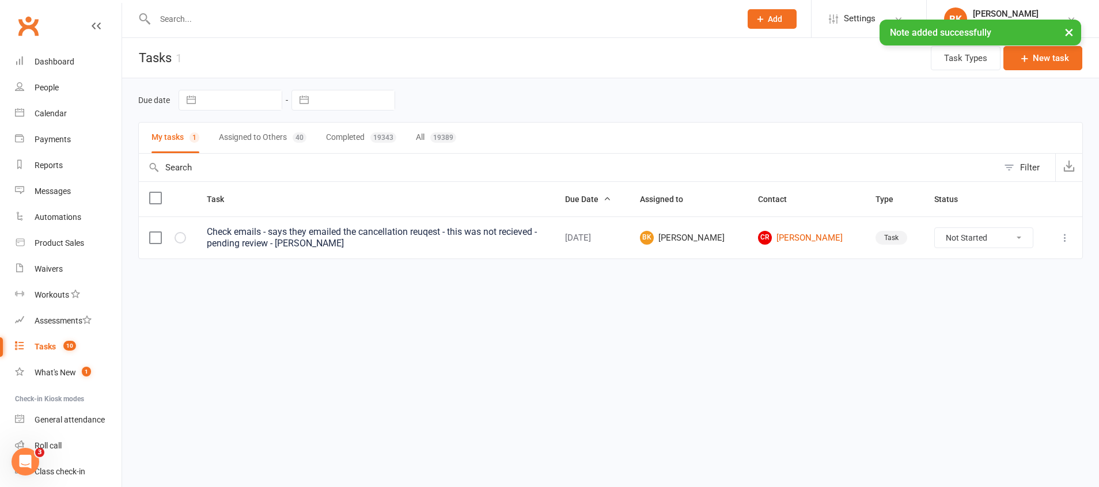
click at [258, 134] on button "Assigned to Others 40" at bounding box center [263, 138] width 88 height 31
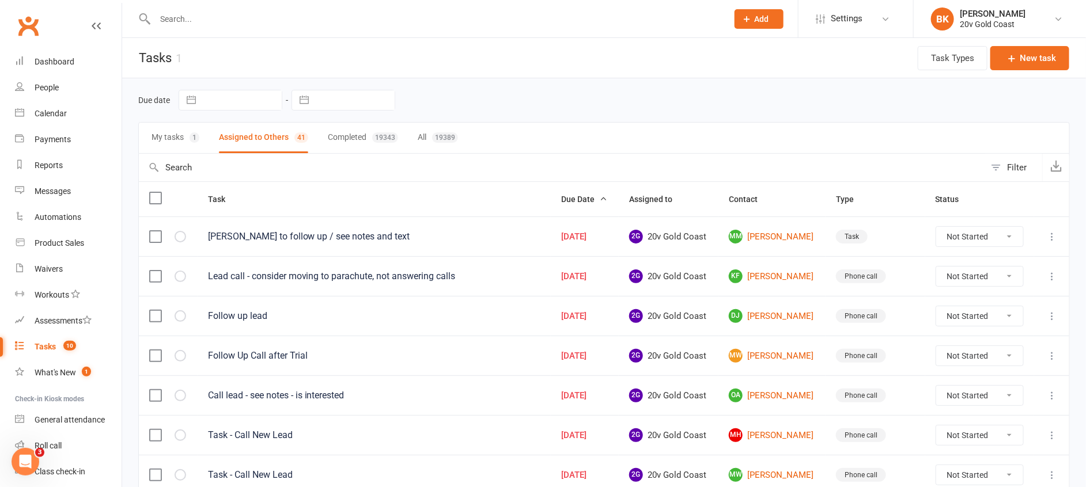
scroll to position [256, 0]
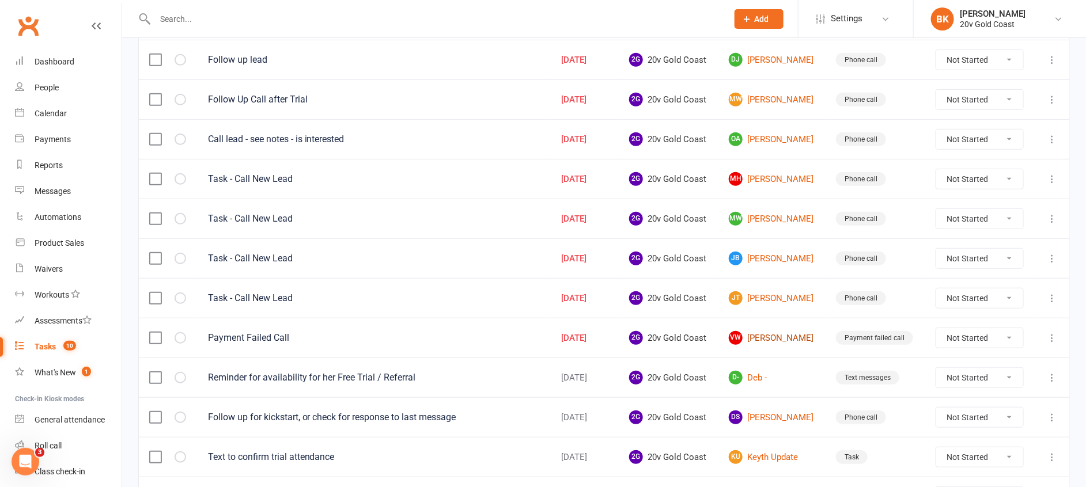
click at [787, 339] on link "VW Vadim Weisbek" at bounding box center [772, 338] width 86 height 14
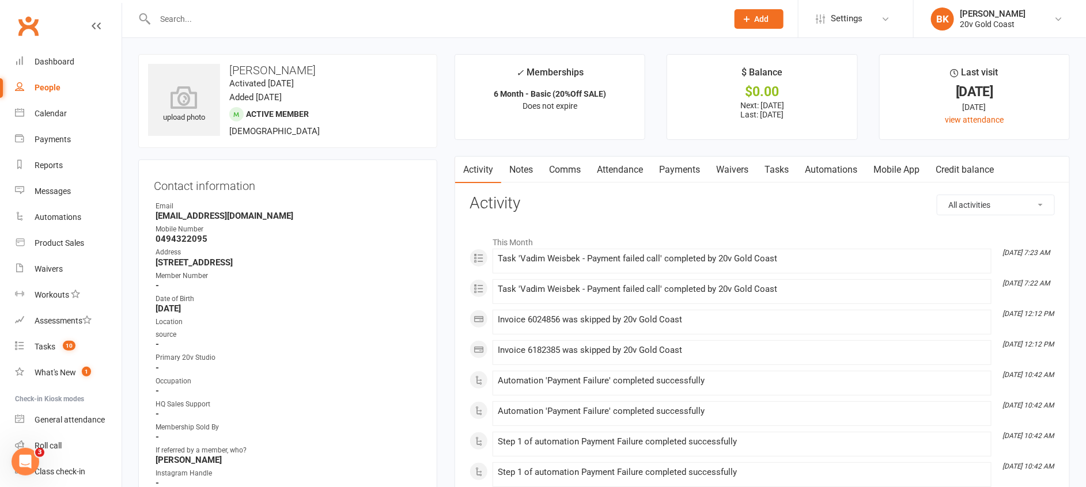
click at [676, 165] on link "Payments" at bounding box center [679, 170] width 57 height 27
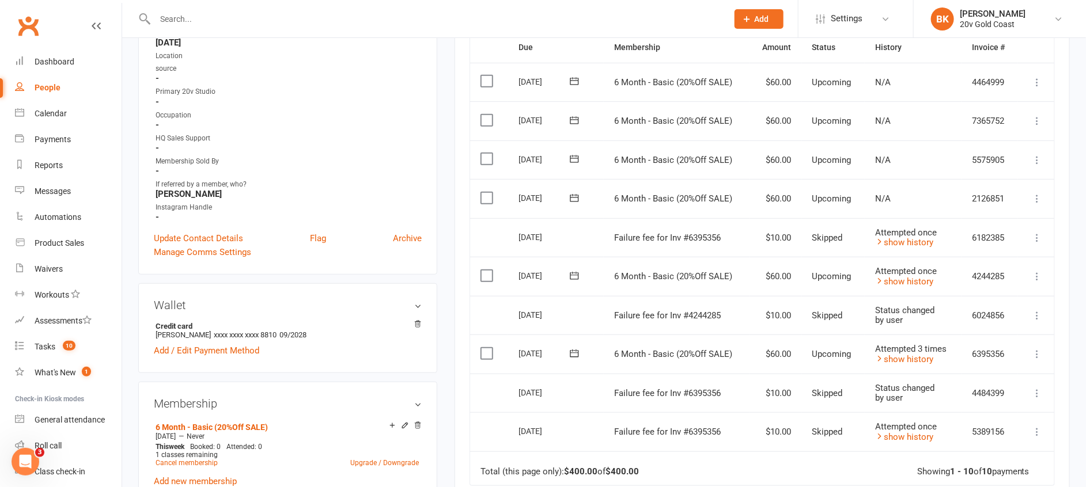
scroll to position [260, 0]
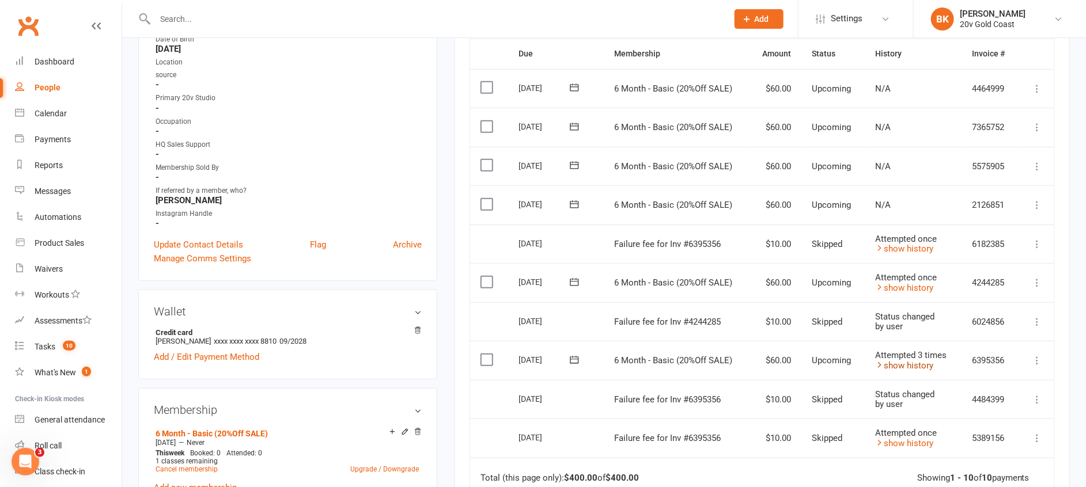
click at [925, 362] on link "show history" at bounding box center [904, 366] width 58 height 10
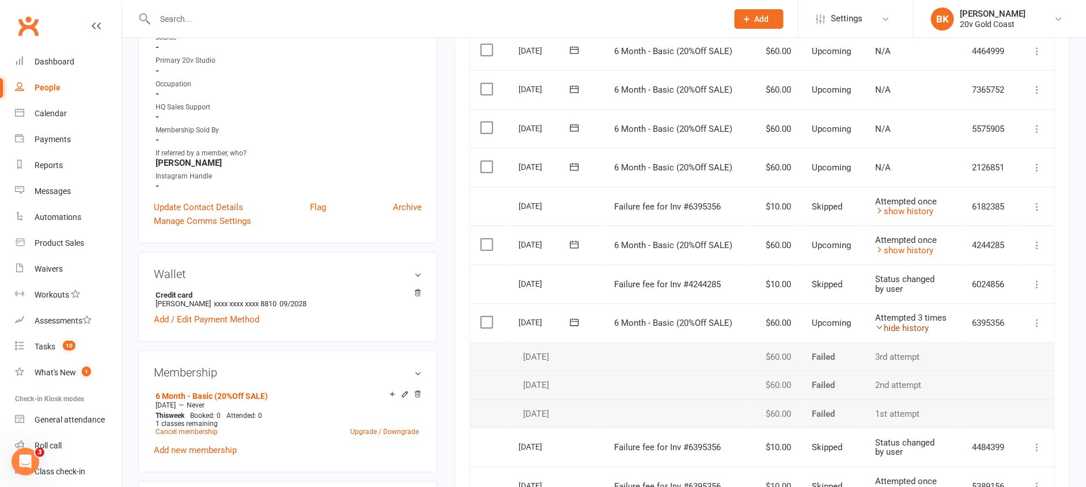
scroll to position [246, 0]
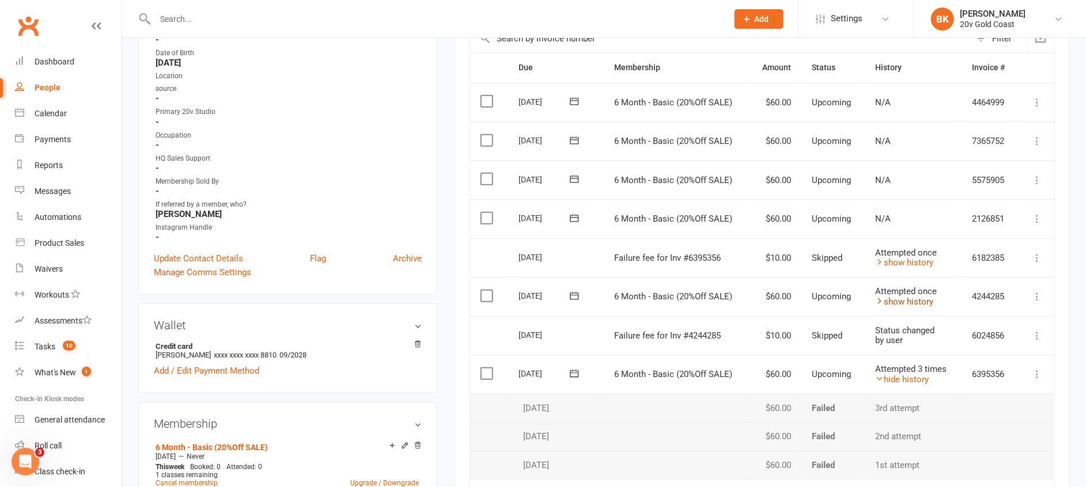
click at [906, 297] on link "show history" at bounding box center [904, 302] width 58 height 10
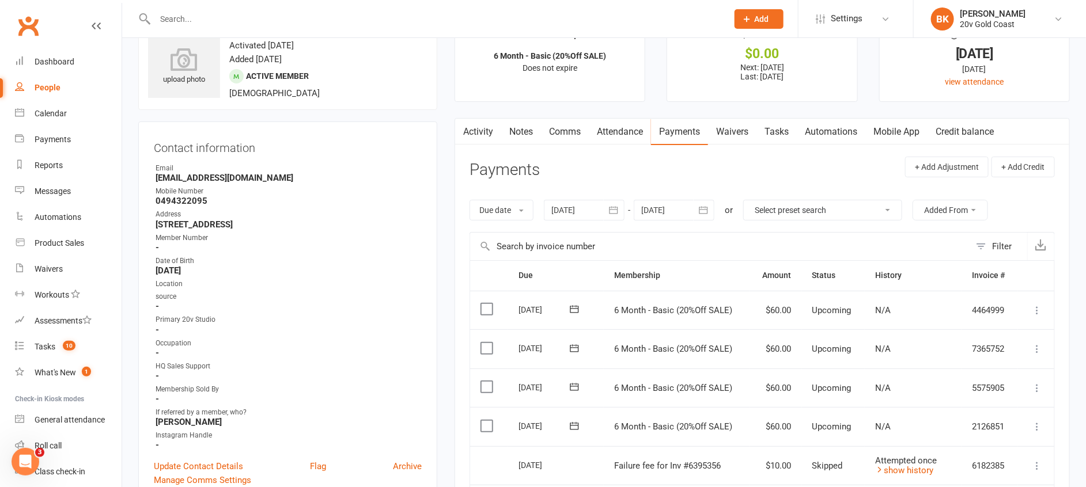
scroll to position [0, 0]
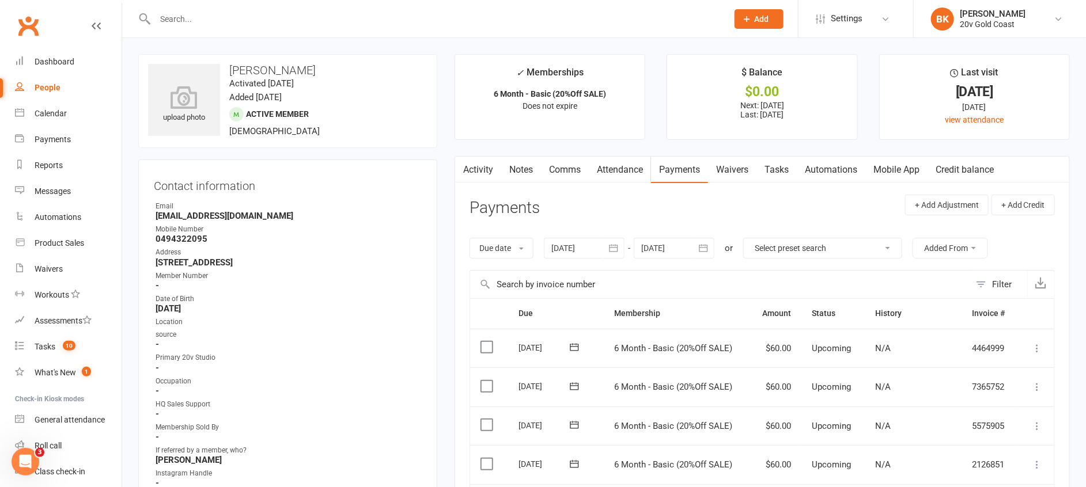
click at [576, 167] on link "Comms" at bounding box center [565, 170] width 48 height 27
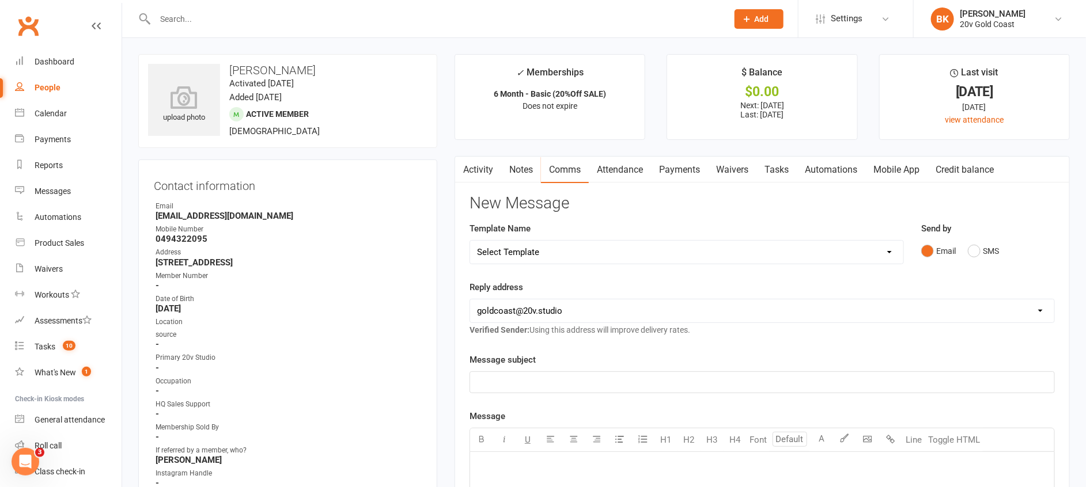
click at [732, 171] on link "Waivers" at bounding box center [732, 170] width 48 height 27
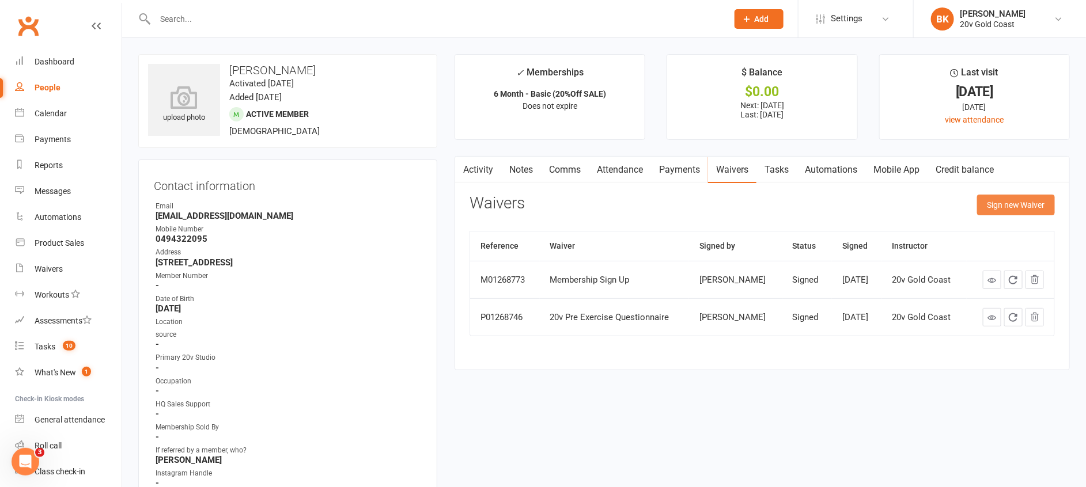
click at [1027, 198] on button "Sign new Waiver" at bounding box center [1016, 205] width 78 height 21
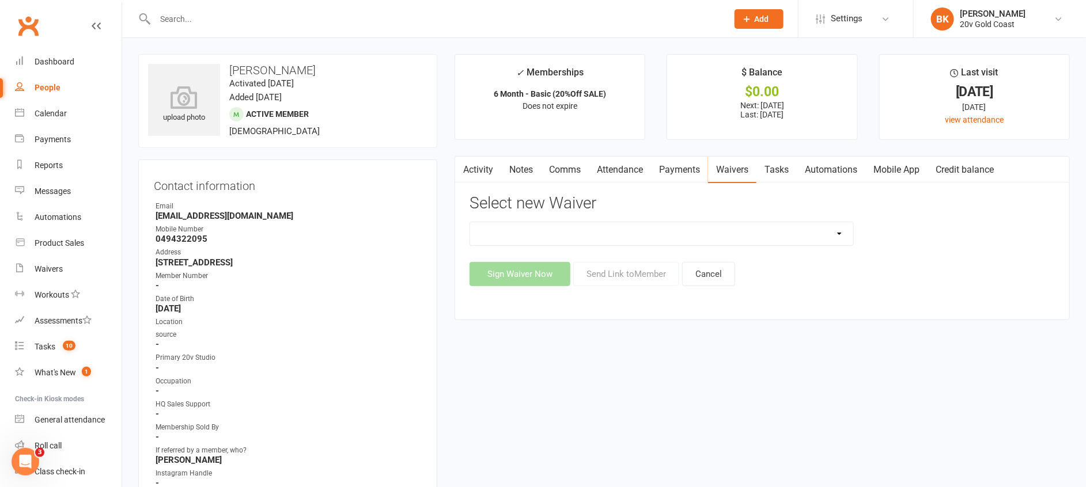
click at [815, 240] on select "20v Ambassador Program 20v Father's Day Promo 20v Pre Exercise Questionnaire Ca…" at bounding box center [661, 233] width 383 height 23
select select "8158"
click at [470, 222] on select "20v Ambassador Program 20v Father's Day Promo 20v Pre Exercise Questionnaire Ca…" at bounding box center [661, 233] width 383 height 23
click at [625, 279] on button "Send Link to Member" at bounding box center [626, 274] width 106 height 24
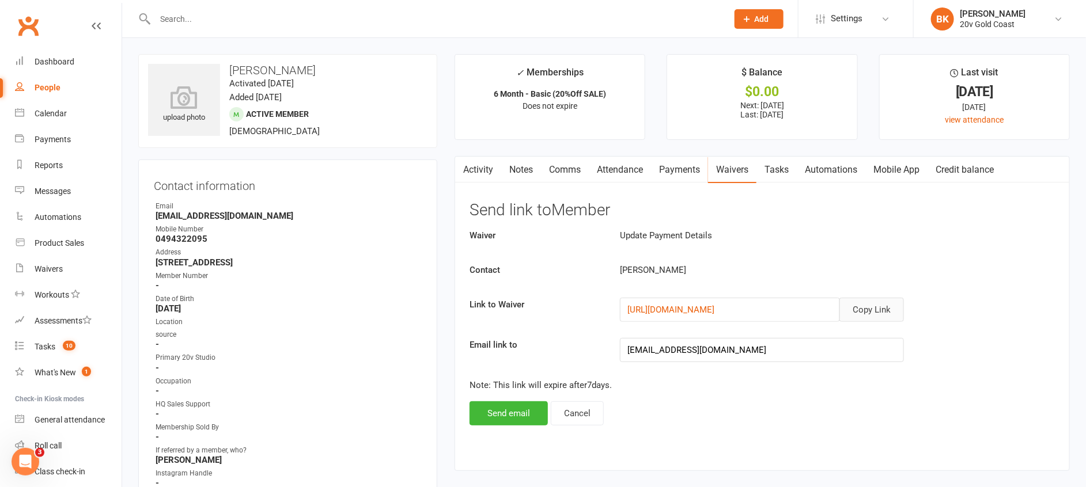
click at [874, 309] on button "Copy Link" at bounding box center [872, 310] width 65 height 24
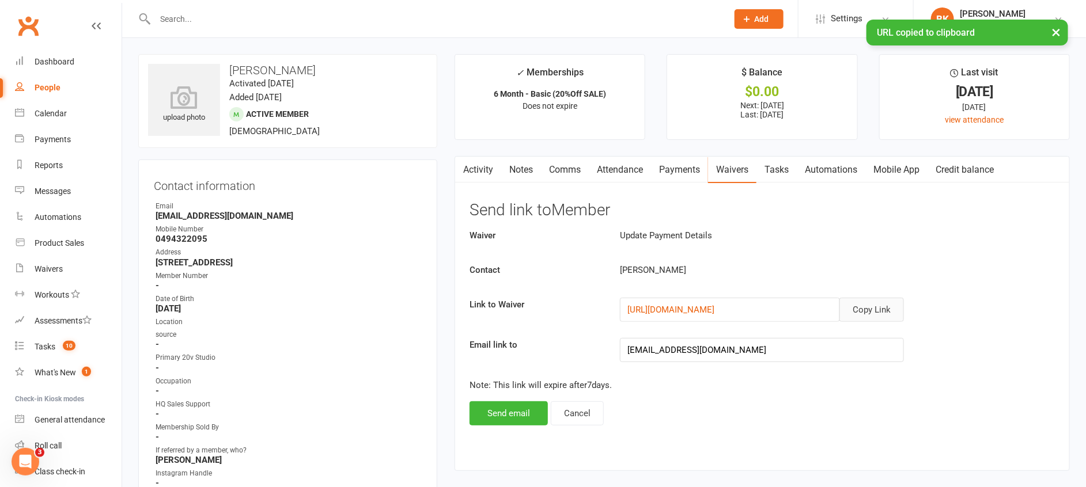
click at [562, 169] on link "Comms" at bounding box center [565, 170] width 48 height 27
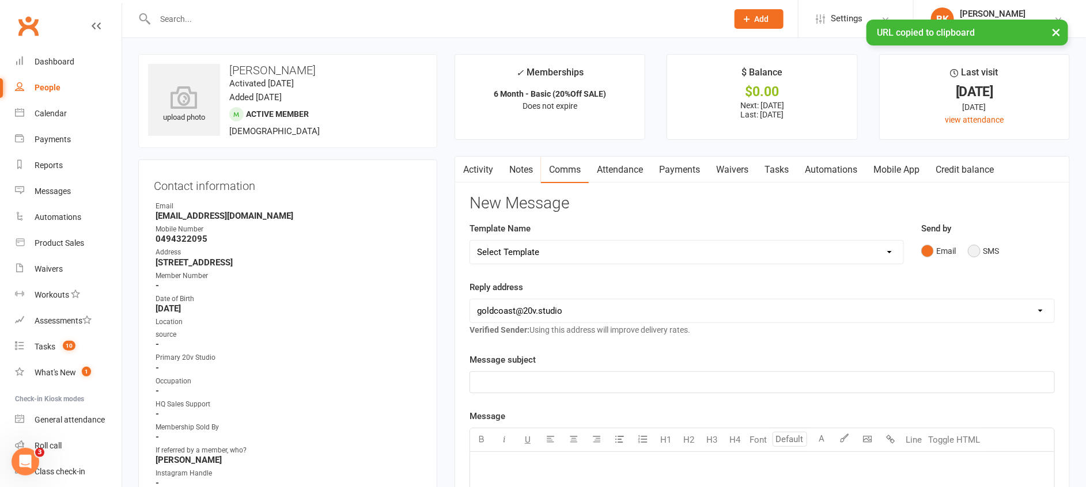
click at [991, 244] on button "SMS" at bounding box center [983, 251] width 31 height 22
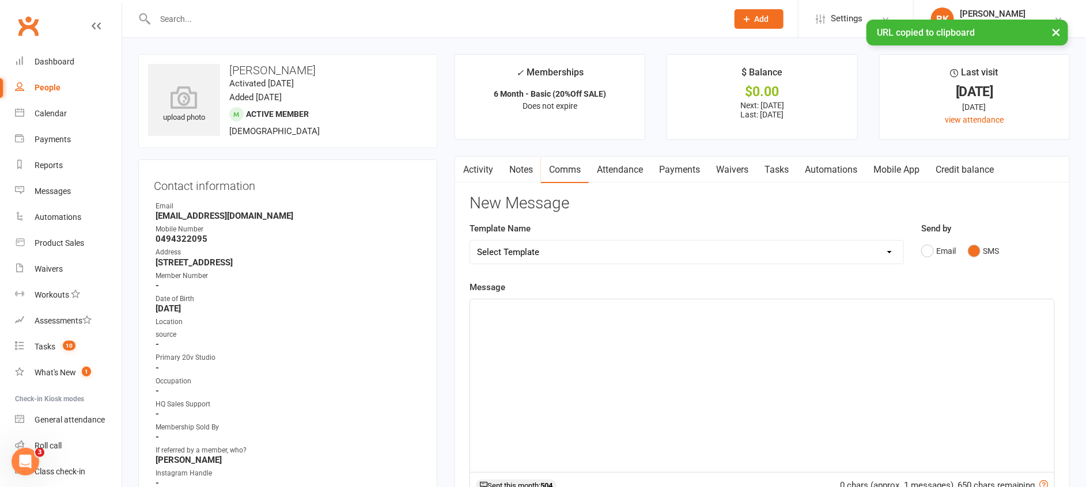
click at [940, 323] on div "﻿" at bounding box center [762, 386] width 584 height 173
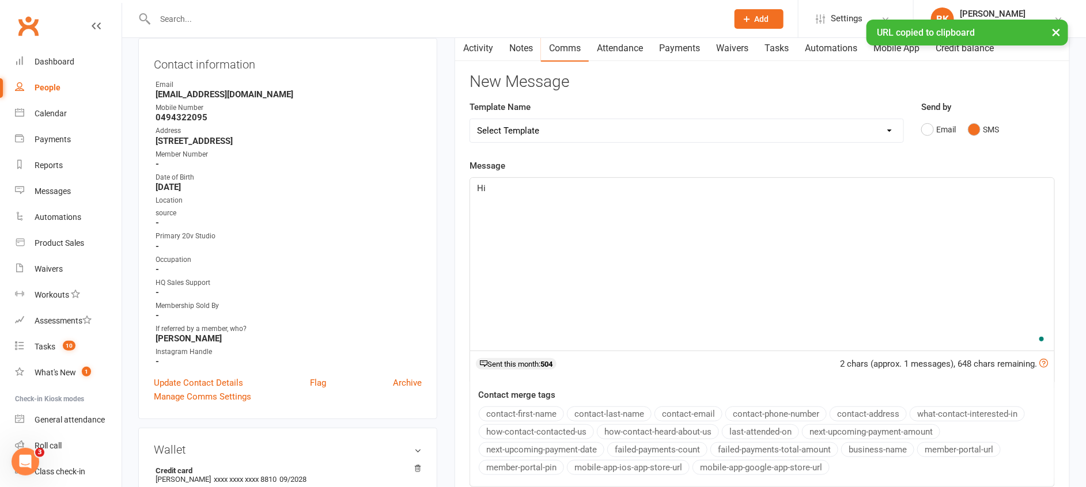
click at [506, 416] on button "contact-first-name" at bounding box center [521, 414] width 85 height 15
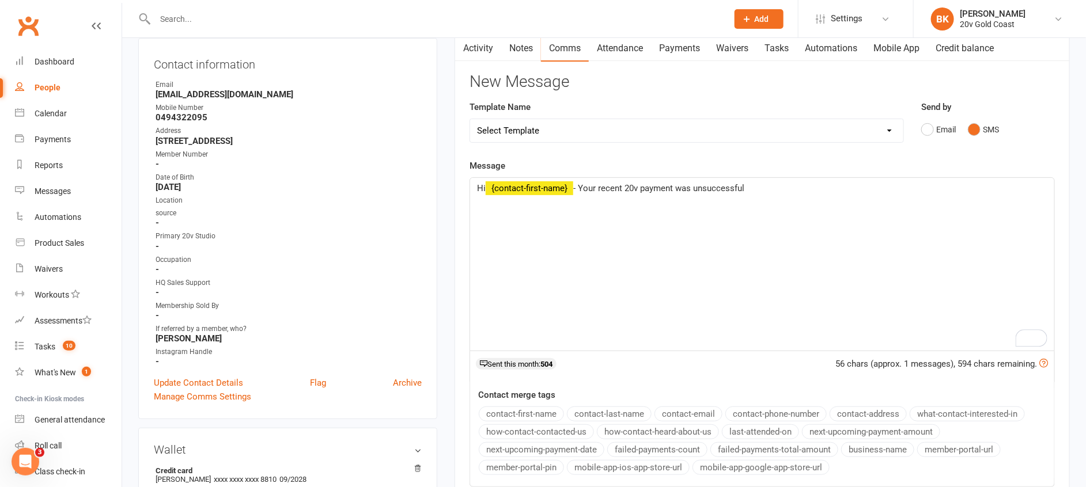
click at [690, 188] on span "- Your recent 20v payment was unsuccessful" at bounding box center [658, 188] width 171 height 10
click at [819, 188] on p "Hi ﻿ {contact-first-name} - Your recent 20v payment has been unsuccessful" at bounding box center [762, 188] width 570 height 14
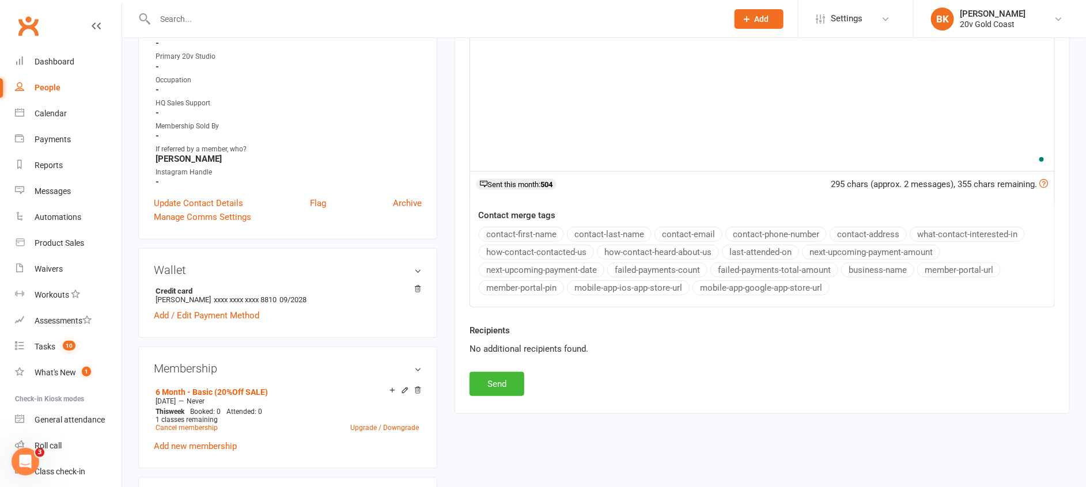
scroll to position [315, 0]
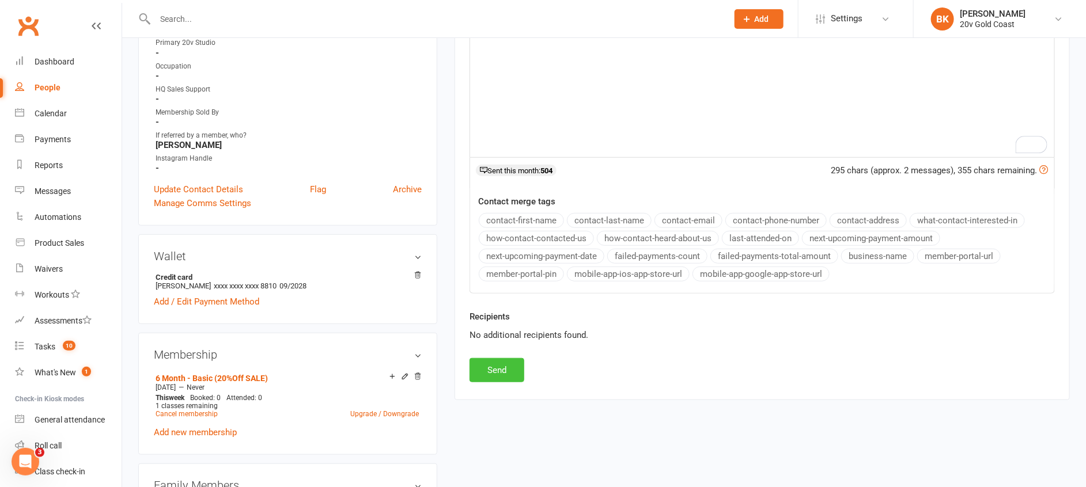
click at [499, 359] on button "Send" at bounding box center [497, 370] width 55 height 24
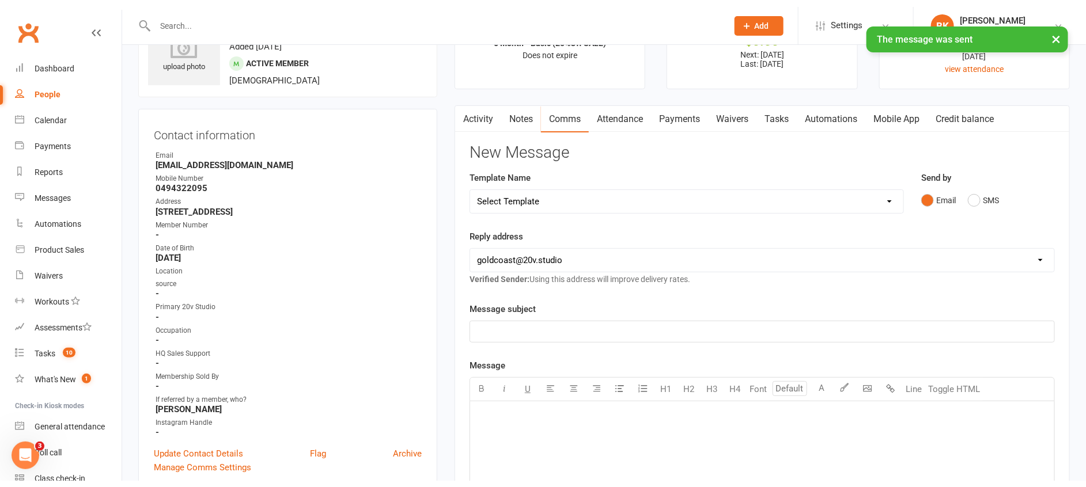
scroll to position [0, 0]
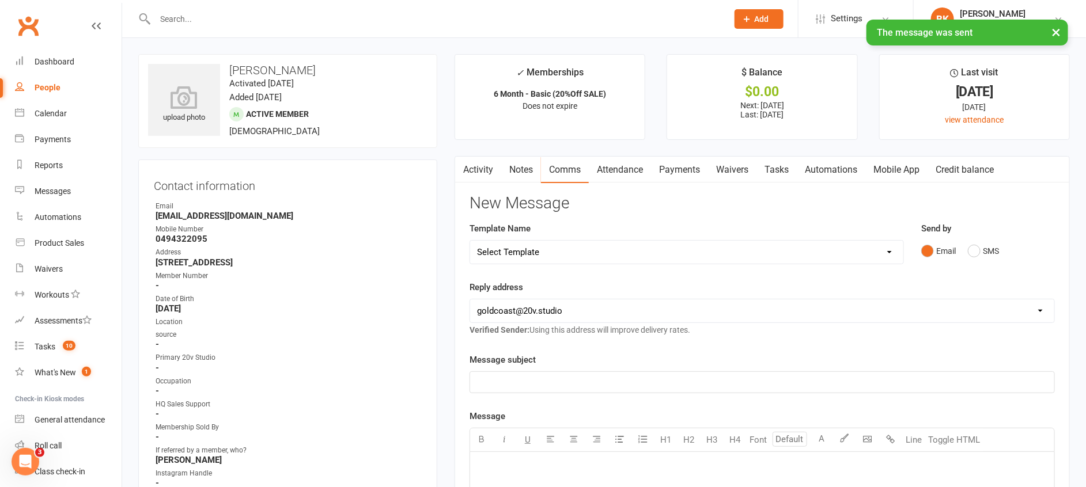
click at [518, 159] on link "Notes" at bounding box center [521, 170] width 40 height 27
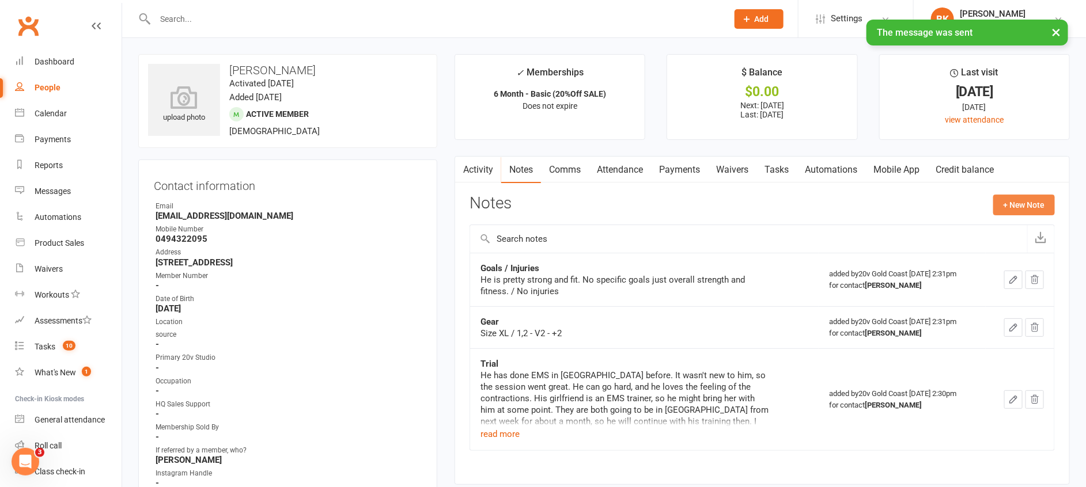
click at [1032, 209] on button "+ New Note" at bounding box center [1024, 205] width 62 height 21
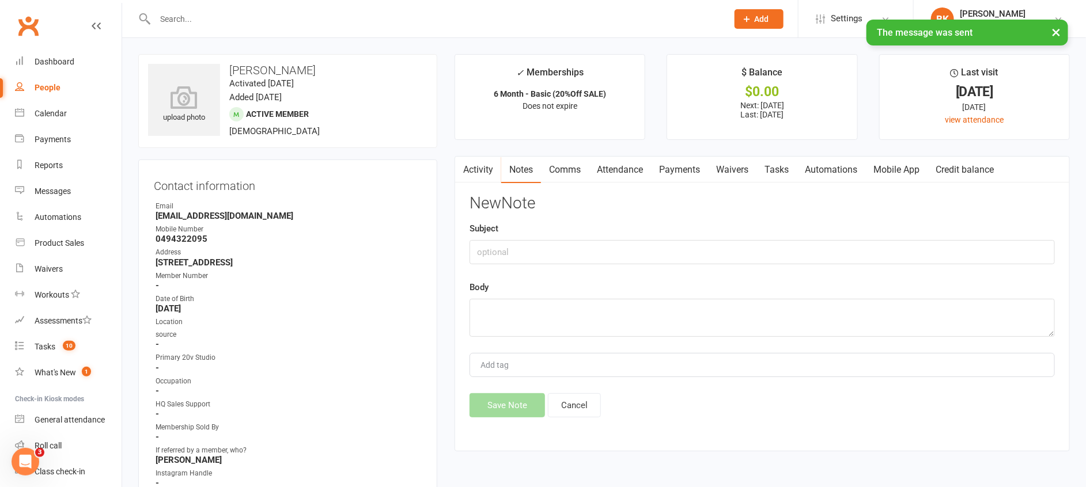
click at [823, 239] on div "Subject" at bounding box center [762, 243] width 585 height 43
click at [780, 251] on input "text" at bounding box center [762, 252] width 585 height 24
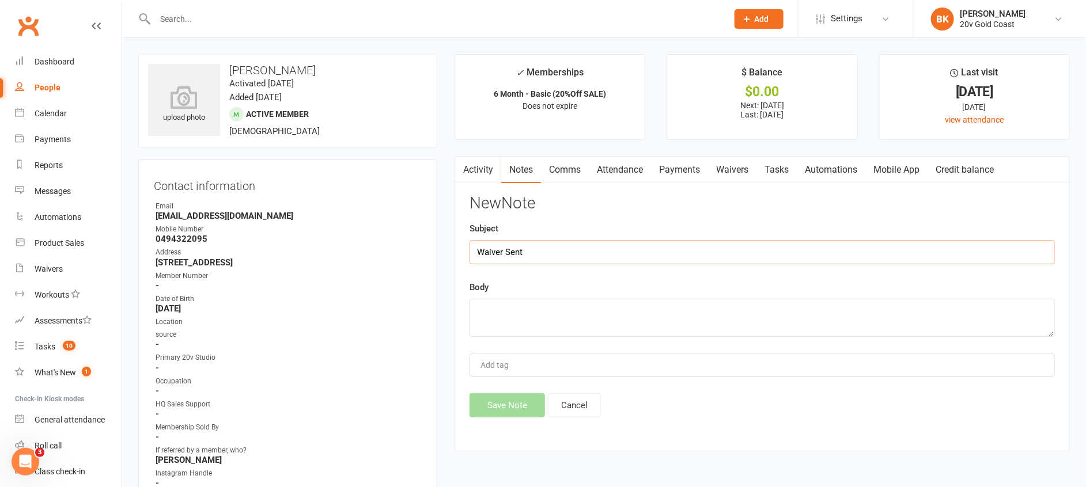
type input "Waiver Sent"
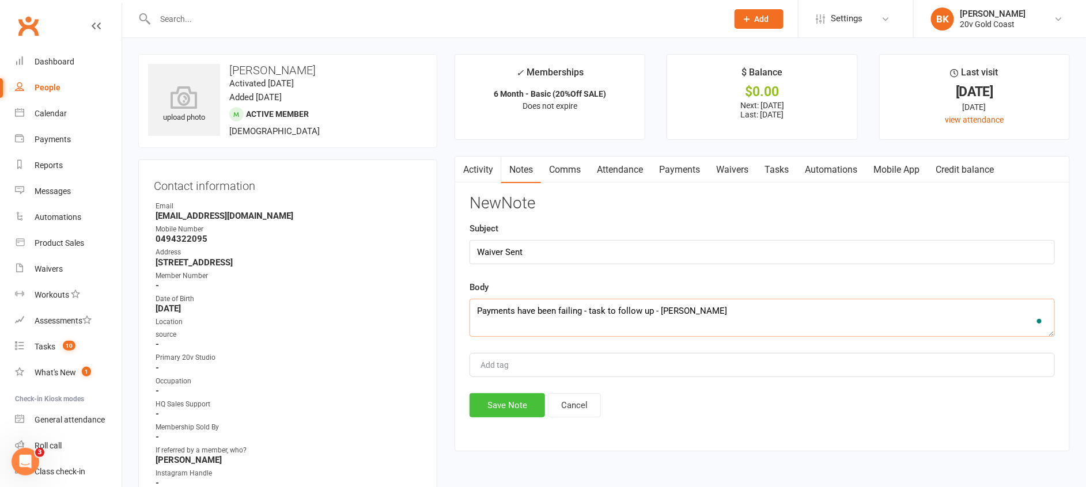
type textarea "Payments have been failing - task to follow up - Byron"
click at [492, 417] on button "Save Note" at bounding box center [507, 406] width 75 height 24
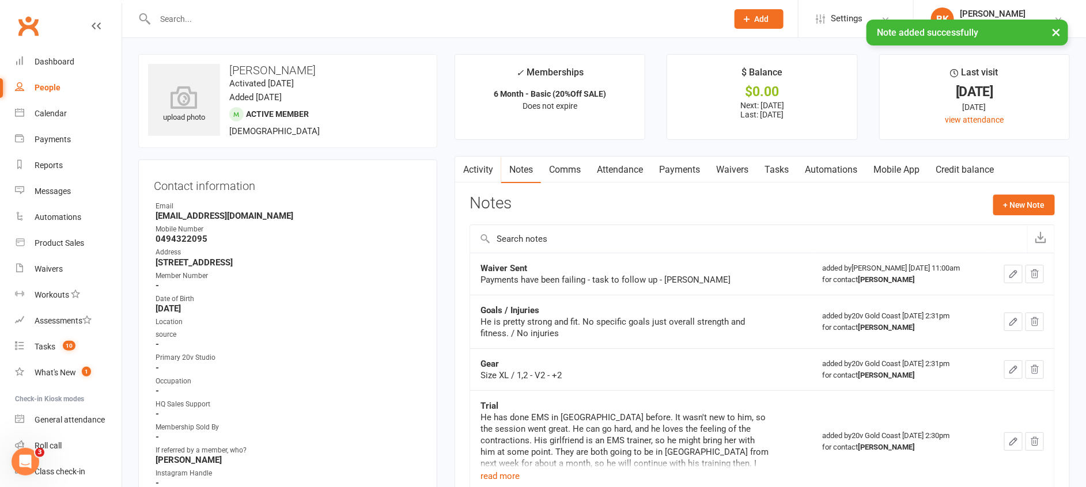
click at [795, 173] on link "Tasks" at bounding box center [777, 170] width 40 height 27
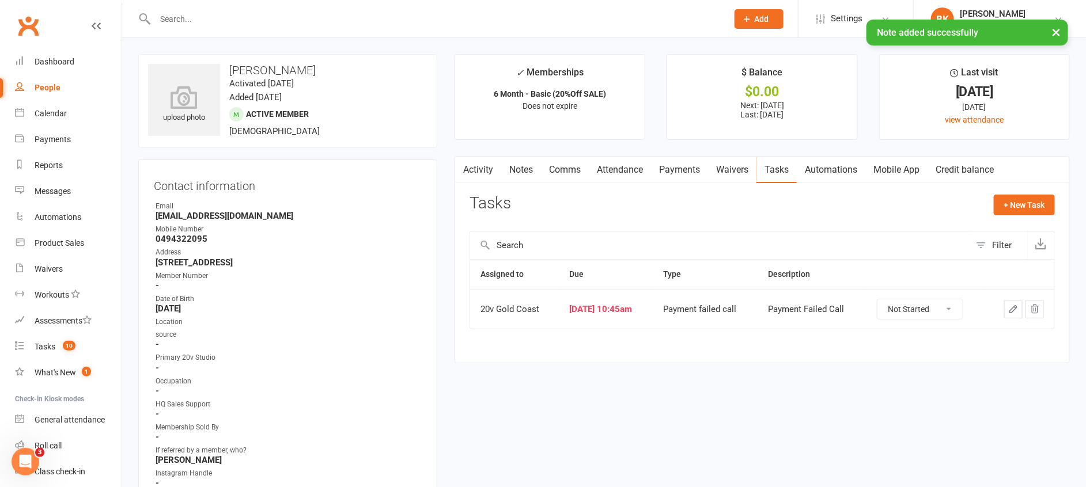
click at [903, 302] on select "Not Started In Progress Waiting Complete" at bounding box center [920, 310] width 85 height 20
click at [886, 300] on select "Not Started In Progress Waiting Complete" at bounding box center [920, 310] width 85 height 20
select select "unstarted"
click at [1026, 211] on button "+ New Task" at bounding box center [1024, 205] width 61 height 21
select select "46005"
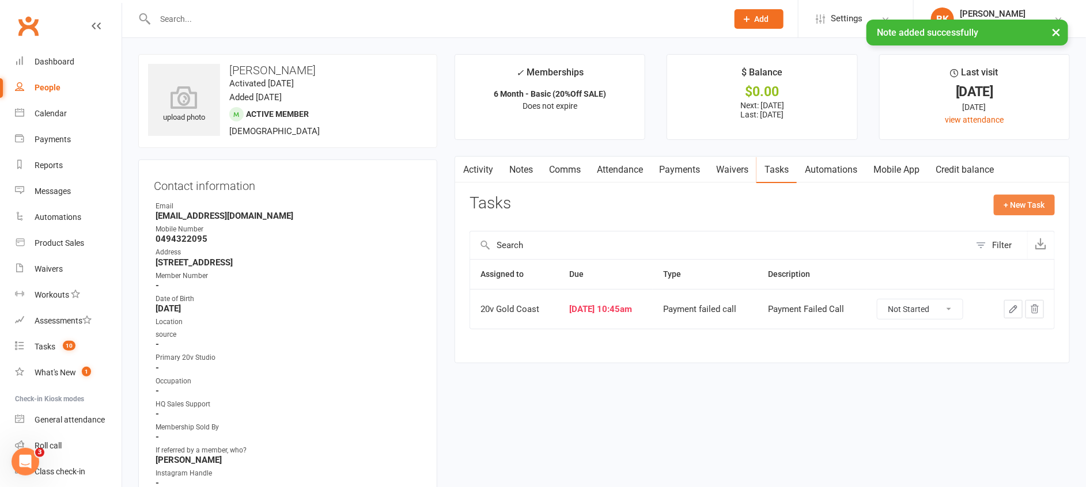
select select "46005"
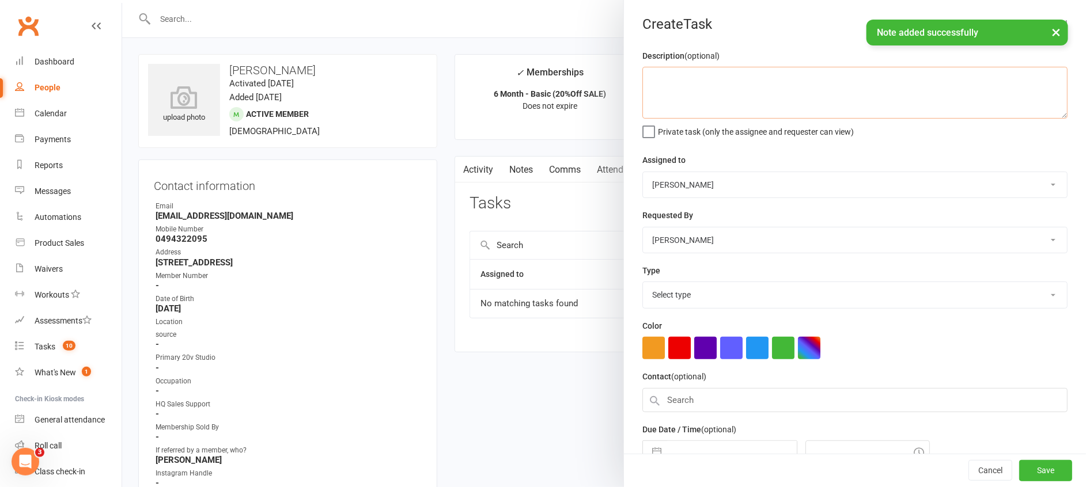
click at [765, 99] on textarea at bounding box center [854, 93] width 425 height 52
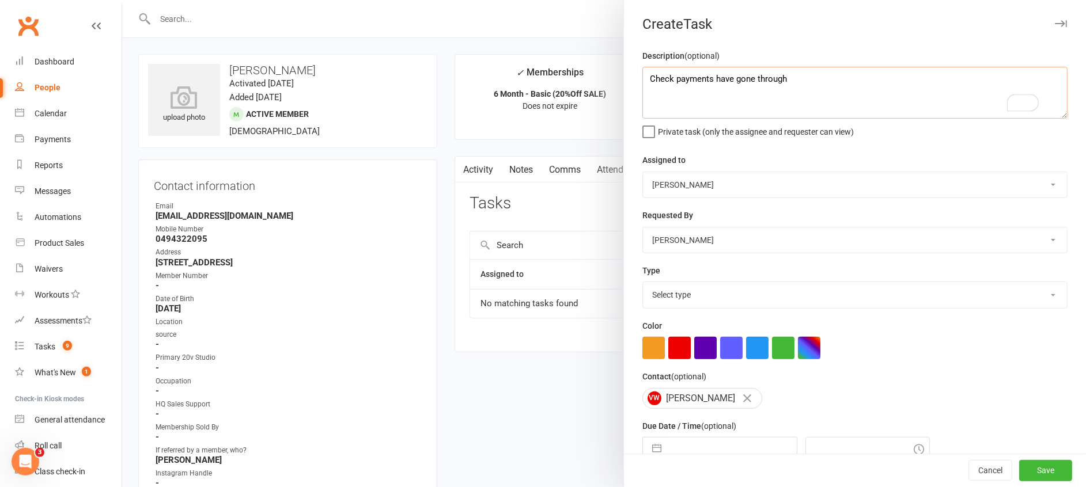
type textarea "Check payments have gone through"
click at [701, 191] on select "[PERSON_NAME] [PERSON_NAME] 20v Gold Coast 20v HQ [PERSON_NAME] [PERSON_NAME] […" at bounding box center [855, 184] width 424 height 25
click at [700, 160] on div "Assigned to Daniel Pearson Eds Rabelleza 20v Gold Coast 20v HQ Yu Wang Byron Kr…" at bounding box center [854, 175] width 425 height 45
click at [682, 286] on select "Select type Call to confirm trial Cancel down Cancel down [PERSON_NAME] and [PE…" at bounding box center [855, 294] width 424 height 25
select select "23001"
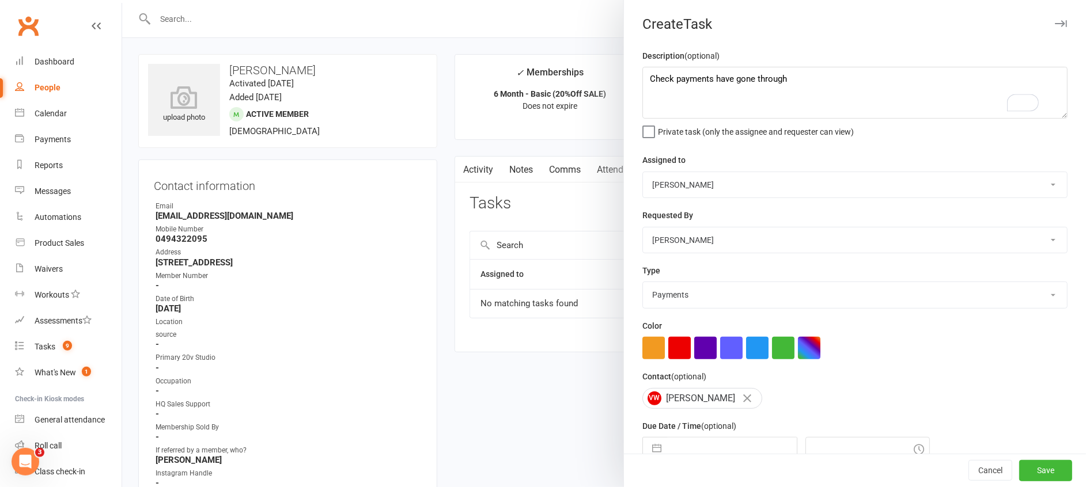
click at [643, 282] on select "Select type Call to confirm trial Cancel down Cancel down [PERSON_NAME] and [PE…" at bounding box center [855, 294] width 424 height 25
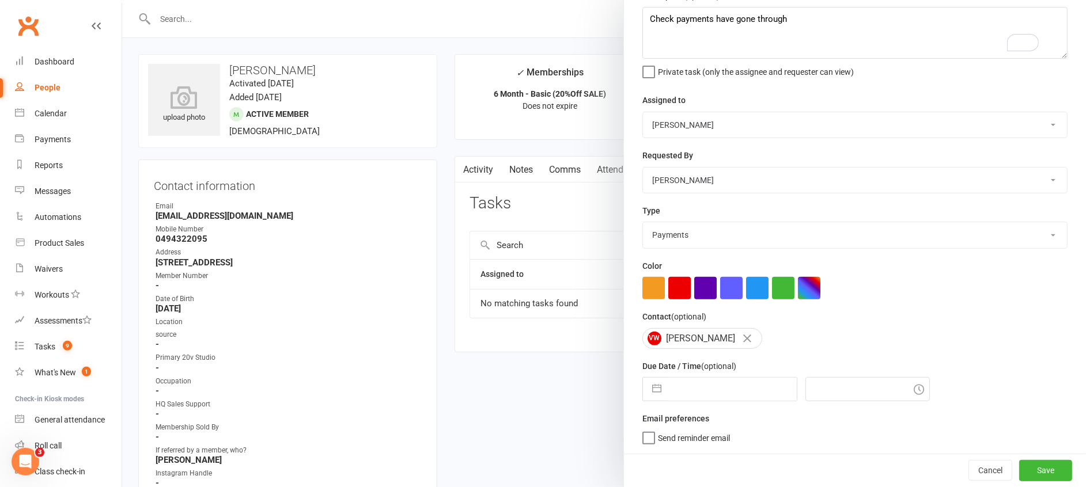
click at [650, 388] on button "button" at bounding box center [656, 389] width 21 height 23
select select "7"
select select "2025"
select select "8"
select select "2025"
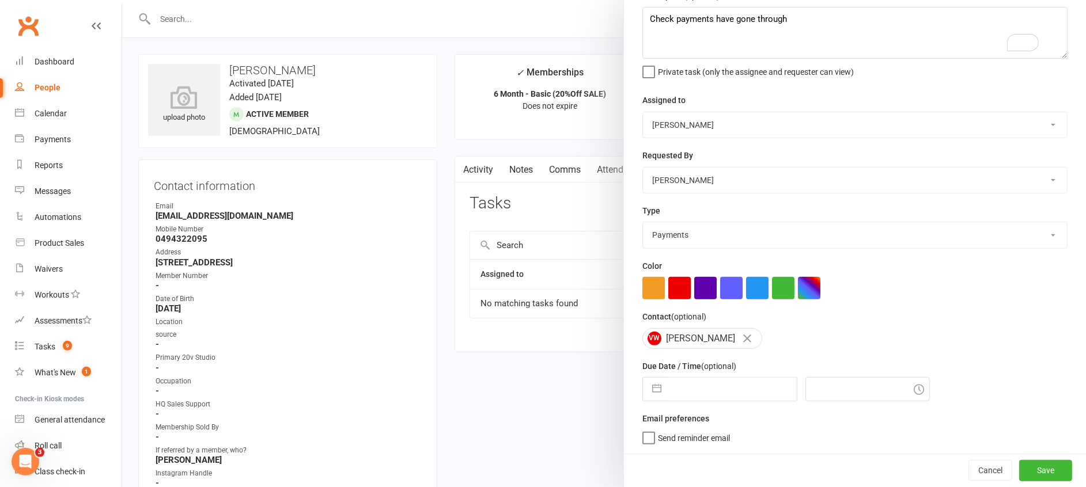
select select "9"
select select "2025"
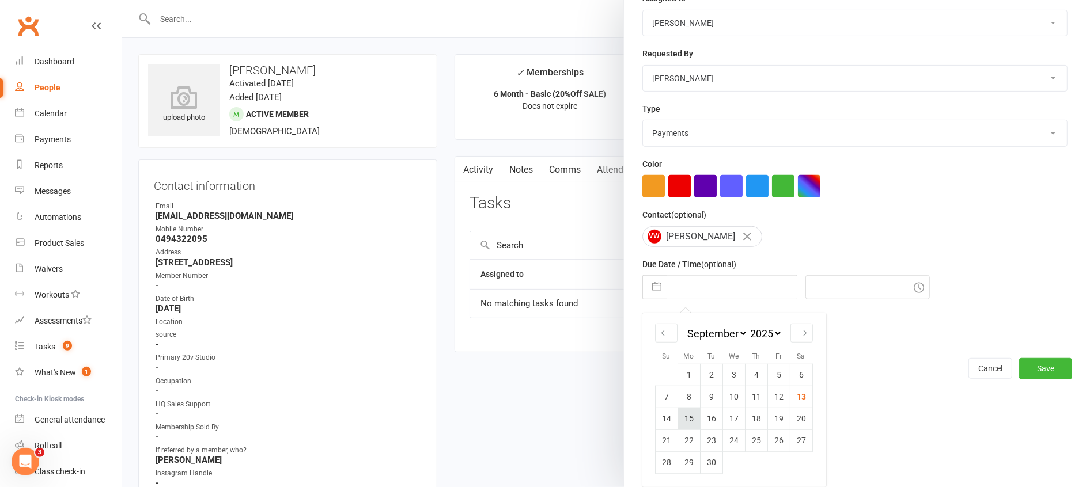
click at [678, 417] on td "15" at bounding box center [689, 419] width 22 height 22
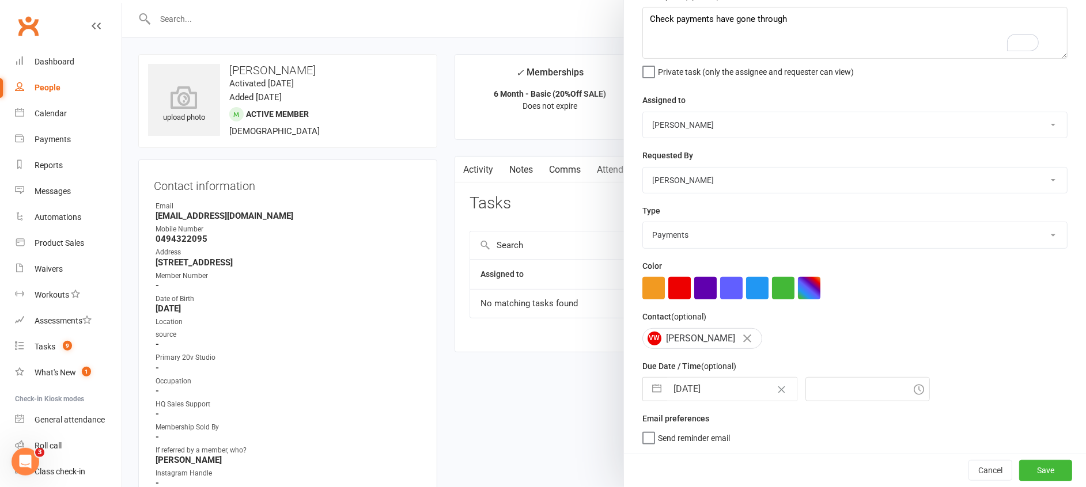
type input "[DATE]"
type input "11:00am"
click at [671, 395] on input "[DATE]" at bounding box center [732, 389] width 130 height 23
select select "7"
select select "2025"
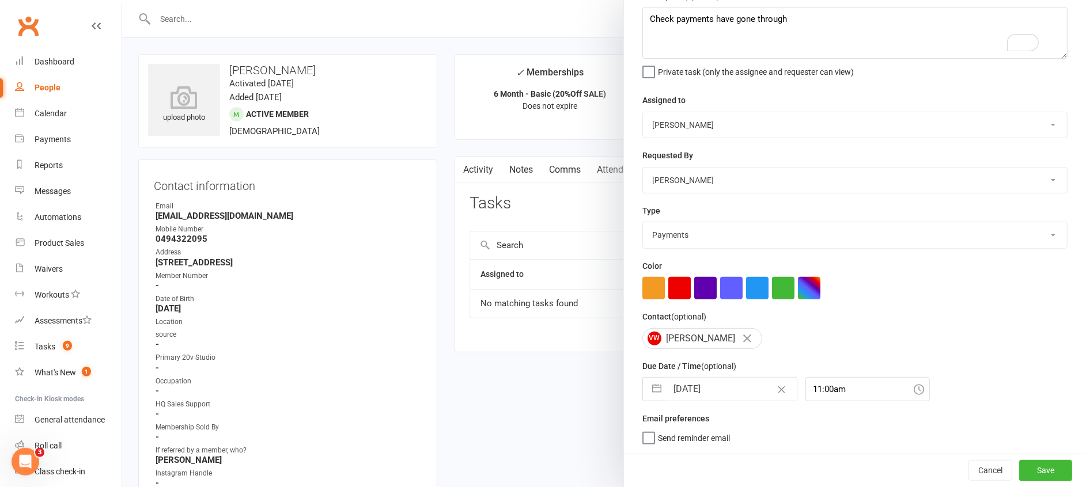
select select "8"
select select "2025"
select select "9"
select select "2025"
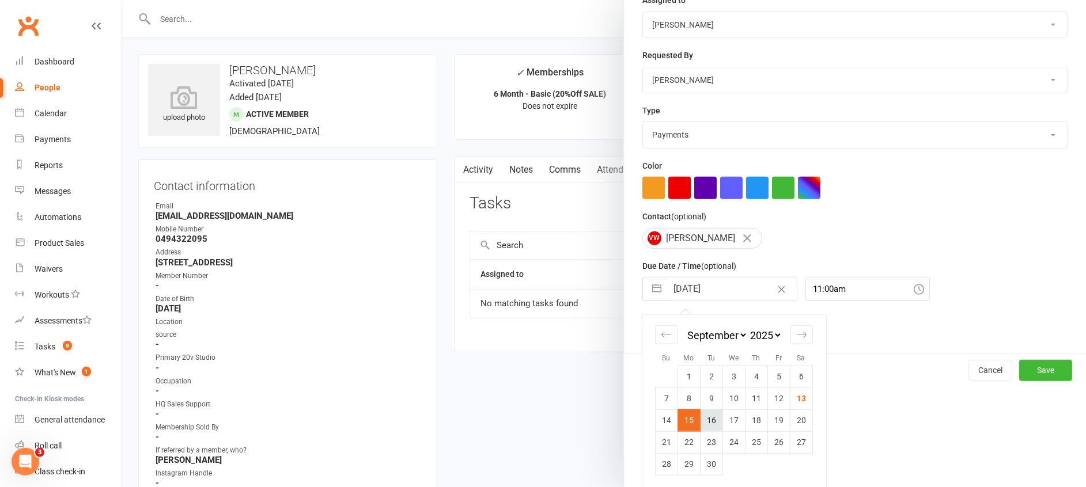
click at [712, 424] on td "16" at bounding box center [711, 421] width 22 height 22
type input "16 Sep 2025"
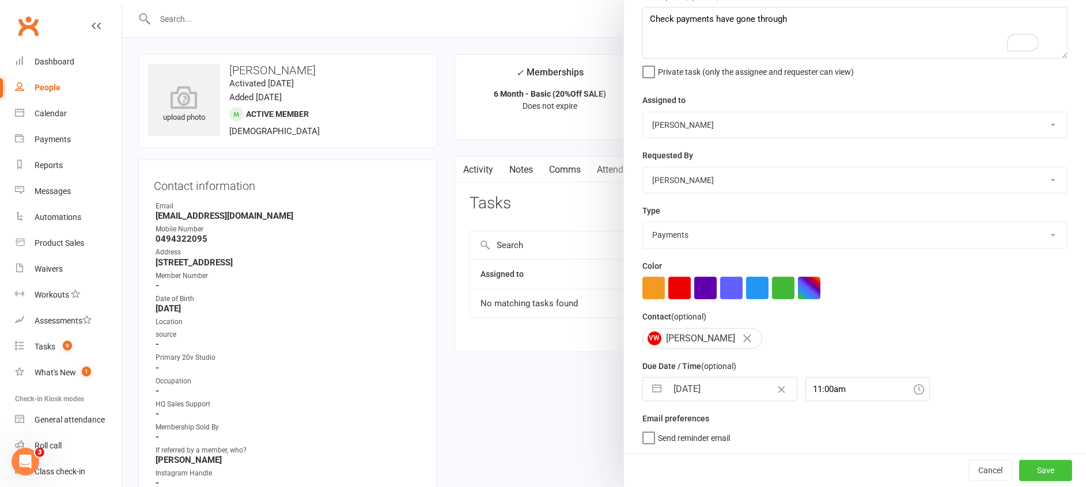
click at [1019, 470] on button "Save" at bounding box center [1045, 470] width 53 height 21
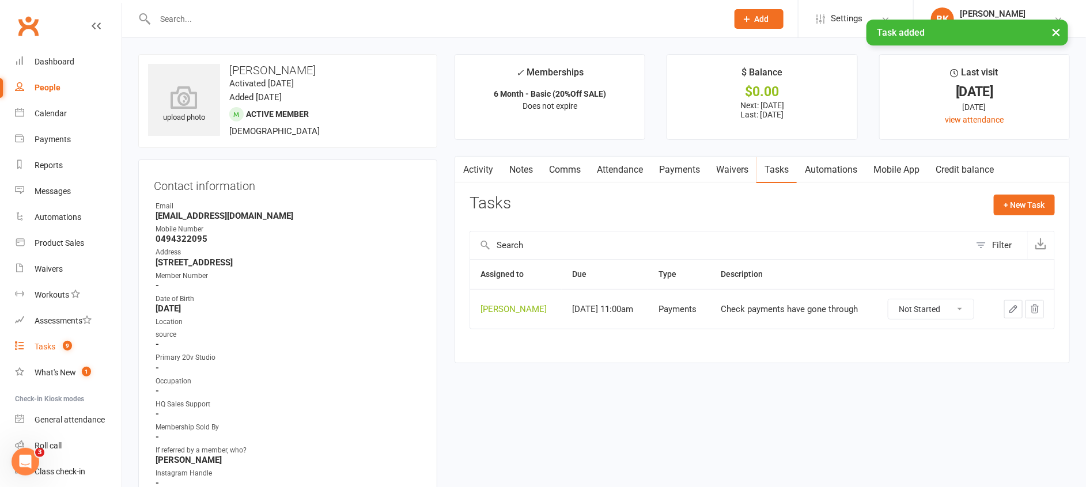
click at [51, 350] on div "Tasks" at bounding box center [45, 346] width 21 height 9
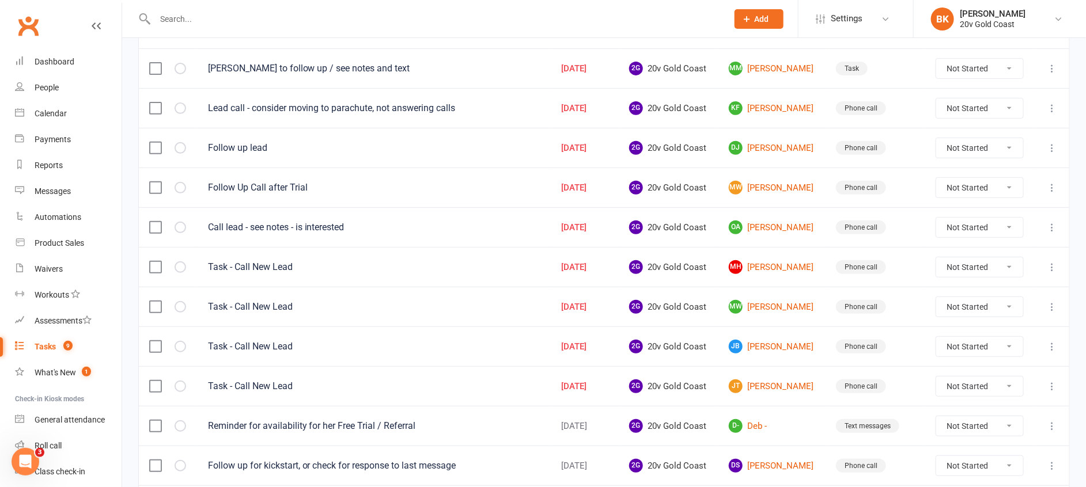
scroll to position [65, 0]
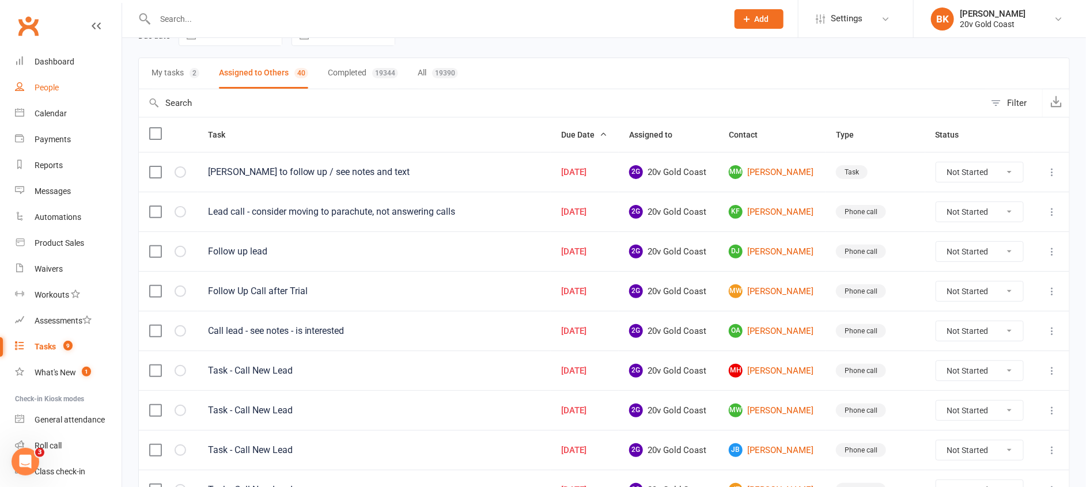
click at [52, 86] on div "People" at bounding box center [47, 87] width 24 height 9
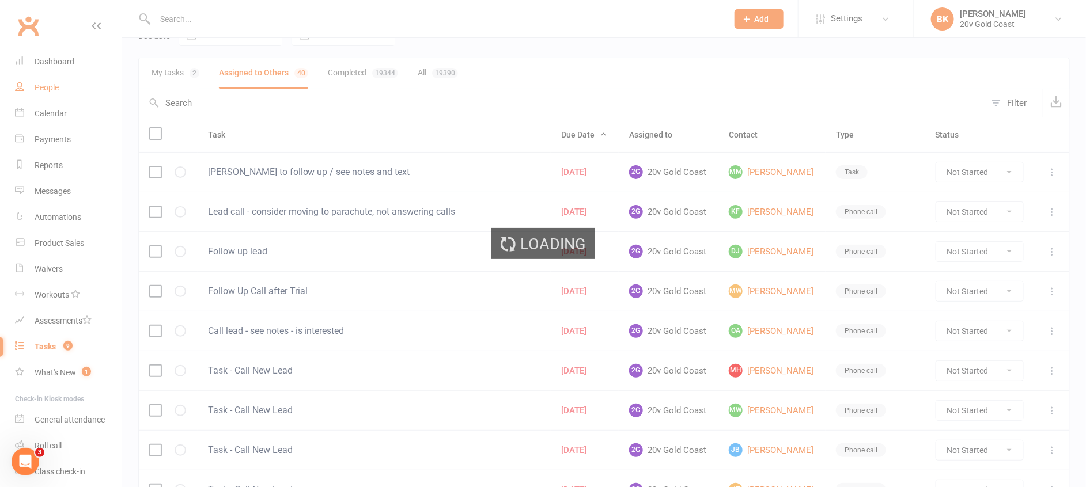
select select "100"
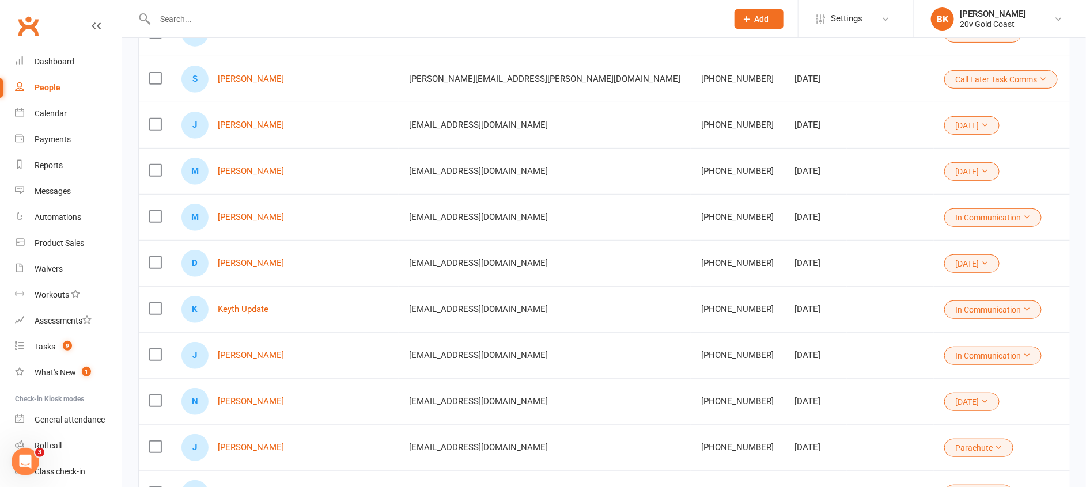
scroll to position [189, 0]
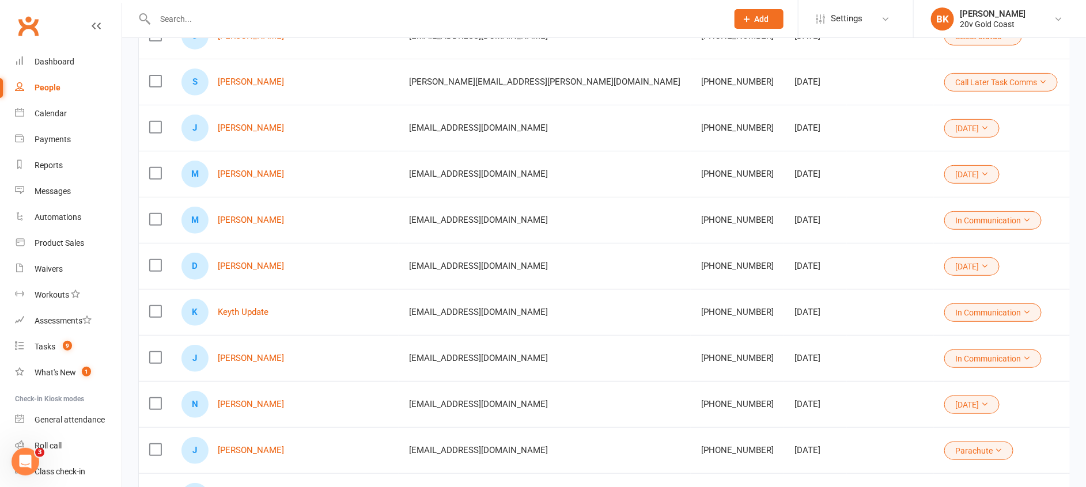
click at [432, 271] on span "[EMAIL_ADDRESS][DOMAIN_NAME]" at bounding box center [478, 266] width 139 height 22
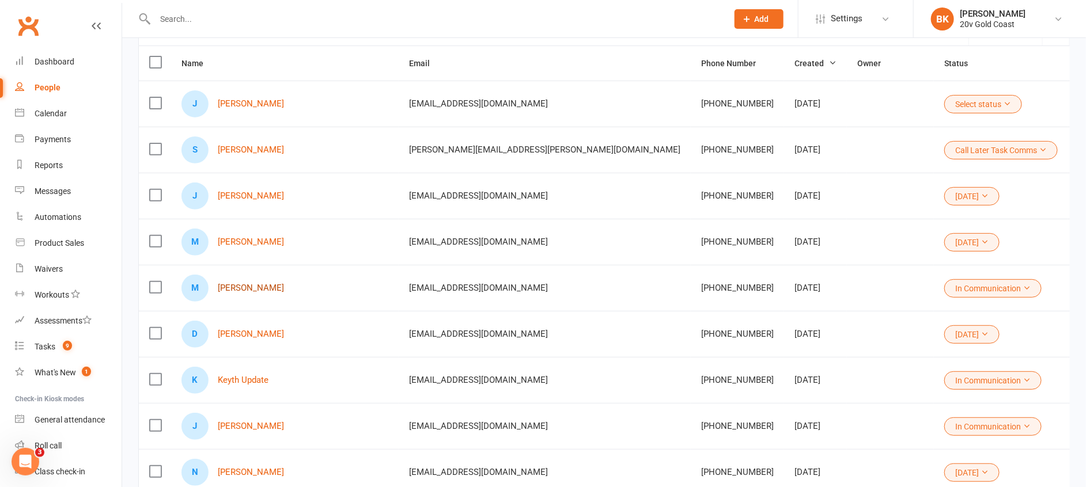
click at [244, 288] on link "[PERSON_NAME]" at bounding box center [251, 288] width 66 height 10
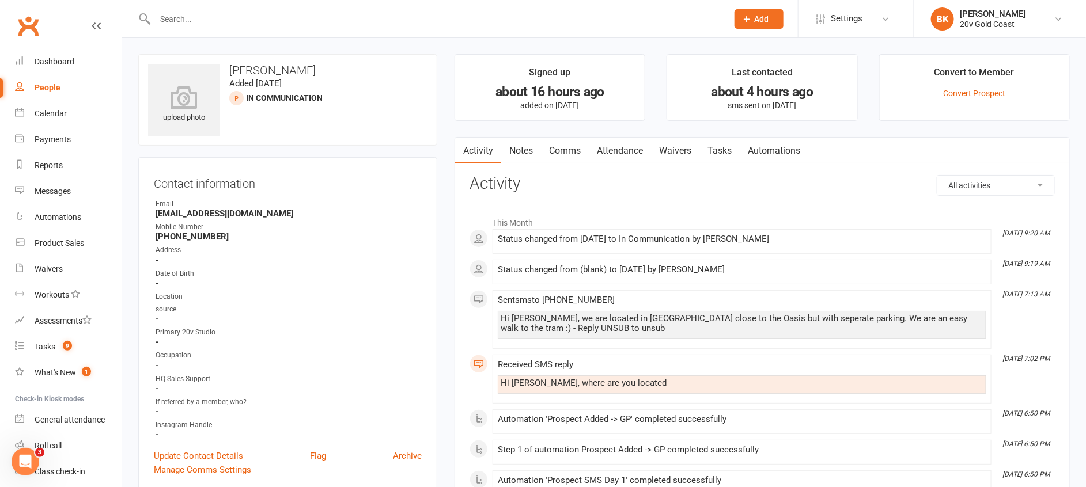
click at [518, 154] on link "Notes" at bounding box center [521, 151] width 40 height 27
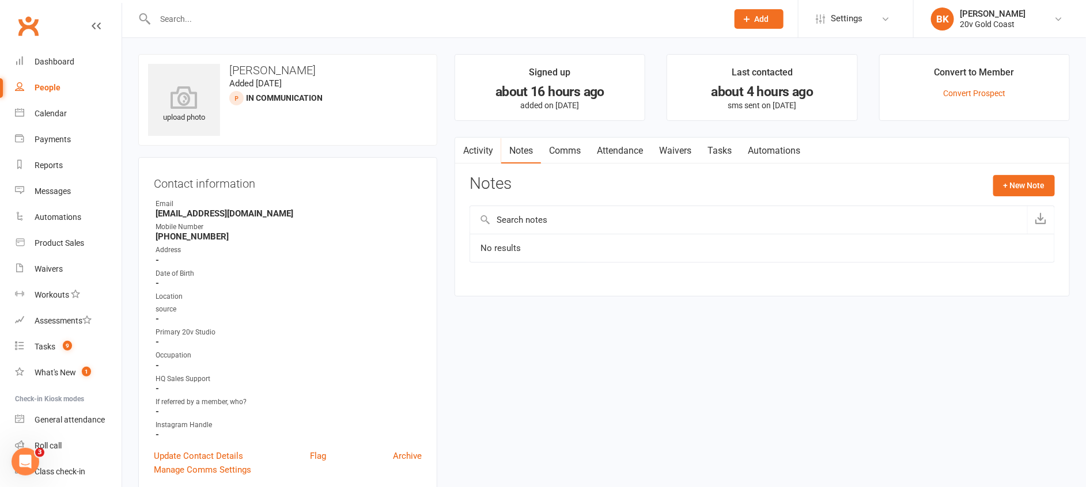
click at [723, 143] on link "Tasks" at bounding box center [719, 151] width 40 height 27
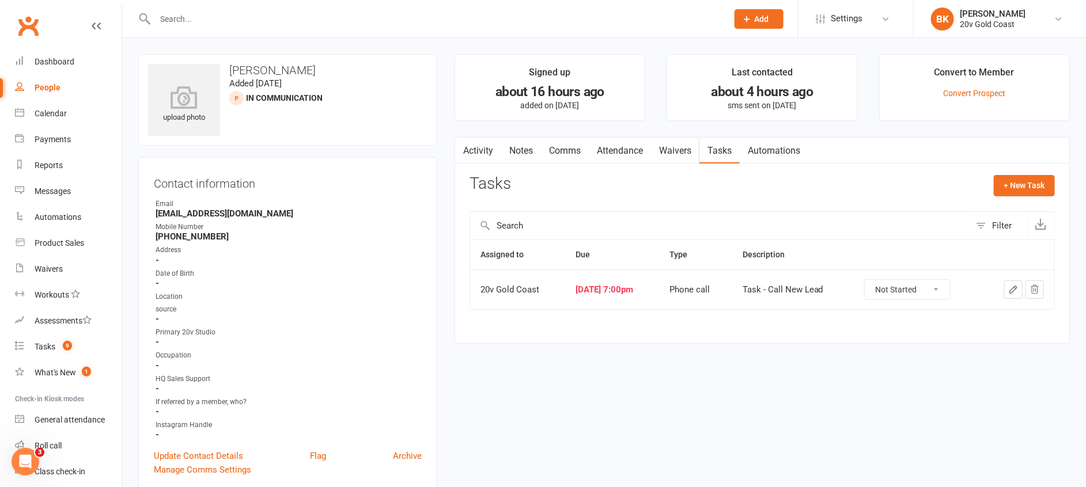
click at [474, 153] on link "Activity" at bounding box center [478, 151] width 46 height 27
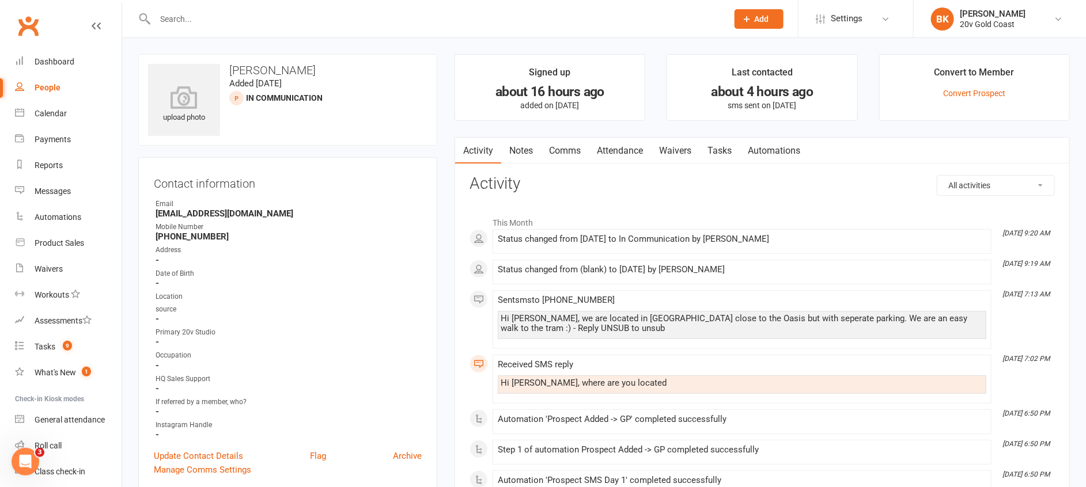
click at [531, 151] on link "Notes" at bounding box center [521, 151] width 40 height 27
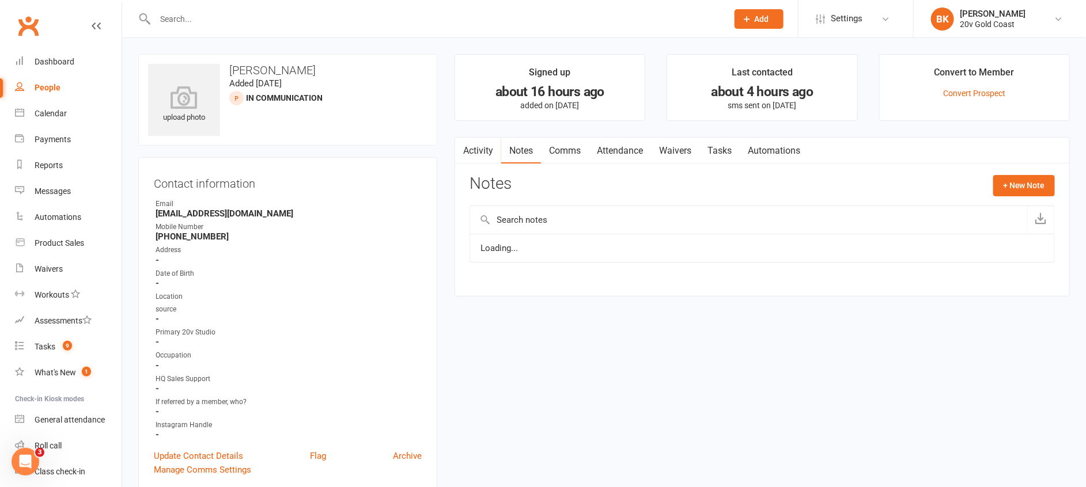
click at [472, 153] on link "Activity" at bounding box center [478, 151] width 46 height 27
click at [521, 147] on link "Notes" at bounding box center [521, 151] width 40 height 27
click at [484, 152] on link "Activity" at bounding box center [478, 151] width 46 height 27
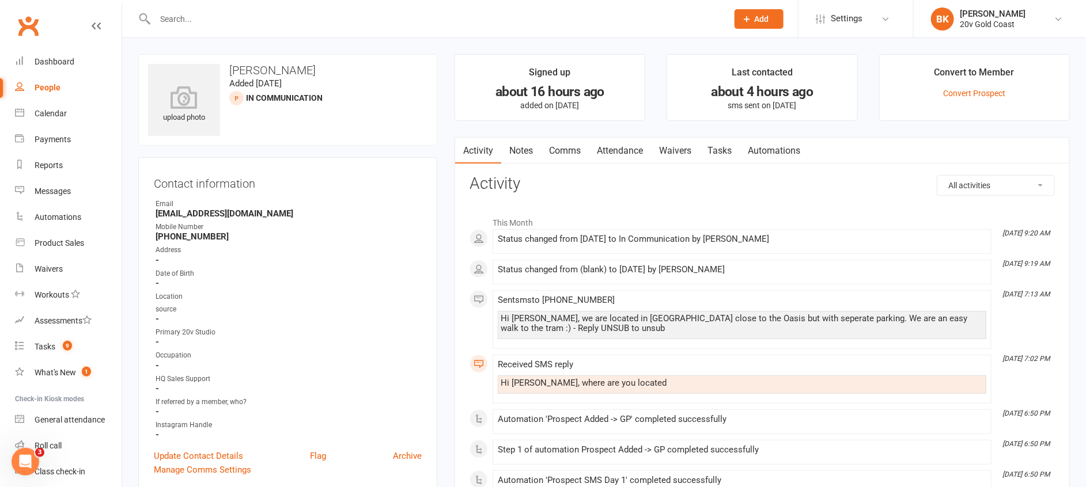
click at [531, 150] on link "Notes" at bounding box center [521, 151] width 40 height 27
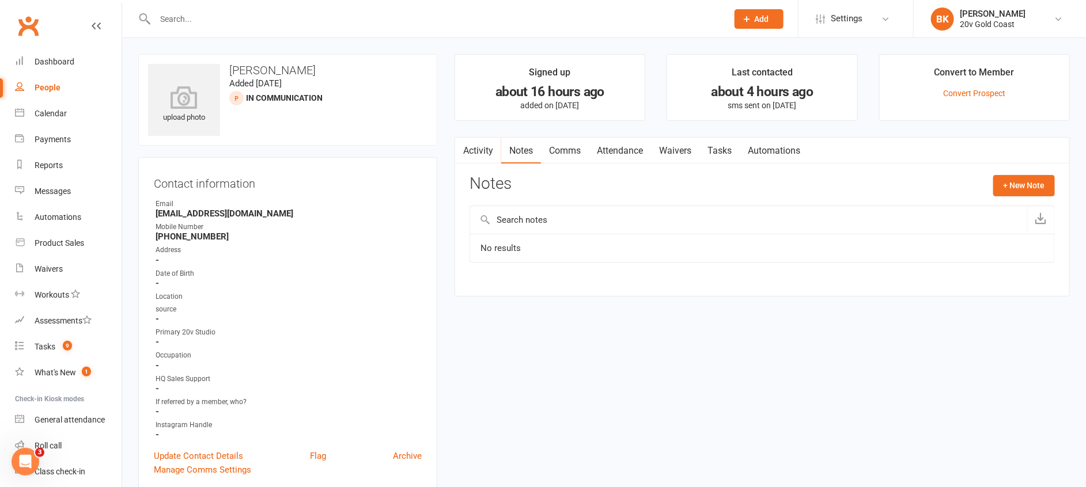
click at [485, 149] on link "Activity" at bounding box center [478, 151] width 46 height 27
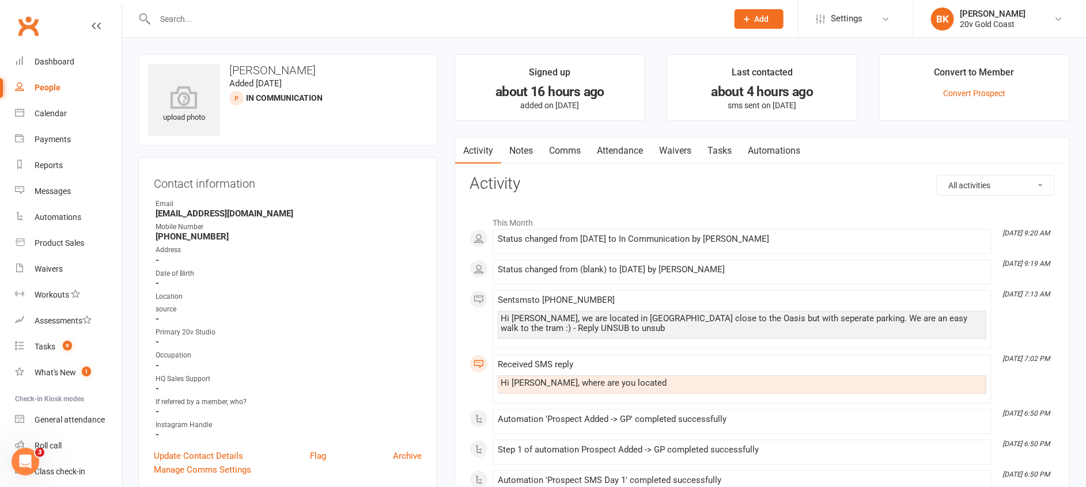
click at [526, 152] on link "Notes" at bounding box center [521, 151] width 40 height 27
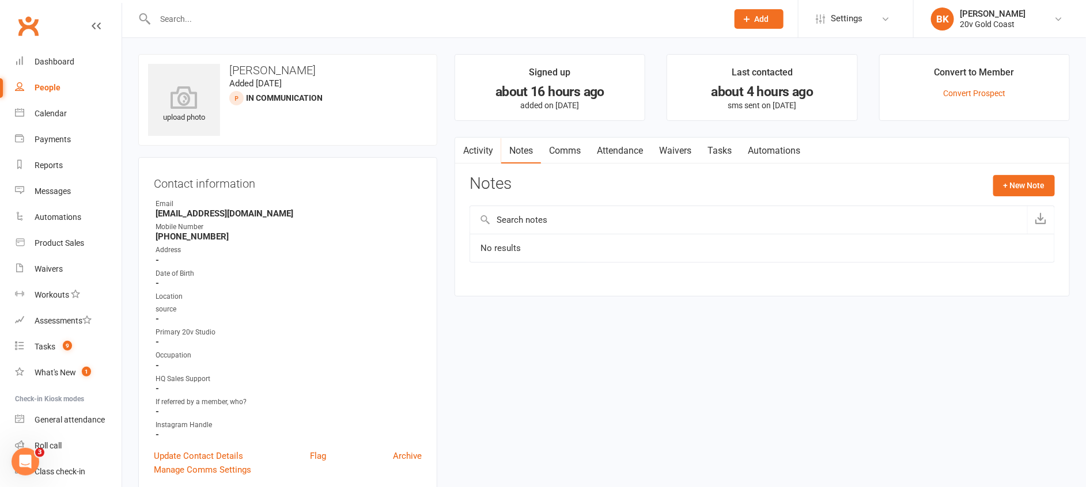
click at [472, 150] on link "Activity" at bounding box center [478, 151] width 46 height 27
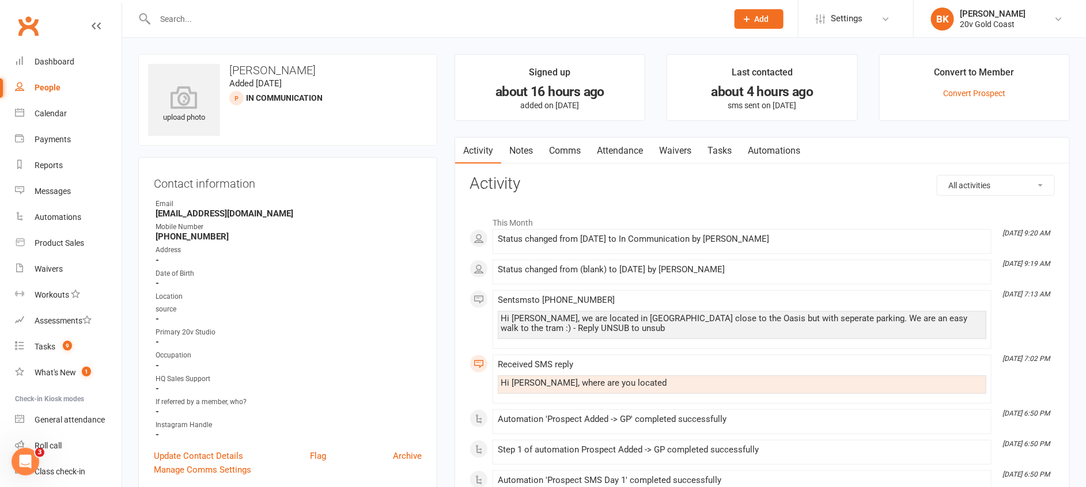
click at [535, 149] on link "Notes" at bounding box center [521, 151] width 40 height 27
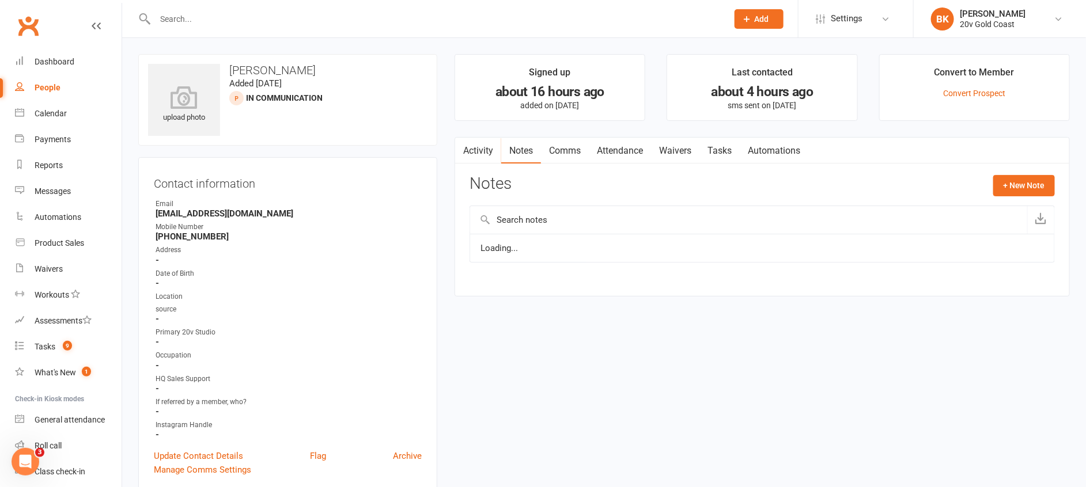
click at [488, 150] on link "Activity" at bounding box center [478, 151] width 46 height 27
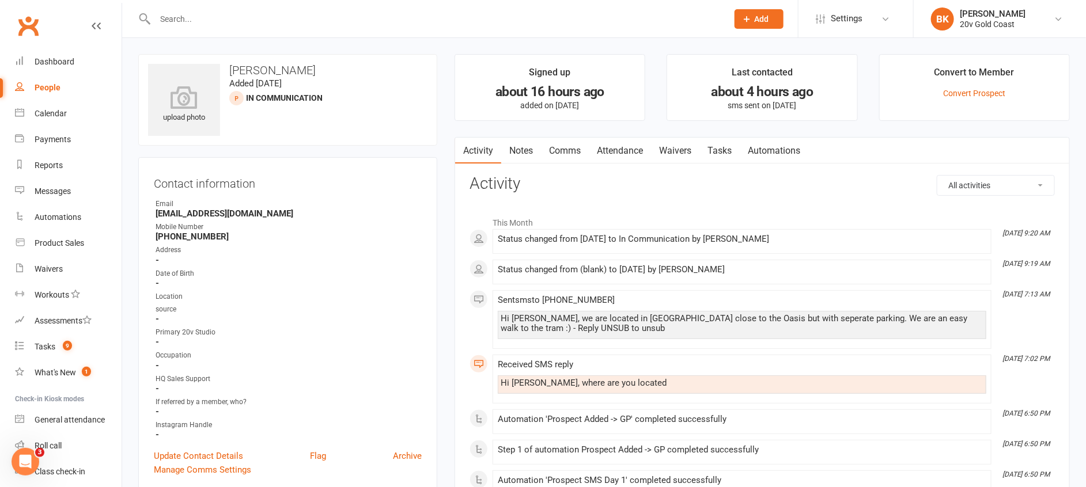
click at [530, 150] on link "Notes" at bounding box center [521, 151] width 40 height 27
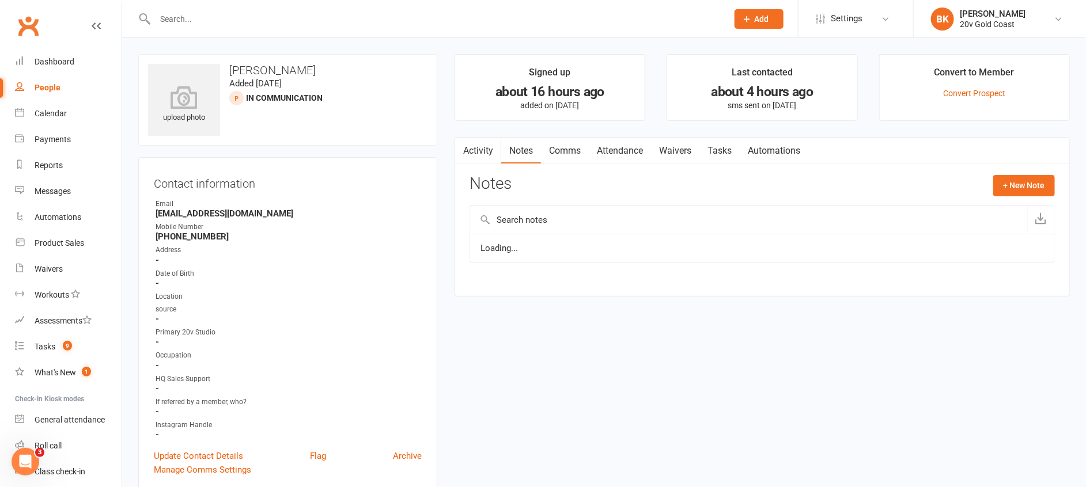
click at [485, 150] on link "Activity" at bounding box center [478, 151] width 46 height 27
click at [521, 146] on link "Notes" at bounding box center [521, 151] width 40 height 27
click at [1030, 191] on button "+ New Note" at bounding box center [1024, 185] width 62 height 21
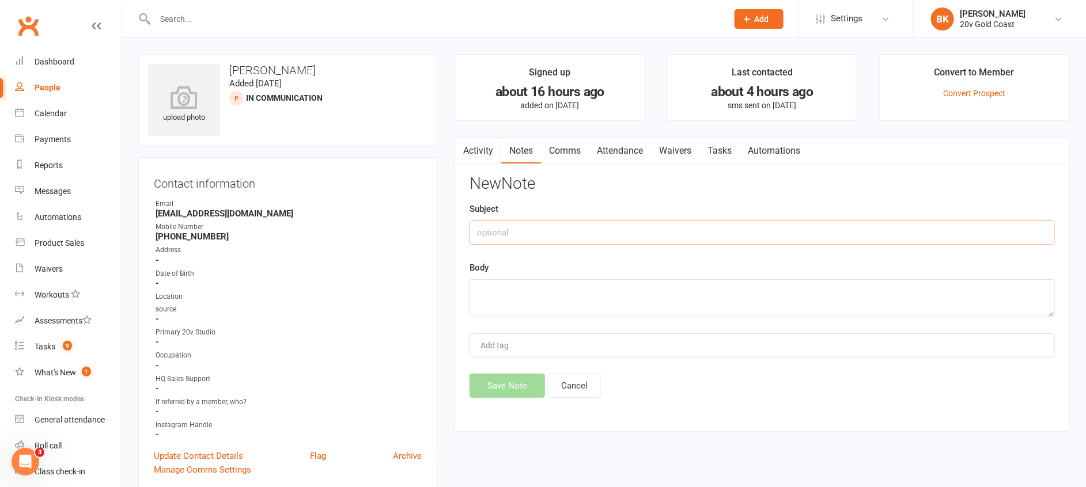
click at [680, 235] on input "text" at bounding box center [762, 233] width 585 height 24
type input "Called"
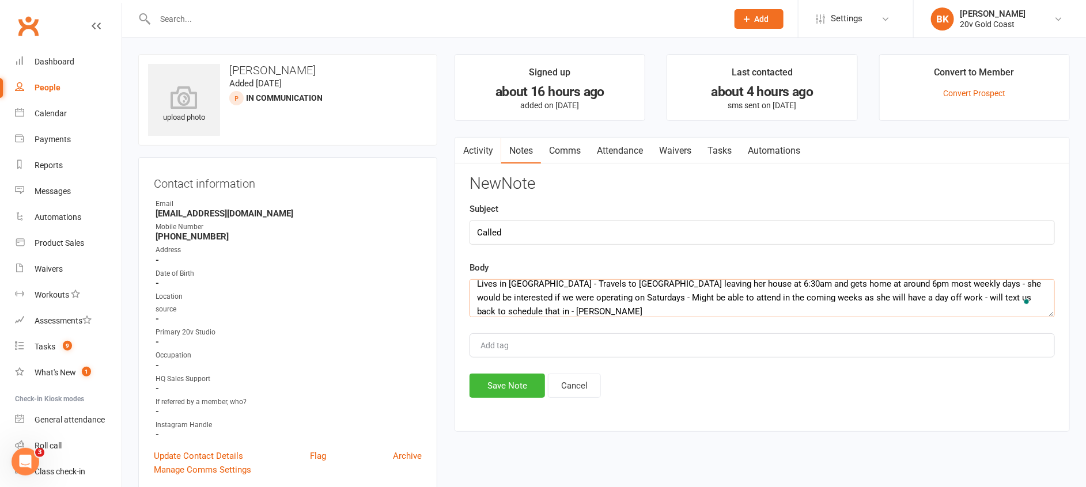
scroll to position [7, 0]
type textarea "Lives in [GEOGRAPHIC_DATA] - Travels to [GEOGRAPHIC_DATA] leaving her house at …"
click at [502, 391] on button "Save Note" at bounding box center [507, 386] width 75 height 24
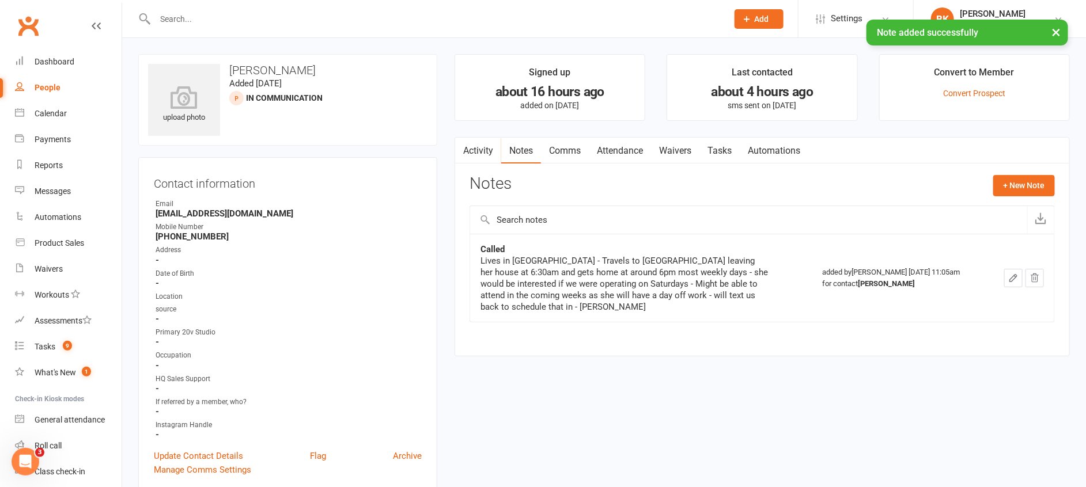
click at [1039, 173] on div "Activity Notes Comms Attendance Waivers Tasks Automations Notes + New Note Expo…" at bounding box center [762, 247] width 615 height 220
click at [1031, 186] on button "+ New Note" at bounding box center [1024, 185] width 62 height 21
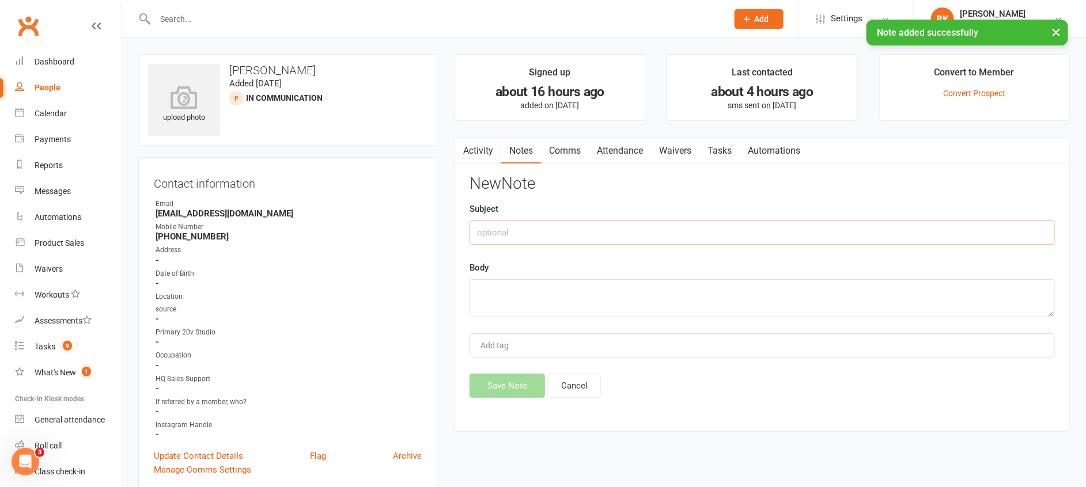
click at [855, 233] on input "text" at bounding box center [762, 233] width 585 height 24
type input "Tesk Set"
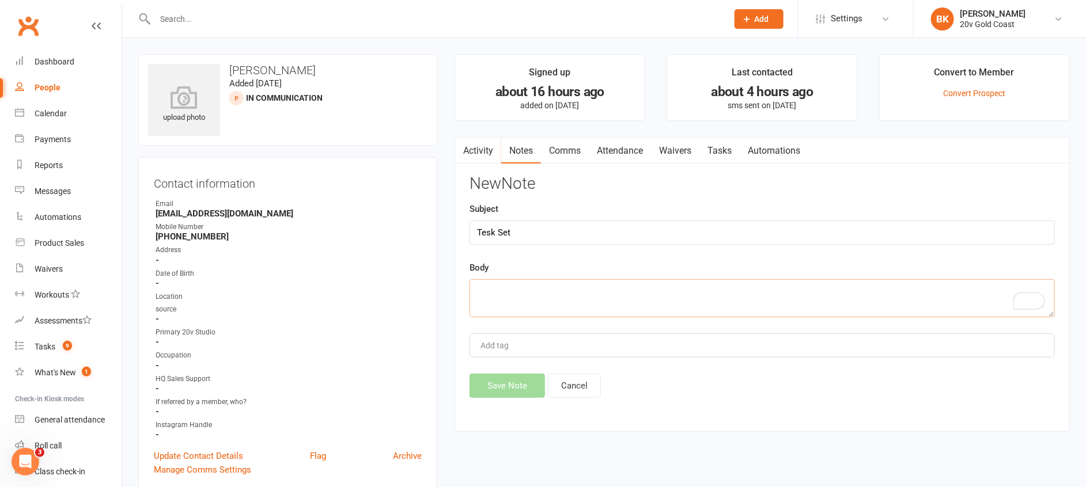
type textarea "T"
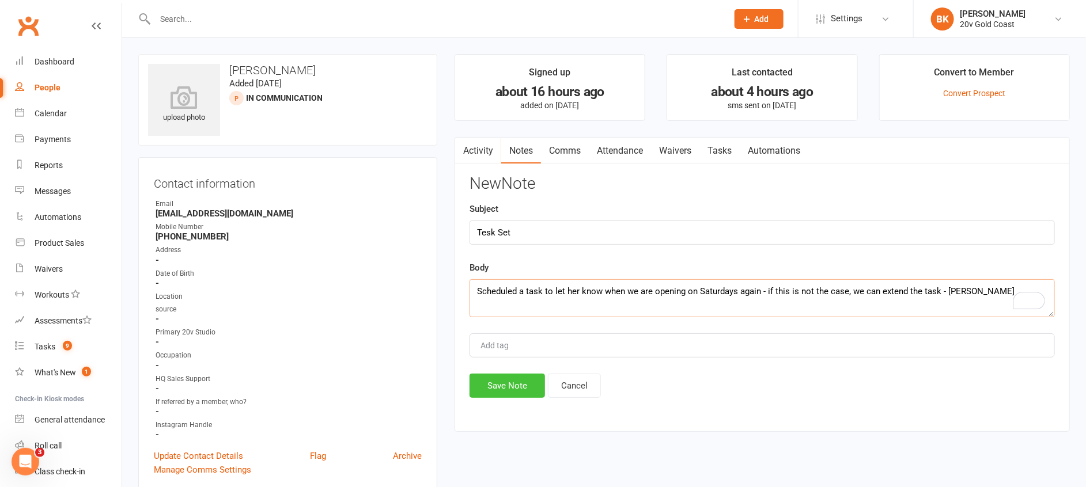
type textarea "Scheduled a task to let her know when we are opening on Saturdays again - if th…"
click at [517, 378] on button "Save Note" at bounding box center [507, 386] width 75 height 24
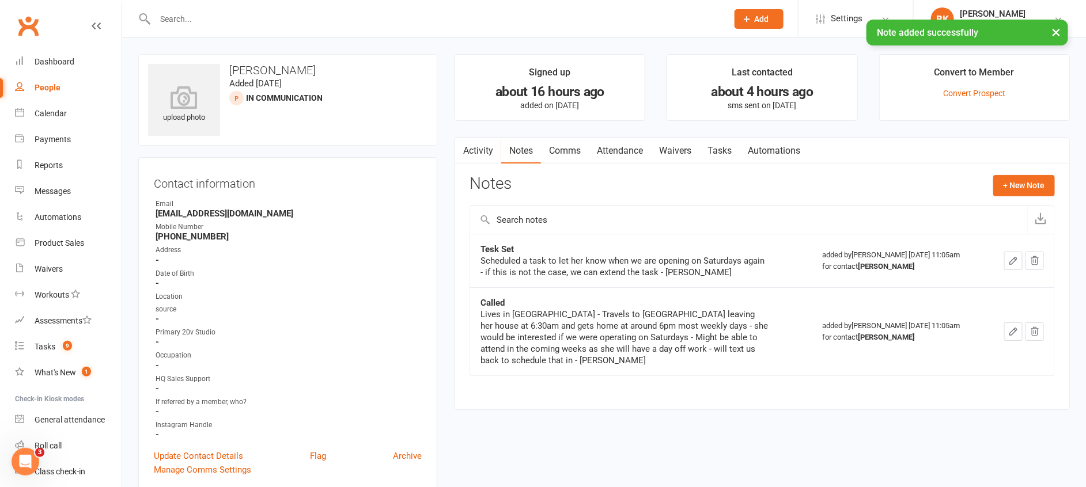
click at [733, 143] on link "Tasks" at bounding box center [719, 151] width 40 height 27
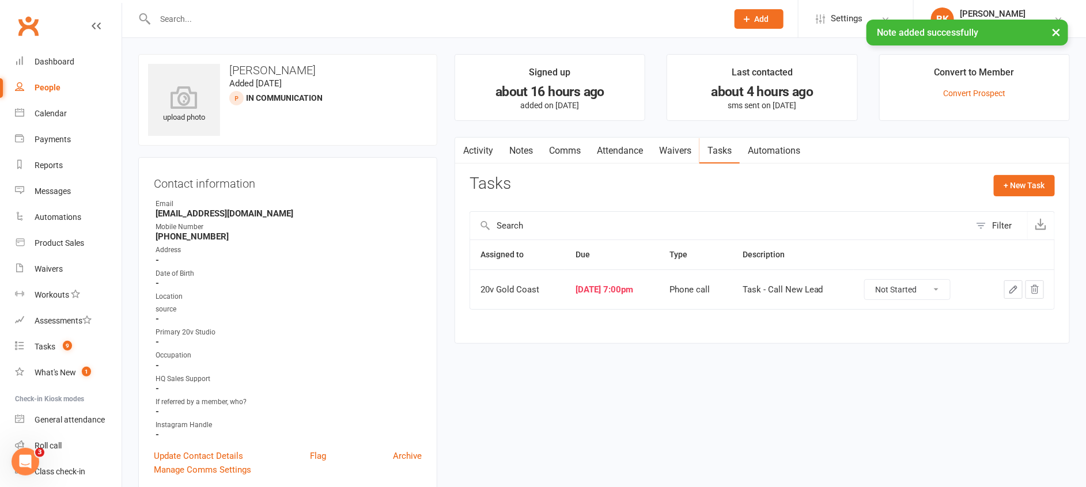
click at [893, 282] on select "Not Started In Progress Waiting Complete" at bounding box center [907, 290] width 85 height 20
click at [874, 280] on select "Not Started In Progress Waiting Complete" at bounding box center [907, 290] width 85 height 20
select select "unstarted"
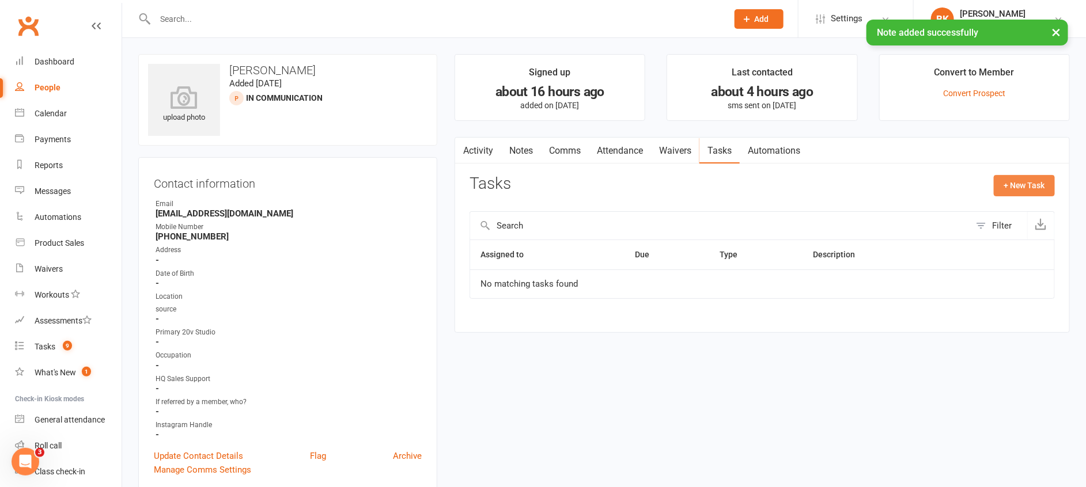
click at [1041, 177] on button "+ New Task" at bounding box center [1024, 185] width 61 height 21
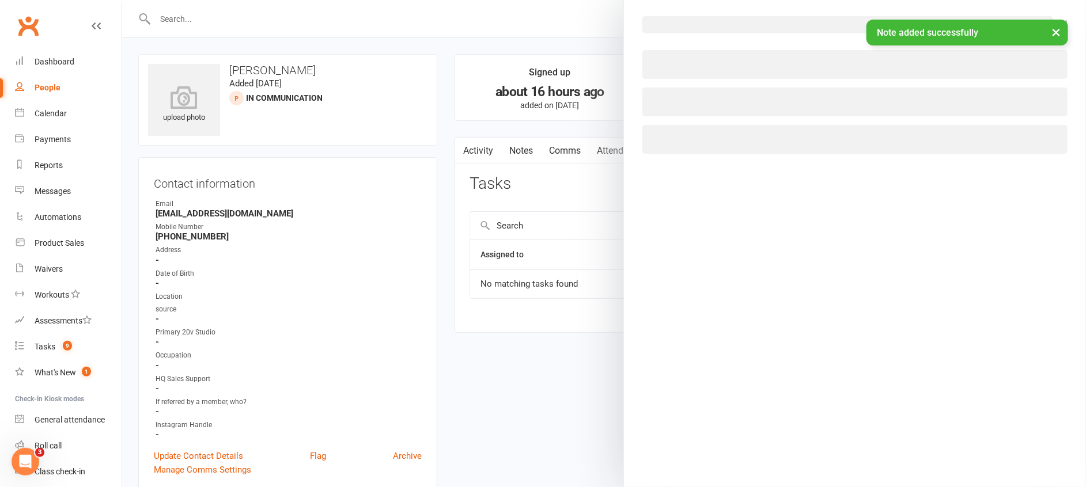
select select "46005"
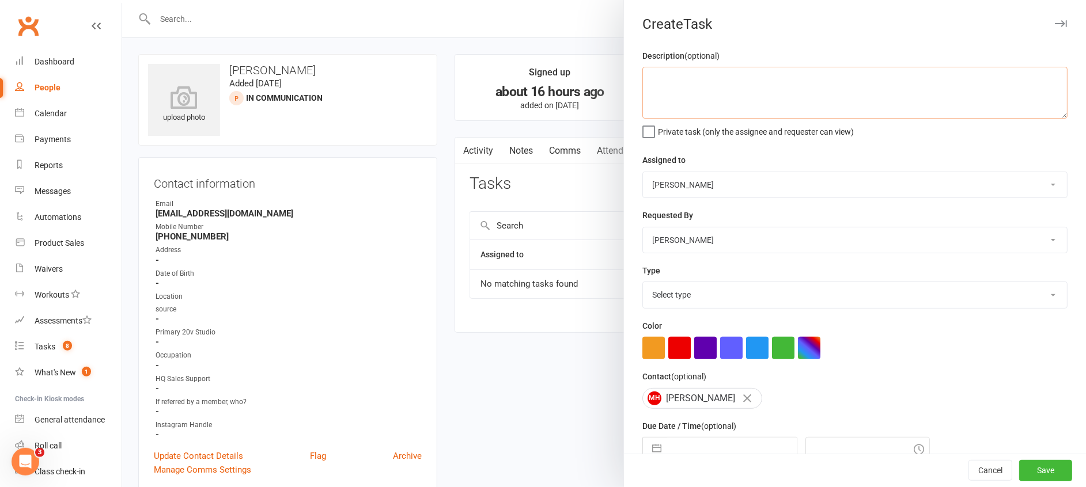
click at [713, 74] on textarea at bounding box center [854, 93] width 425 height 52
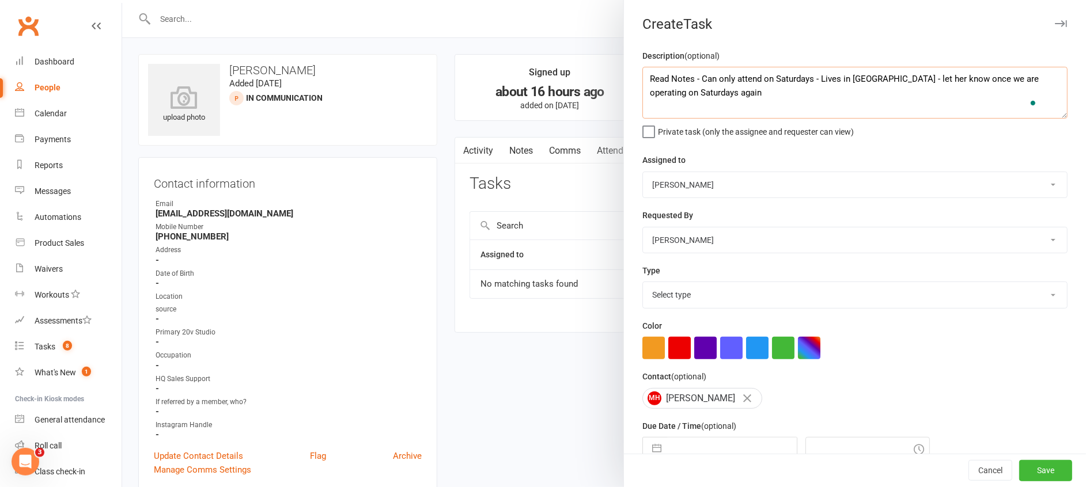
type textarea "Read Notes - Can only attend on Saturdays - Lives in [GEOGRAPHIC_DATA] - let he…"
click at [704, 197] on select "[PERSON_NAME] [PERSON_NAME] 20v Gold Coast 20v HQ [PERSON_NAME] [PERSON_NAME] […" at bounding box center [855, 184] width 424 height 25
select select "45734"
click at [643, 172] on select "[PERSON_NAME] [PERSON_NAME] 20v Gold Coast 20v HQ [PERSON_NAME] [PERSON_NAME] […" at bounding box center [855, 184] width 424 height 25
click at [675, 301] on select "Select type Call to confirm trial Cancel down Cancel down [PERSON_NAME] and [PE…" at bounding box center [855, 294] width 424 height 25
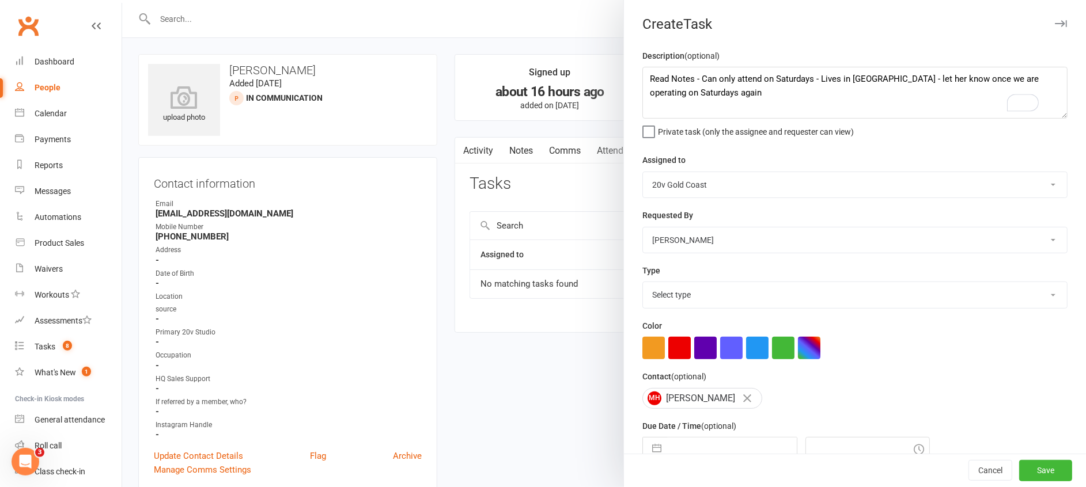
select select "24395"
click at [643, 282] on select "Select type Call to confirm trial Cancel down Cancel down [PERSON_NAME] and [PE…" at bounding box center [855, 294] width 424 height 25
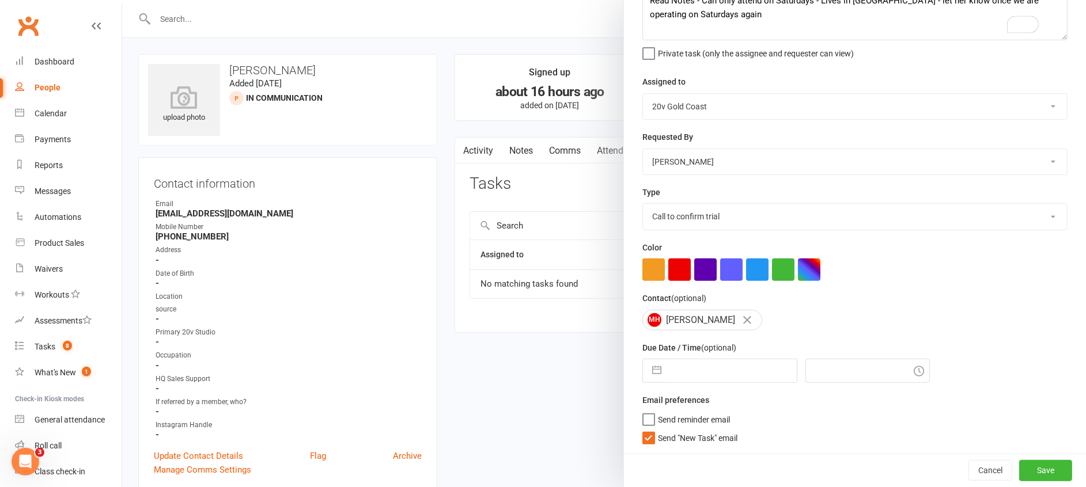
click at [646, 369] on button "button" at bounding box center [656, 371] width 21 height 23
select select "7"
select select "2025"
select select "8"
select select "2025"
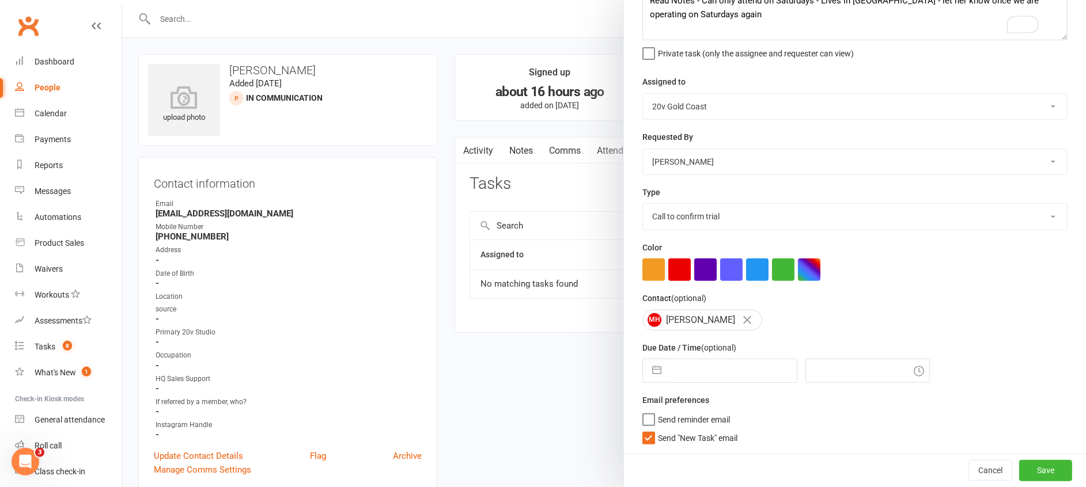
select select "9"
select select "2025"
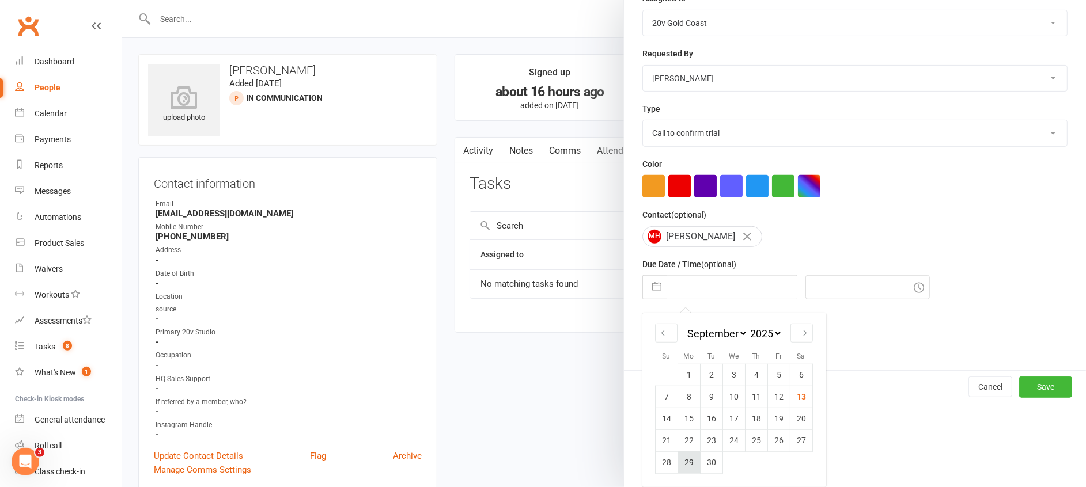
click at [678, 463] on td "29" at bounding box center [689, 463] width 22 height 22
type input "[DATE]"
type input "11:15am"
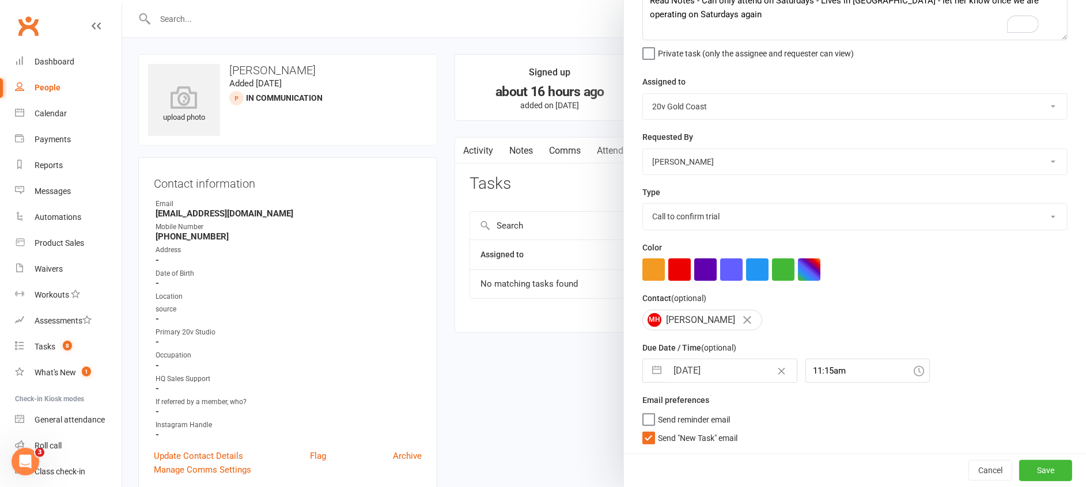
scroll to position [78, 0]
click at [692, 437] on span "Send "New Task" email" at bounding box center [698, 436] width 80 height 13
click at [692, 430] on input "Send "New Task" email" at bounding box center [689, 430] width 95 height 0
click at [1029, 474] on button "Save" at bounding box center [1045, 470] width 53 height 21
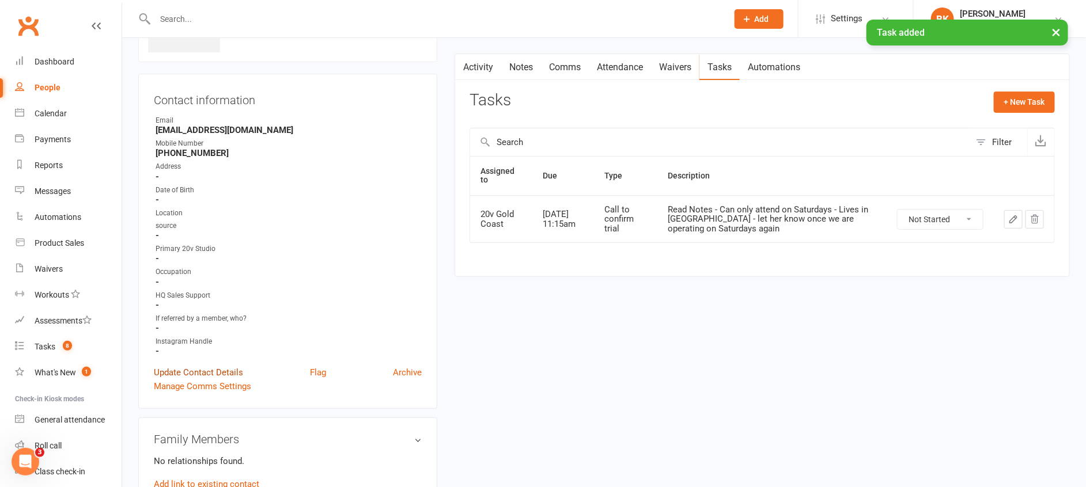
click at [210, 375] on link "Update Contact Details" at bounding box center [198, 373] width 89 height 14
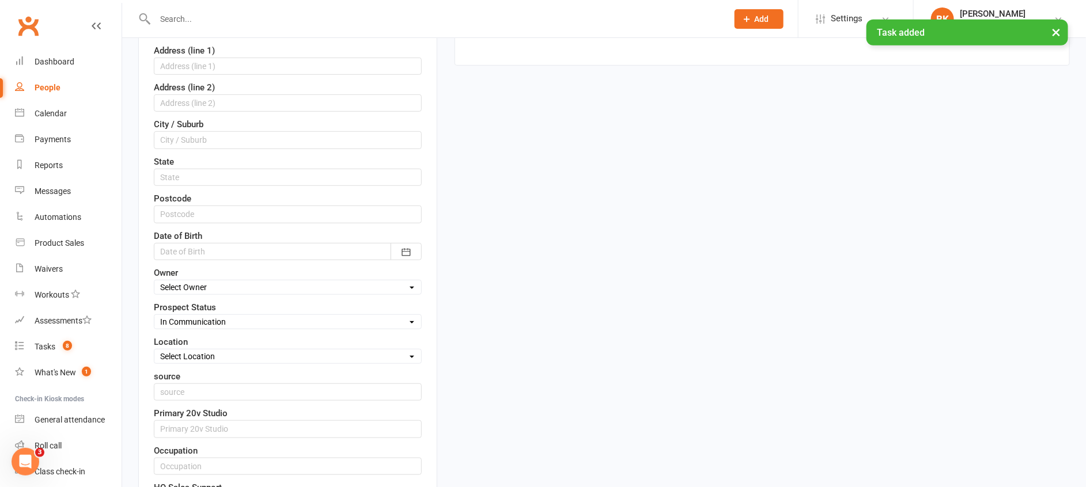
scroll to position [298, 0]
click at [252, 316] on select "Select Parachute Referrals In Communication Call Later Task Comms [DATE] [DATE]…" at bounding box center [287, 318] width 267 height 13
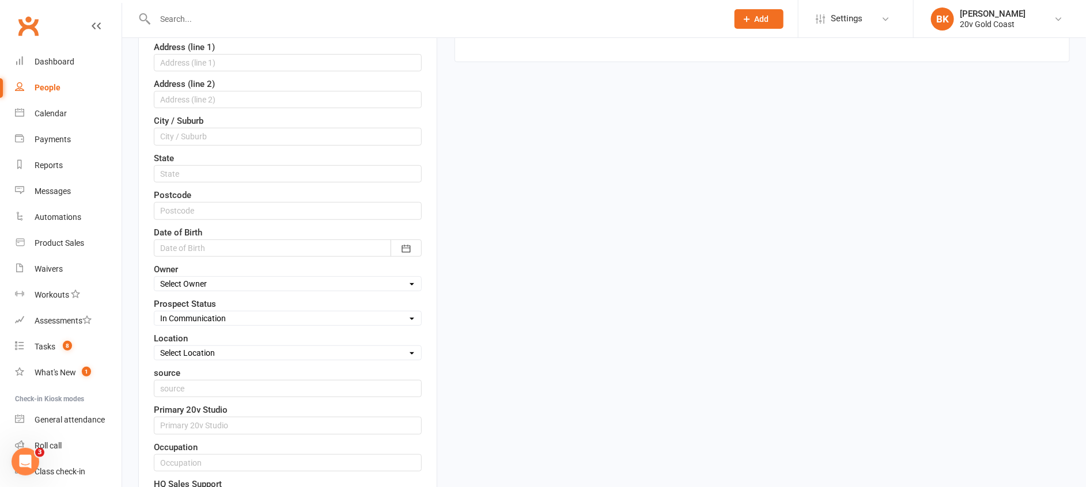
select select "Call Later Task Comms"
click at [154, 312] on select "Select Parachute Referrals In Communication Call Later Task Comms [DATE] [DATE]…" at bounding box center [287, 318] width 267 height 13
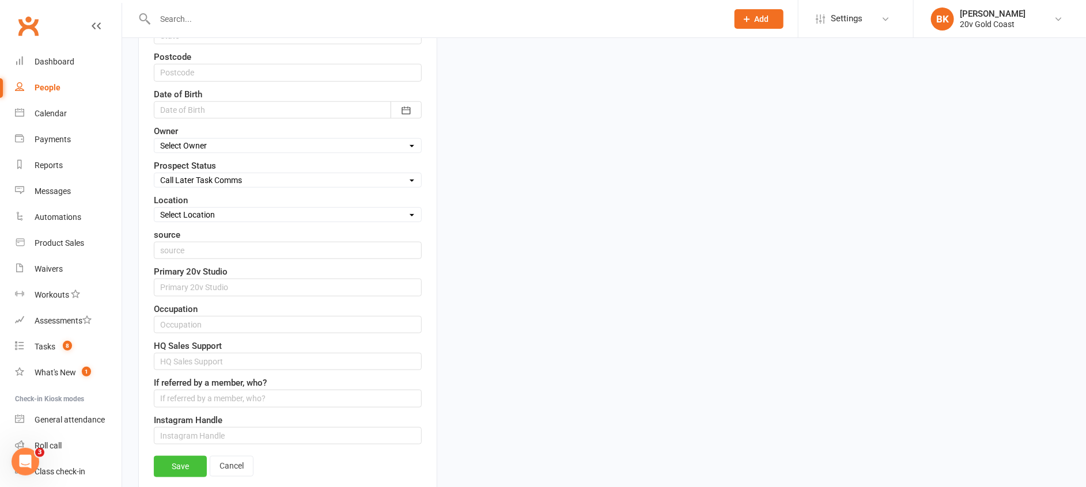
click at [183, 463] on link "Save" at bounding box center [180, 466] width 53 height 21
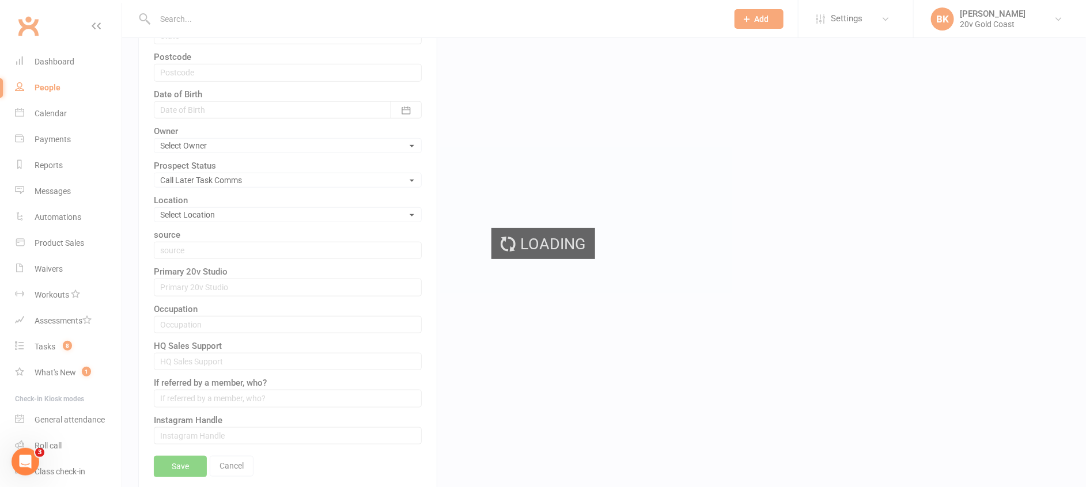
scroll to position [0, 0]
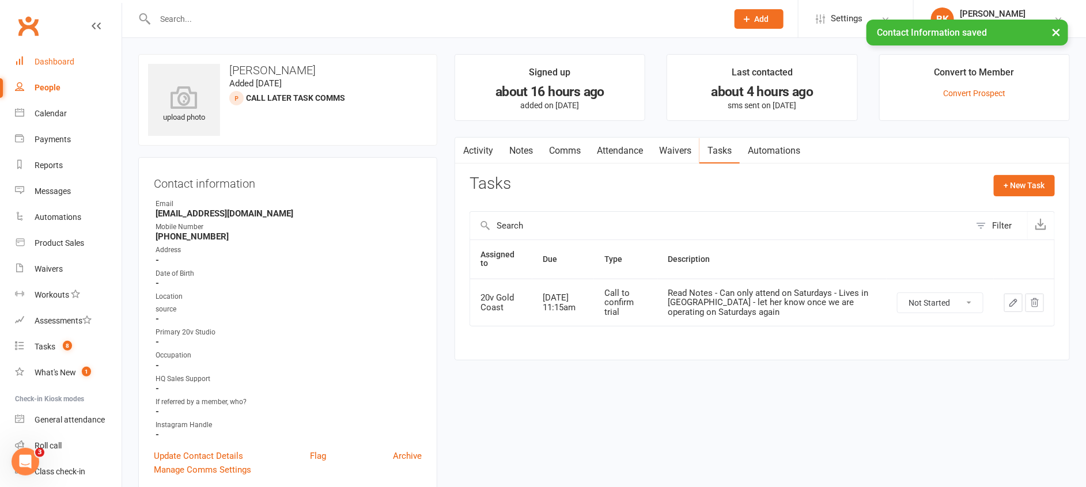
click at [46, 68] on link "Dashboard" at bounding box center [68, 62] width 107 height 26
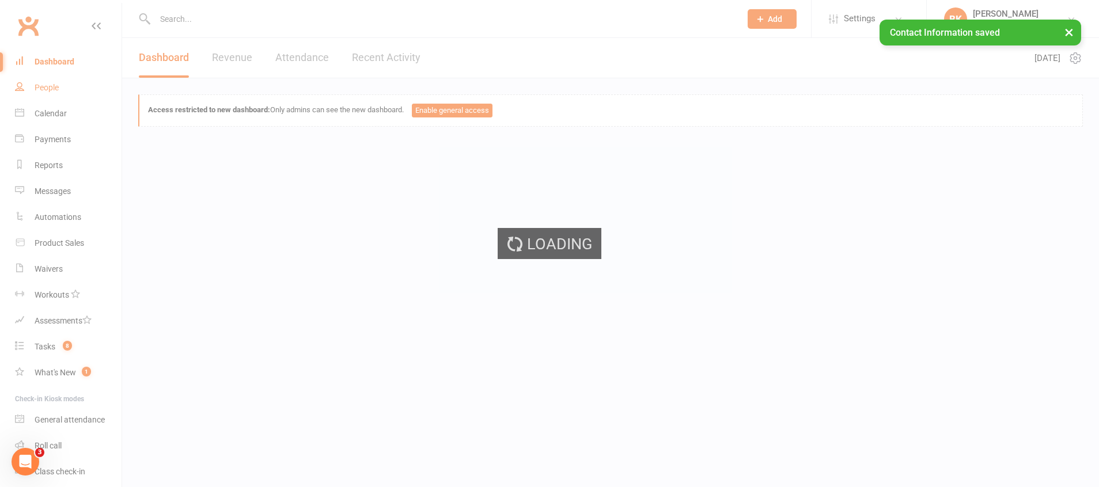
click at [46, 92] on div "People" at bounding box center [47, 87] width 24 height 9
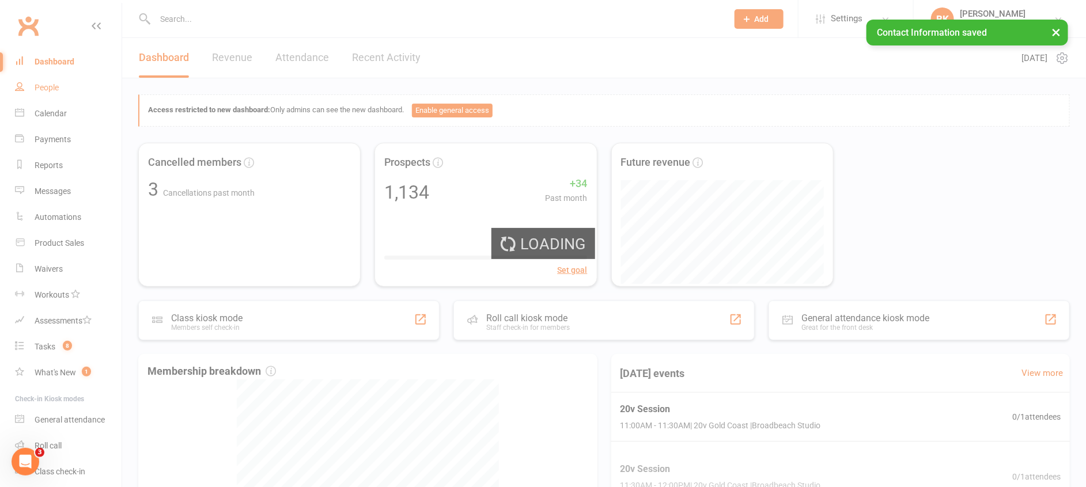
select select "100"
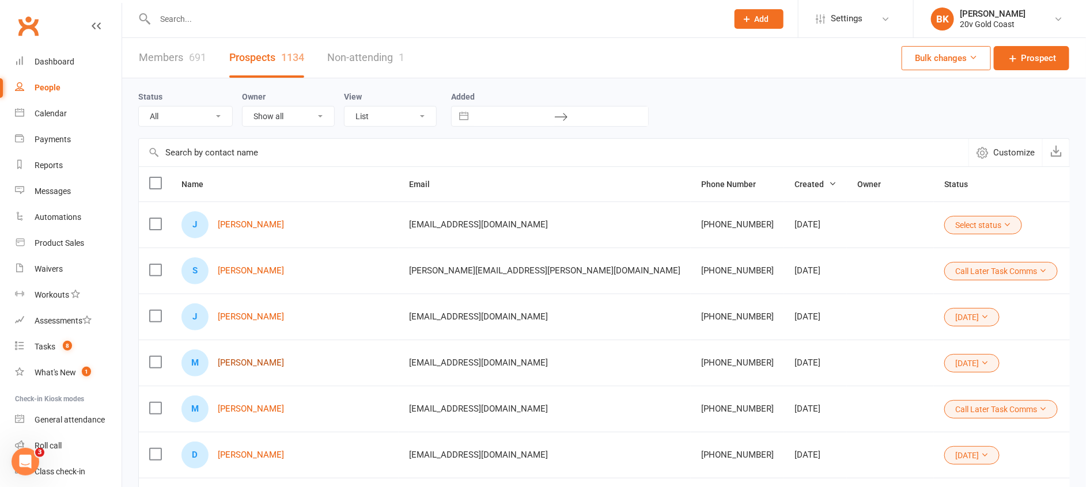
click at [275, 363] on link "[PERSON_NAME]" at bounding box center [251, 363] width 66 height 10
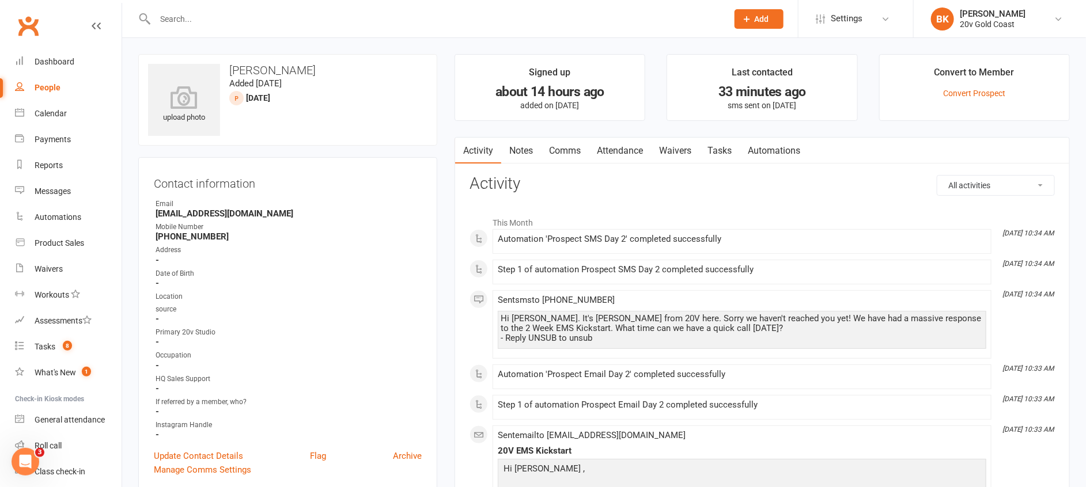
click at [534, 144] on link "Notes" at bounding box center [521, 151] width 40 height 27
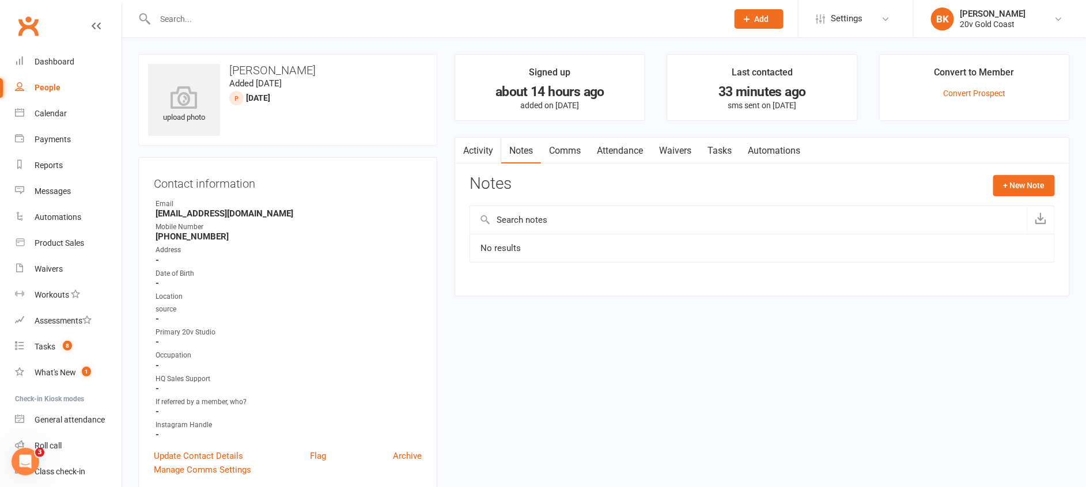
drag, startPoint x: 750, startPoint y: 154, endPoint x: 724, endPoint y: 152, distance: 26.0
click at [724, 152] on link "Tasks" at bounding box center [719, 151] width 40 height 27
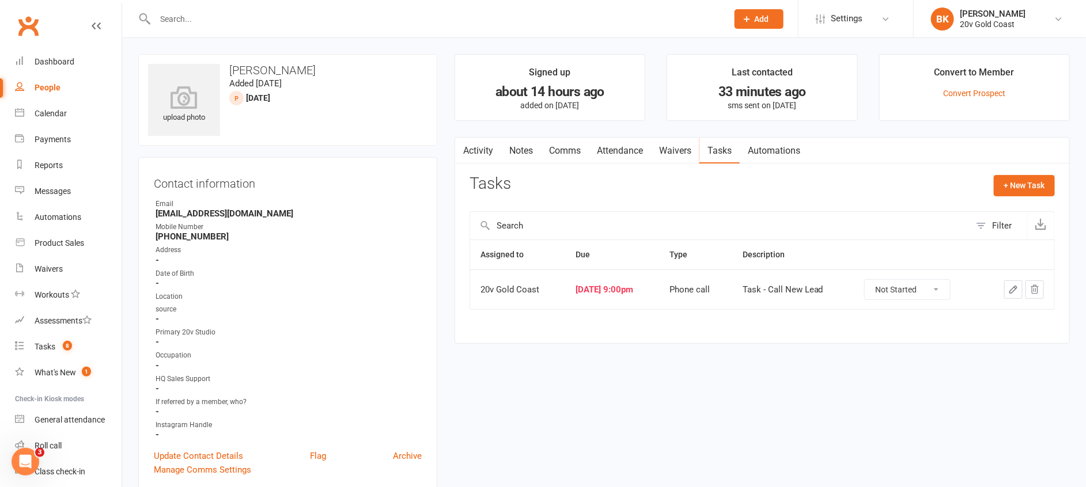
click at [471, 149] on link "Activity" at bounding box center [478, 151] width 46 height 27
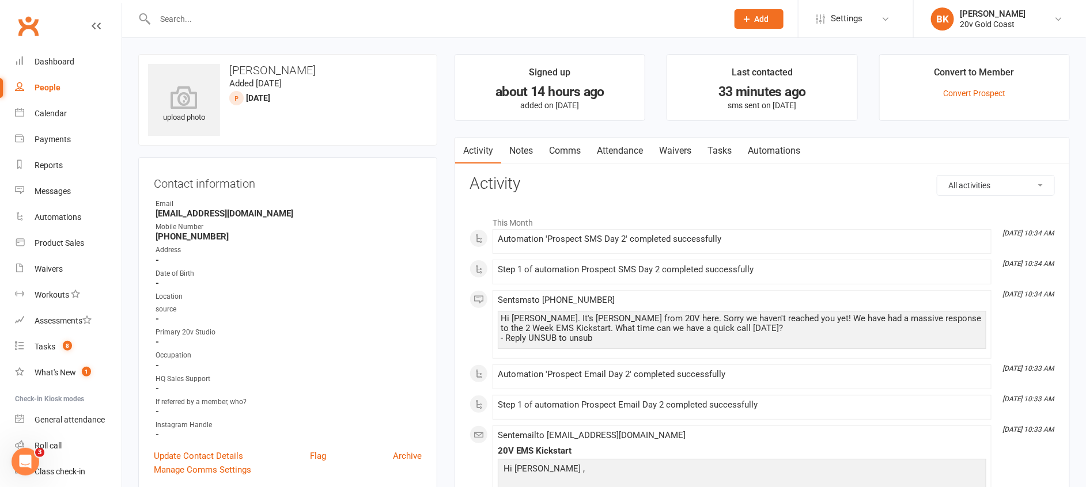
click at [519, 153] on link "Notes" at bounding box center [521, 151] width 40 height 27
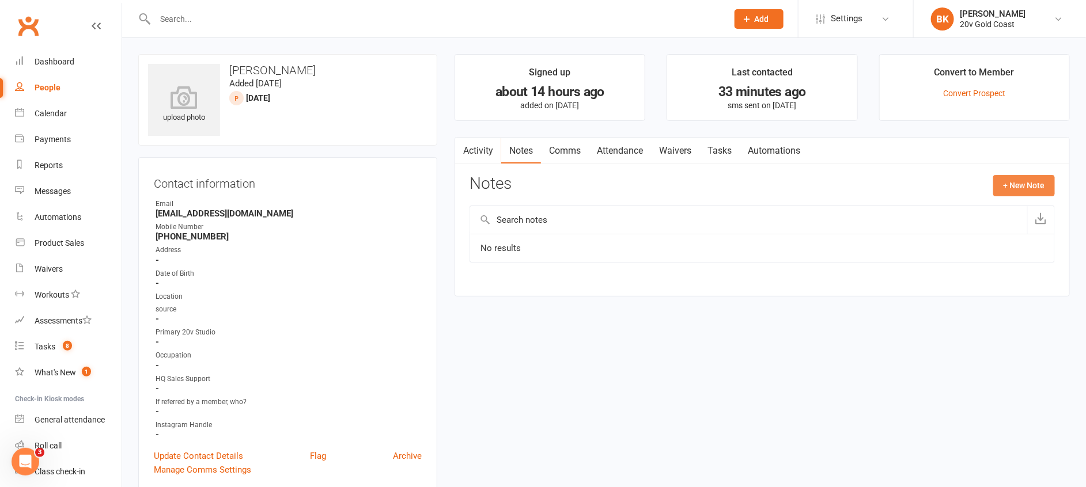
click at [1051, 187] on button "+ New Note" at bounding box center [1024, 185] width 62 height 21
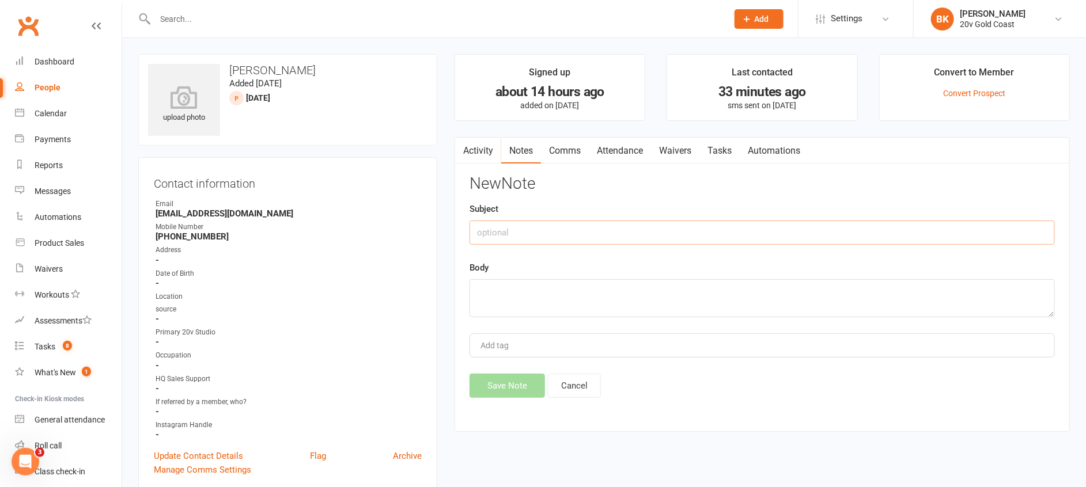
click at [774, 233] on input "text" at bounding box center [762, 233] width 585 height 24
type input "Called"
click at [739, 301] on textarea "To enrich screen reader interactions, please activate Accessibility in Grammarl…" at bounding box center [762, 298] width 585 height 38
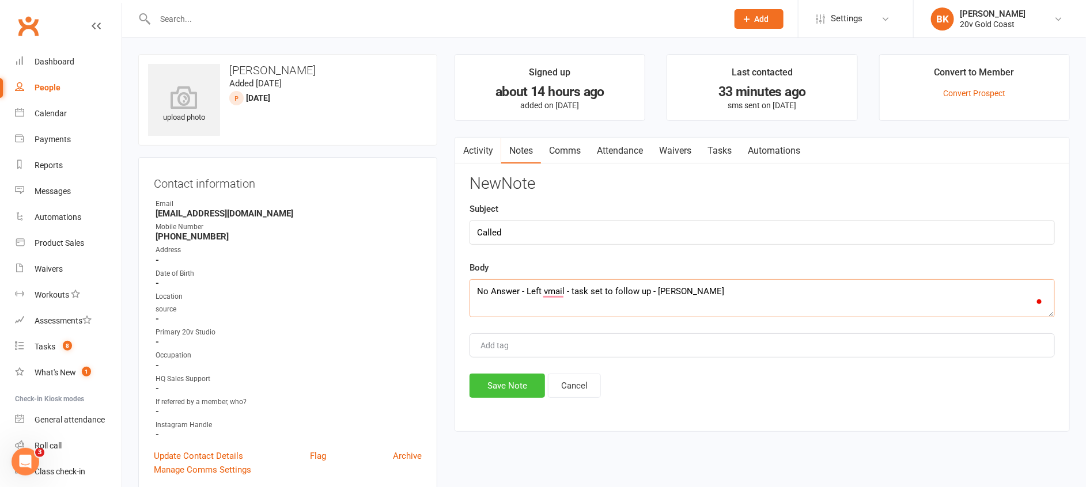
type textarea "No Answer - Left vmail - task set to follow up - Byron"
click at [510, 375] on button "Save Note" at bounding box center [507, 386] width 75 height 24
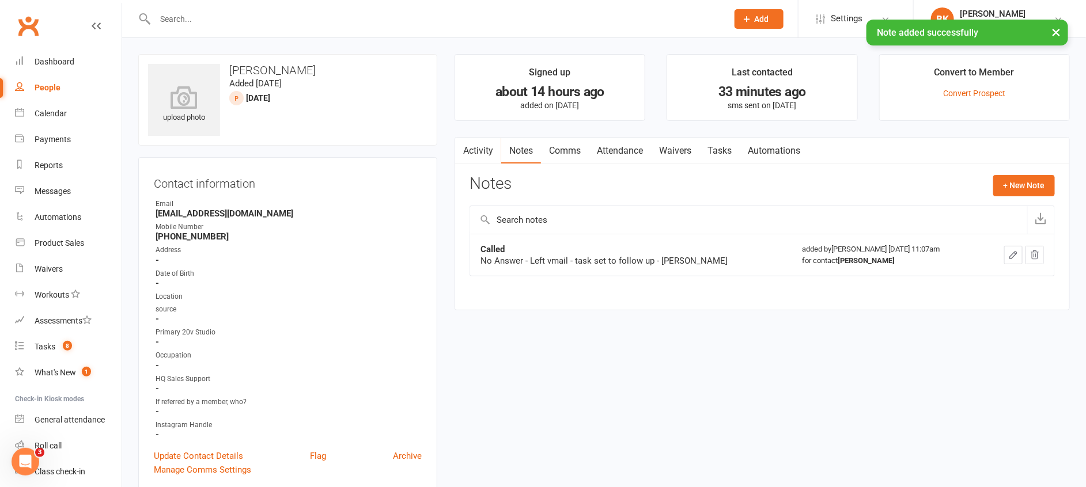
click at [702, 148] on link "Tasks" at bounding box center [719, 151] width 40 height 27
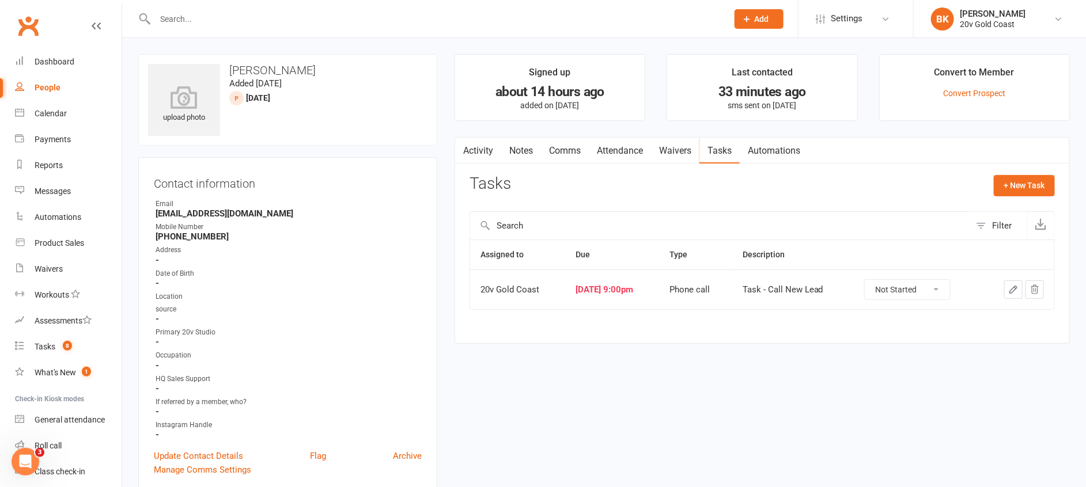
click at [918, 280] on select "Not Started In Progress Waiting Complete" at bounding box center [907, 290] width 85 height 20
click at [874, 280] on select "Not Started In Progress Waiting Complete" at bounding box center [907, 290] width 85 height 20
select select "unstarted"
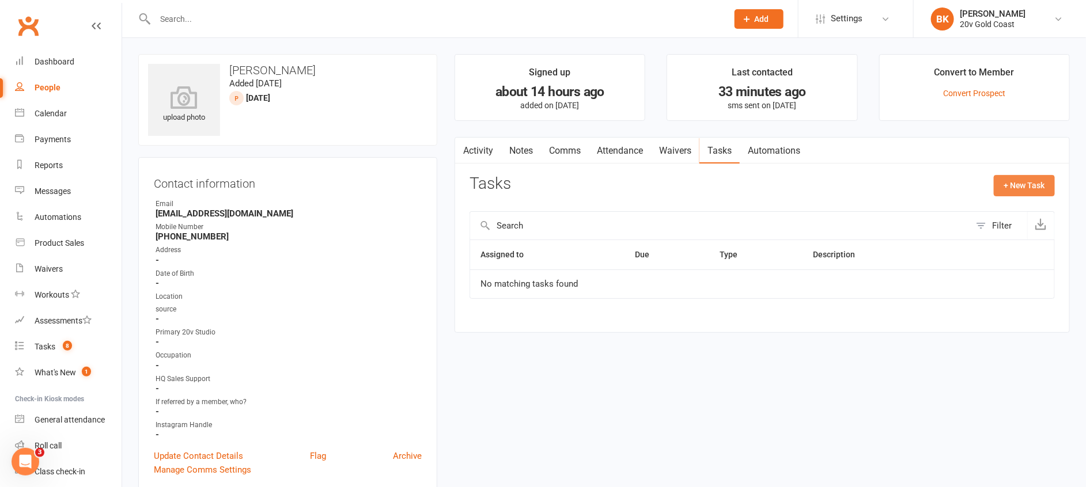
click at [1050, 182] on button "+ New Task" at bounding box center [1024, 185] width 61 height 21
select select "46005"
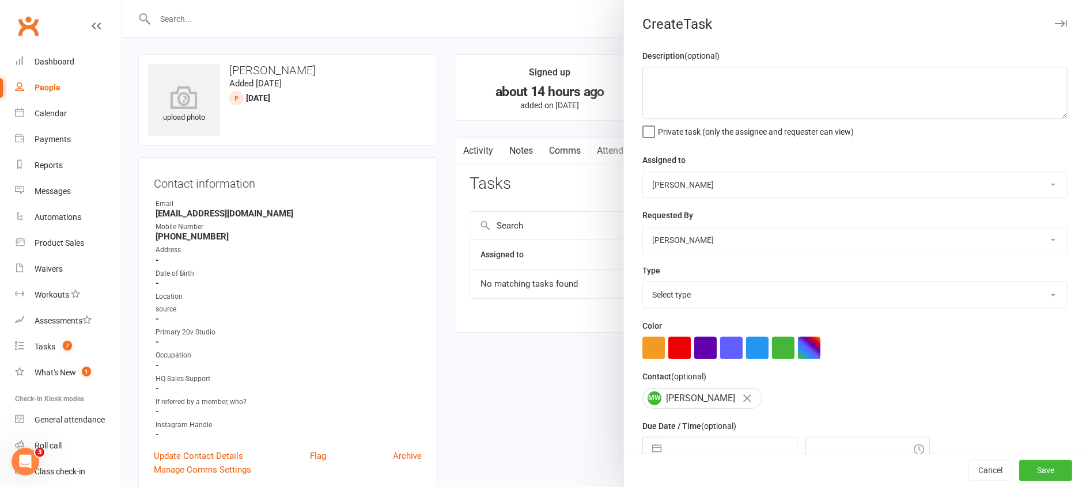
click at [714, 186] on select "Daniel Pearson Eds Rabelleza 20v Gold Coast 20v HQ Yu Wang Byron Kruger Graham …" at bounding box center [855, 184] width 424 height 25
select select "45734"
click at [643, 172] on select "Daniel Pearson Eds Rabelleza 20v Gold Coast 20v HQ Yu Wang Byron Kruger Graham …" at bounding box center [855, 184] width 424 height 25
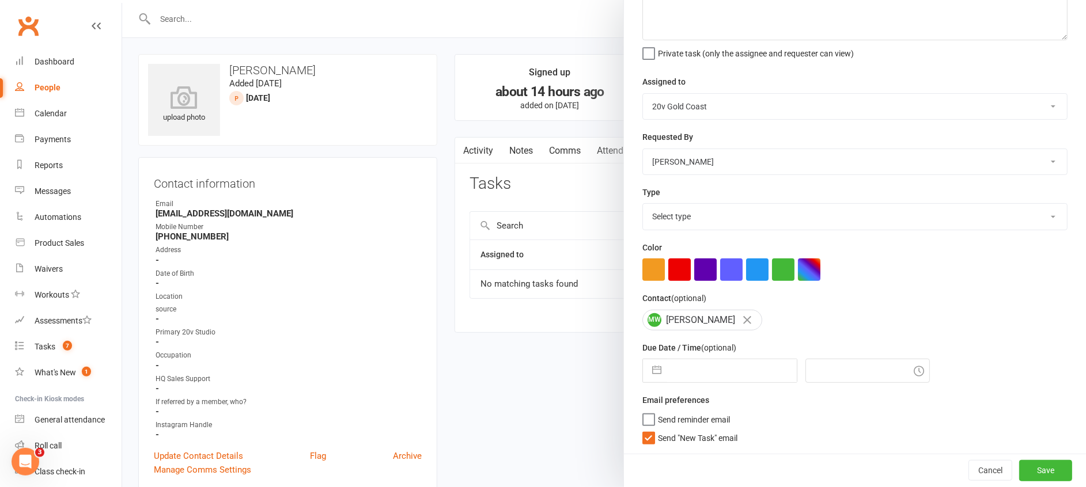
click at [679, 217] on select "Select type Call to confirm trial Cancel down Cancel down natasha and brent jam…" at bounding box center [855, 216] width 424 height 25
select select "24395"
click at [643, 204] on select "Select type Call to confirm trial Cancel down Cancel down natasha and brent jam…" at bounding box center [855, 216] width 424 height 25
click at [648, 373] on button "button" at bounding box center [656, 371] width 21 height 23
select select "7"
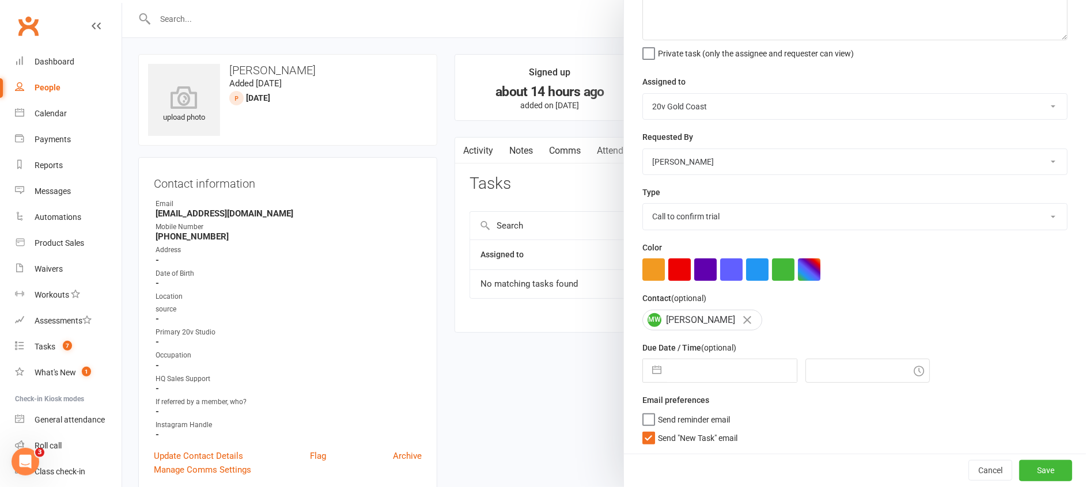
select select "2025"
select select "8"
select select "2025"
select select "9"
select select "2025"
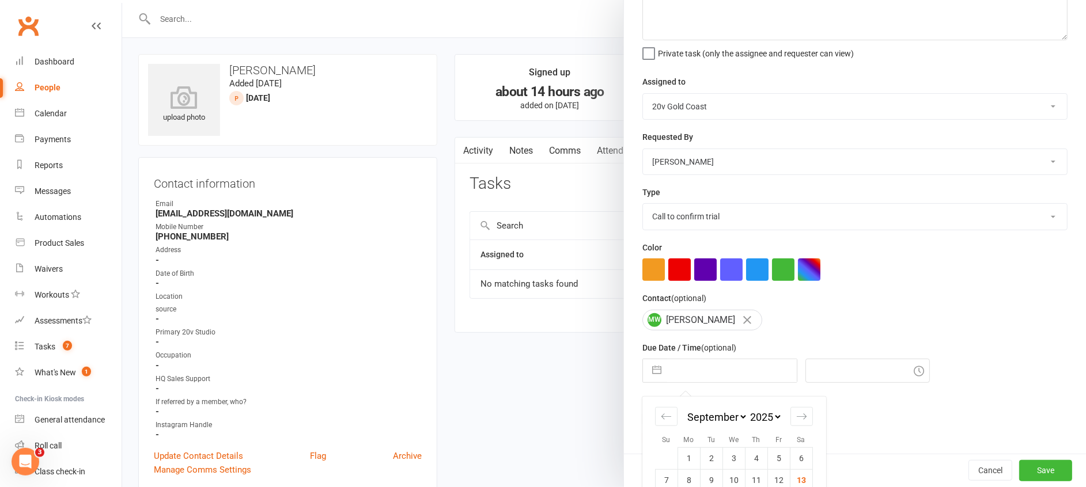
scroll to position [162, 0]
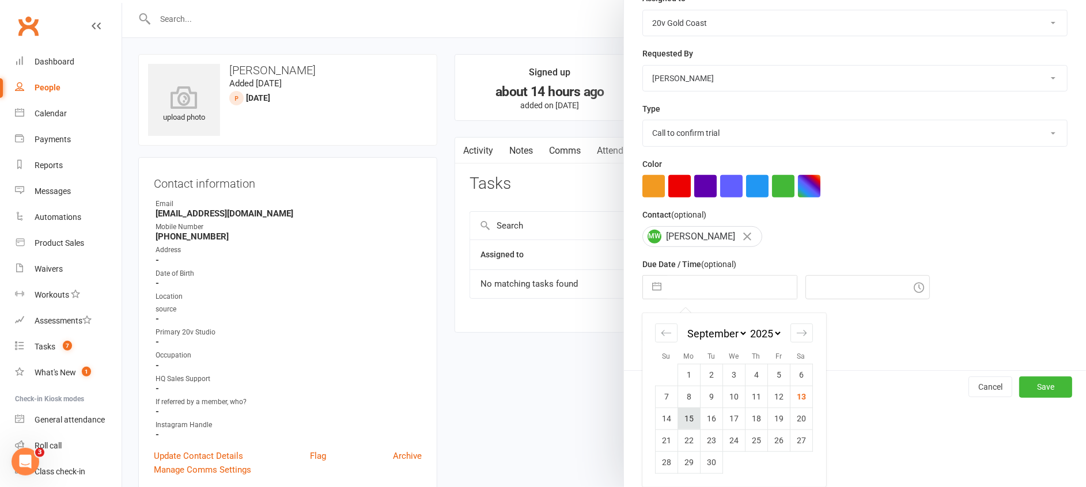
click at [686, 418] on td "15" at bounding box center [689, 419] width 22 height 22
type input "15 Sep 2025"
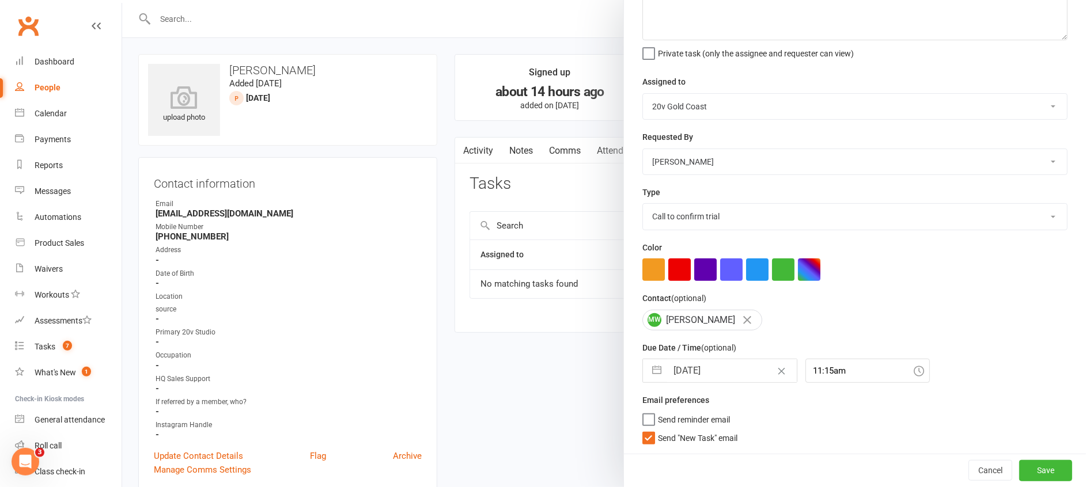
click at [715, 431] on span "Send "New Task" email" at bounding box center [698, 436] width 80 height 13
click at [715, 430] on input "Send "New Task" email" at bounding box center [689, 430] width 95 height 0
click at [841, 354] on div "Due Date / Time (optional) 15 Sep 2025 Navigate forward to interact with the ca…" at bounding box center [854, 362] width 425 height 42
click at [838, 354] on div "Due Date / Time (optional) 15 Sep 2025 Navigate forward to interact with the ca…" at bounding box center [854, 362] width 425 height 42
click at [827, 368] on input "11:15am" at bounding box center [868, 371] width 124 height 24
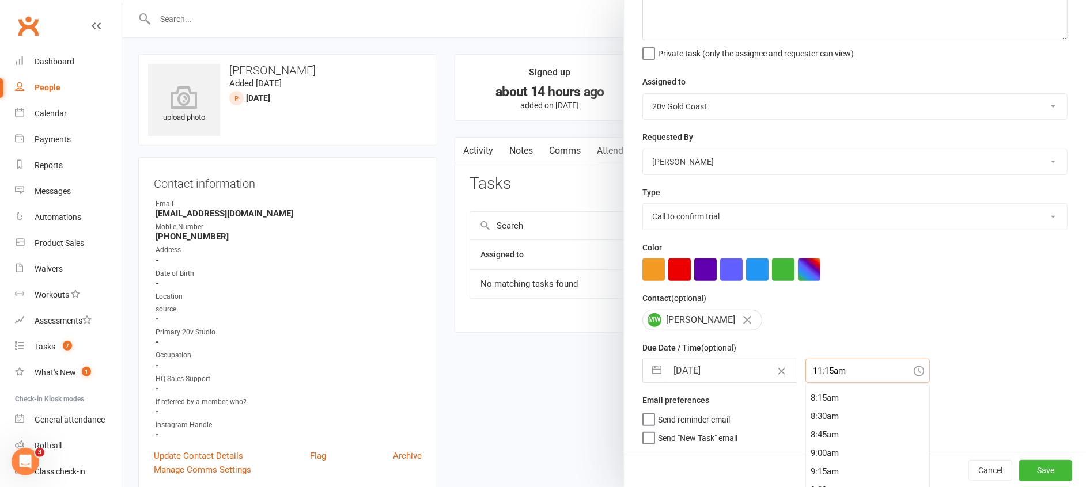
scroll to position [597, 0]
click at [808, 463] on div "9:00am" at bounding box center [867, 460] width 123 height 18
type input "9:00am"
click at [1019, 469] on button "Save" at bounding box center [1045, 470] width 53 height 21
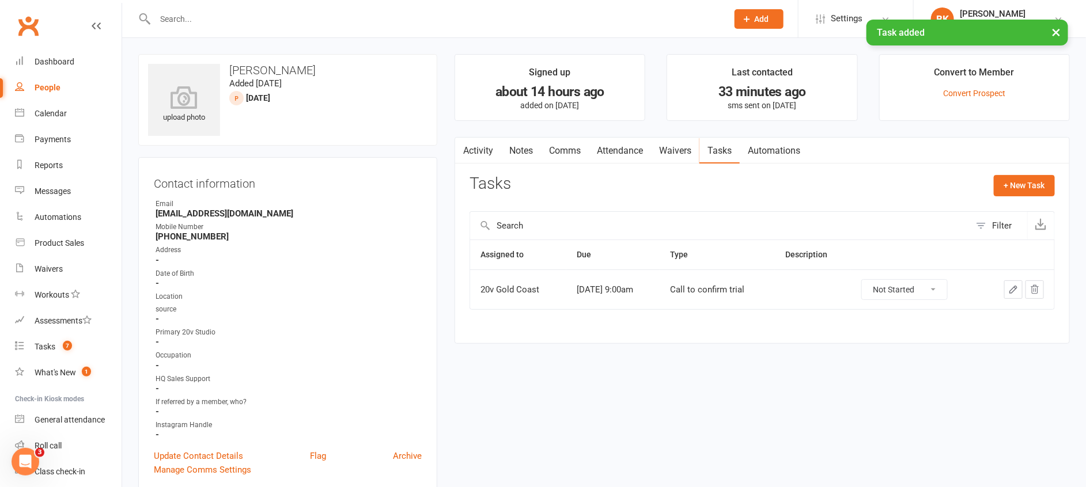
click at [53, 83] on div "People" at bounding box center [48, 87] width 26 height 9
select select "100"
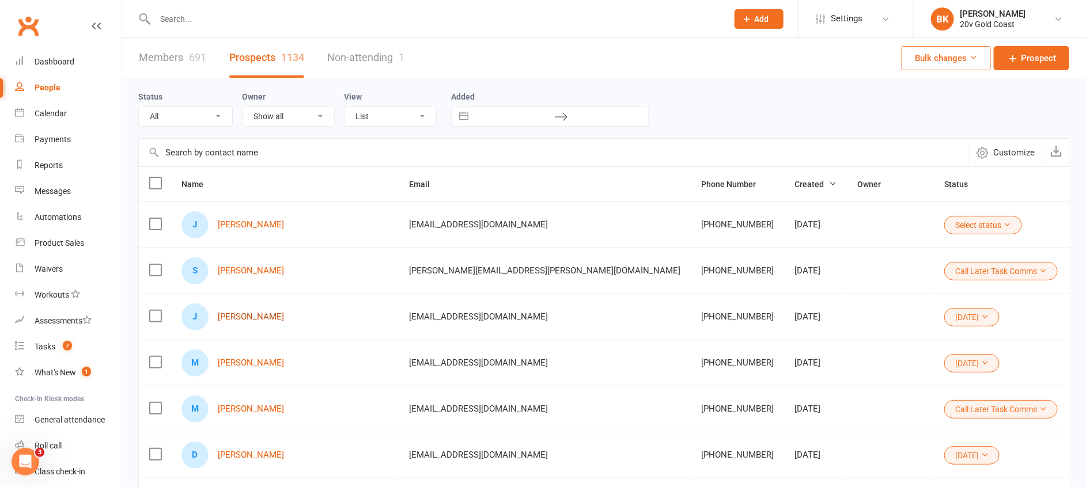
click at [256, 316] on link "Jenny Bielenberg" at bounding box center [251, 317] width 66 height 10
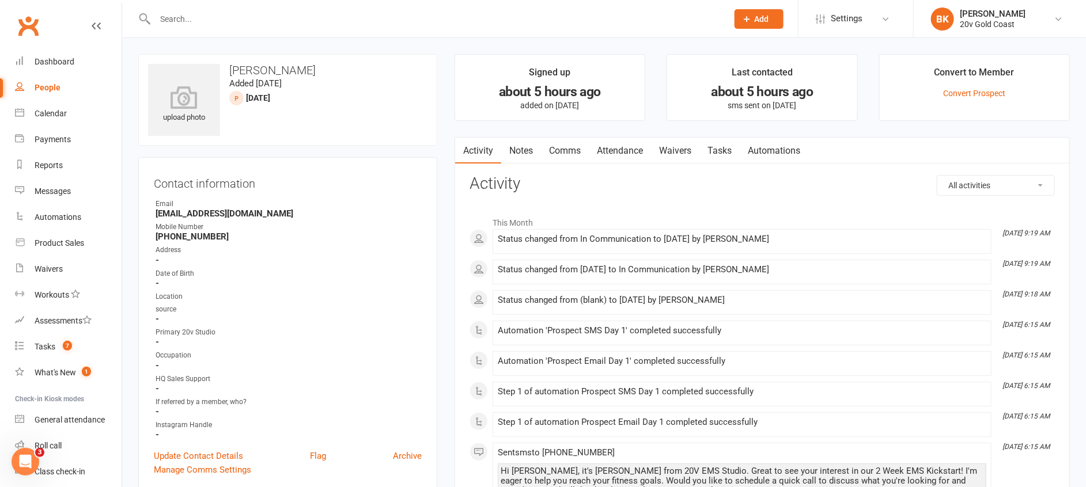
click at [530, 148] on link "Notes" at bounding box center [521, 151] width 40 height 27
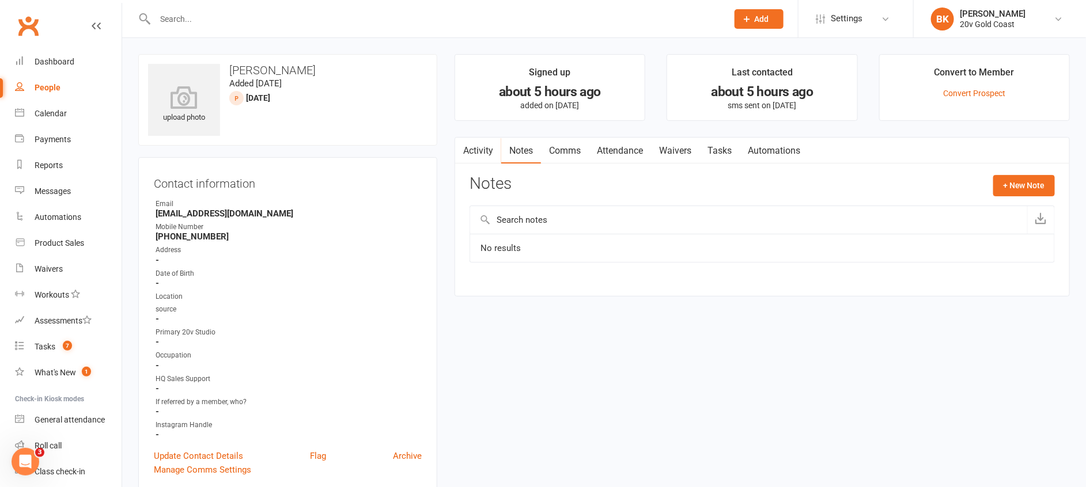
click at [714, 152] on link "Tasks" at bounding box center [719, 151] width 40 height 27
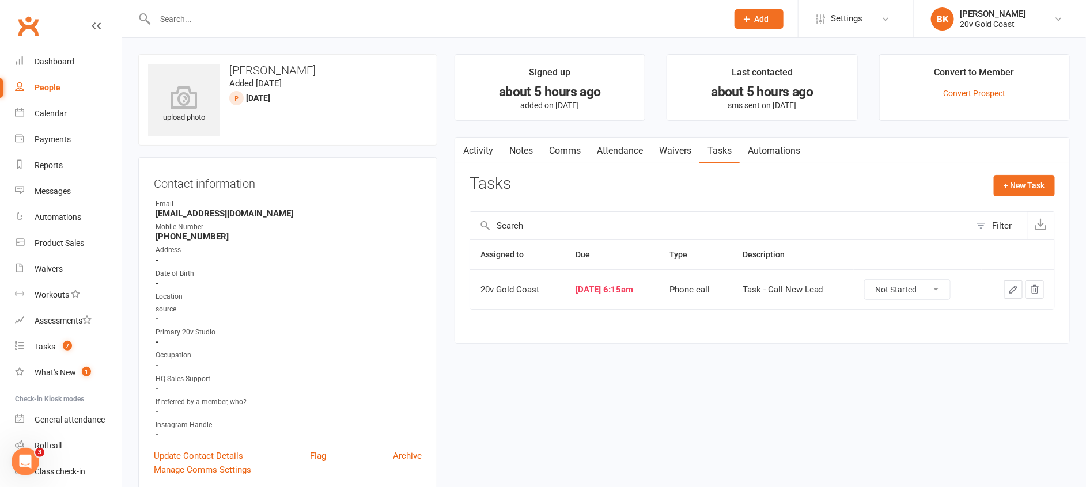
click at [482, 160] on link "Activity" at bounding box center [478, 151] width 46 height 27
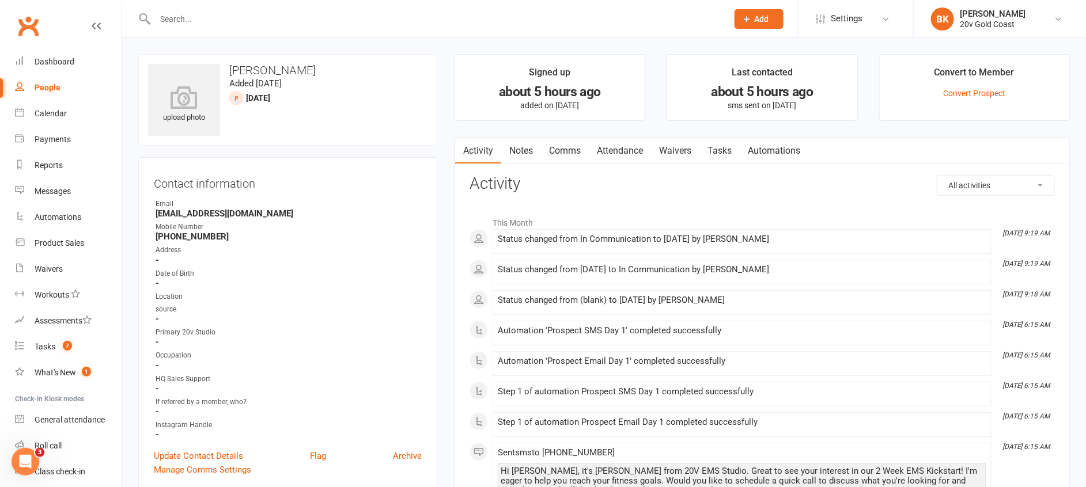
click at [535, 156] on link "Notes" at bounding box center [521, 151] width 40 height 27
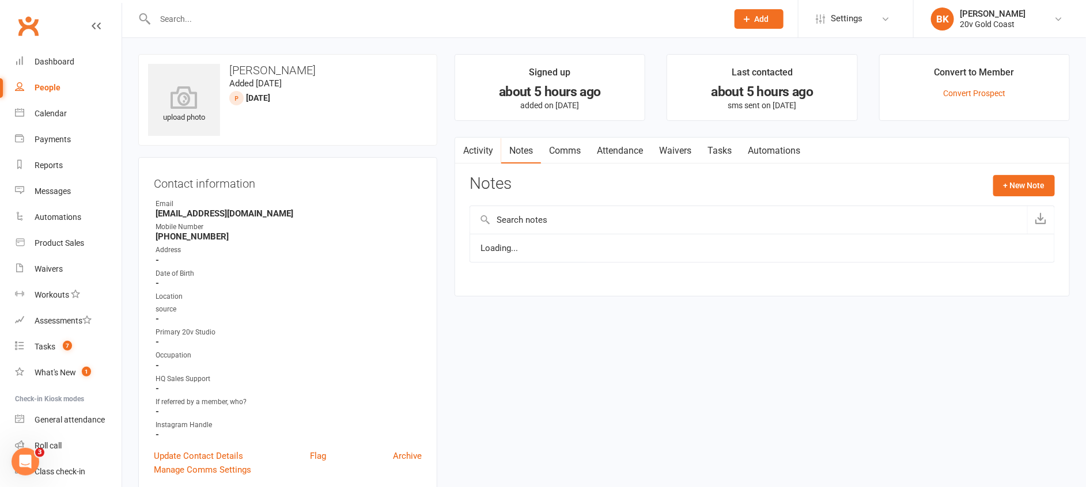
click at [481, 145] on link "Activity" at bounding box center [478, 151] width 46 height 27
click at [523, 149] on link "Notes" at bounding box center [521, 151] width 40 height 27
click at [1007, 184] on button "+ New Note" at bounding box center [1024, 185] width 62 height 21
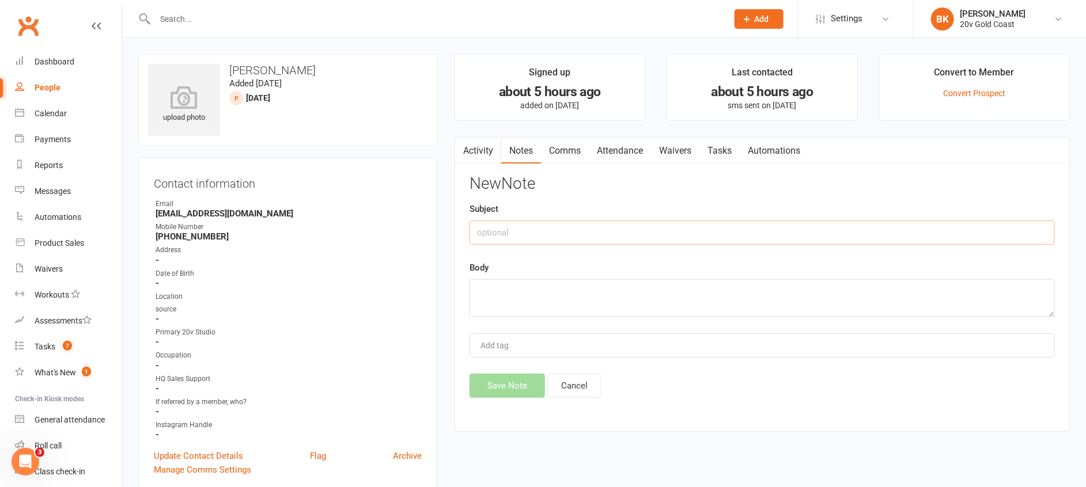
click at [762, 237] on input "text" at bounding box center [762, 233] width 585 height 24
type input "Called"
type textarea "Left Vmail - Task to follow up - Byron"
click at [498, 383] on button "Save Note" at bounding box center [507, 386] width 75 height 24
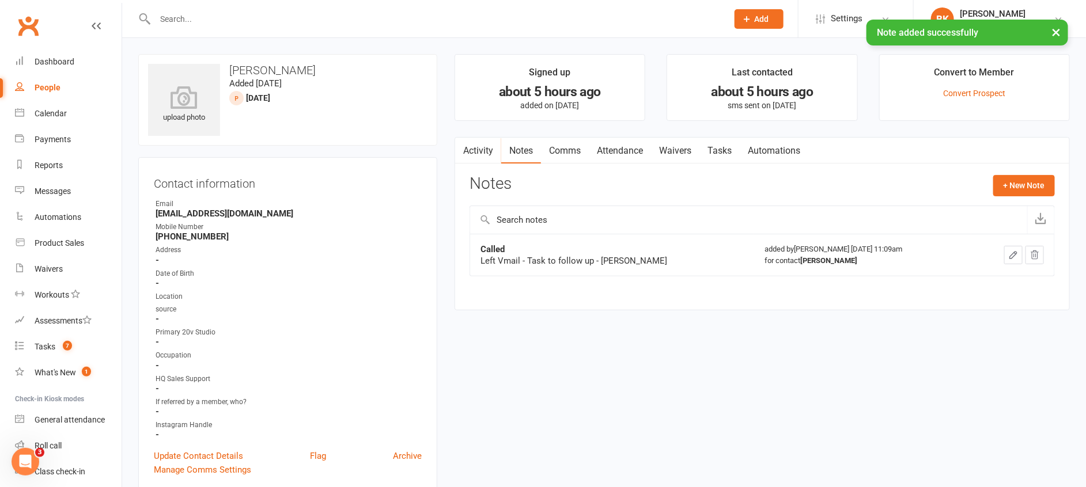
click at [477, 156] on link "Activity" at bounding box center [478, 151] width 46 height 27
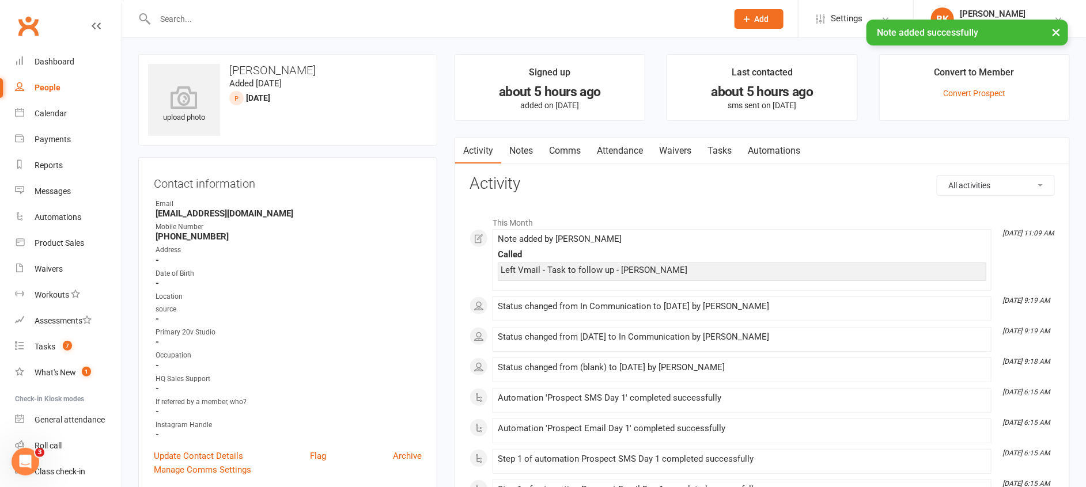
click at [740, 154] on link "Tasks" at bounding box center [719, 151] width 40 height 27
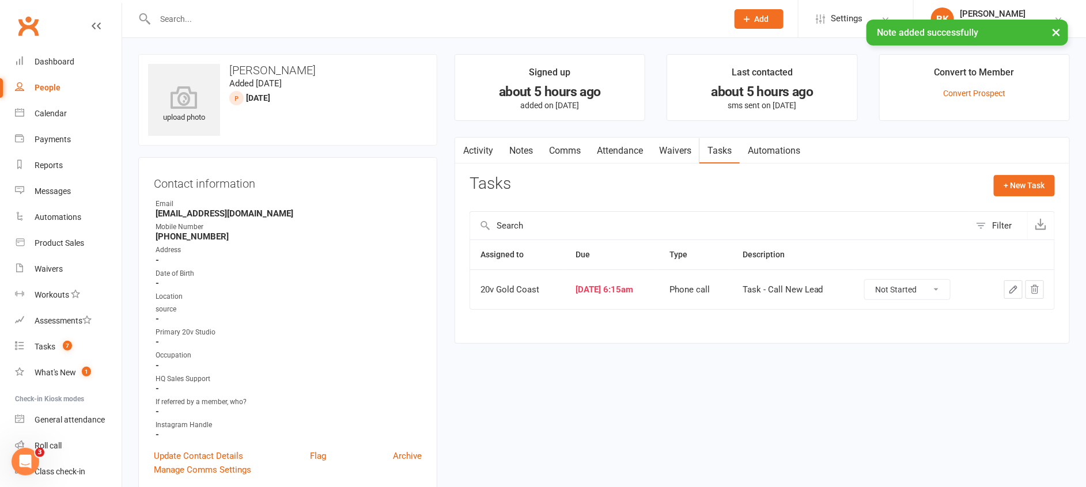
click at [930, 289] on select "Not Started In Progress Waiting Complete" at bounding box center [907, 290] width 85 height 20
click at [874, 280] on select "Not Started In Progress Waiting Complete" at bounding box center [907, 290] width 85 height 20
click at [933, 296] on select "Not Started In Progress Waiting Complete" at bounding box center [907, 290] width 85 height 20
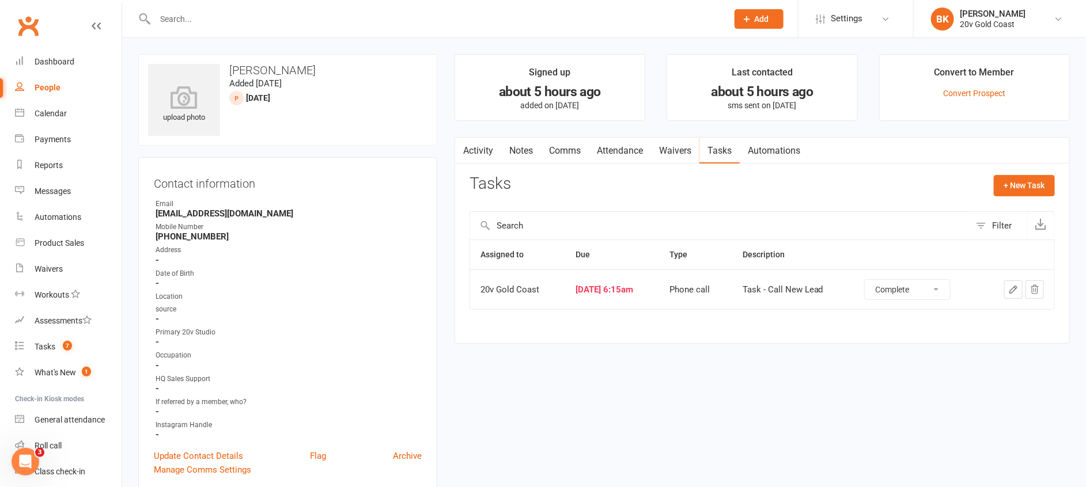
click at [874, 280] on select "Not Started In Progress Waiting Complete" at bounding box center [907, 290] width 85 height 20
select select "waiting"
click at [1030, 185] on button "+ New Task" at bounding box center [1024, 185] width 61 height 21
select select "46005"
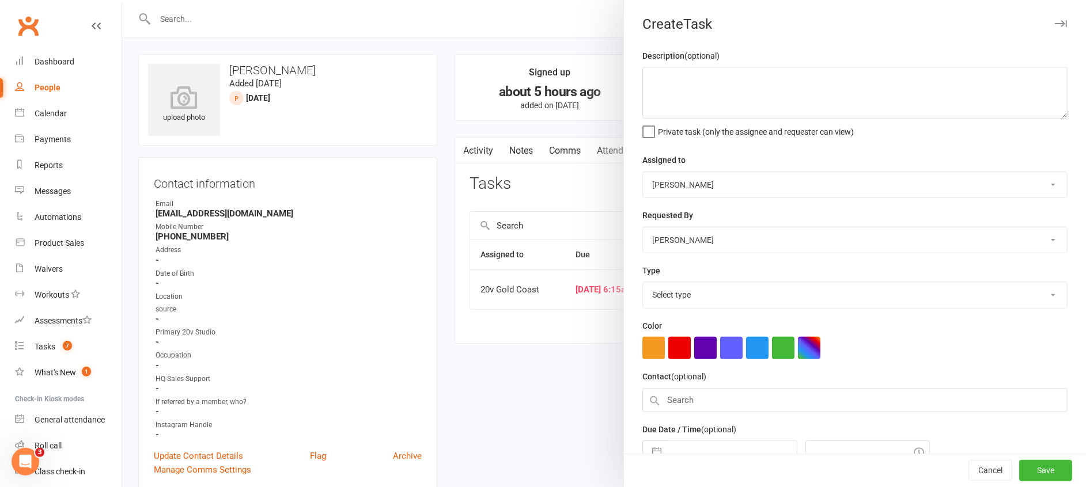
click at [679, 183] on select "Daniel Pearson Eds Rabelleza 20v Gold Coast 20v HQ Yu Wang Byron Kruger Graham …" at bounding box center [855, 184] width 424 height 25
select select "45734"
click at [643, 172] on select "Daniel Pearson Eds Rabelleza 20v Gold Coast 20v HQ Yu Wang Byron Kruger Graham …" at bounding box center [855, 184] width 424 height 25
click at [683, 301] on select "Select type" at bounding box center [855, 294] width 424 height 25
click at [888, 362] on div "Description (optional) Private task (only the assignee and requester can view) …" at bounding box center [855, 292] width 462 height 487
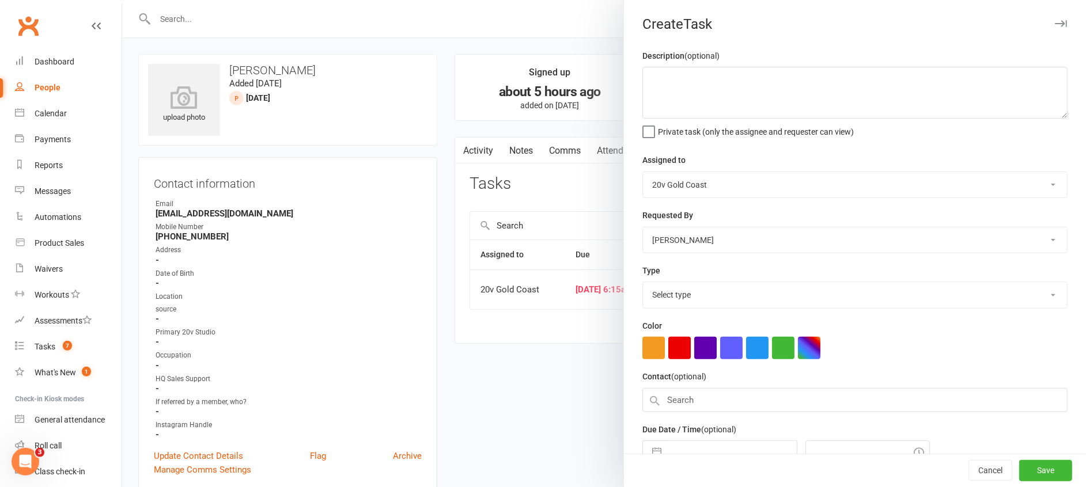
click at [667, 291] on select "Select type" at bounding box center [855, 294] width 424 height 25
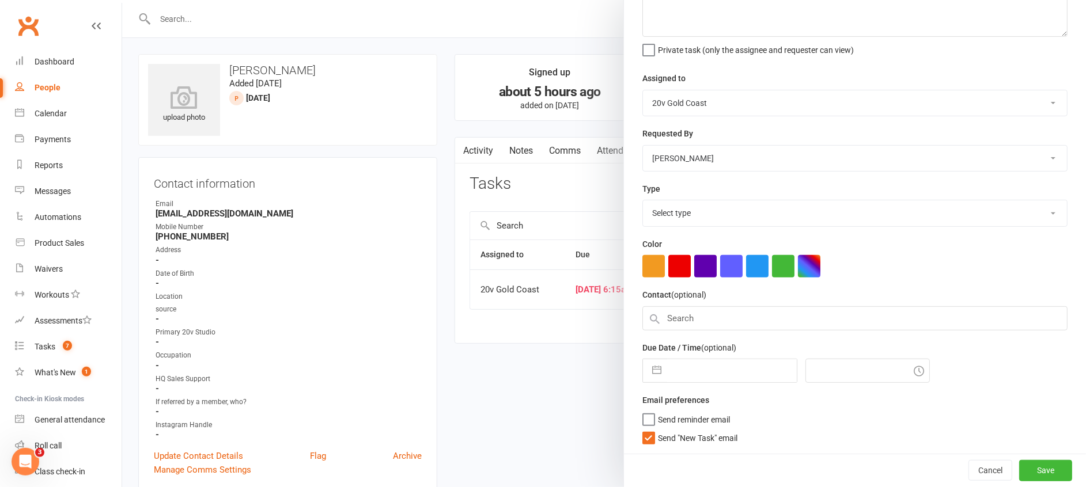
click at [668, 216] on select "Select type" at bounding box center [855, 213] width 424 height 25
click at [650, 368] on button "button" at bounding box center [656, 371] width 21 height 23
select select "7"
select select "2025"
select select "8"
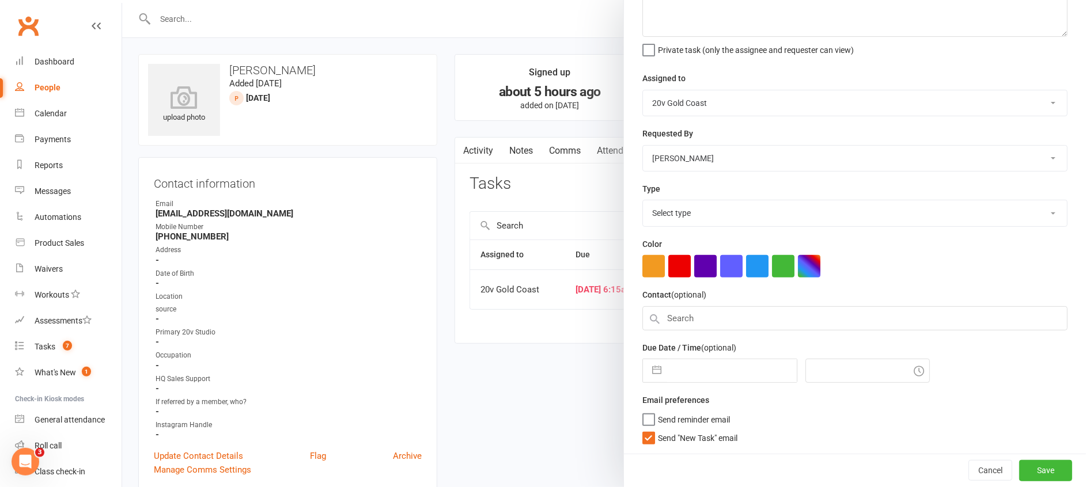
select select "2025"
select select "9"
select select "2025"
click at [650, 368] on button "button" at bounding box center [656, 371] width 21 height 23
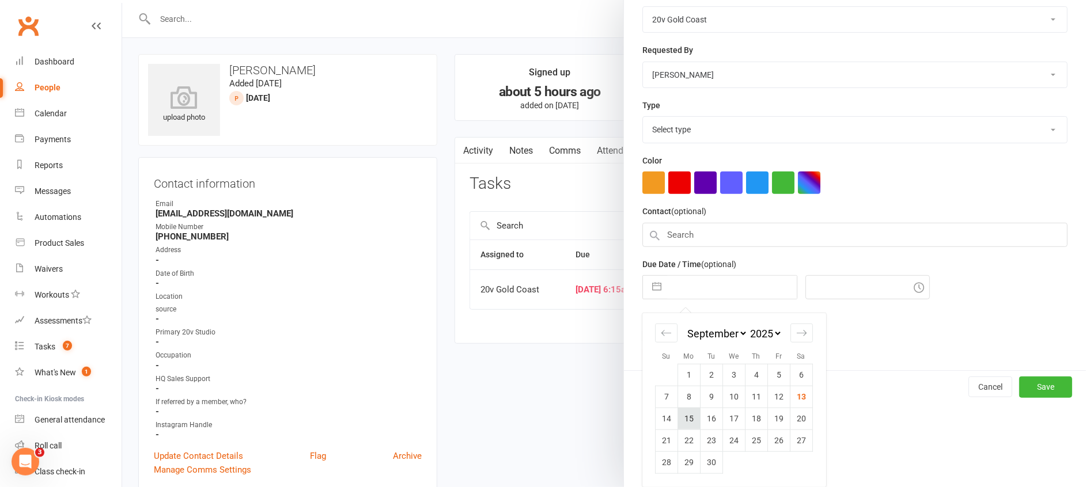
click at [689, 420] on td "15" at bounding box center [689, 419] width 22 height 22
type input "15 Sep 2025"
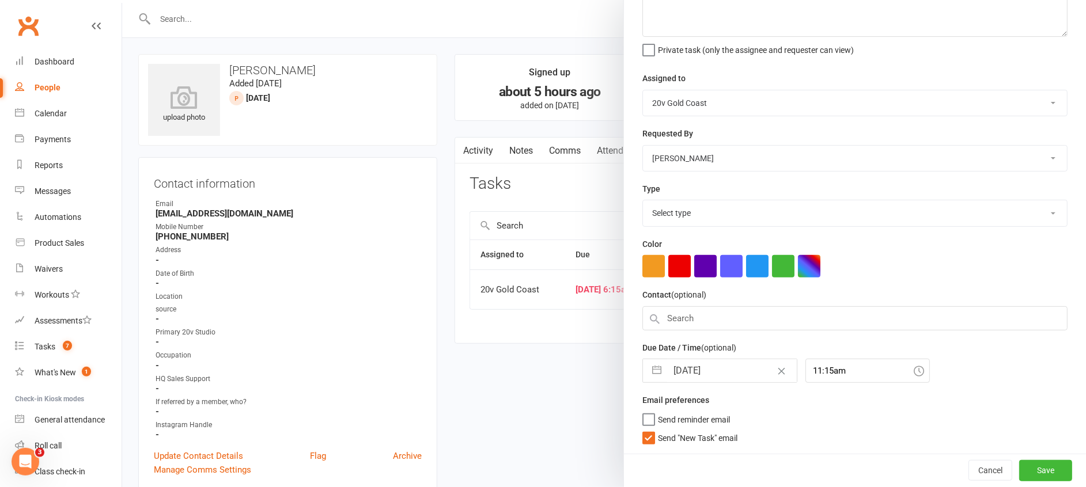
scroll to position [82, 0]
click at [718, 445] on div "Description (optional) Private task (only the assignee and requester can view) …" at bounding box center [855, 210] width 462 height 487
click at [712, 438] on span "Send "New Task" email" at bounding box center [698, 436] width 80 height 13
click at [712, 430] on input "Send "New Task" email" at bounding box center [689, 430] width 95 height 0
click at [821, 366] on input "11:15am" at bounding box center [868, 371] width 124 height 24
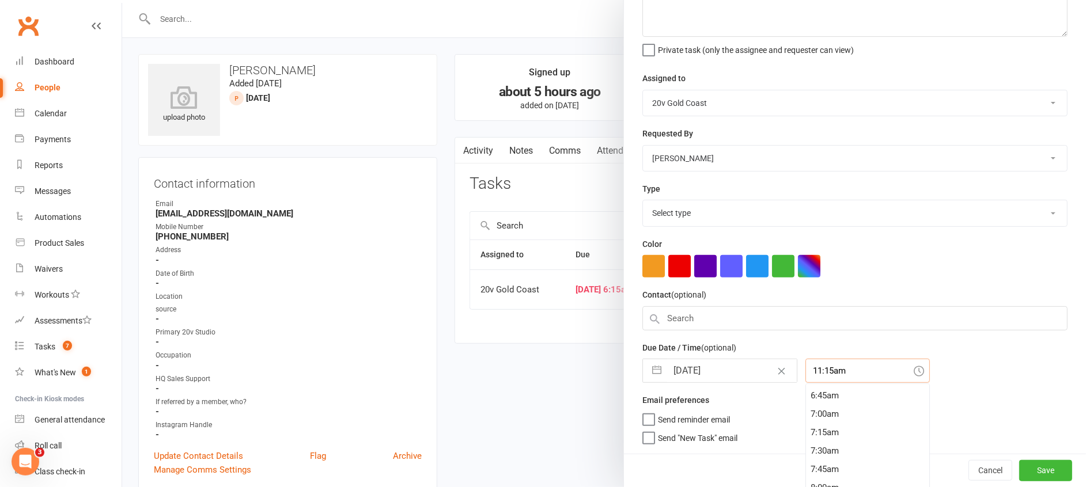
scroll to position [602, 0]
click at [810, 449] on div "9:00am" at bounding box center [867, 455] width 123 height 18
type input "9:00am"
click at [712, 222] on select "Select type" at bounding box center [855, 213] width 424 height 25
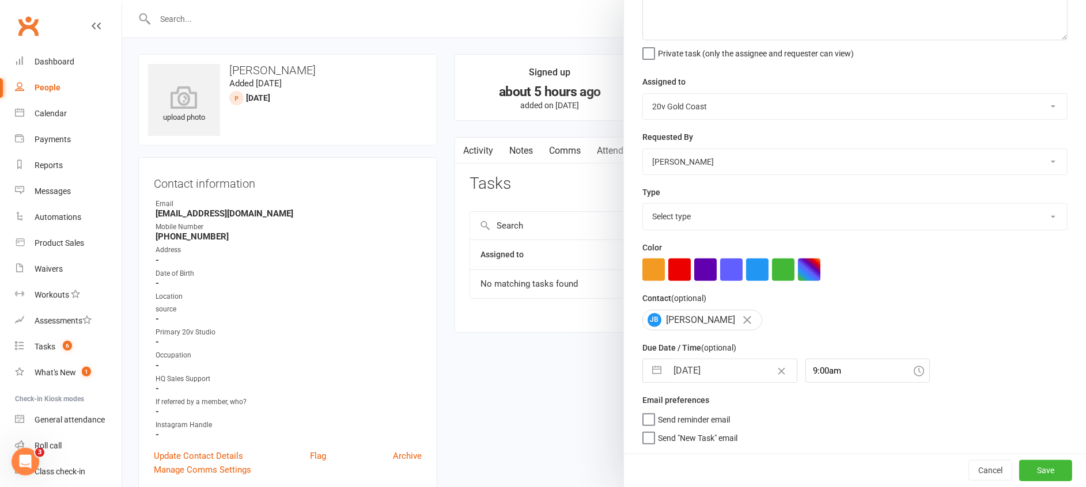
select select "24395"
click at [643, 204] on select "Select type Call to confirm trial Cancel down Cancel down natasha and brent jam…" at bounding box center [855, 216] width 424 height 25
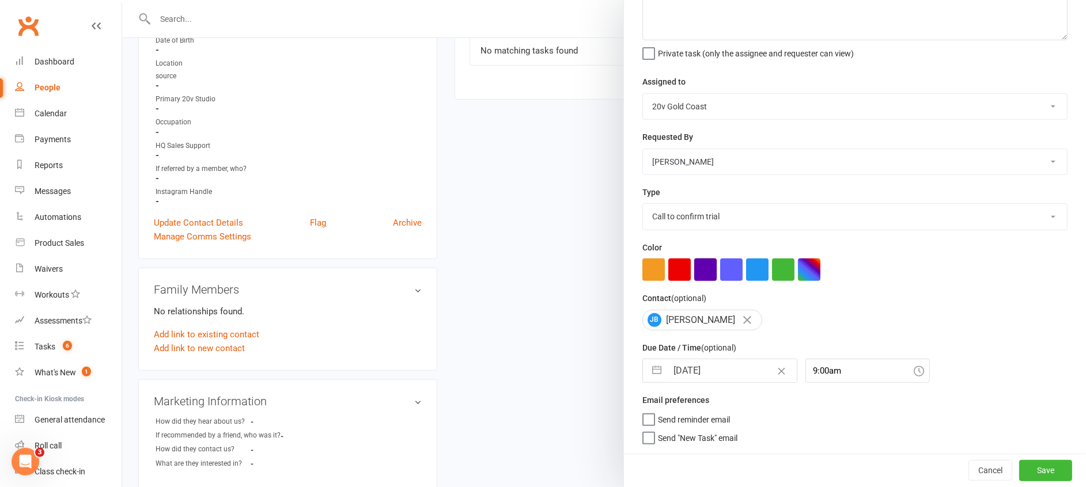
scroll to position [0, 0]
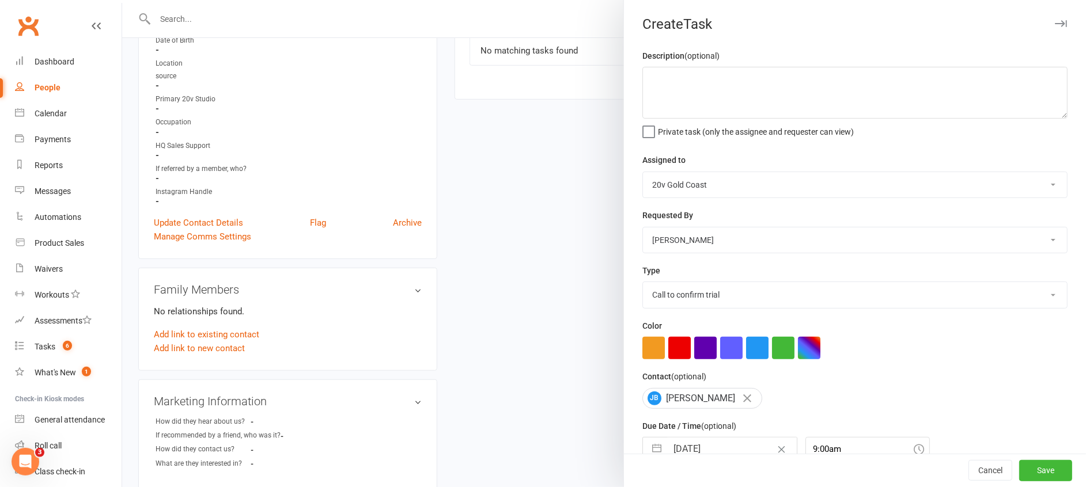
click at [1047, 472] on div "Cancel Save" at bounding box center [855, 471] width 462 height 33
click at [1032, 470] on button "Save" at bounding box center [1045, 471] width 53 height 21
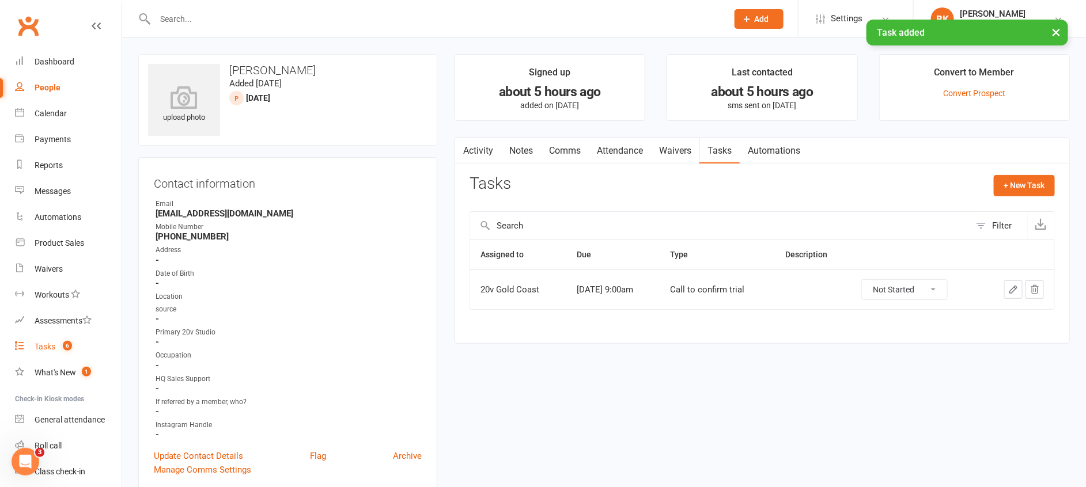
click at [52, 339] on link "Tasks 6" at bounding box center [68, 347] width 107 height 26
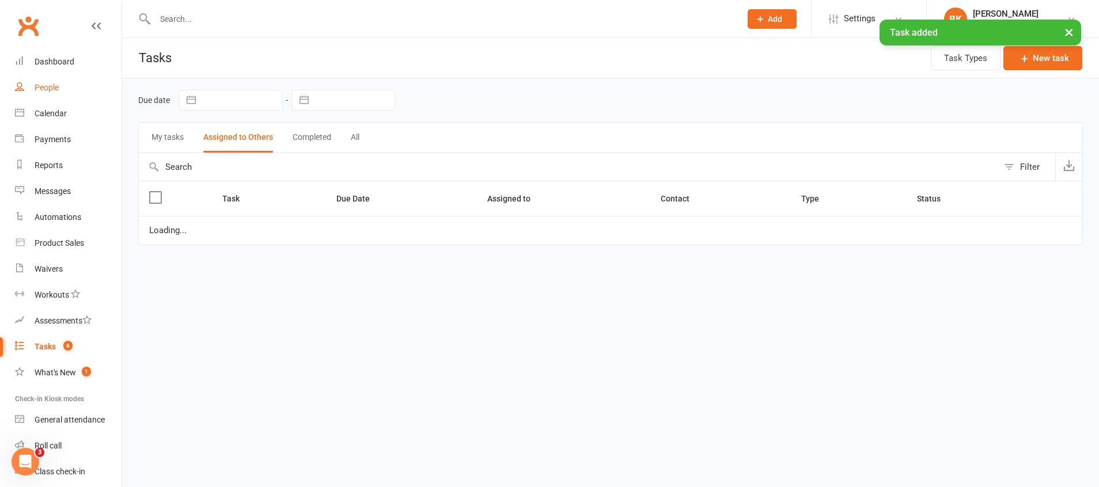
click at [43, 96] on link "People" at bounding box center [68, 88] width 107 height 26
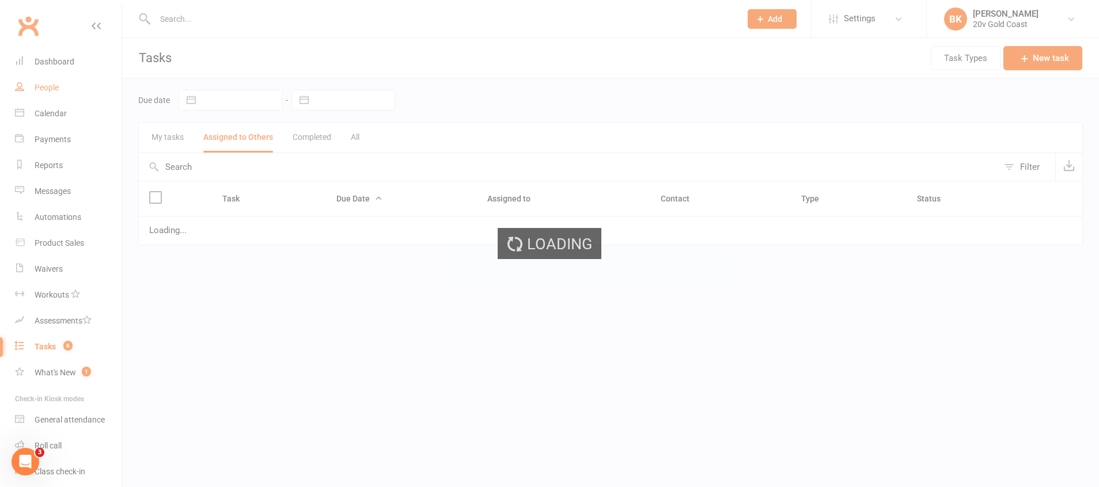
select select "100"
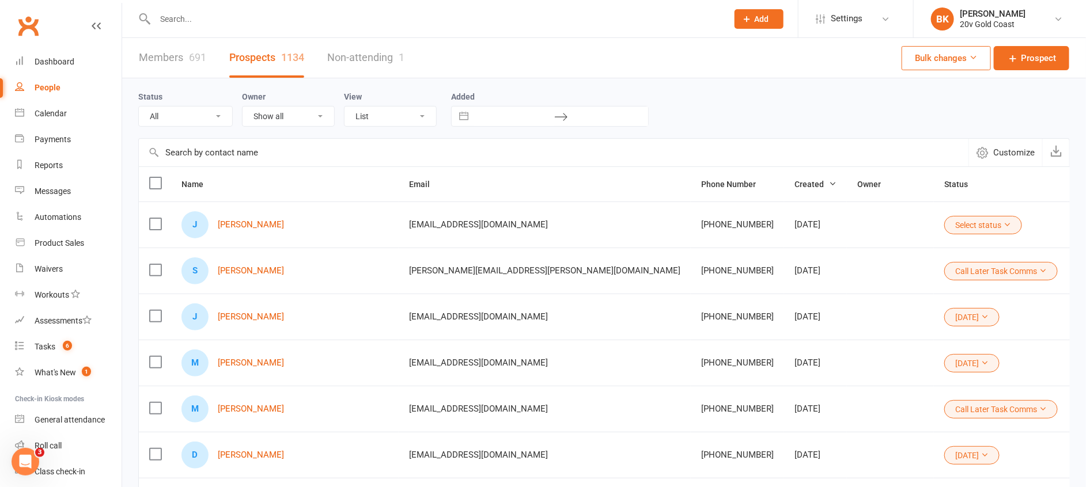
click at [726, 107] on div "Status All (No status set) (Invalid status) Parachute Referrals In Communicatio…" at bounding box center [604, 108] width 932 height 37
click at [237, 269] on link "[PERSON_NAME]" at bounding box center [251, 271] width 66 height 10
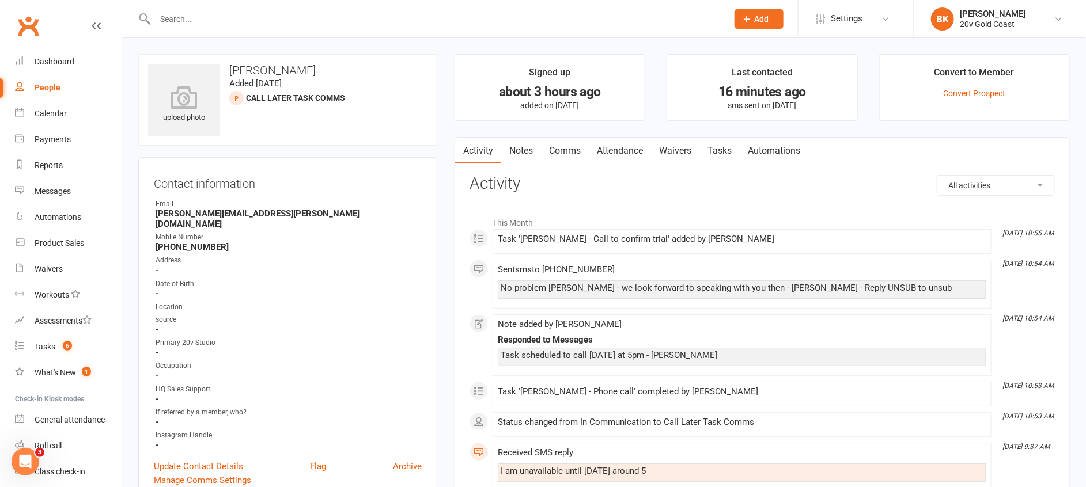
click at [720, 153] on link "Tasks" at bounding box center [719, 151] width 40 height 27
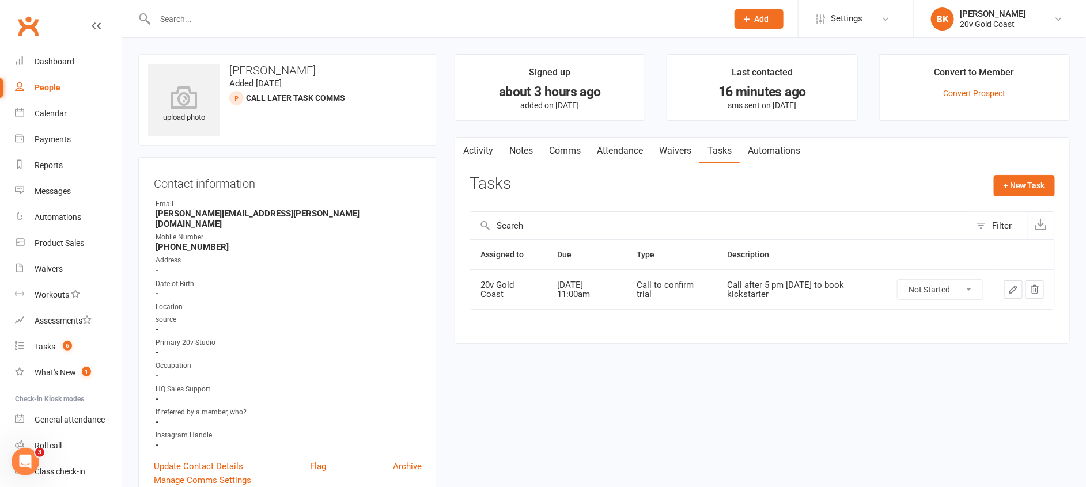
click at [535, 151] on link "Notes" at bounding box center [521, 151] width 40 height 27
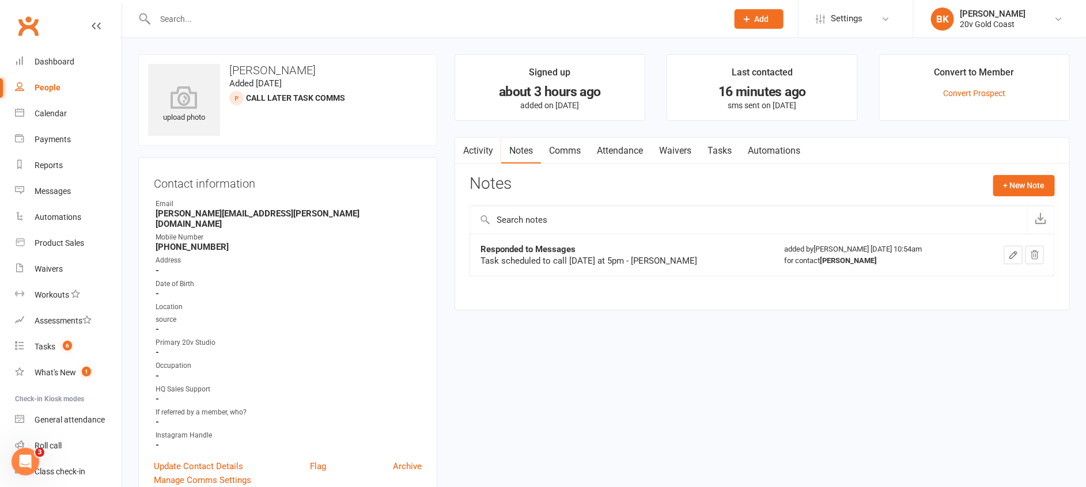
click at [44, 93] on link "People" at bounding box center [68, 88] width 107 height 26
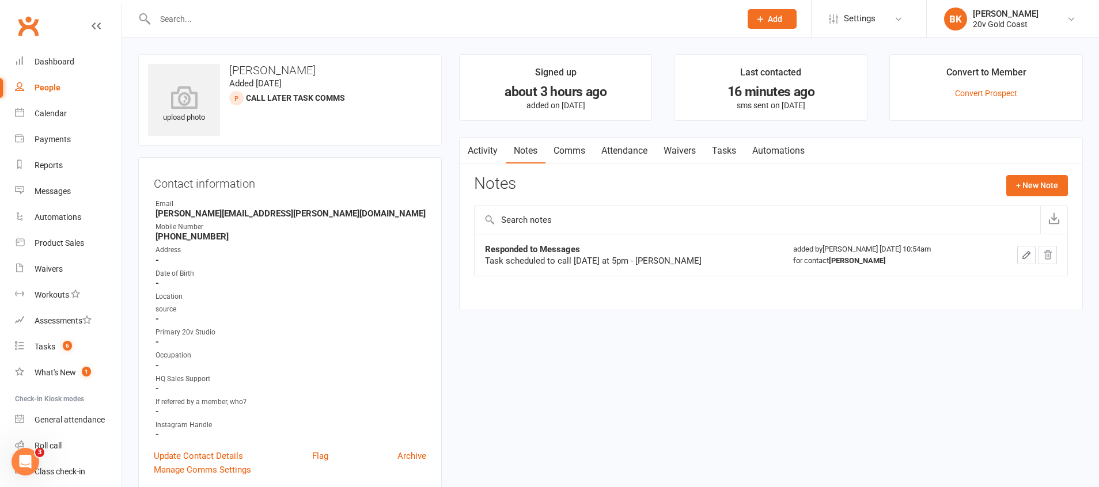
select select "100"
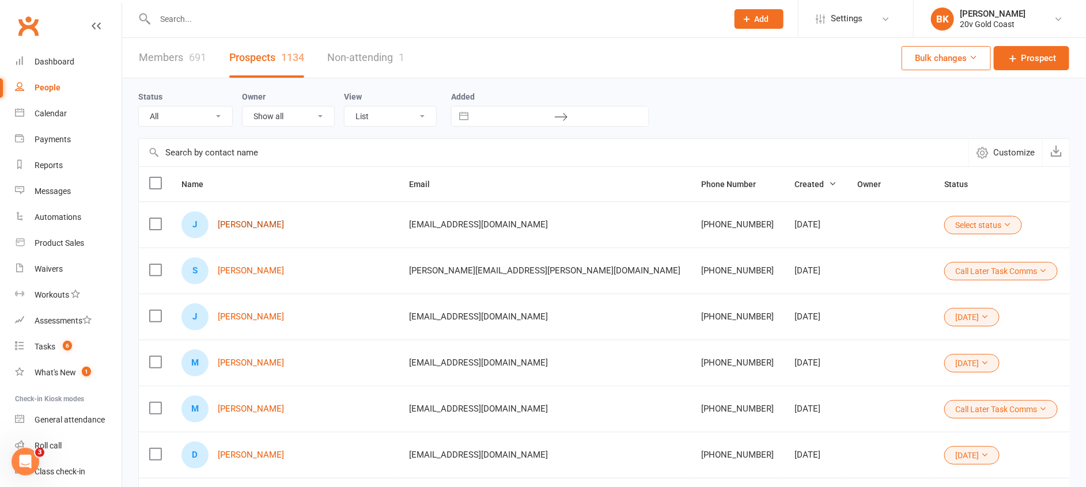
click at [254, 223] on link "Jade Twigger" at bounding box center [251, 225] width 66 height 10
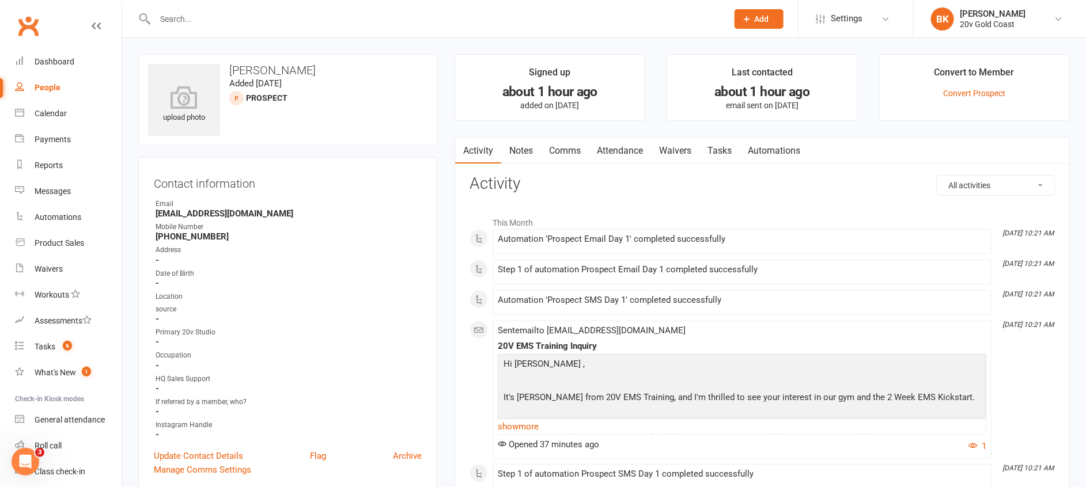
click at [525, 152] on link "Notes" at bounding box center [521, 151] width 40 height 27
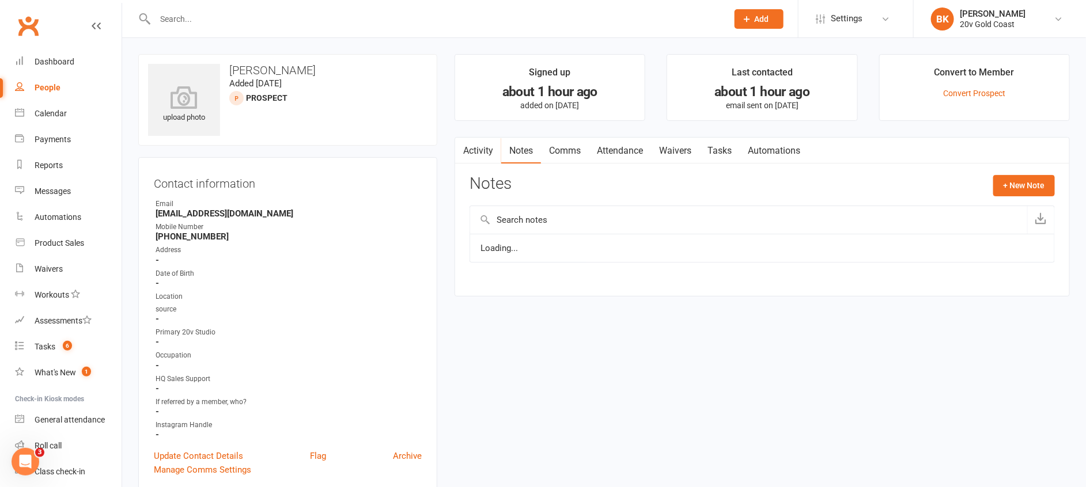
click at [721, 145] on link "Tasks" at bounding box center [719, 151] width 40 height 27
click at [477, 145] on link "Activity" at bounding box center [478, 151] width 46 height 27
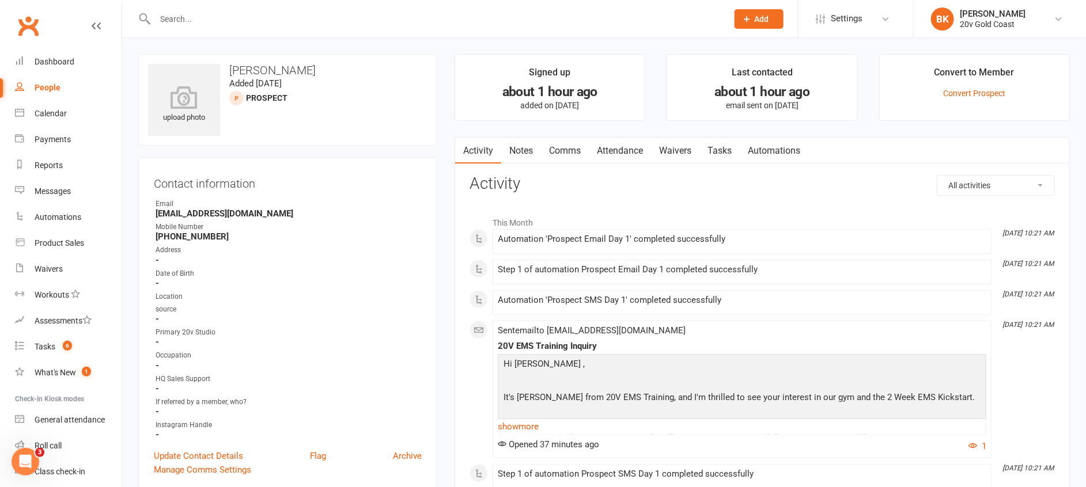
click at [426, 177] on div "Contact information Owner Email queensland@anglelinemarking.com.au Mobile Numbe…" at bounding box center [287, 324] width 299 height 335
click at [508, 156] on link "Notes" at bounding box center [521, 151] width 40 height 27
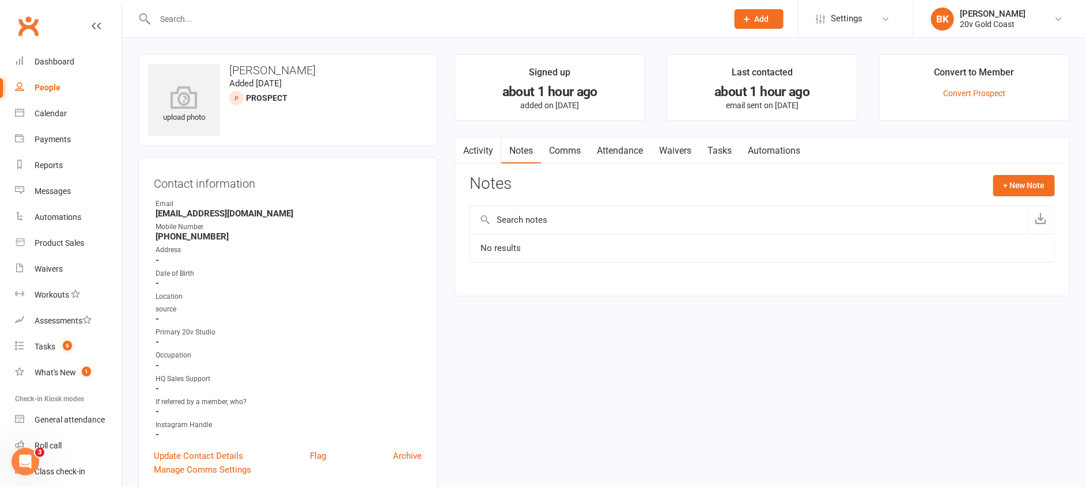
click at [488, 154] on link "Activity" at bounding box center [478, 151] width 46 height 27
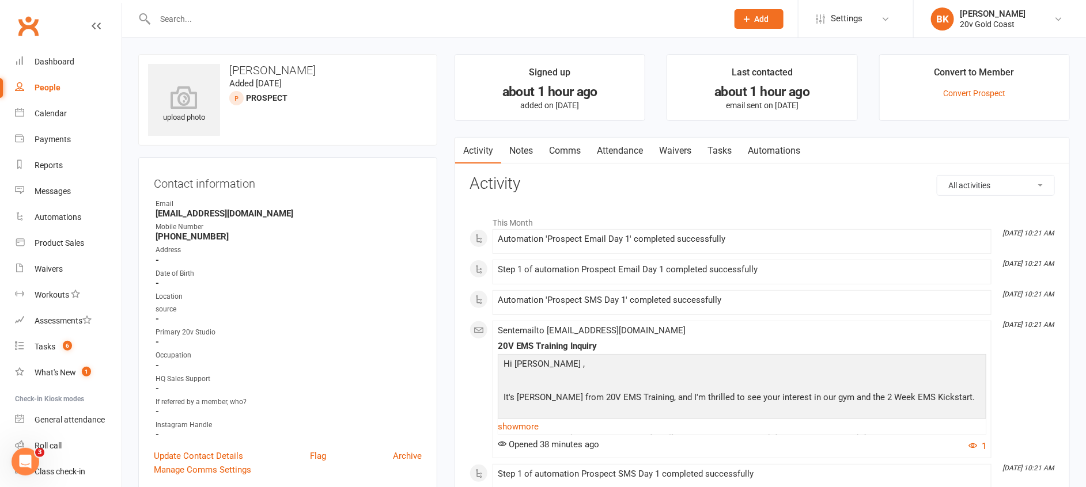
click at [715, 150] on link "Tasks" at bounding box center [719, 151] width 40 height 27
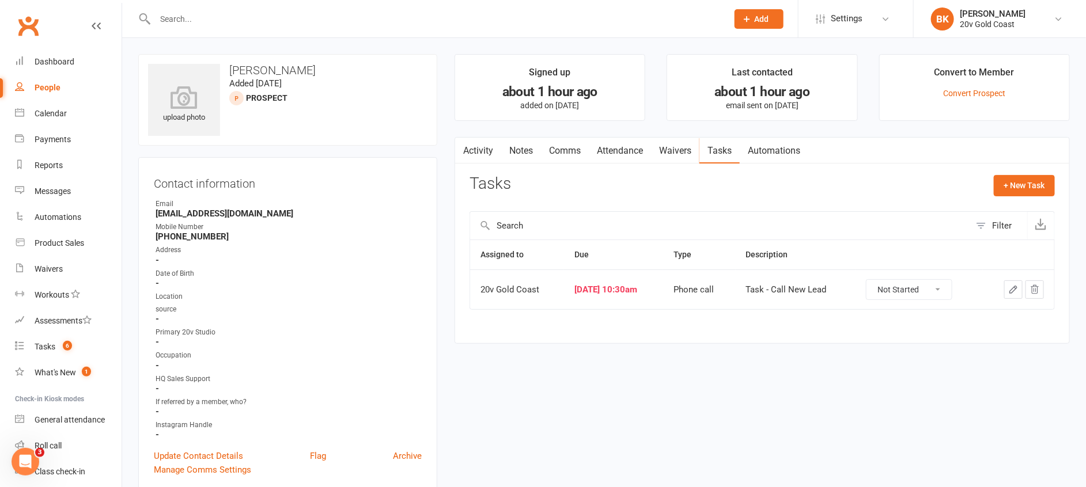
click at [477, 148] on link "Activity" at bounding box center [478, 151] width 46 height 27
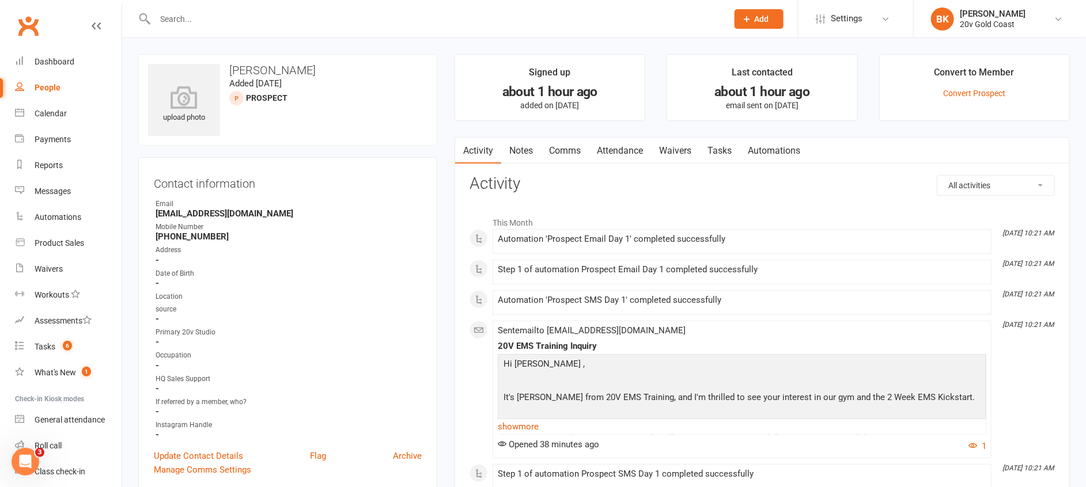
click at [528, 148] on link "Notes" at bounding box center [521, 151] width 40 height 27
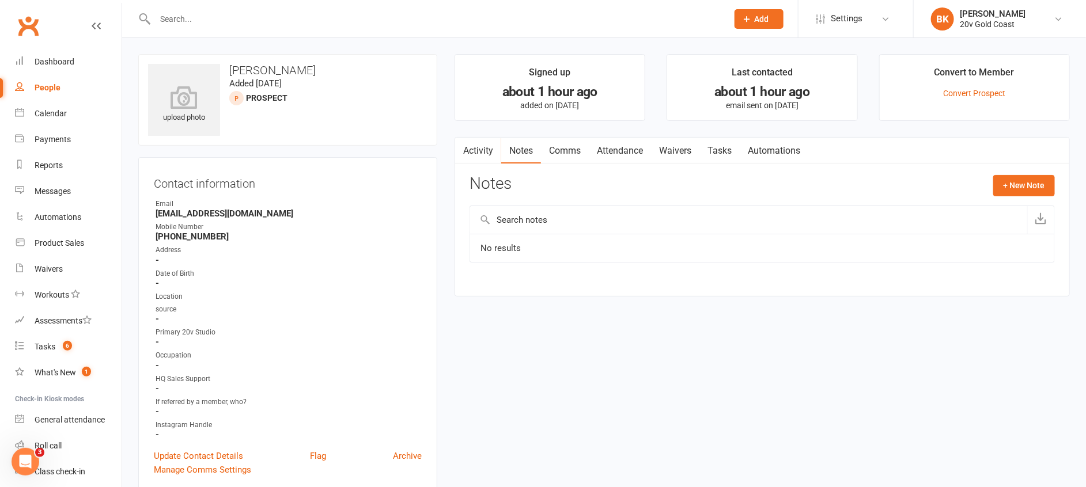
click at [479, 152] on link "Activity" at bounding box center [478, 151] width 46 height 27
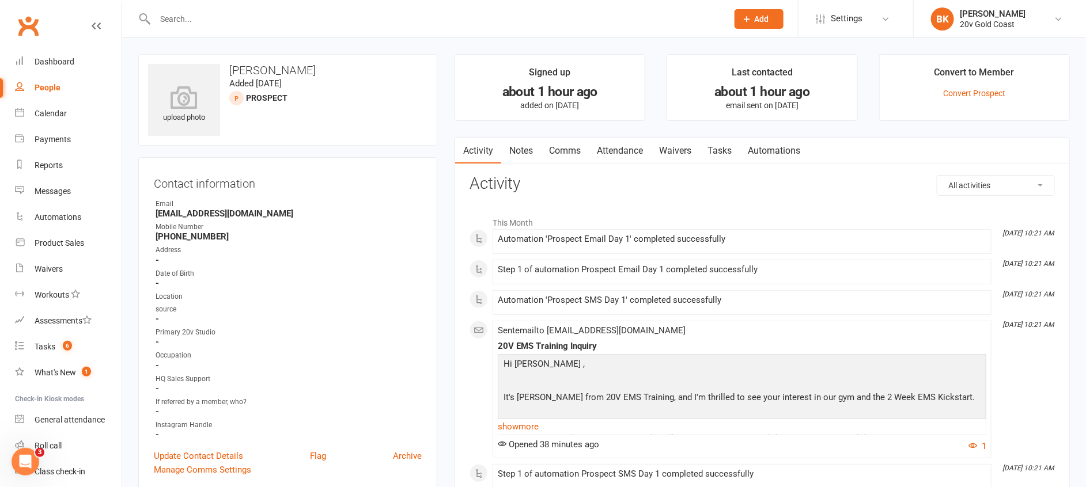
click at [523, 150] on link "Notes" at bounding box center [521, 151] width 40 height 27
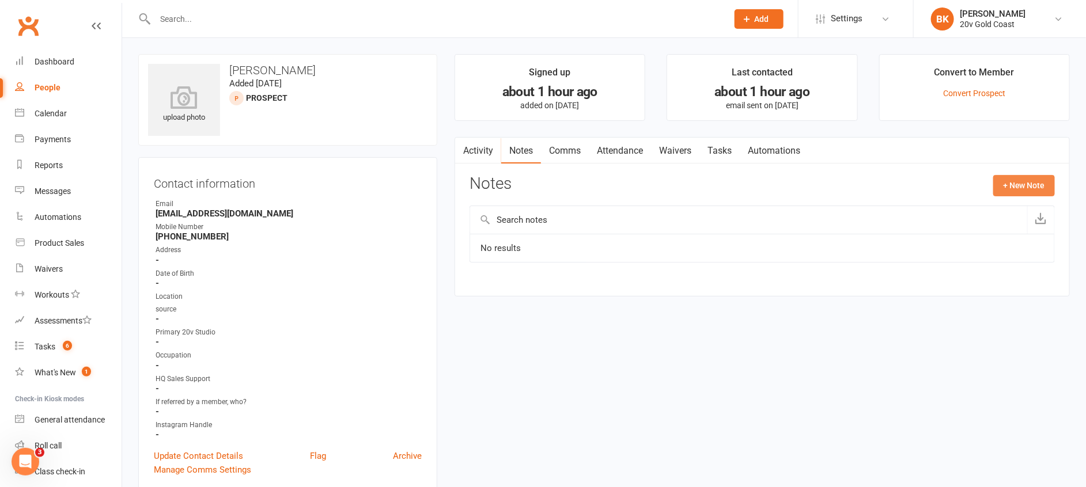
click at [1012, 196] on button "+ New Note" at bounding box center [1024, 185] width 62 height 21
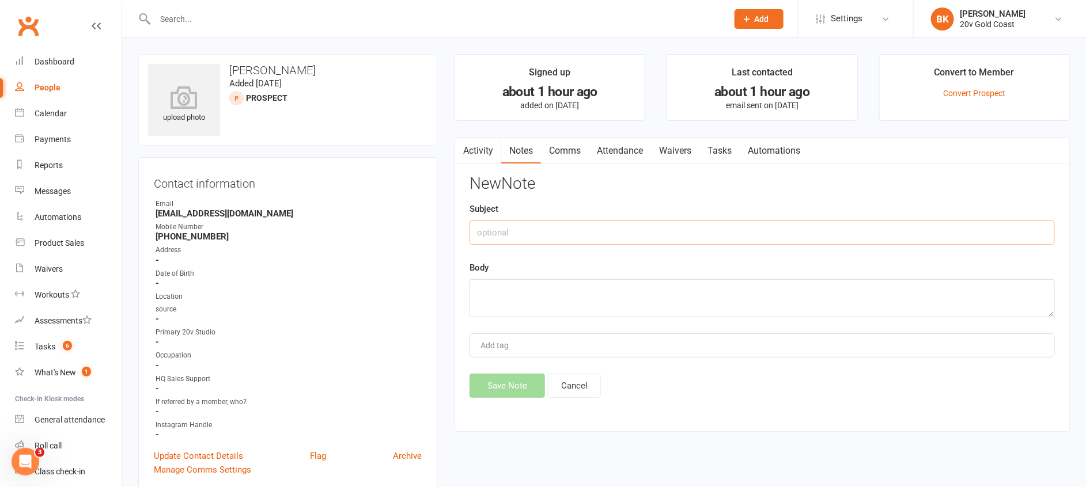
click at [837, 234] on input "text" at bounding box center [762, 233] width 585 height 24
type input "Called"
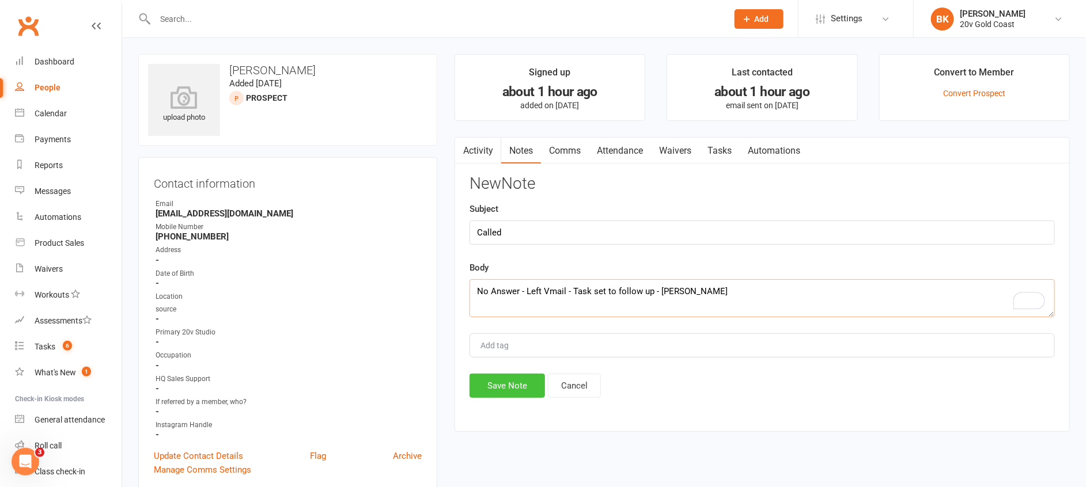
type textarea "No Answer - Left Vmail - Task set to follow up - Byron"
click at [509, 390] on button "Save Note" at bounding box center [507, 386] width 75 height 24
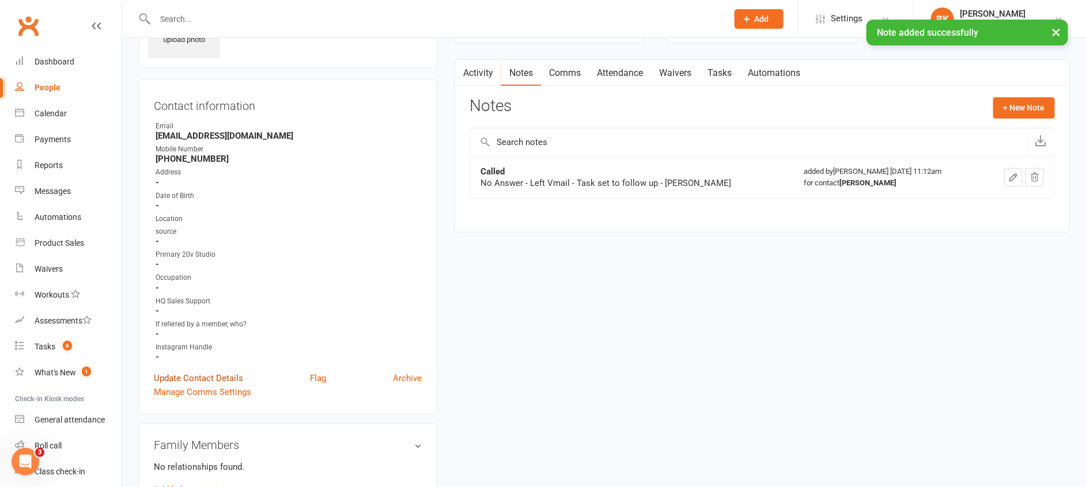
click at [230, 384] on link "Update Contact Details" at bounding box center [198, 379] width 89 height 14
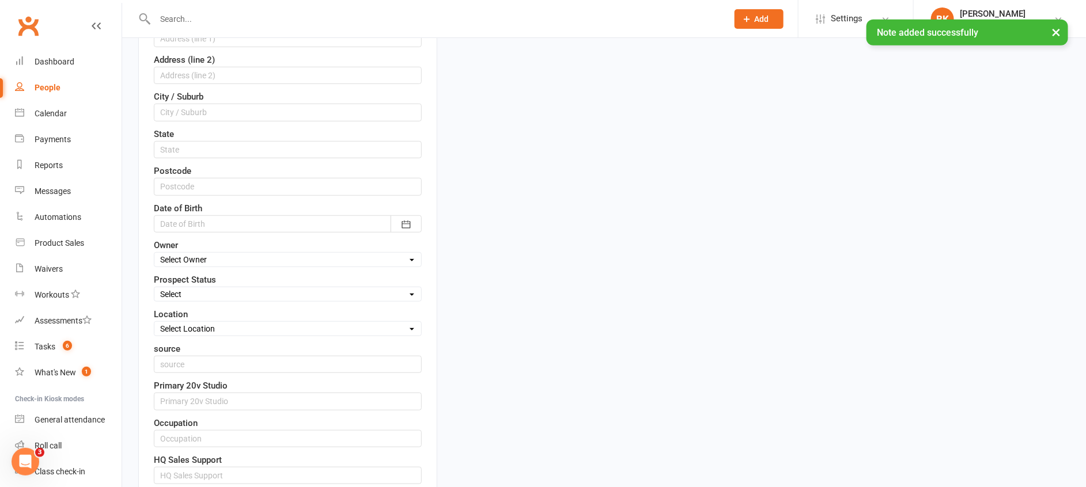
scroll to position [347, 0]
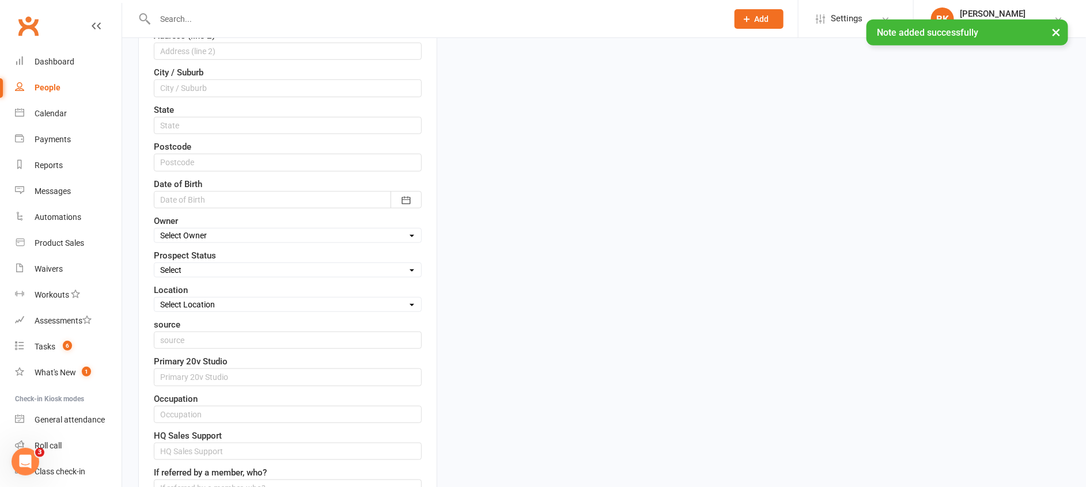
click at [206, 274] on select "Select Parachute Referrals In Communication Call Later Task Comms 28Aug25 4Sep2…" at bounding box center [287, 270] width 267 height 13
select select "11Sep25"
click at [154, 264] on select "Select Parachute Referrals In Communication Call Later Task Comms 28Aug25 4Sep2…" at bounding box center [287, 270] width 267 height 13
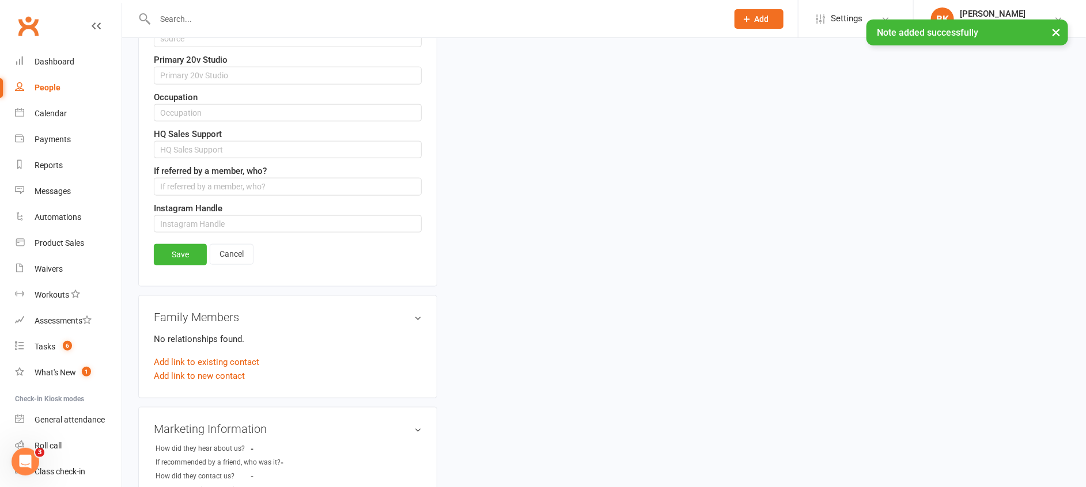
scroll to position [656, 0]
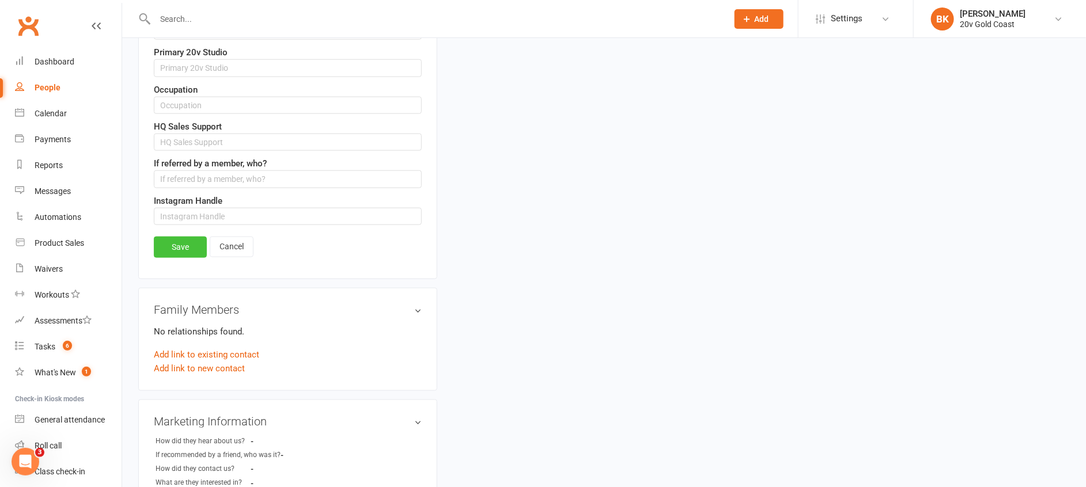
click at [179, 245] on link "Save" at bounding box center [180, 247] width 53 height 21
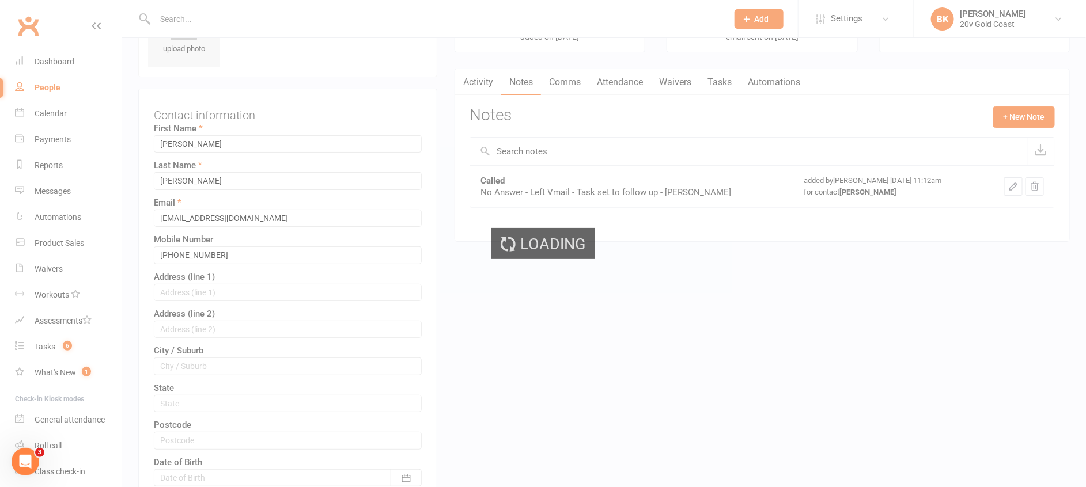
scroll to position [0, 0]
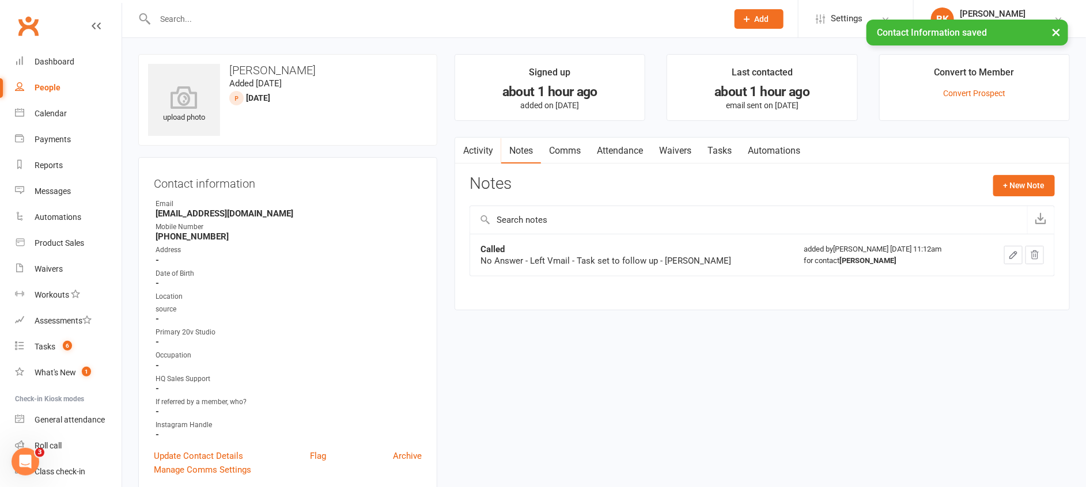
click at [721, 148] on link "Tasks" at bounding box center [719, 151] width 40 height 27
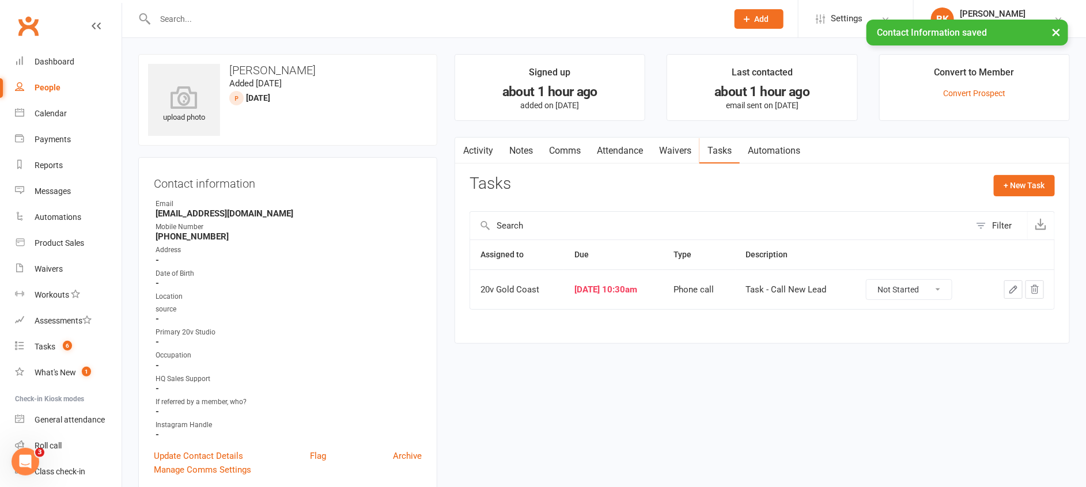
click at [943, 283] on select "Not Started In Progress Waiting Complete" at bounding box center [909, 290] width 85 height 20
click at [876, 280] on select "Not Started In Progress Waiting Complete" at bounding box center [909, 290] width 85 height 20
select select "unstarted"
click at [1056, 187] on div "Activity Notes Comms Attendance Waivers Tasks Automations Tasks + New Task Filt…" at bounding box center [762, 235] width 615 height 196
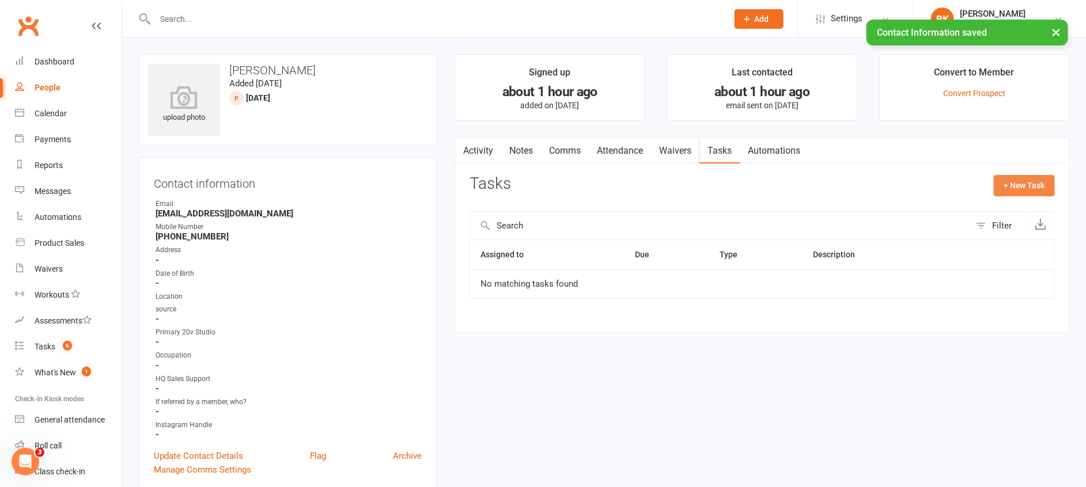
click at [1024, 189] on button "+ New Task" at bounding box center [1024, 185] width 61 height 21
select select "46005"
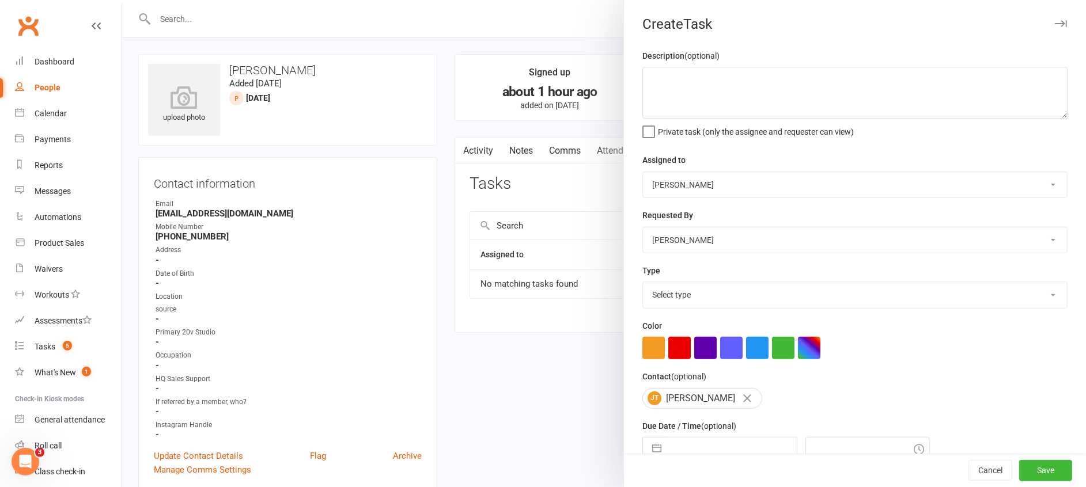
drag, startPoint x: 686, startPoint y: 182, endPoint x: 684, endPoint y: 191, distance: 8.8
click at [686, 182] on select "Daniel Pearson Eds Rabelleza 20v Gold Coast 20v HQ Yu Wang Byron Kruger Graham …" at bounding box center [855, 184] width 424 height 25
select select "45734"
click at [643, 172] on select "Daniel Pearson Eds Rabelleza 20v Gold Coast 20v HQ Yu Wang Byron Kruger Graham …" at bounding box center [855, 184] width 424 height 25
click at [672, 288] on select "Select type Call to confirm trial Cancel down Cancel down natasha and brent jam…" at bounding box center [855, 294] width 424 height 25
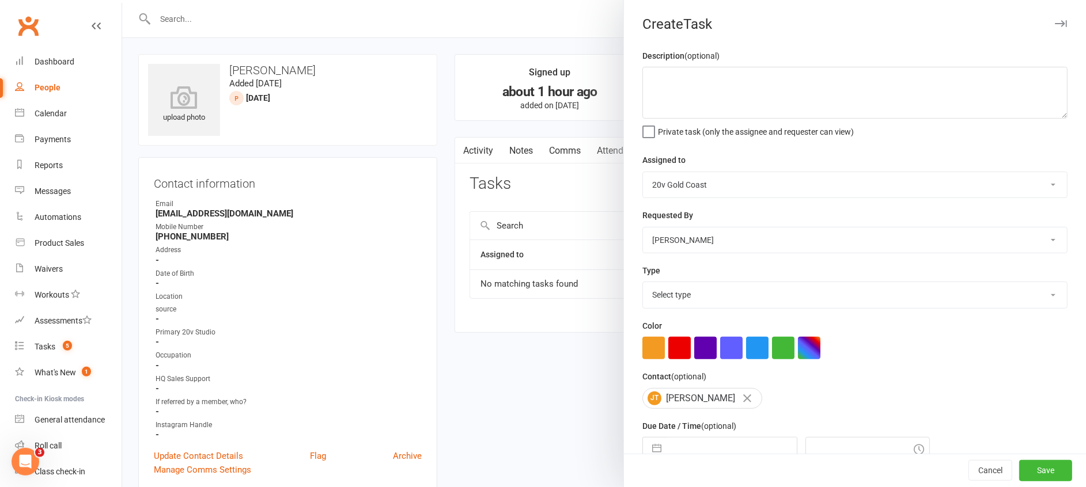
select select "24395"
click at [643, 282] on select "Select type Call to confirm trial Cancel down Cancel down natasha and brent jam…" at bounding box center [855, 294] width 424 height 25
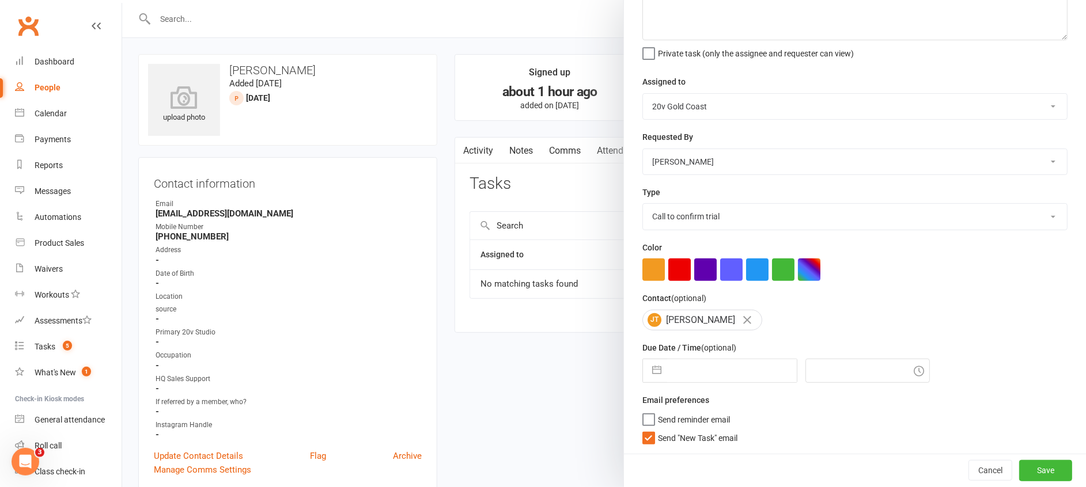
click at [655, 365] on button "button" at bounding box center [656, 371] width 21 height 23
select select "7"
select select "2025"
select select "8"
select select "2025"
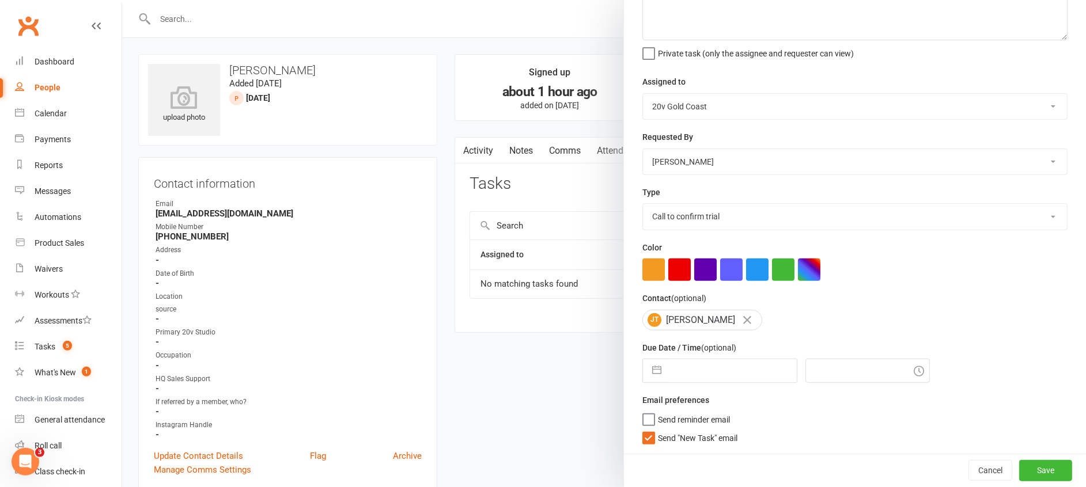
select select "9"
select select "2025"
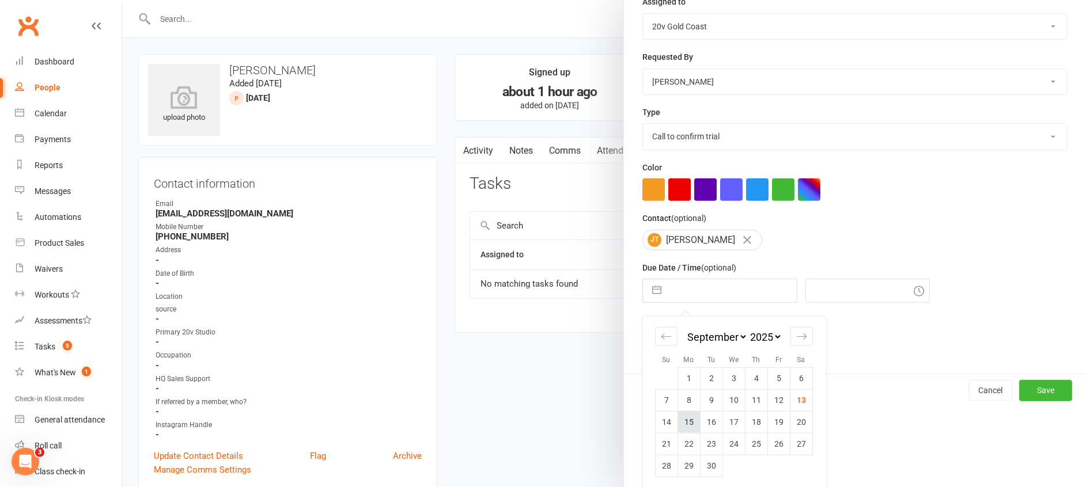
click at [686, 420] on td "15" at bounding box center [689, 422] width 22 height 22
type input "15 Sep 2025"
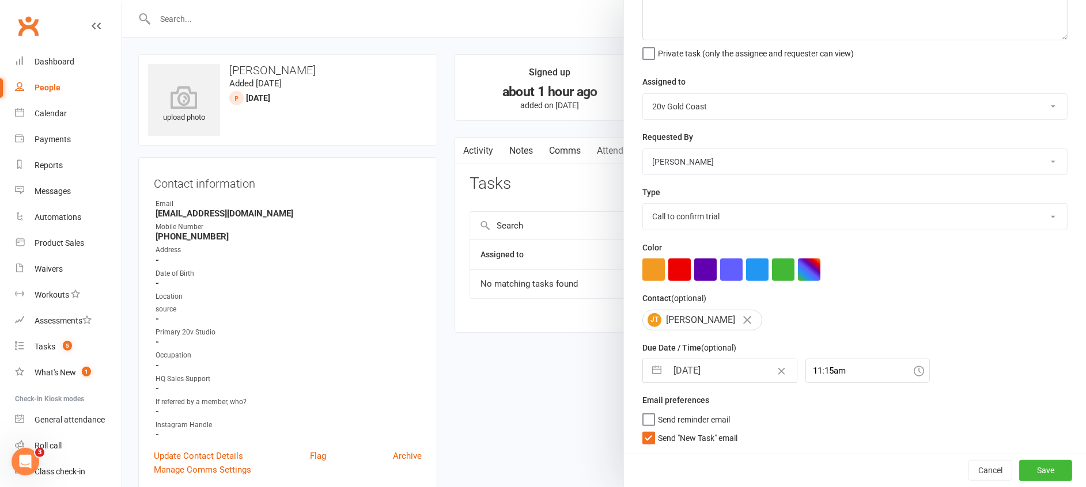
click at [706, 440] on span "Send "New Task" email" at bounding box center [698, 436] width 80 height 13
click at [706, 430] on input "Send "New Task" email" at bounding box center [689, 430] width 95 height 0
click at [809, 381] on input "11:15am" at bounding box center [868, 371] width 124 height 24
click at [816, 401] on div "9:00am" at bounding box center [867, 401] width 123 height 18
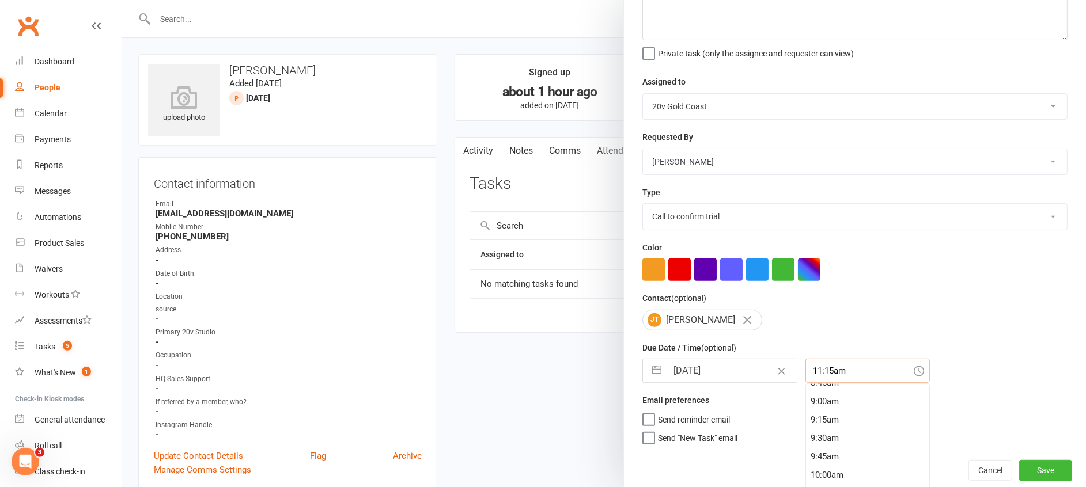
type input "9:00am"
click at [1019, 468] on button "Save" at bounding box center [1045, 470] width 53 height 21
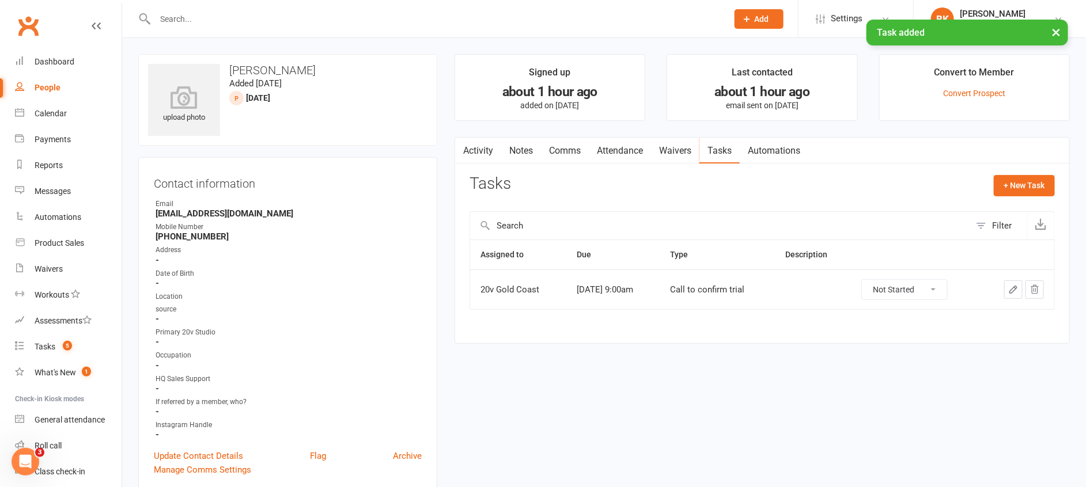
click at [515, 162] on link "Notes" at bounding box center [521, 151] width 40 height 27
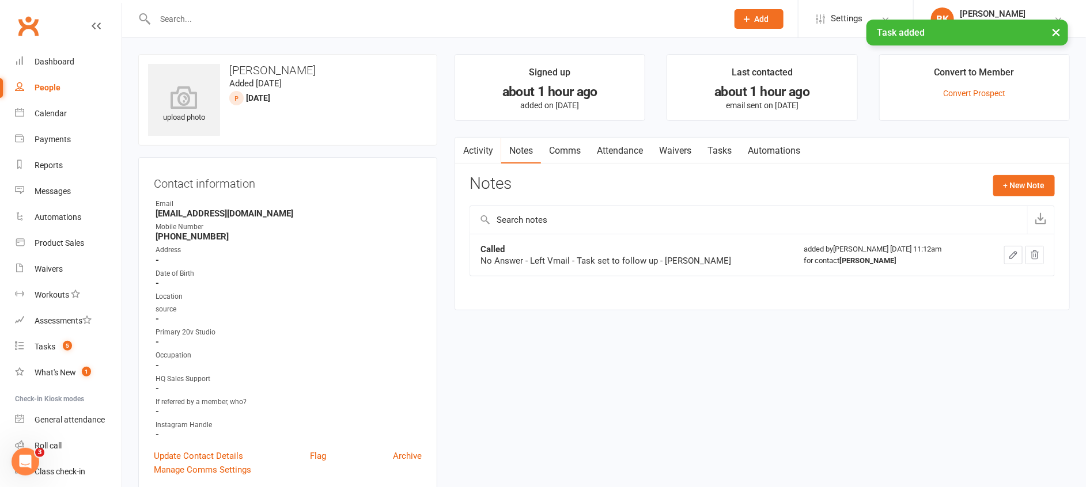
click at [477, 149] on link "Activity" at bounding box center [478, 151] width 46 height 27
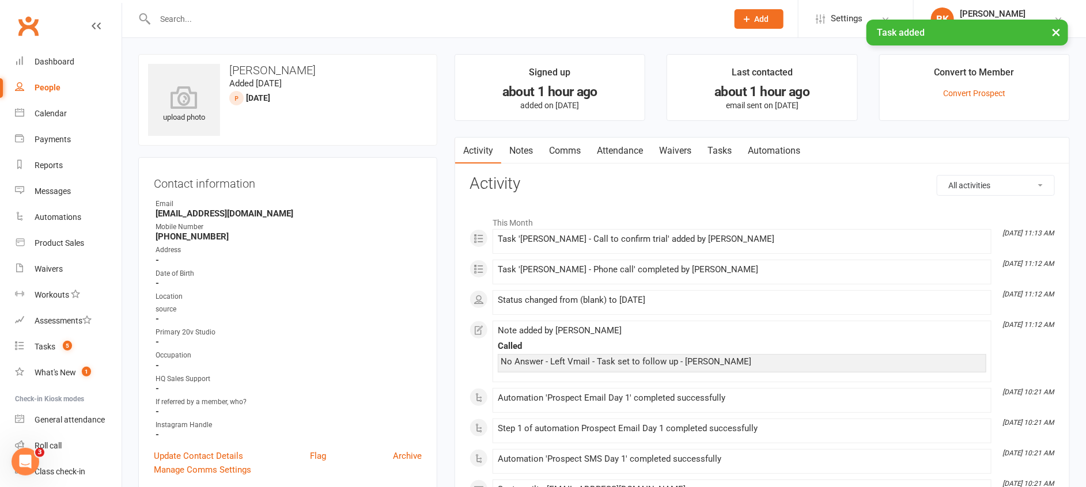
click at [51, 81] on link "People" at bounding box center [68, 88] width 107 height 26
select select "100"
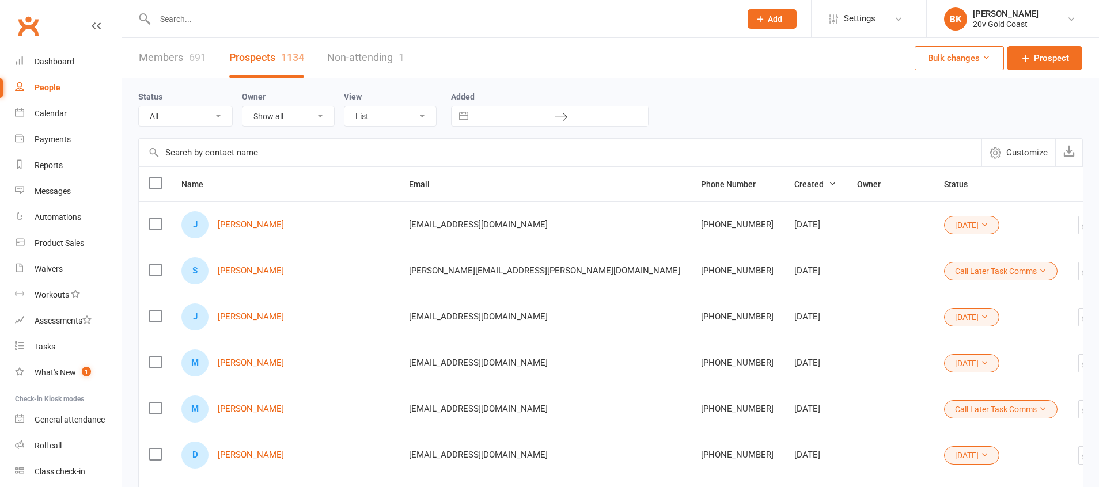
select select "100"
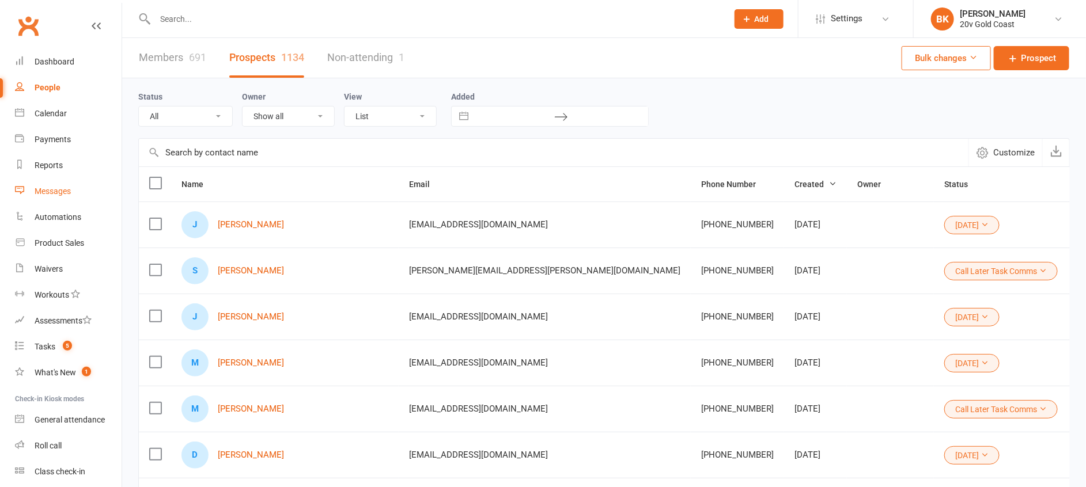
click at [58, 195] on div "Messages" at bounding box center [53, 191] width 36 height 9
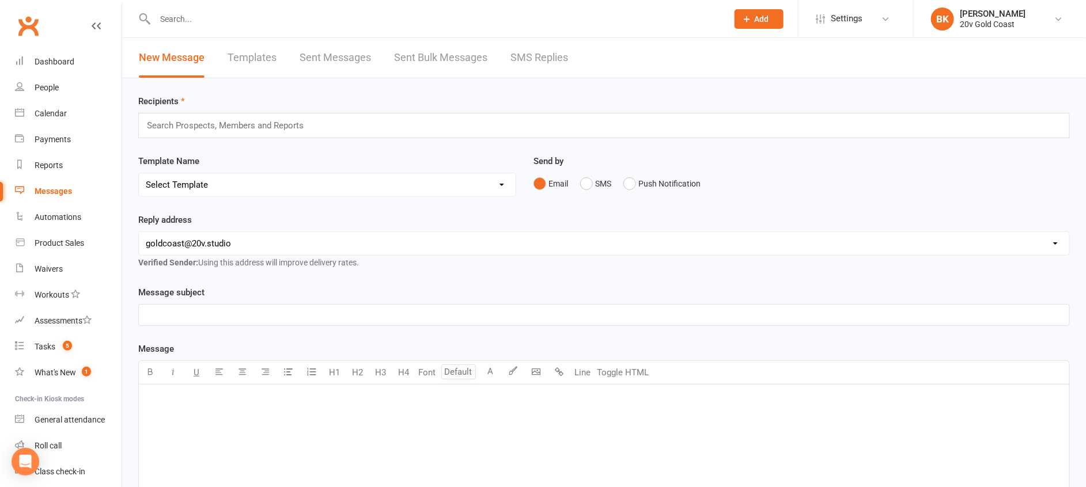
click at [534, 58] on link "SMS Replies" at bounding box center [540, 58] width 58 height 40
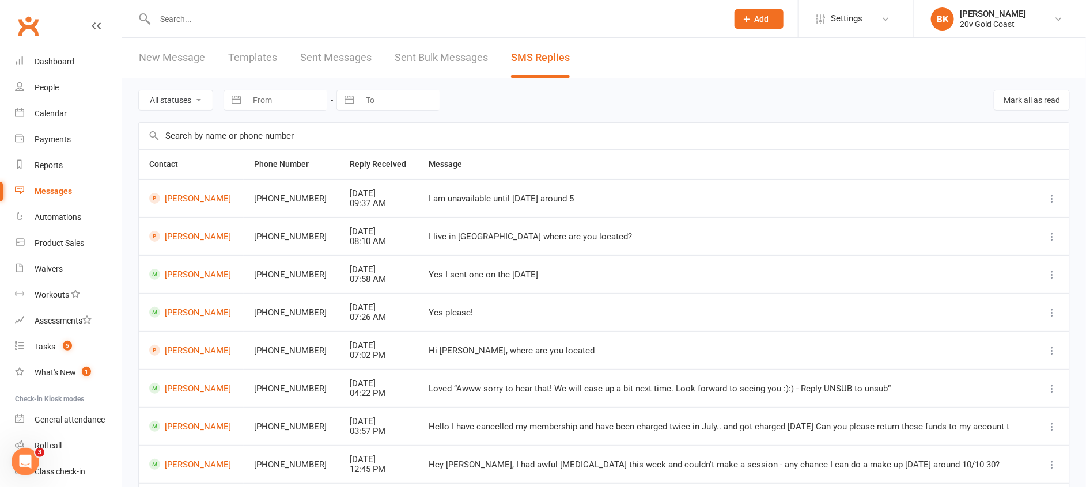
click at [664, 118] on div "All statuses Read only Unread only Navigate forward to interact with the calend…" at bounding box center [604, 100] width 932 height 44
